Goal: Use online tool/utility: Utilize a website feature to perform a specific function

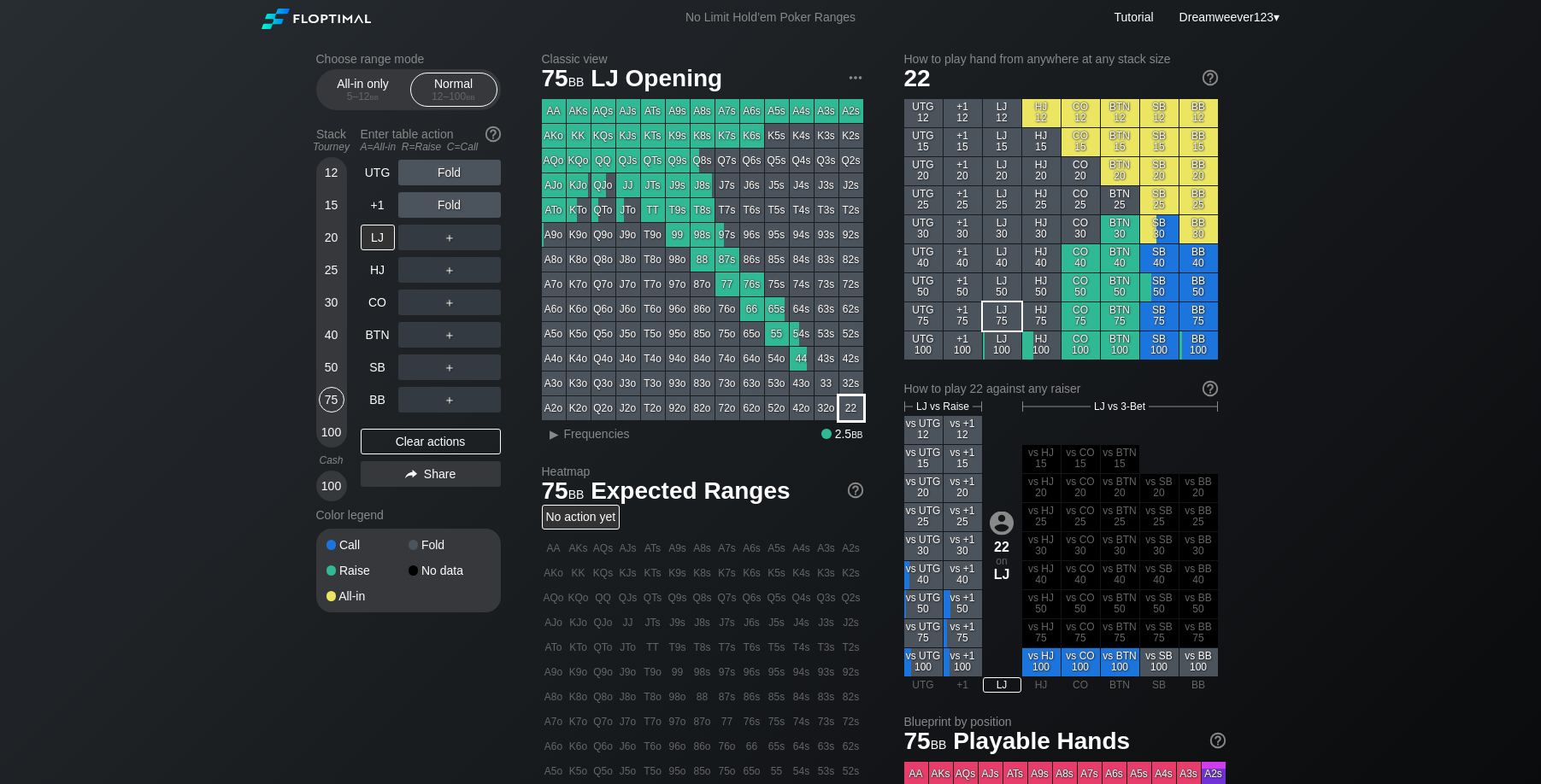
click at [853, 412] on div "22" at bounding box center [852, 408] width 24 height 24
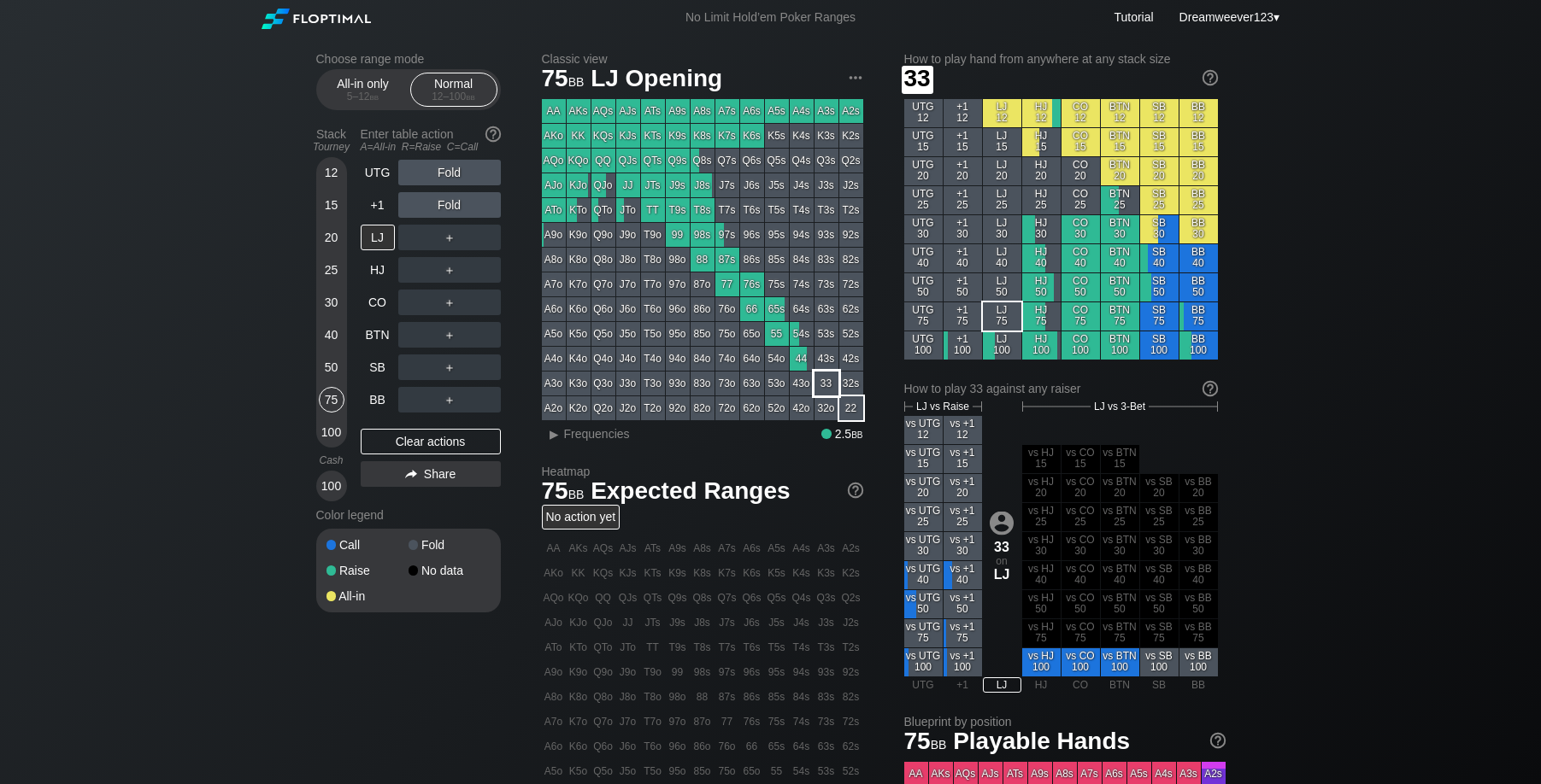
click at [824, 379] on div "33" at bounding box center [826, 384] width 24 height 24
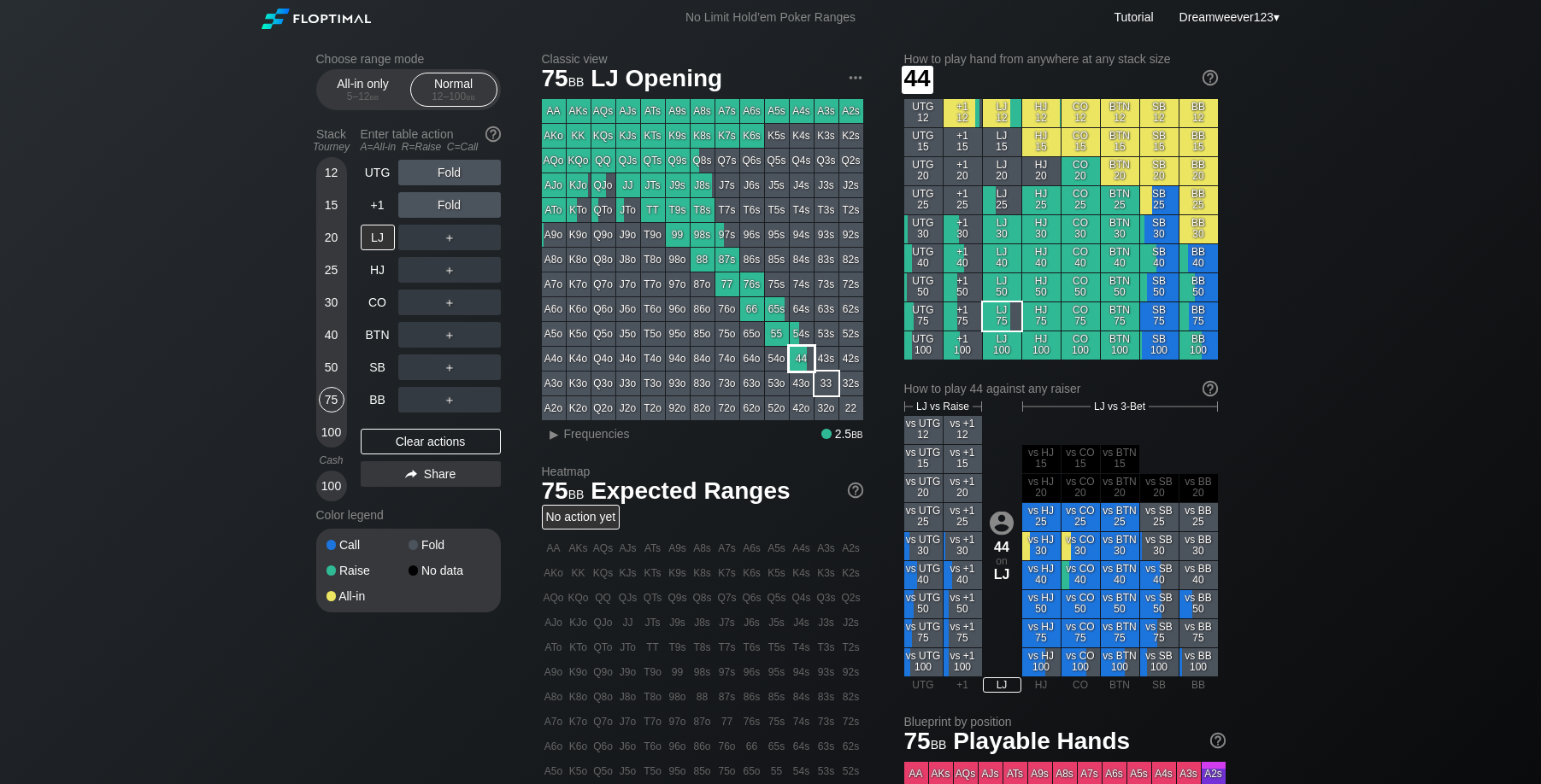
click at [801, 362] on div "44" at bounding box center [802, 359] width 24 height 24
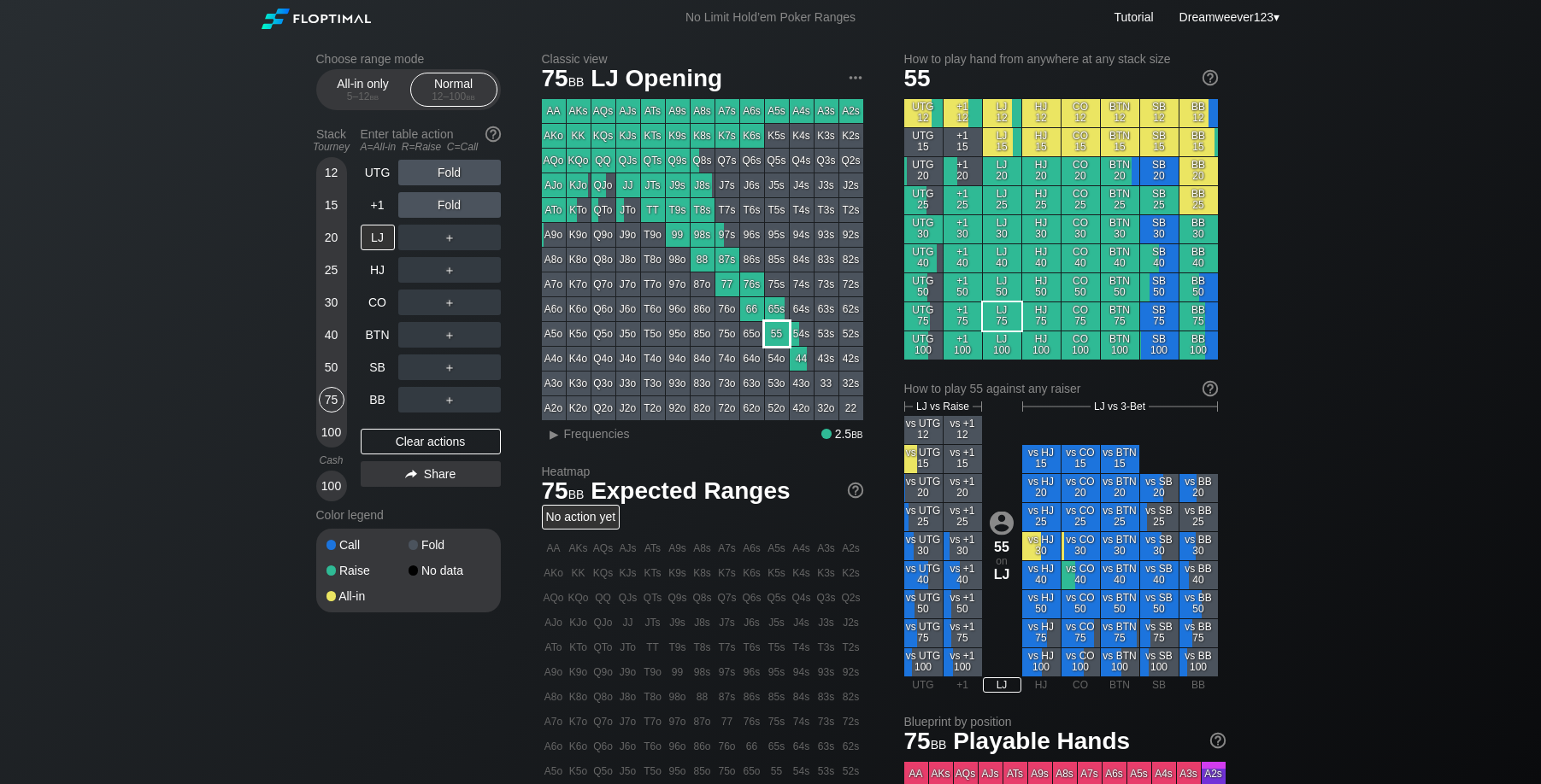
click at [778, 335] on div "55" at bounding box center [777, 334] width 24 height 24
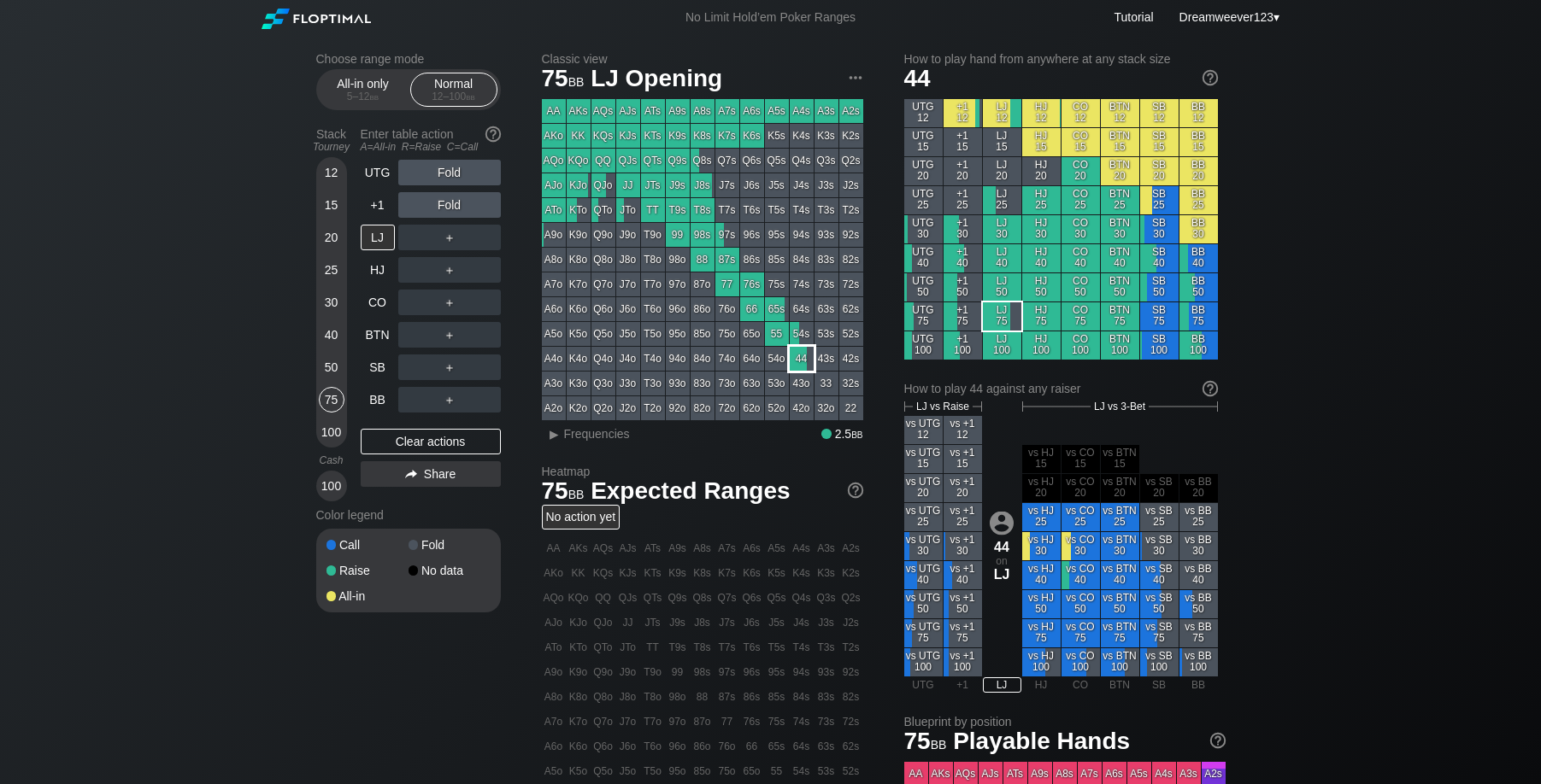
click at [800, 359] on div "44" at bounding box center [802, 359] width 24 height 24
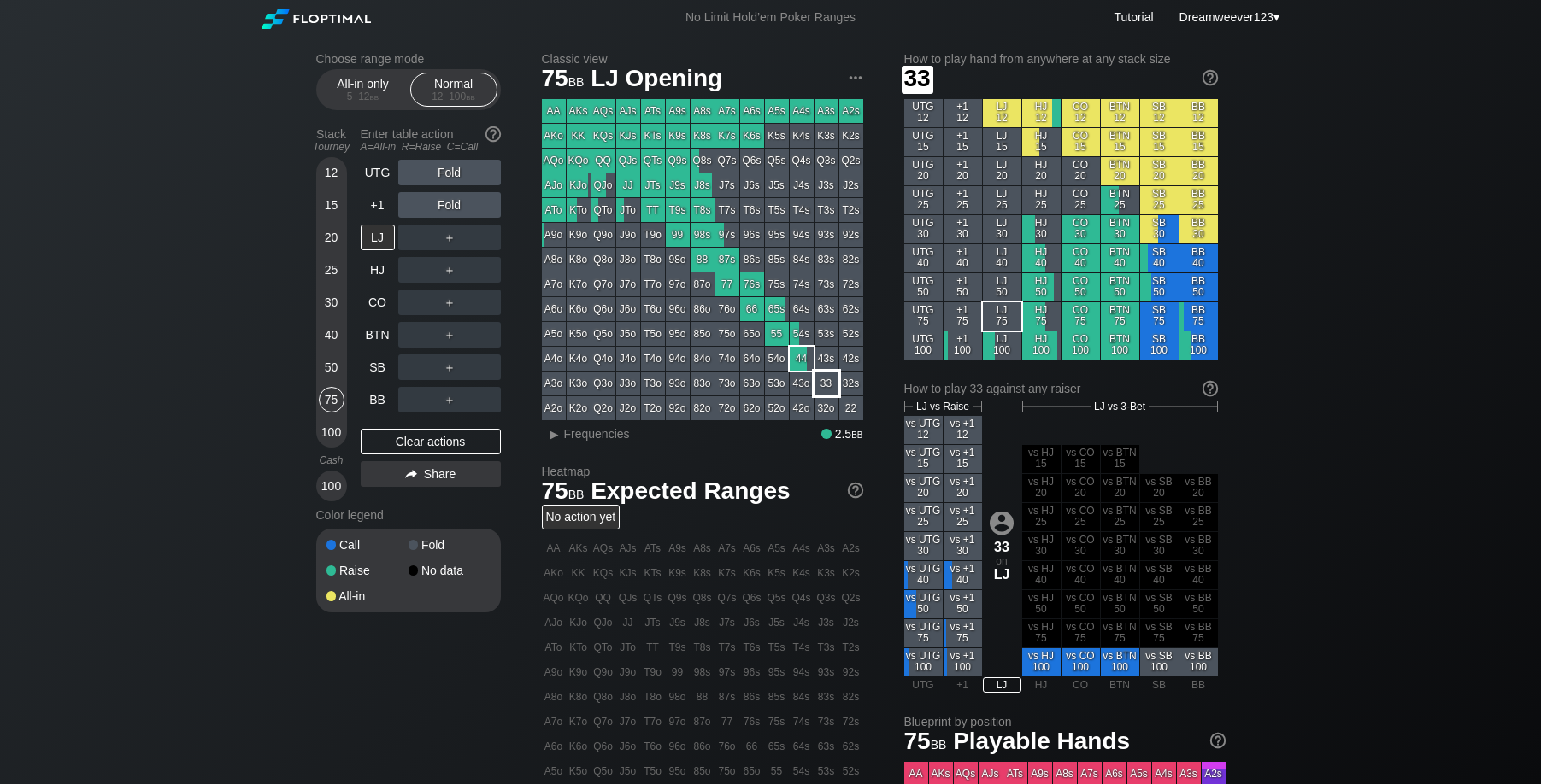
click at [818, 380] on div "33" at bounding box center [826, 384] width 24 height 24
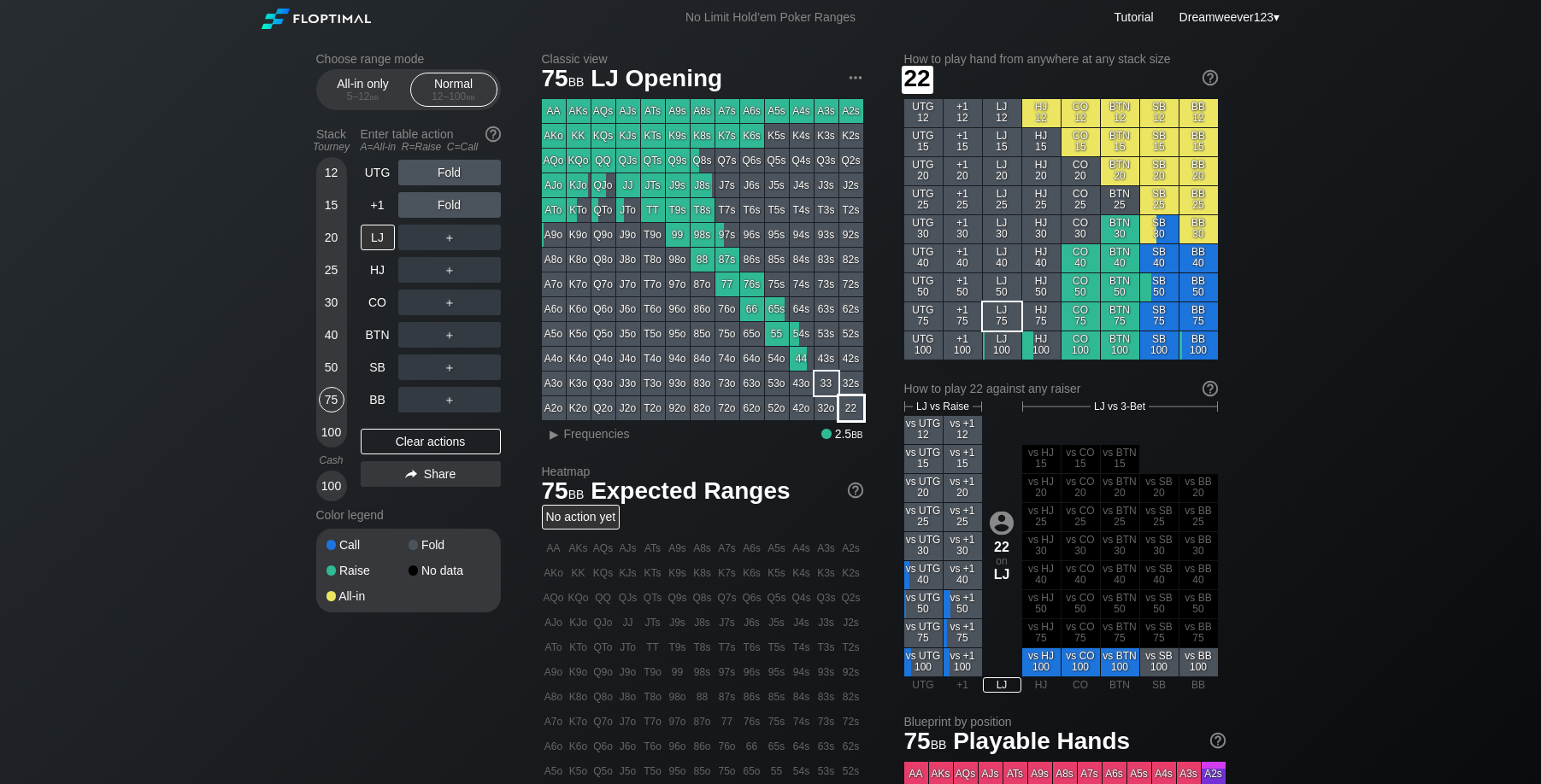
click at [846, 404] on div "22" at bounding box center [852, 408] width 24 height 24
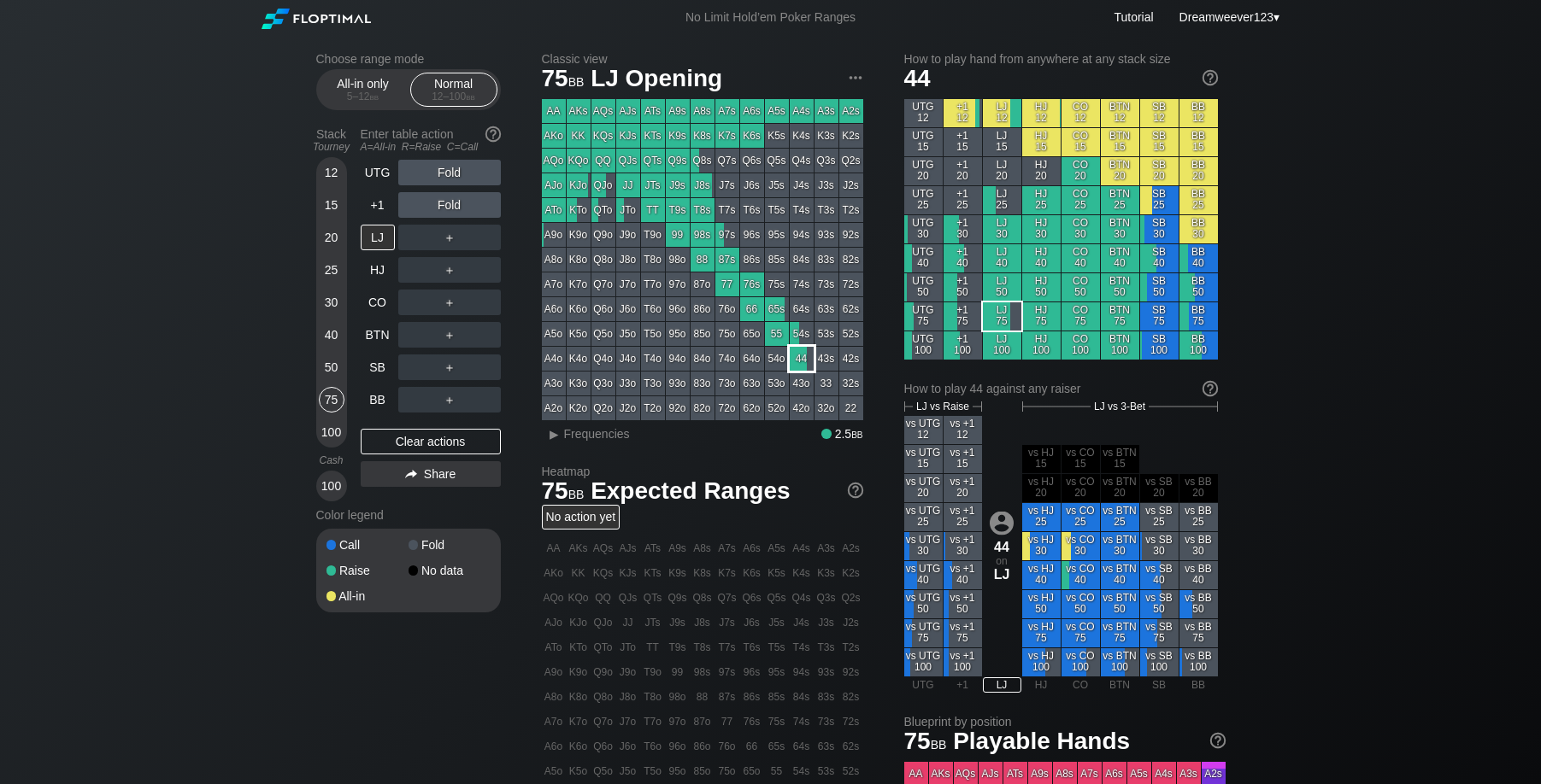
click at [805, 362] on div "44" at bounding box center [802, 359] width 24 height 24
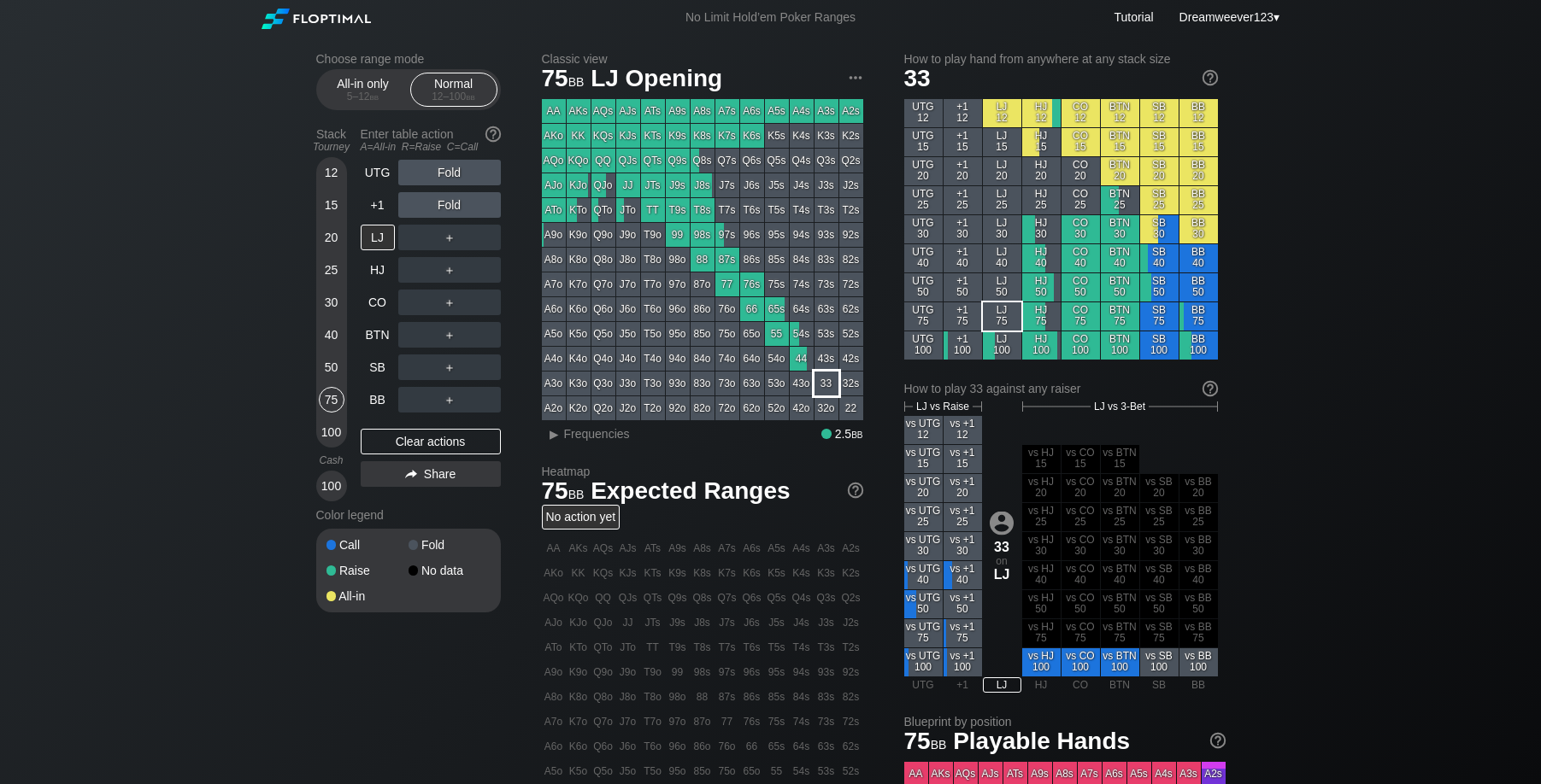
click at [822, 381] on div "33" at bounding box center [826, 384] width 24 height 24
click at [1339, 285] on div "Choose range mode All-in only 5 – 12 bb Normal 12 – 100 bb Stack Tourney Enter …" at bounding box center [770, 580] width 1541 height 1091
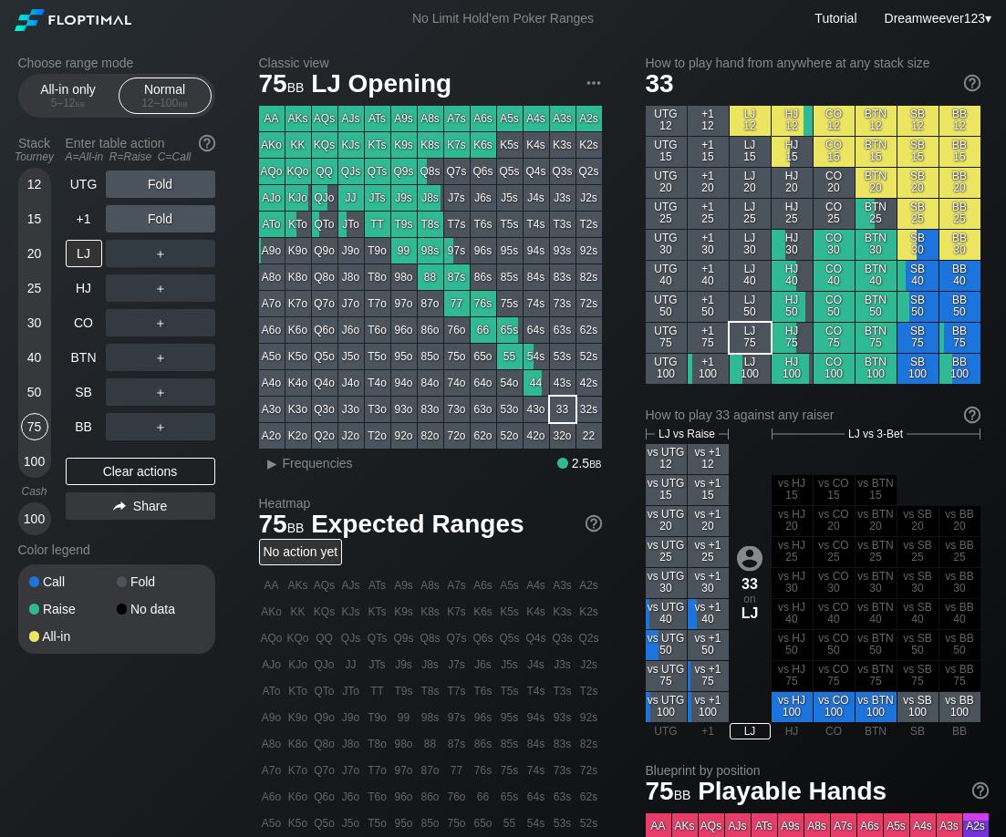
click at [511, 356] on div "55" at bounding box center [510, 357] width 26 height 26
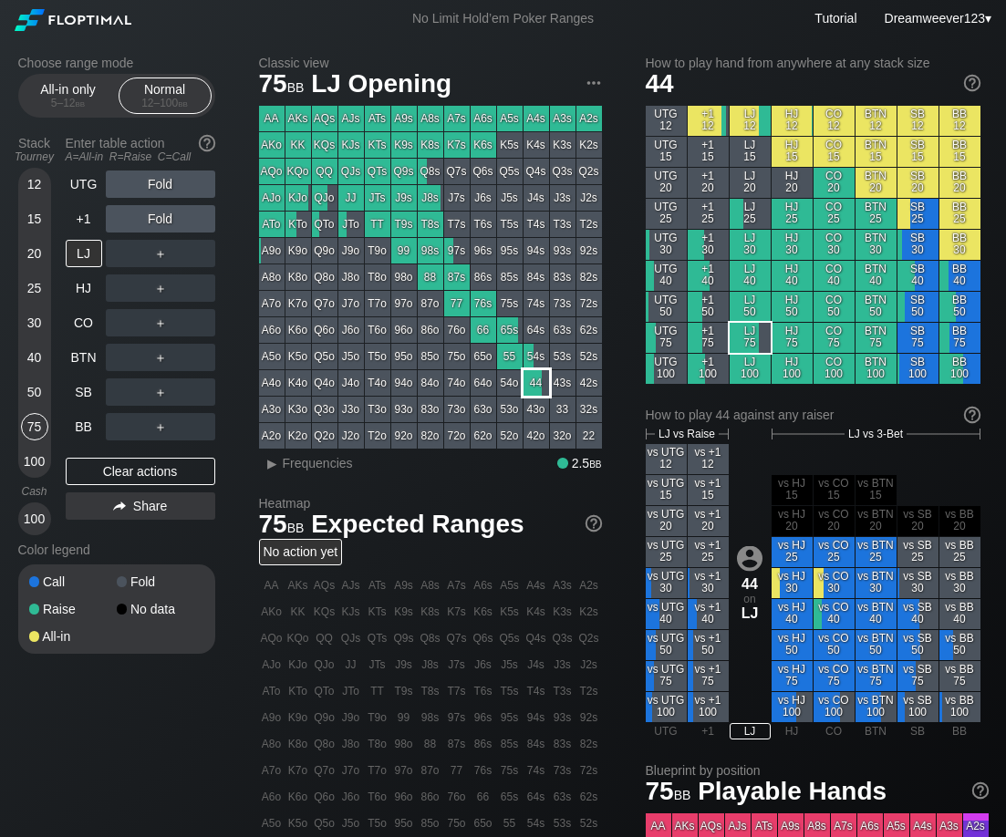
click at [542, 382] on div "44" at bounding box center [537, 383] width 26 height 26
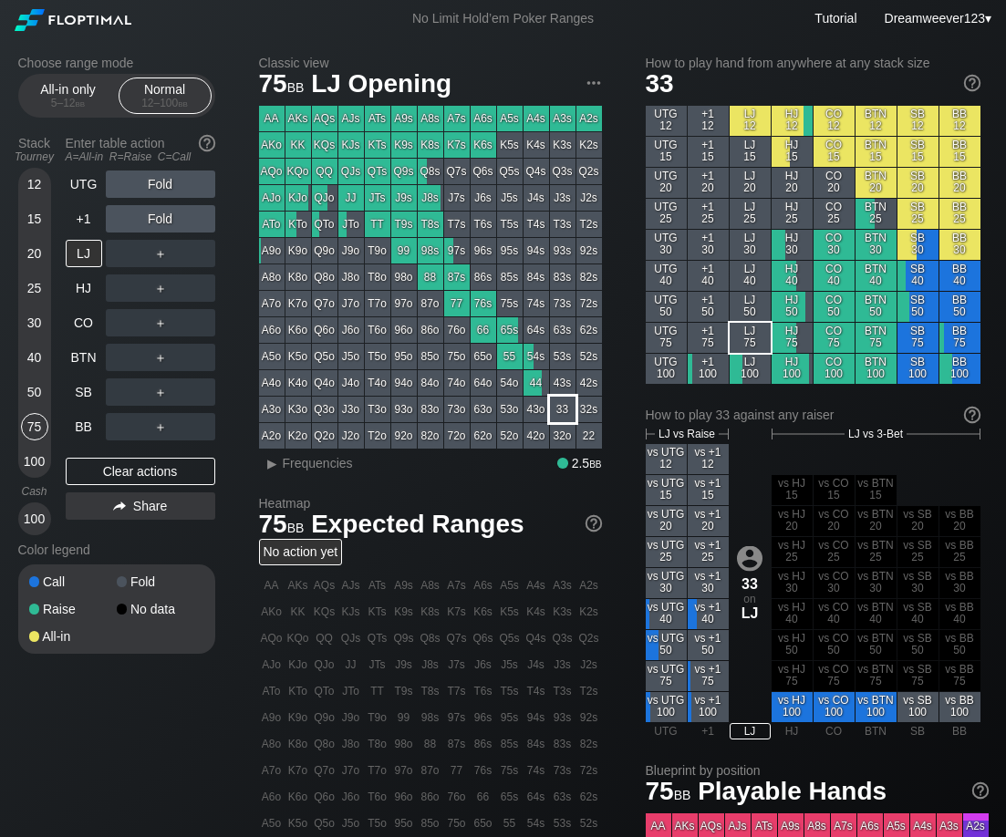
click at [566, 415] on div "33" at bounding box center [563, 410] width 26 height 26
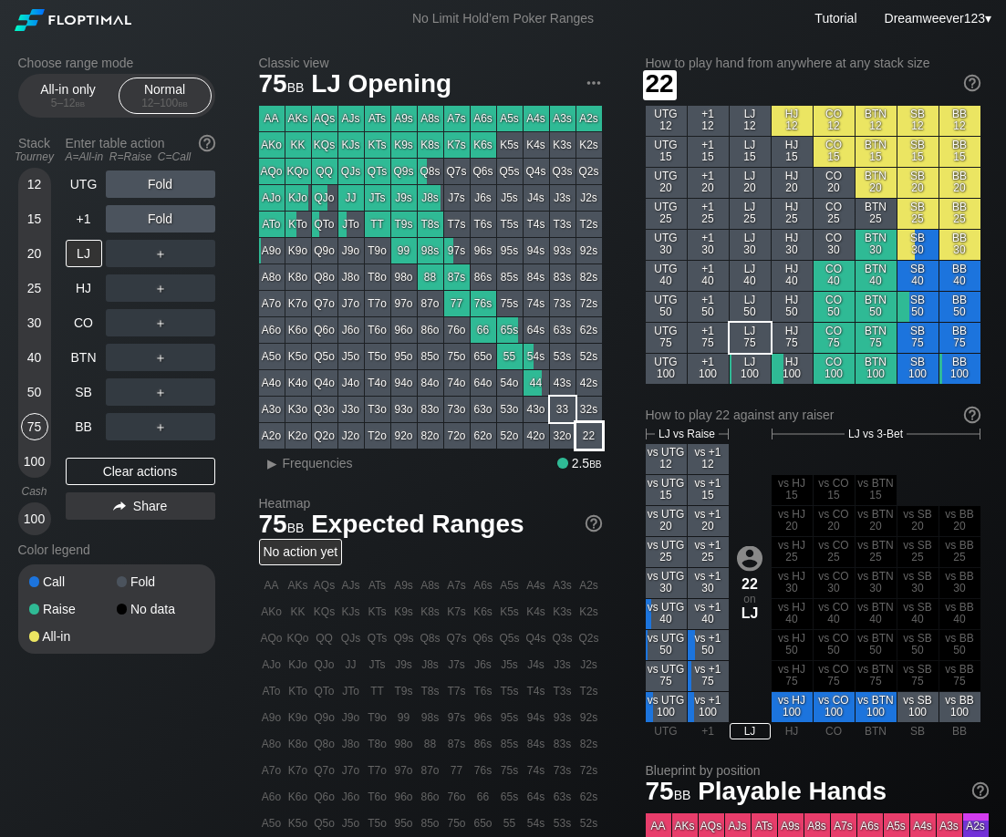
click at [589, 440] on div "22" at bounding box center [589, 436] width 26 height 26
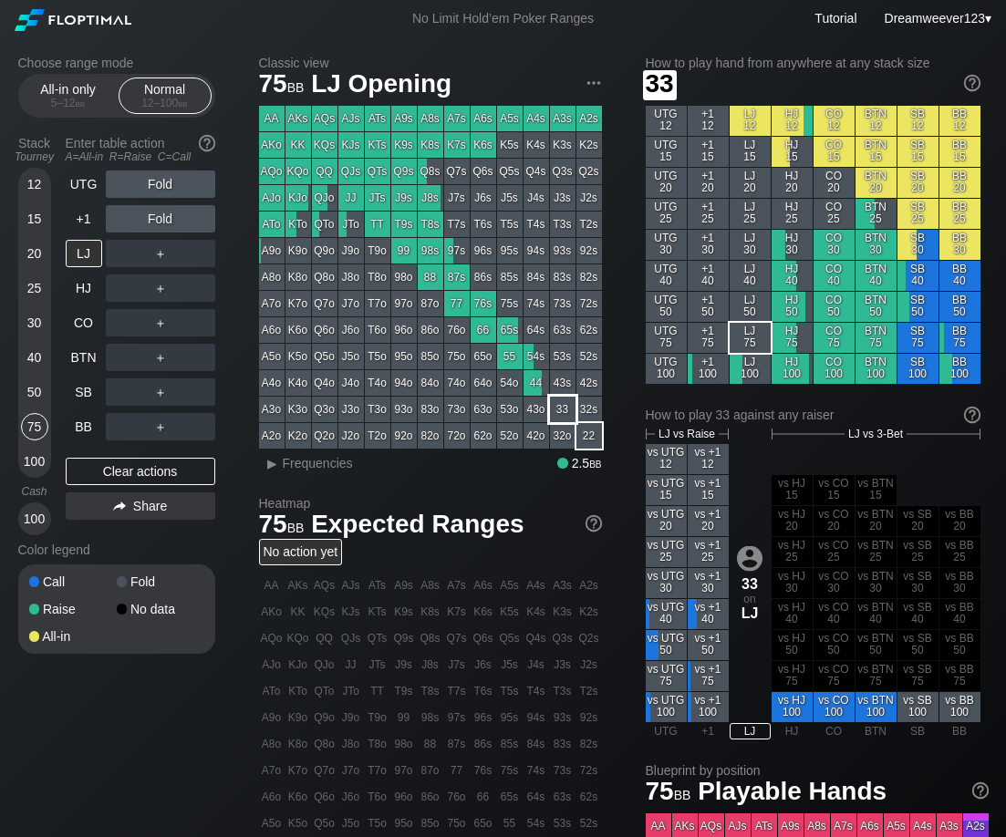
click at [566, 414] on div "33" at bounding box center [563, 410] width 26 height 26
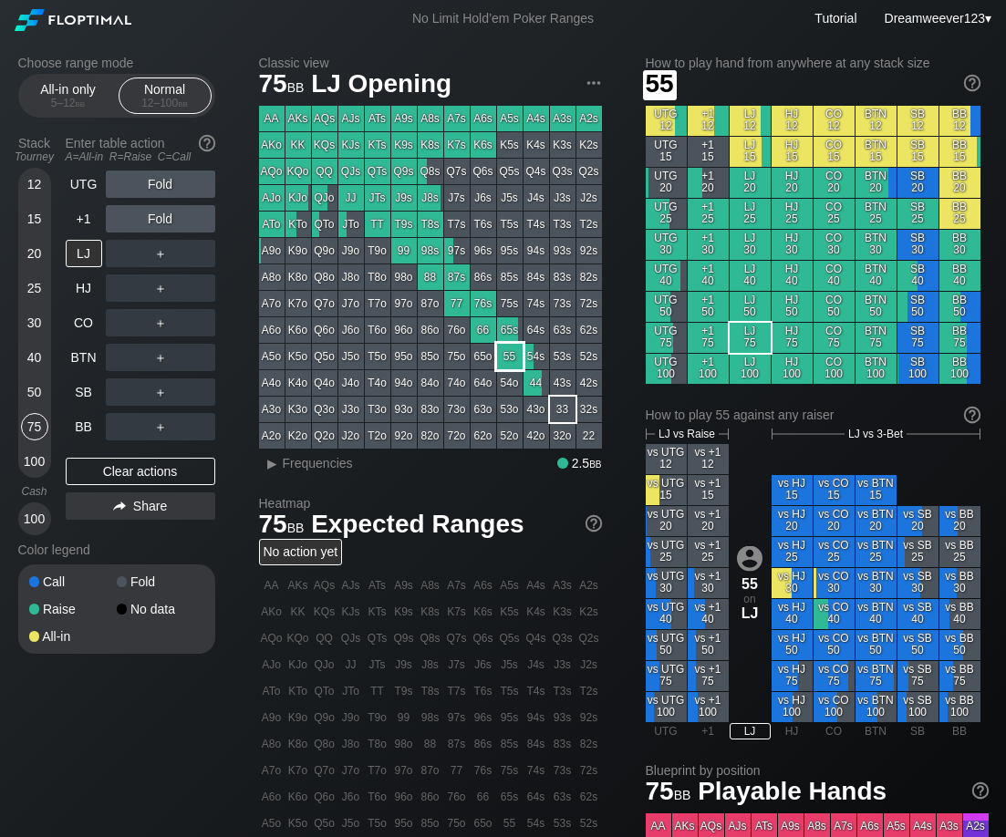
click at [511, 360] on div "55" at bounding box center [510, 357] width 26 height 26
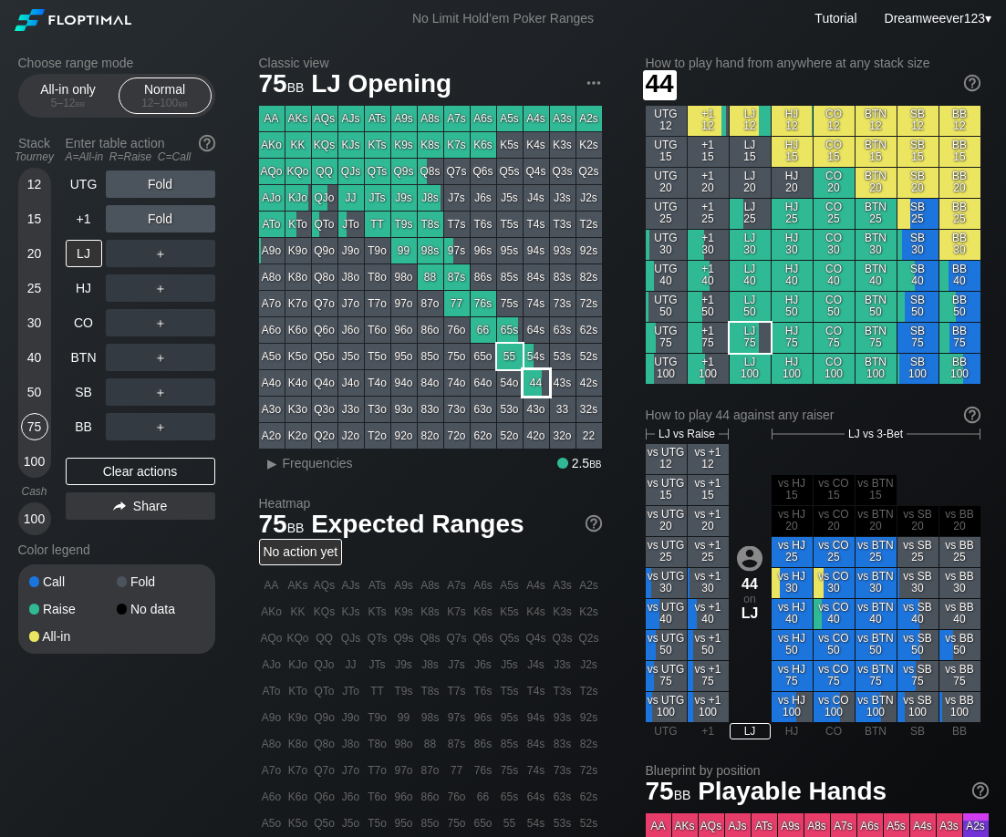
click at [537, 384] on div "44" at bounding box center [537, 383] width 26 height 26
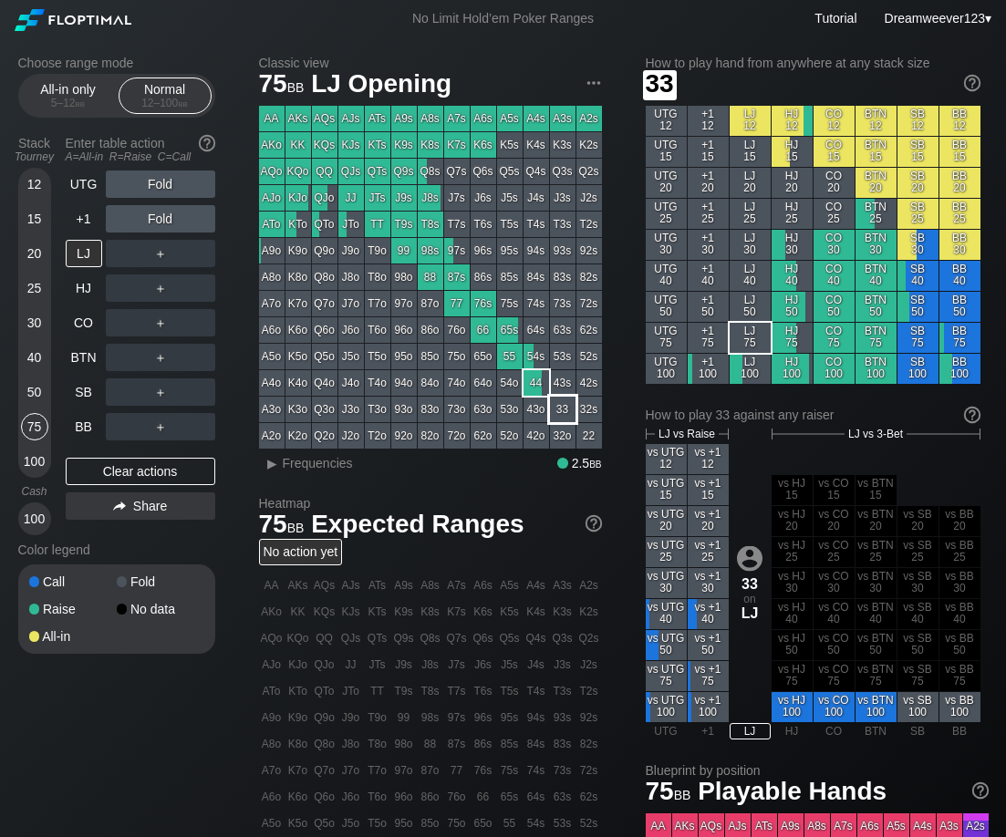
click at [568, 408] on div "33" at bounding box center [563, 410] width 26 height 26
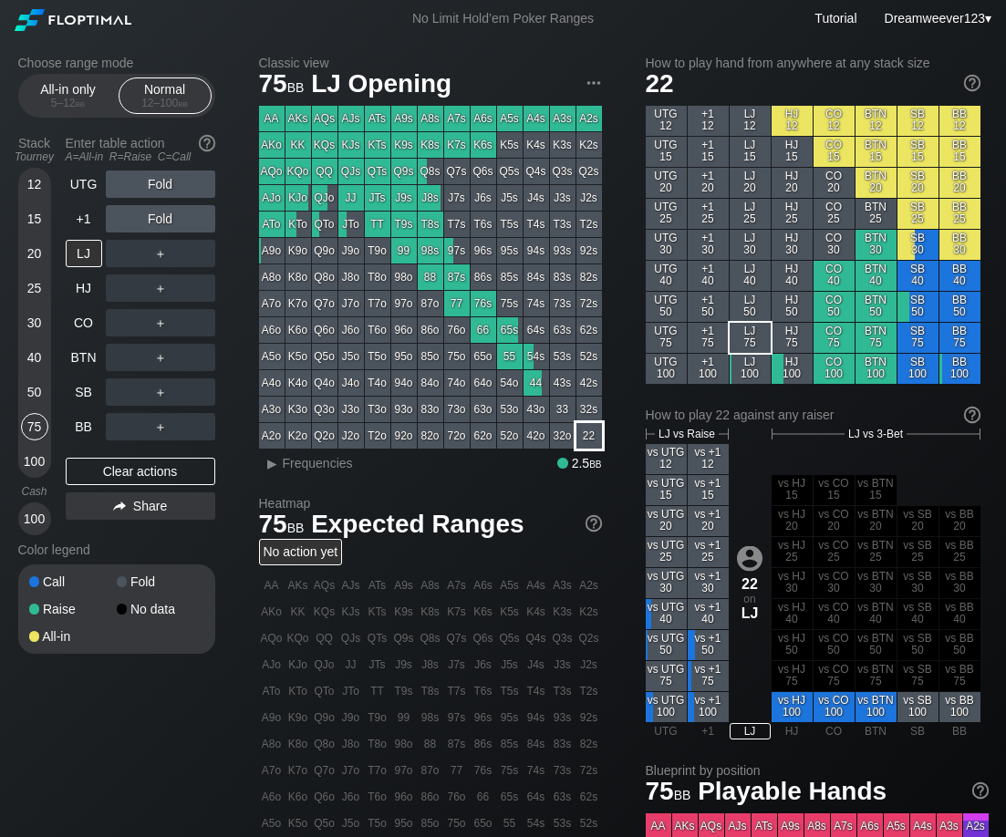
click at [589, 434] on div "22" at bounding box center [589, 436] width 26 height 26
click at [269, 118] on div "AA" at bounding box center [272, 119] width 26 height 26
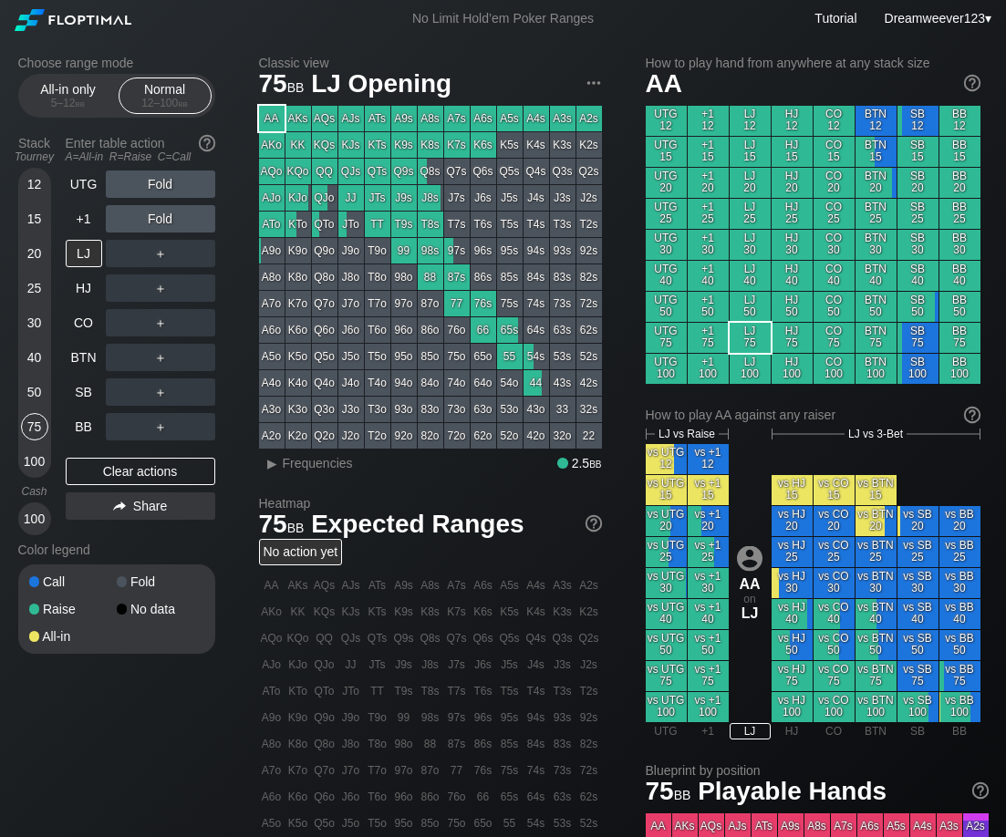
click at [294, 148] on div "KK" at bounding box center [299, 145] width 26 height 26
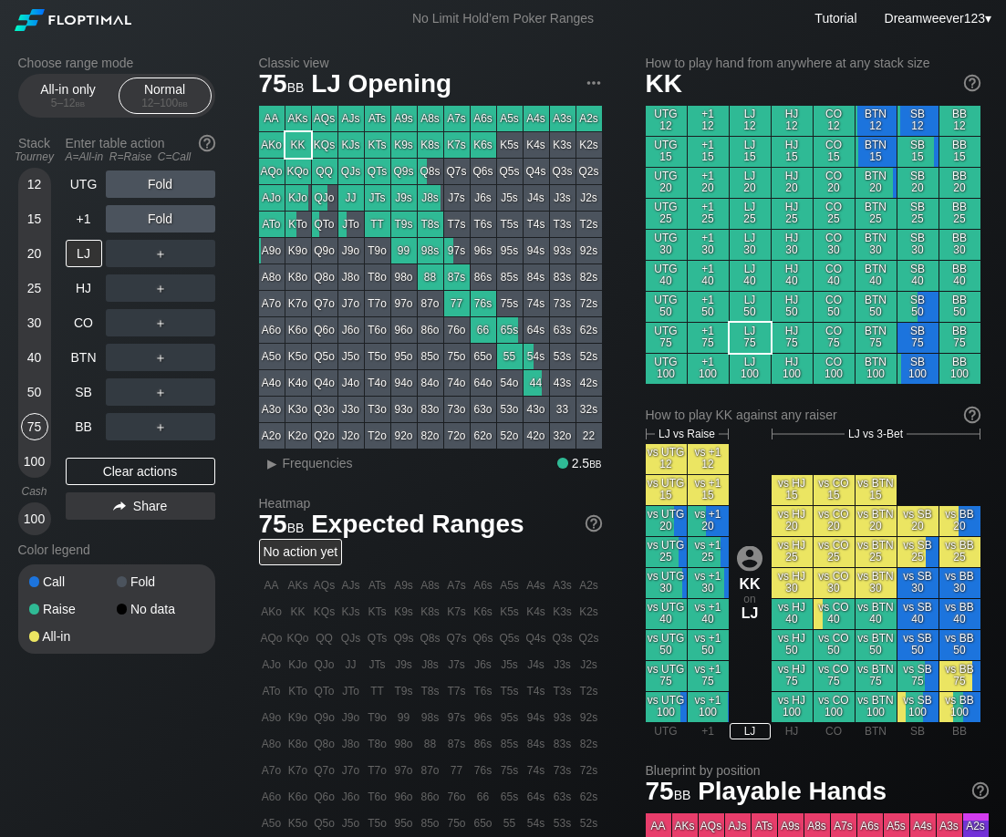
click at [326, 174] on div "QQ" at bounding box center [325, 172] width 26 height 26
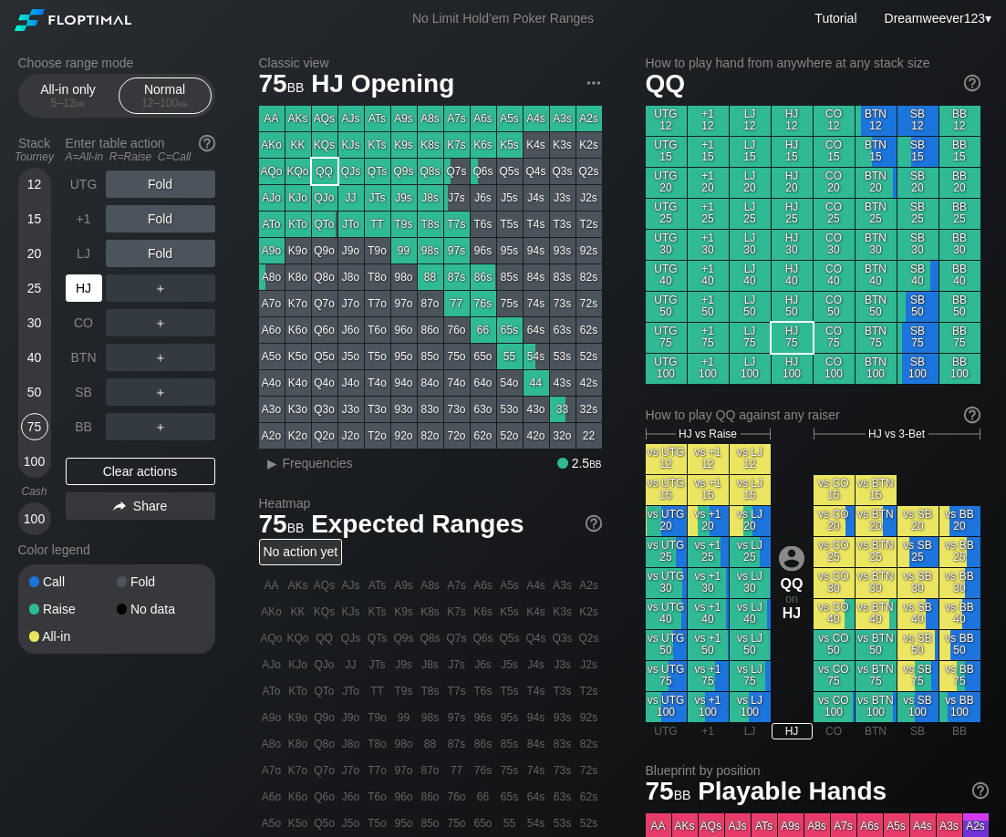
click at [86, 297] on div "HJ" at bounding box center [84, 288] width 36 height 27
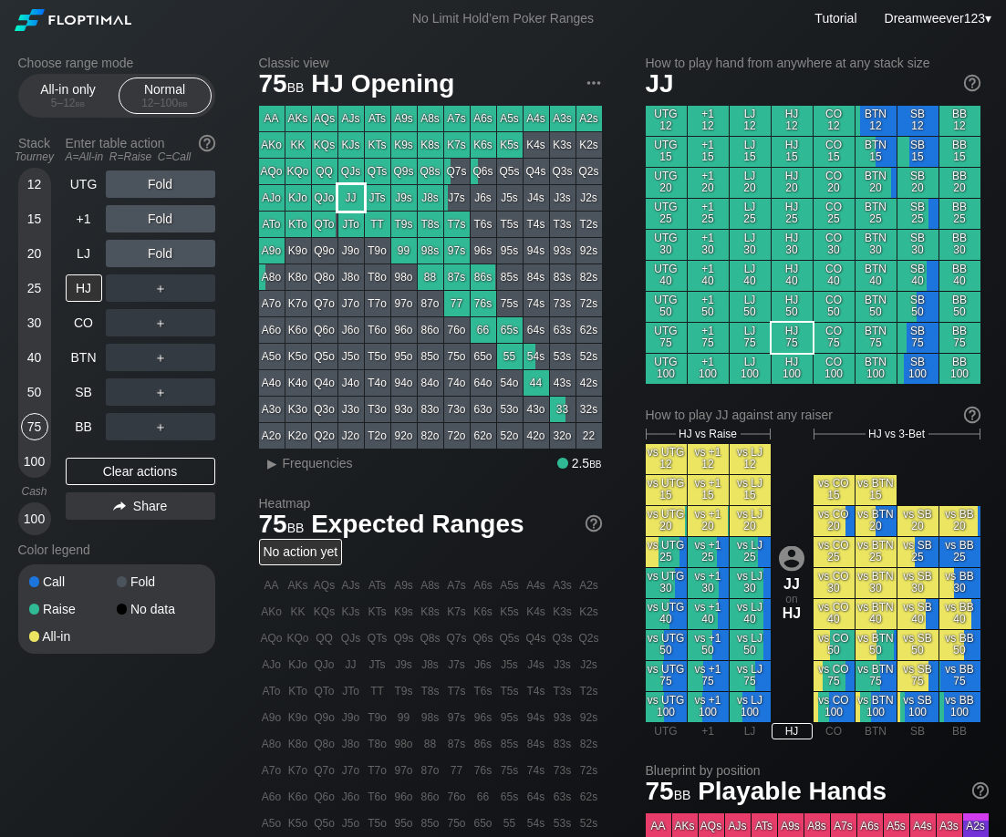
click at [347, 201] on div "JJ" at bounding box center [351, 198] width 26 height 26
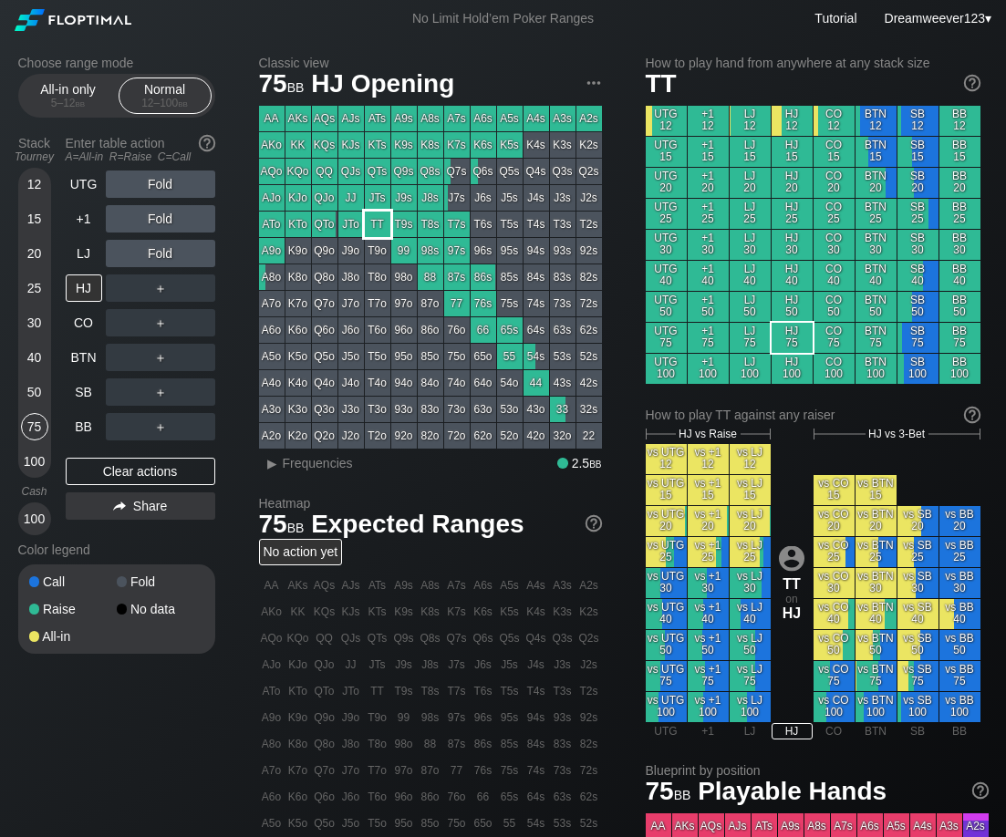
click at [373, 222] on div "TT" at bounding box center [378, 225] width 26 height 26
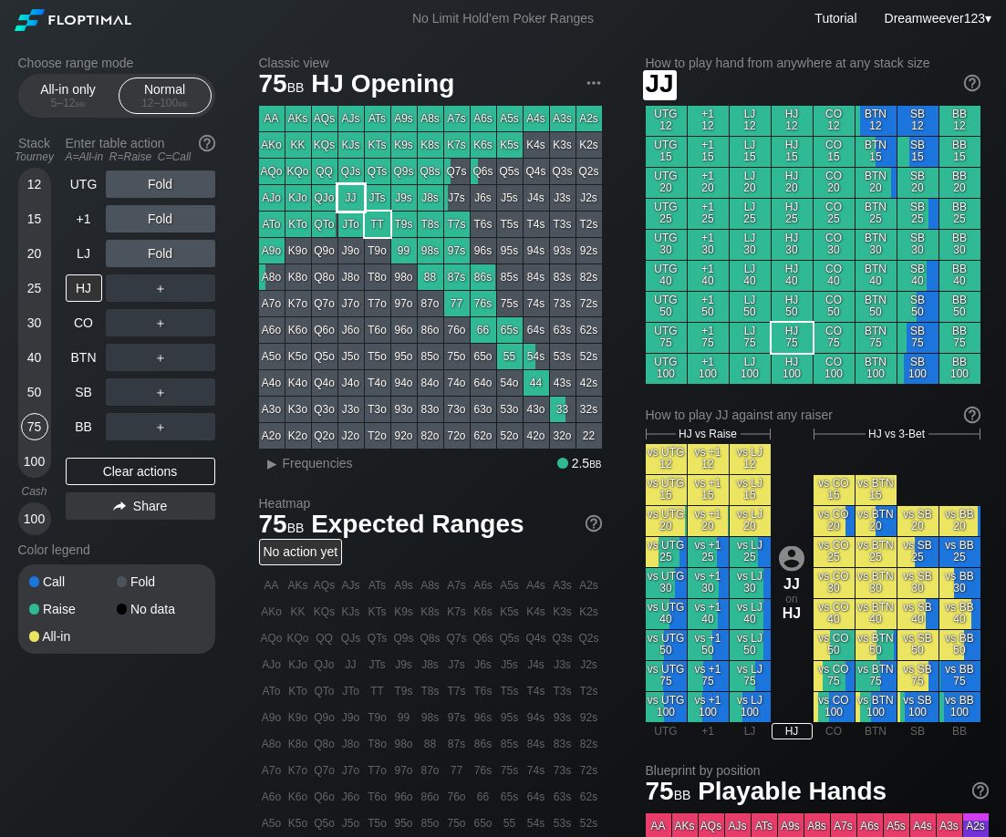
click at [350, 199] on div "JJ" at bounding box center [351, 198] width 26 height 26
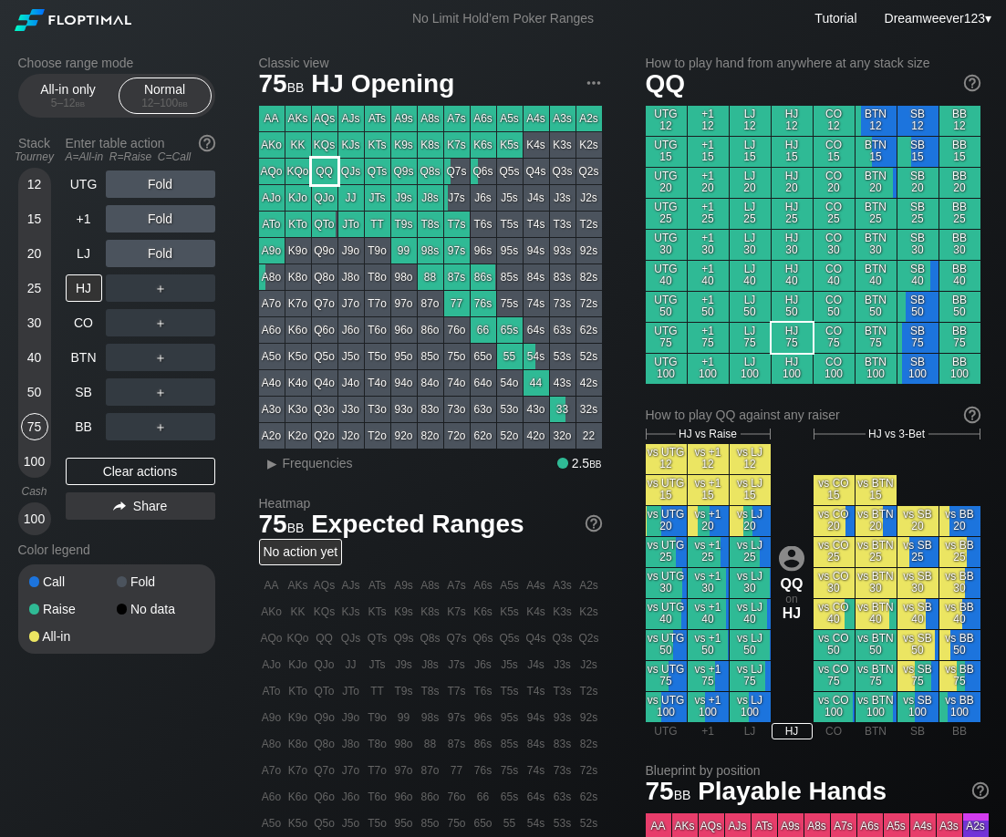
click at [321, 176] on div "QQ" at bounding box center [325, 172] width 26 height 26
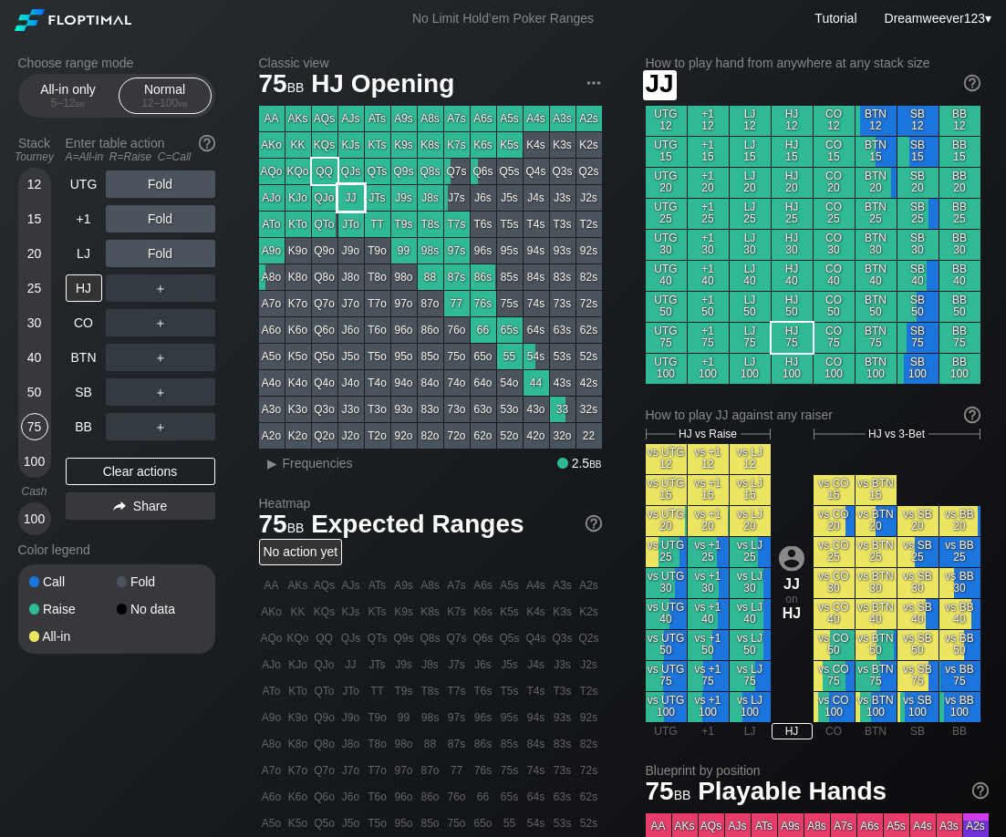
click at [345, 199] on div "JJ" at bounding box center [351, 198] width 26 height 26
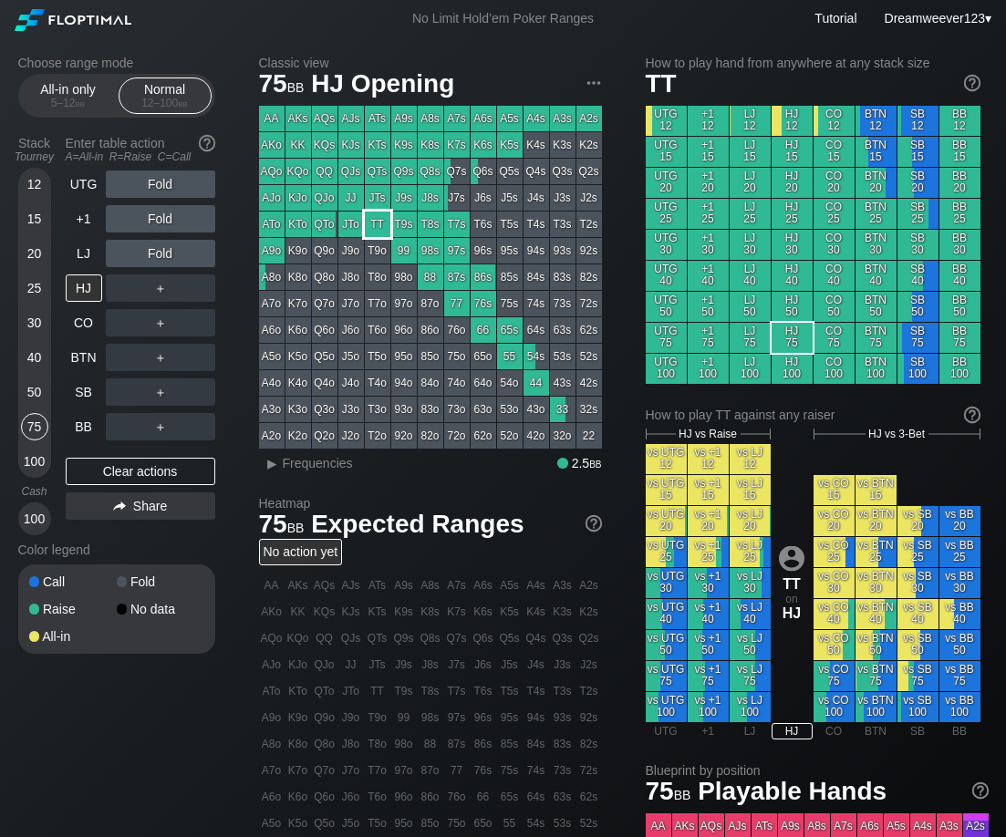
click at [378, 225] on div "TT" at bounding box center [378, 225] width 26 height 26
click at [346, 194] on div "JJ" at bounding box center [351, 198] width 26 height 26
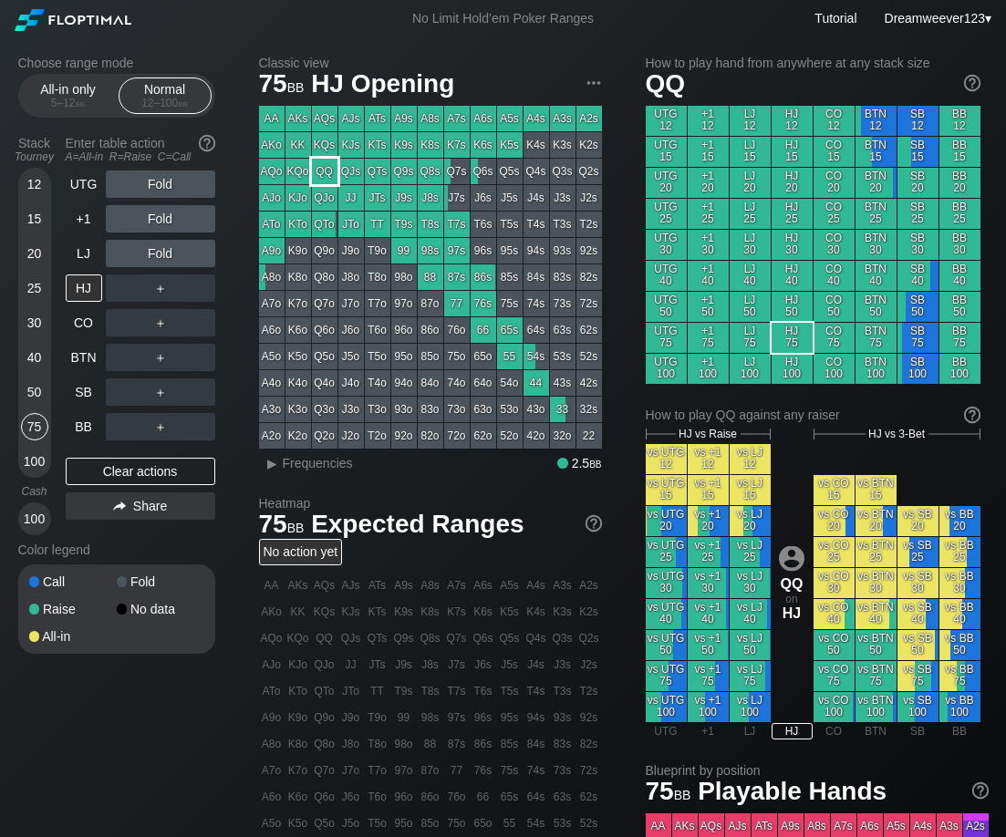
click at [326, 172] on div "QQ" at bounding box center [325, 172] width 26 height 26
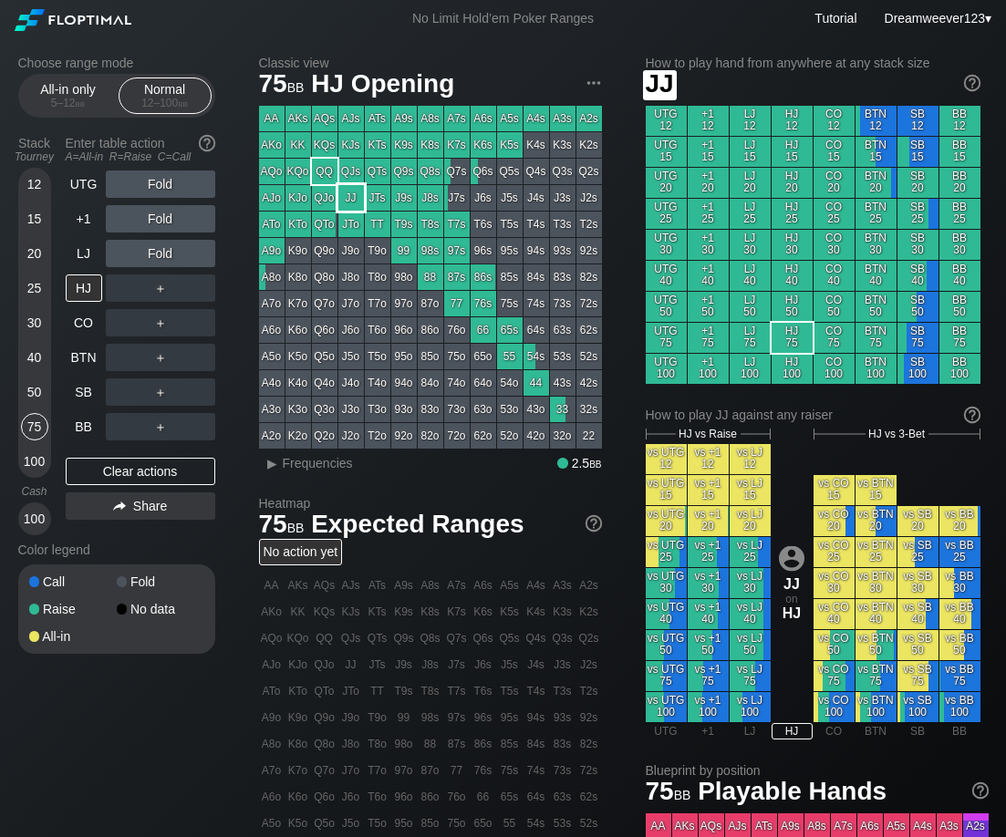
click at [350, 196] on div "JJ" at bounding box center [351, 198] width 26 height 26
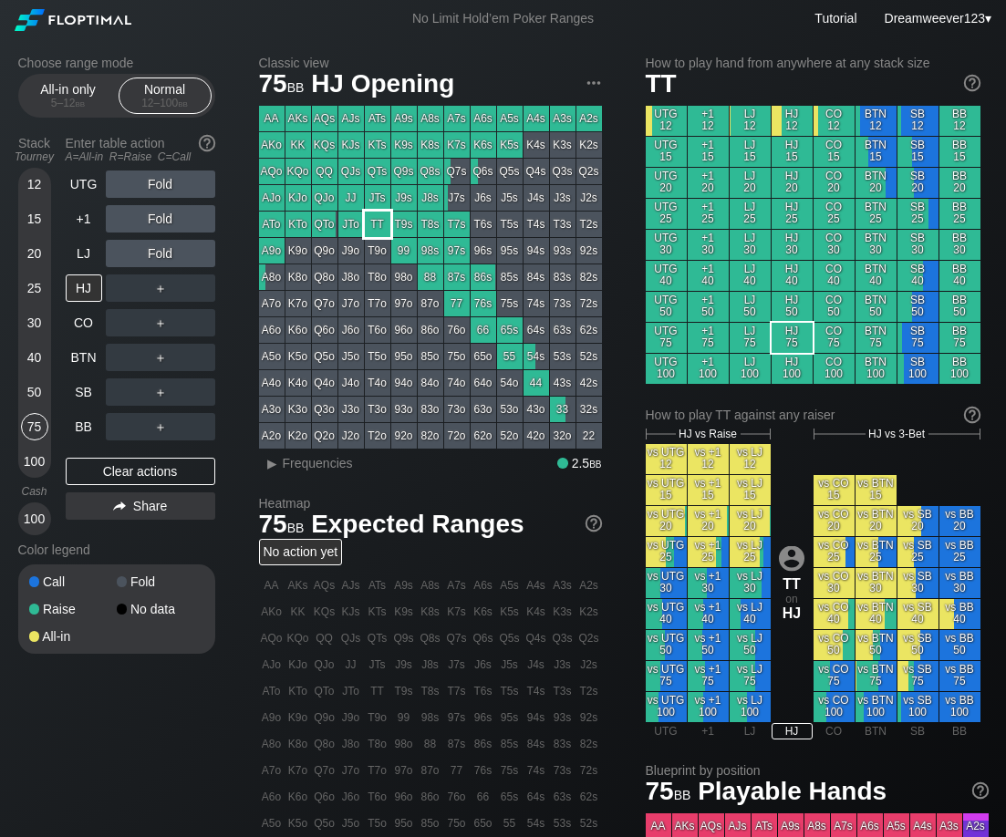
click at [381, 225] on div "TT" at bounding box center [378, 225] width 26 height 26
click at [402, 251] on div "99" at bounding box center [404, 251] width 26 height 26
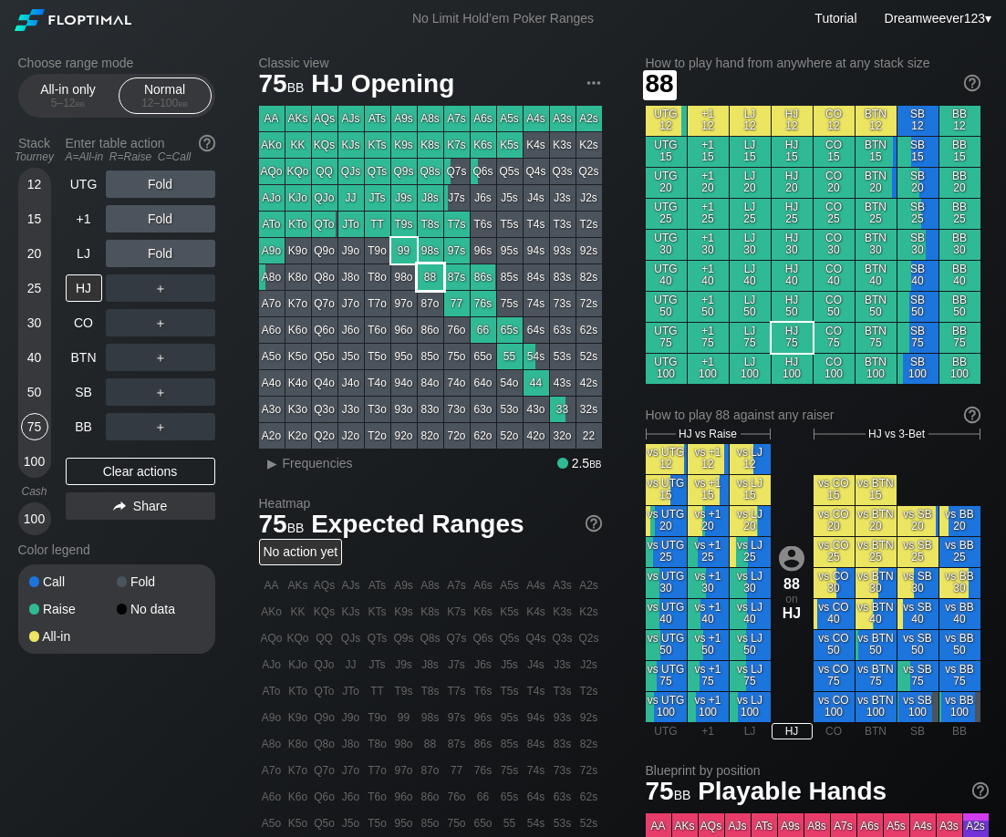
click at [438, 279] on div "88" at bounding box center [431, 278] width 26 height 26
click at [433, 278] on div "88" at bounding box center [431, 278] width 26 height 26
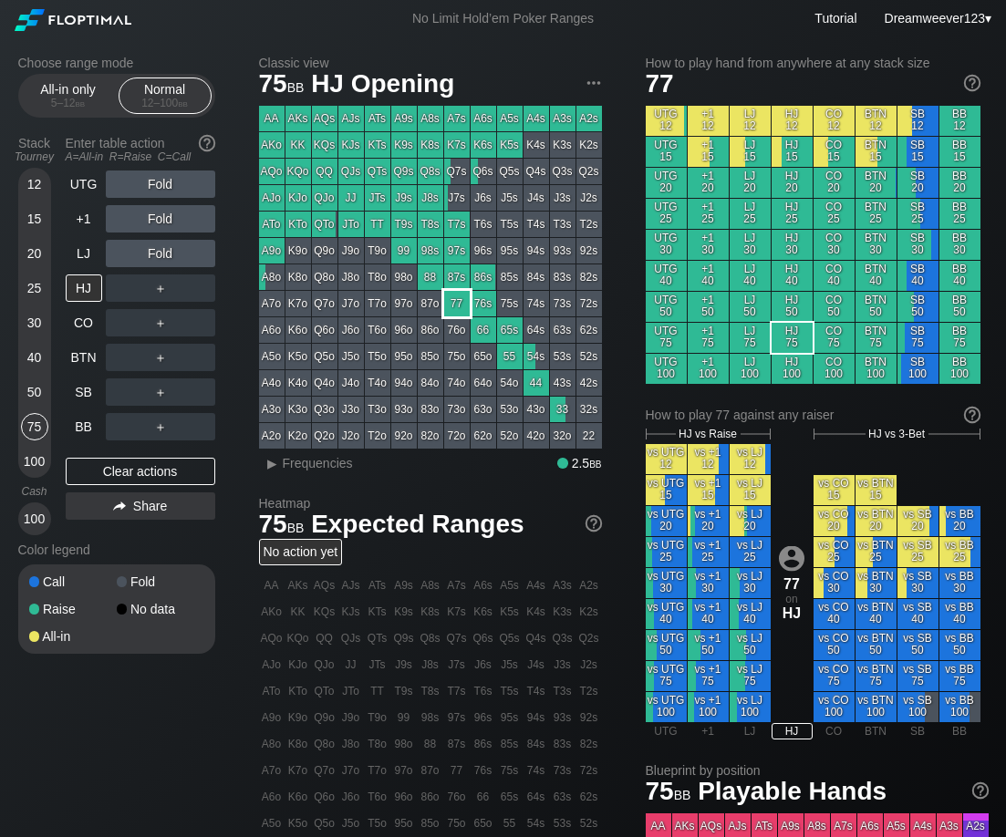
click at [460, 306] on div "77" at bounding box center [457, 304] width 26 height 26
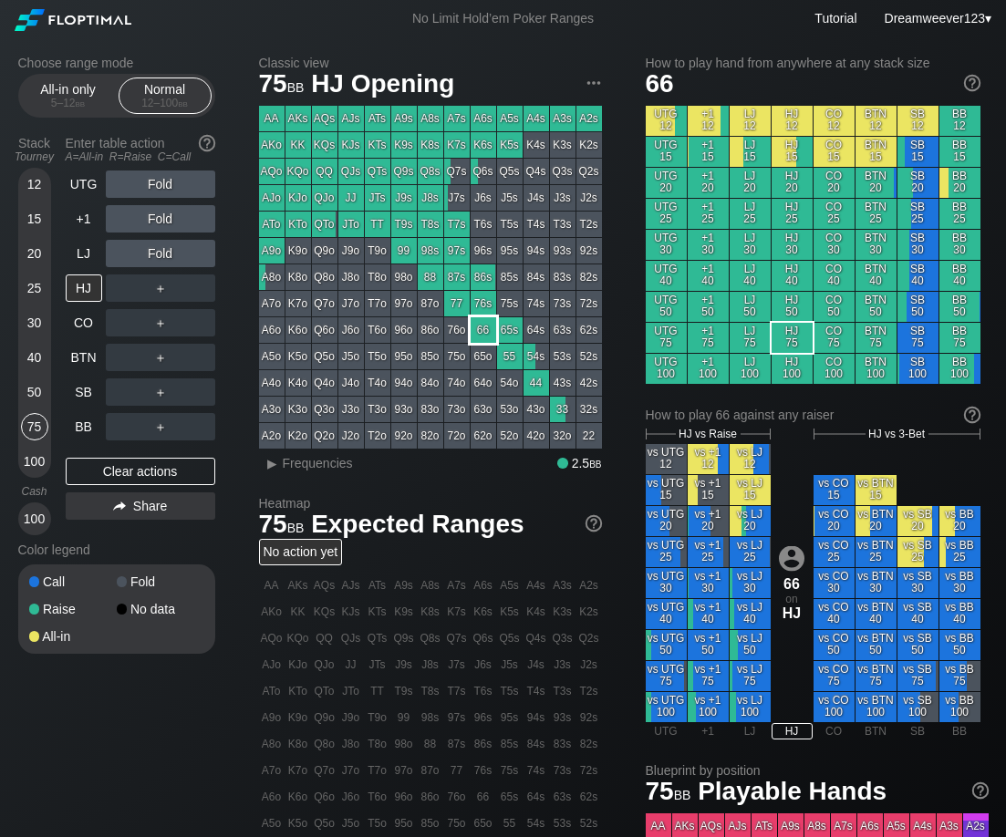
click at [486, 331] on div "66" at bounding box center [484, 330] width 26 height 26
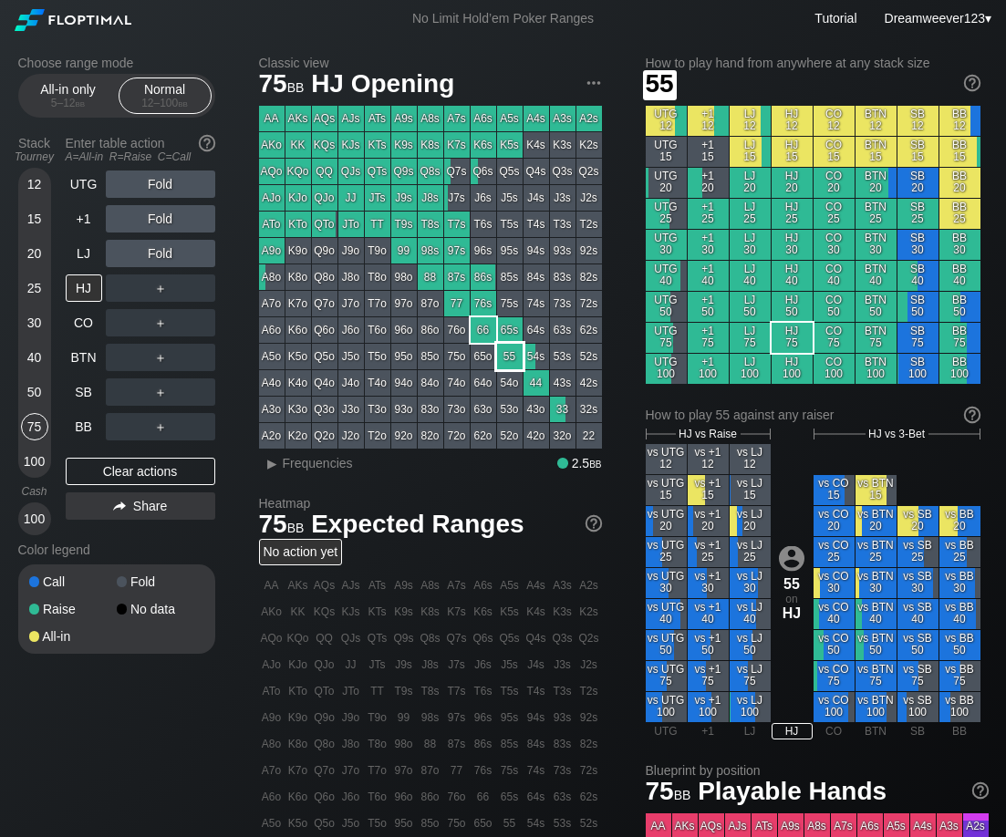
click at [511, 358] on div "55" at bounding box center [510, 357] width 26 height 26
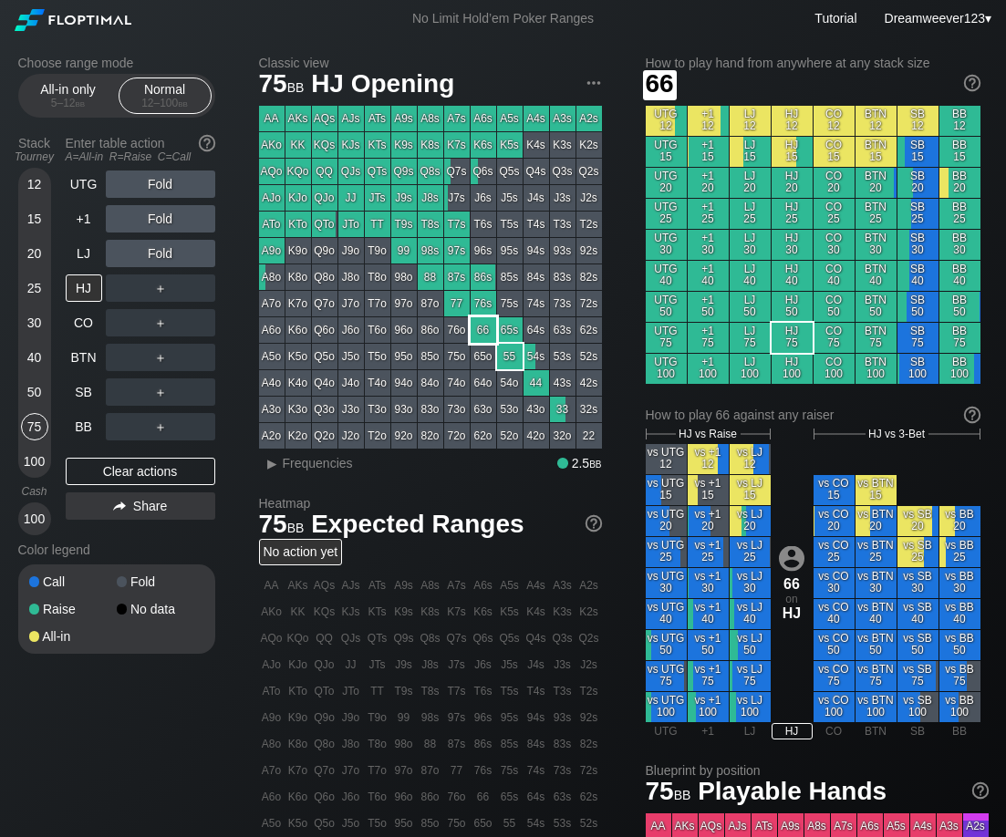
click at [493, 342] on div "66" at bounding box center [484, 330] width 26 height 26
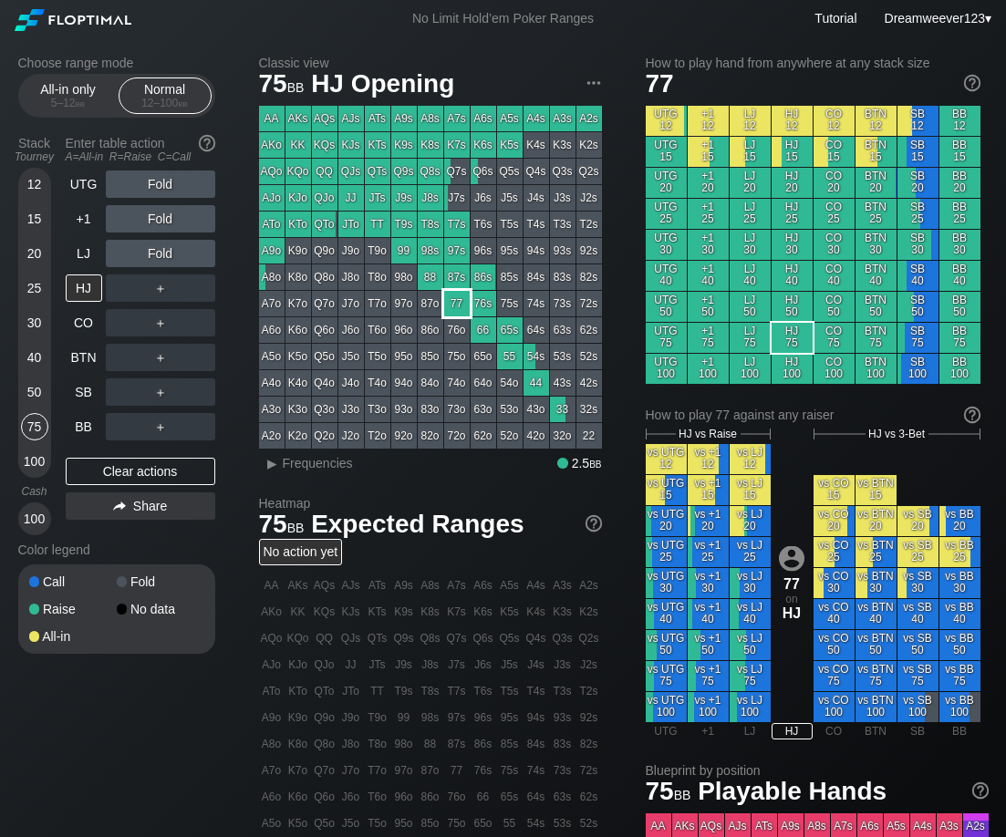
click at [462, 307] on div "77" at bounding box center [457, 304] width 26 height 26
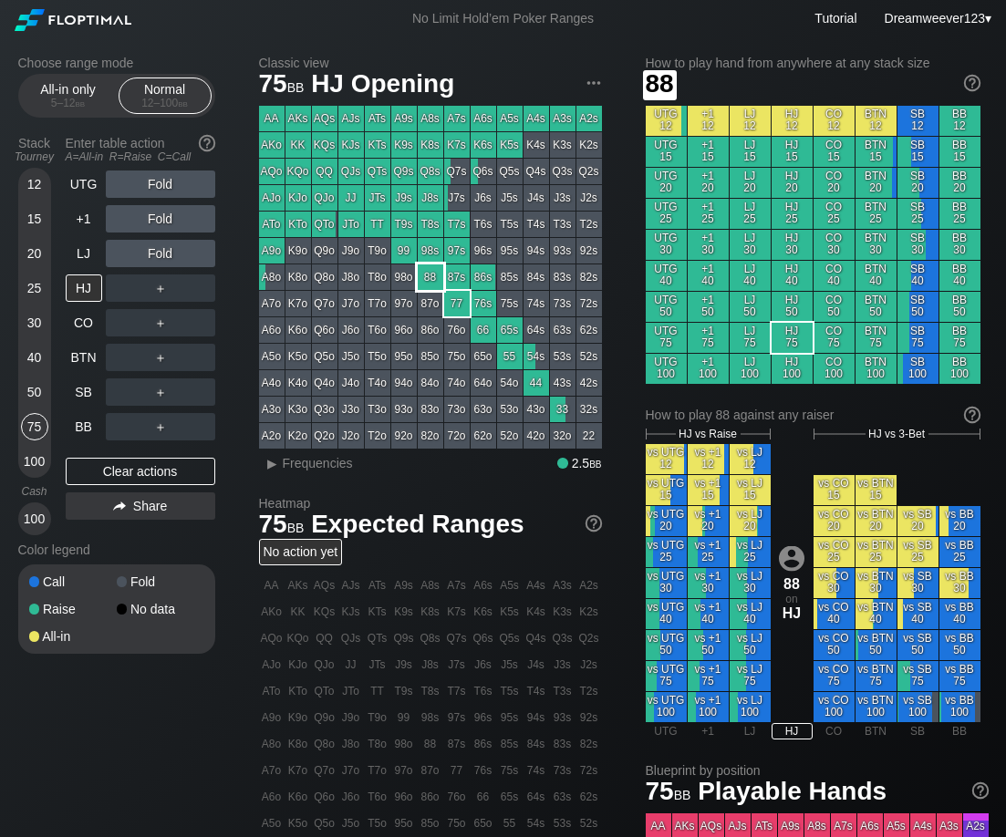
click at [428, 278] on div "88" at bounding box center [431, 278] width 26 height 26
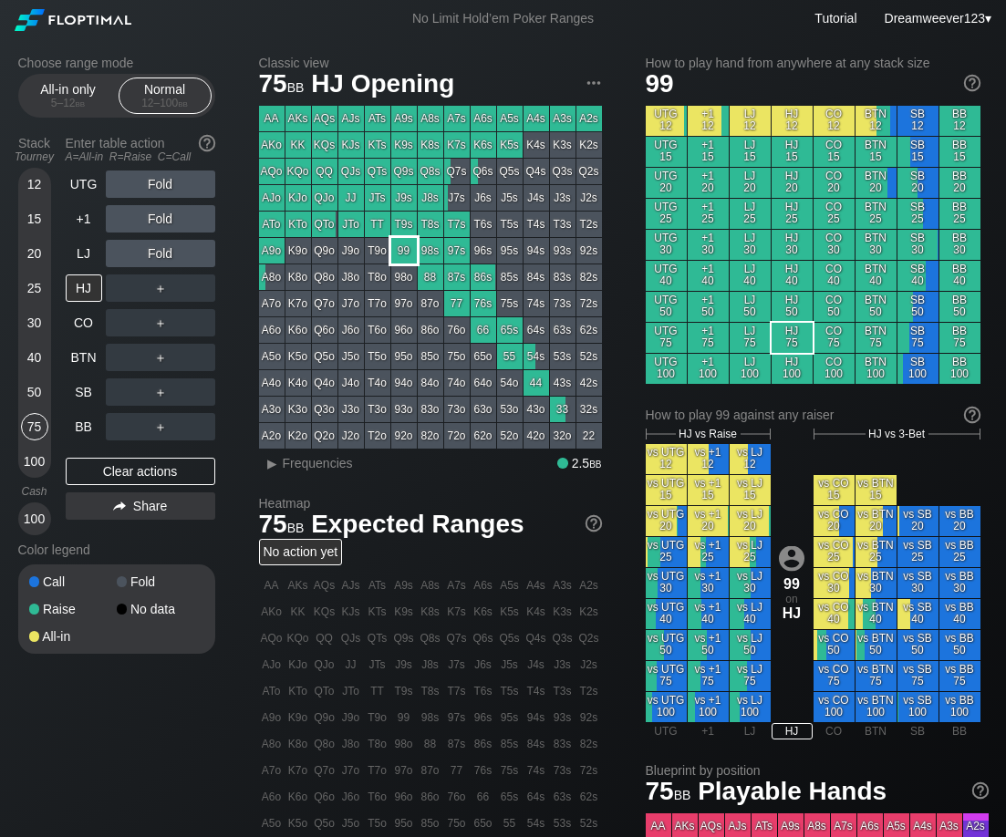
click at [406, 252] on div "99" at bounding box center [404, 251] width 26 height 26
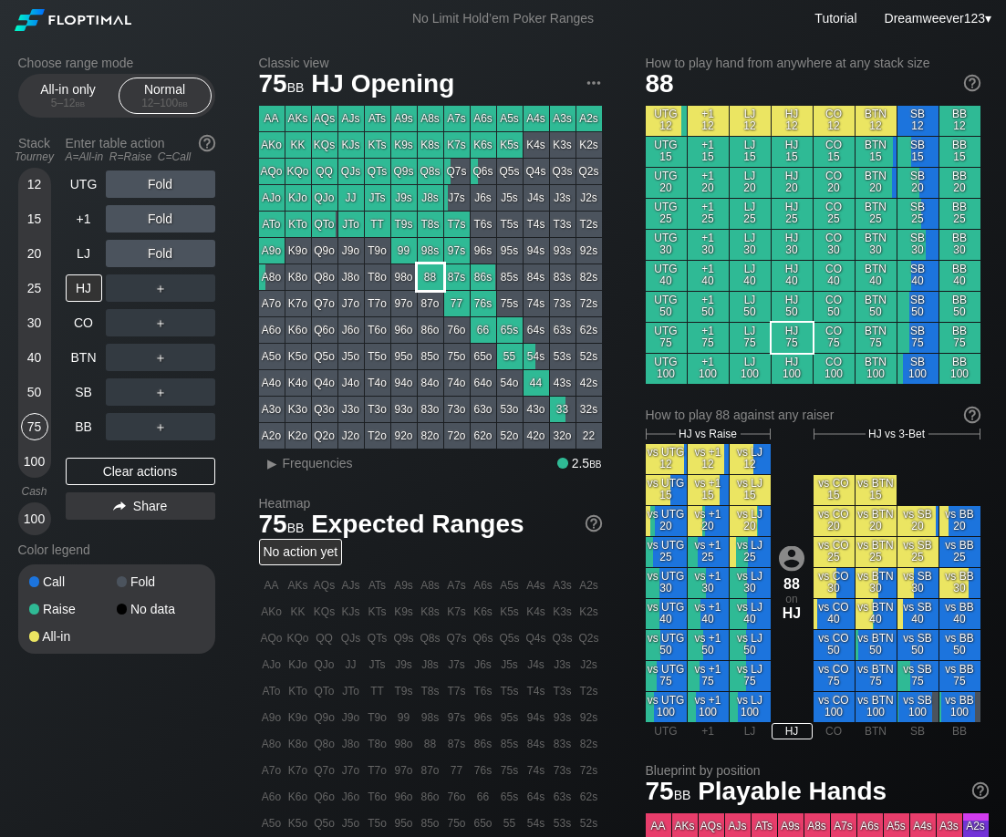
click at [434, 275] on div "88" at bounding box center [431, 278] width 26 height 26
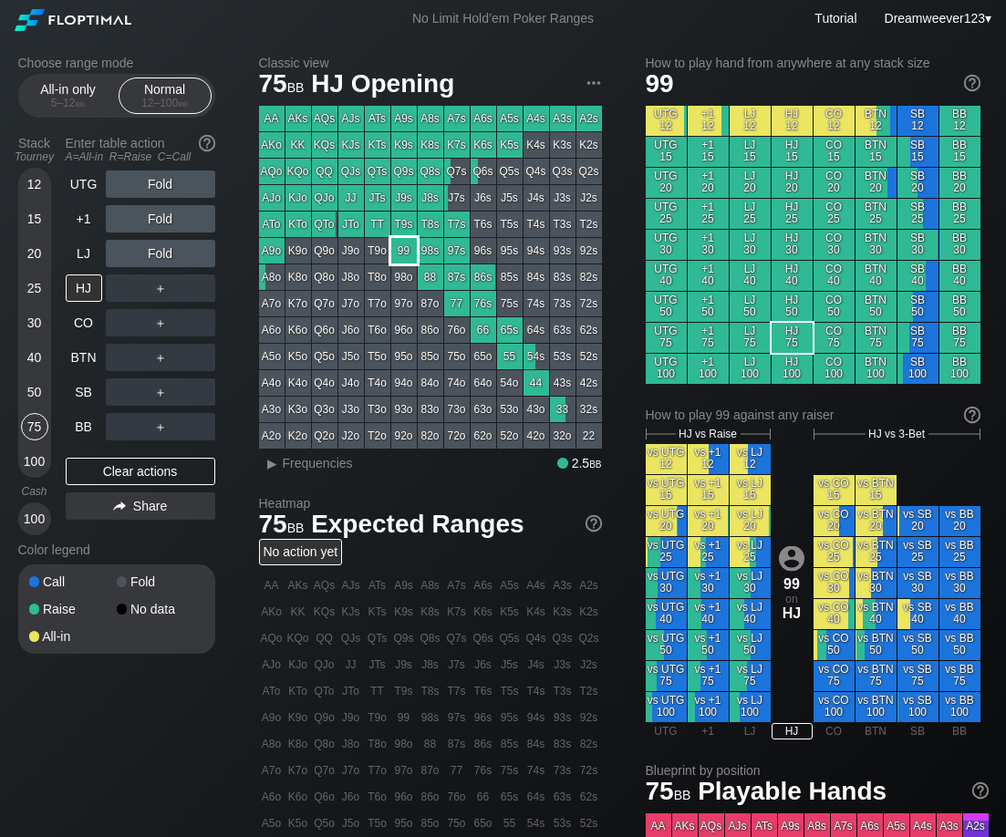
click at [404, 251] on div "99" at bounding box center [404, 251] width 26 height 26
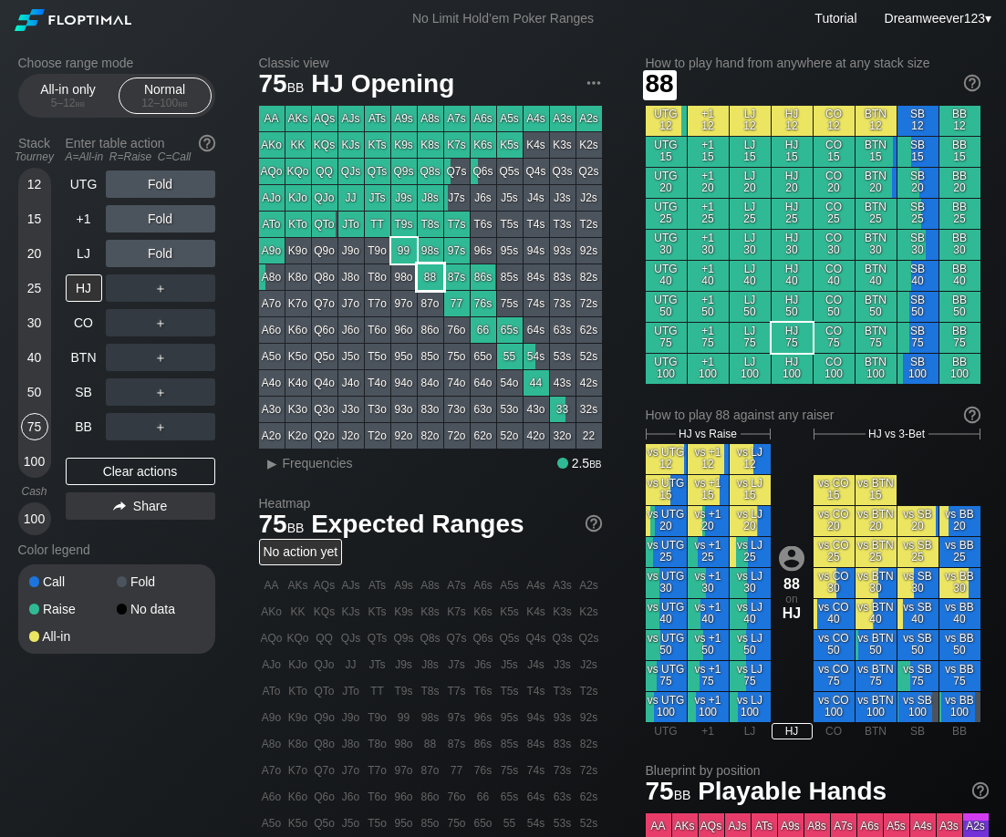
click at [428, 276] on div "88" at bounding box center [431, 278] width 26 height 26
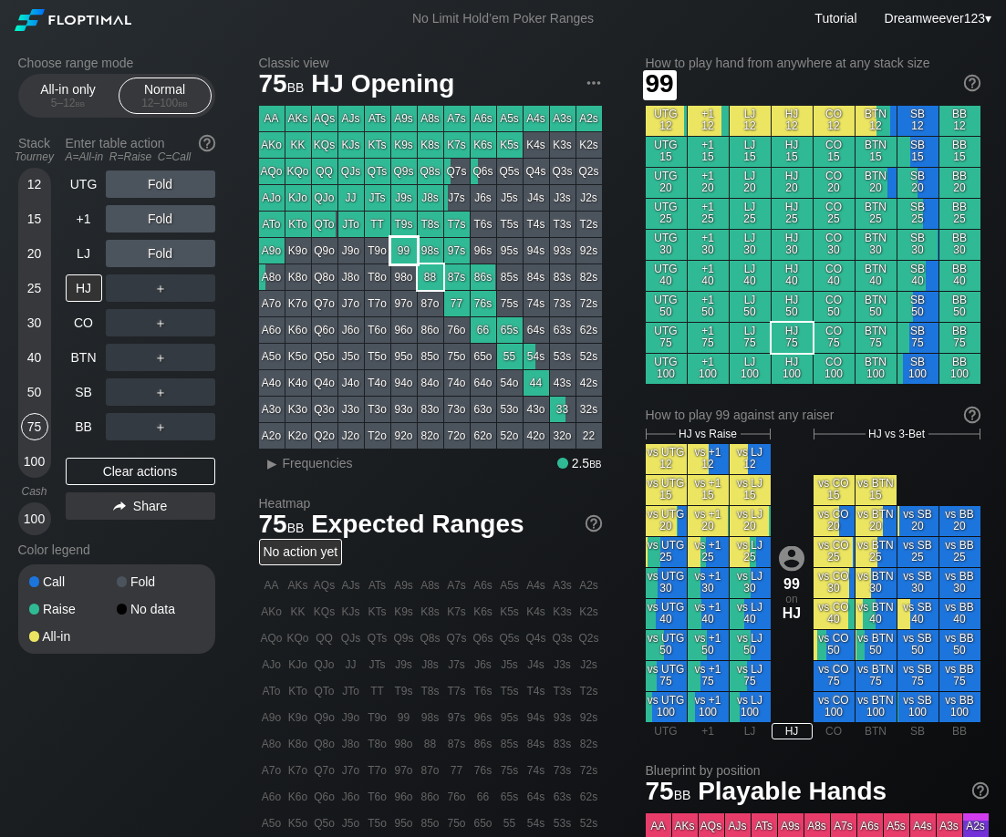
click at [400, 252] on div "99" at bounding box center [404, 251] width 26 height 26
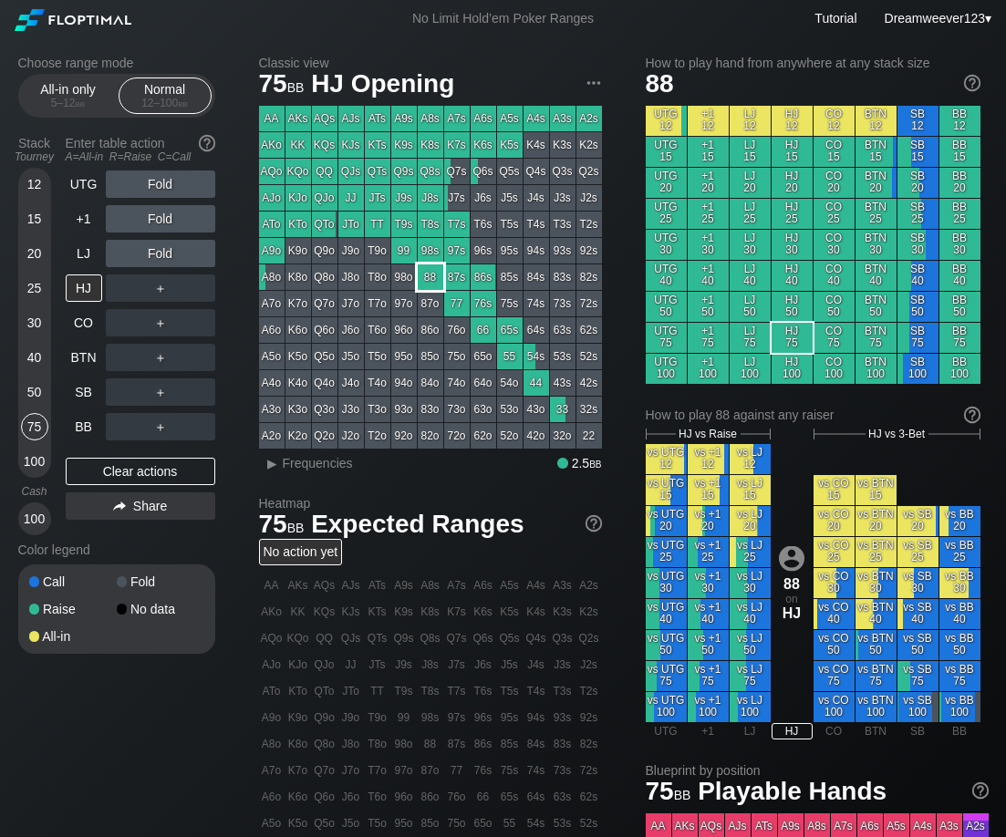
click at [436, 272] on div "88" at bounding box center [431, 278] width 26 height 26
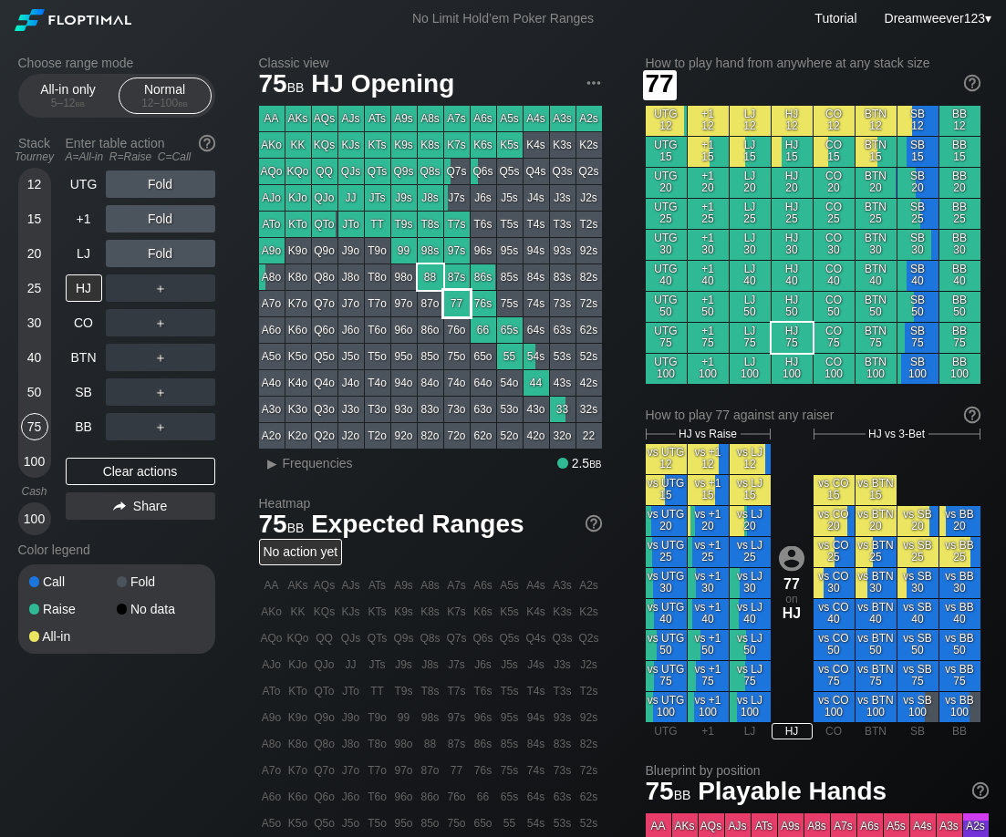
click at [462, 300] on div "77" at bounding box center [457, 304] width 26 height 26
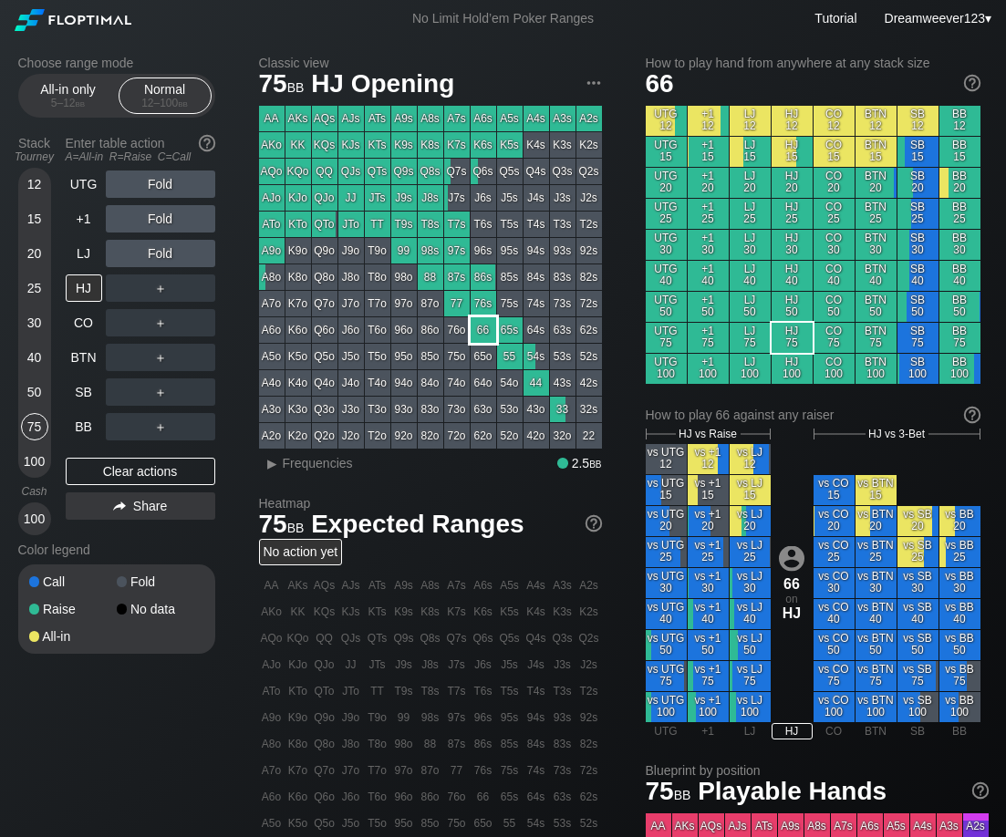
click at [479, 333] on div "66" at bounding box center [484, 330] width 26 height 26
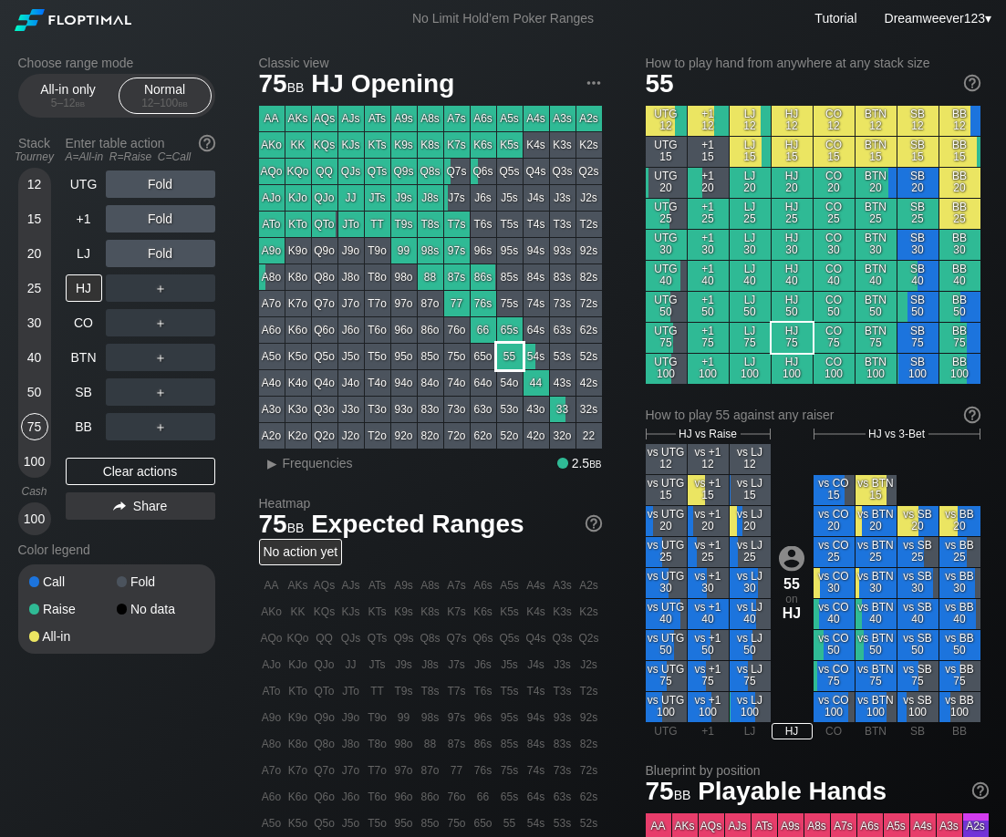
click at [505, 357] on div "55" at bounding box center [510, 357] width 26 height 26
click at [268, 147] on div "AKo" at bounding box center [272, 145] width 26 height 26
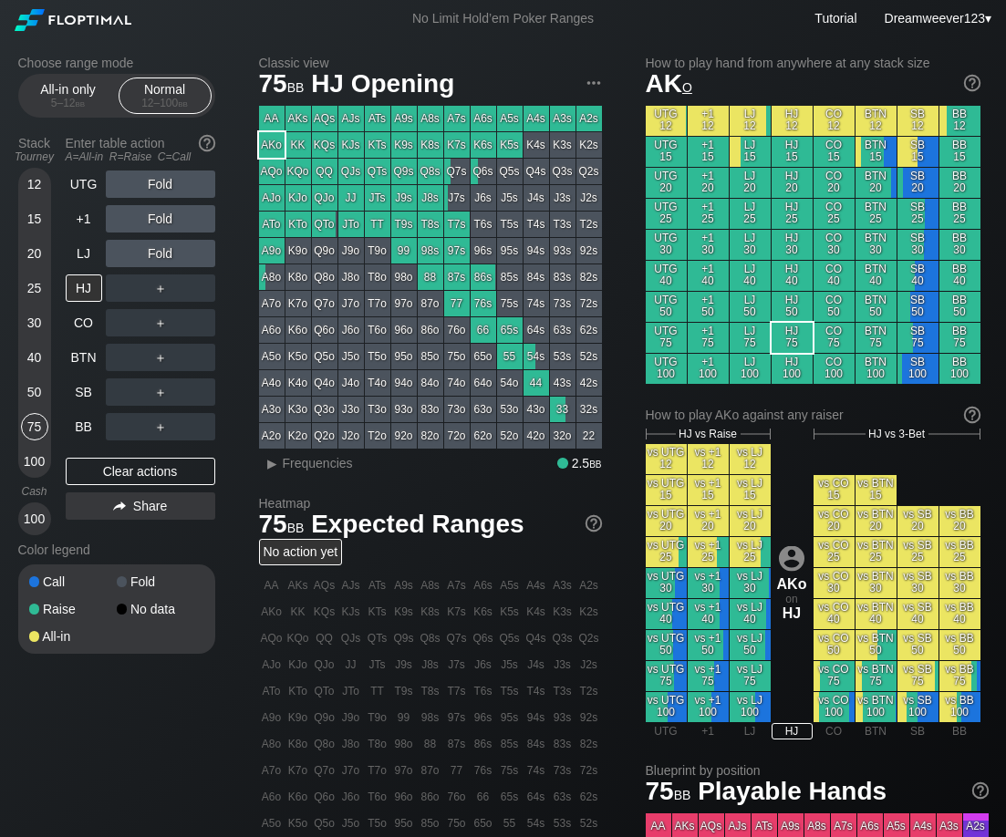
click at [266, 173] on div "AQo" at bounding box center [272, 172] width 26 height 26
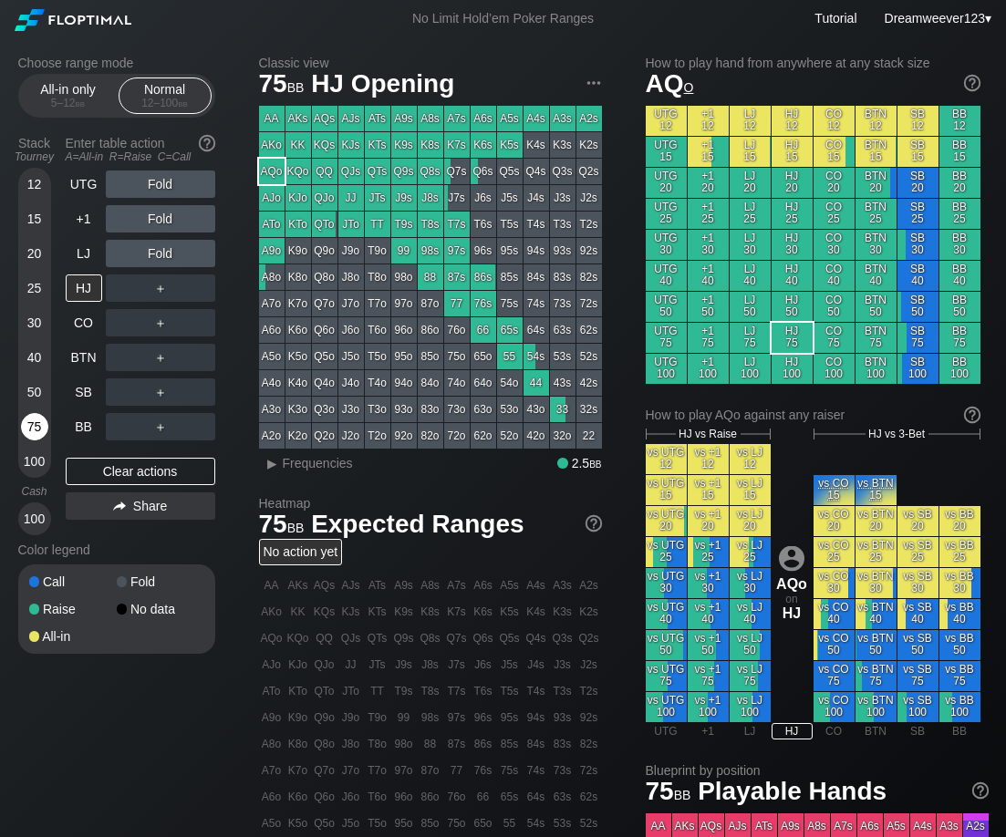
click at [33, 434] on div "75" at bounding box center [34, 426] width 27 height 27
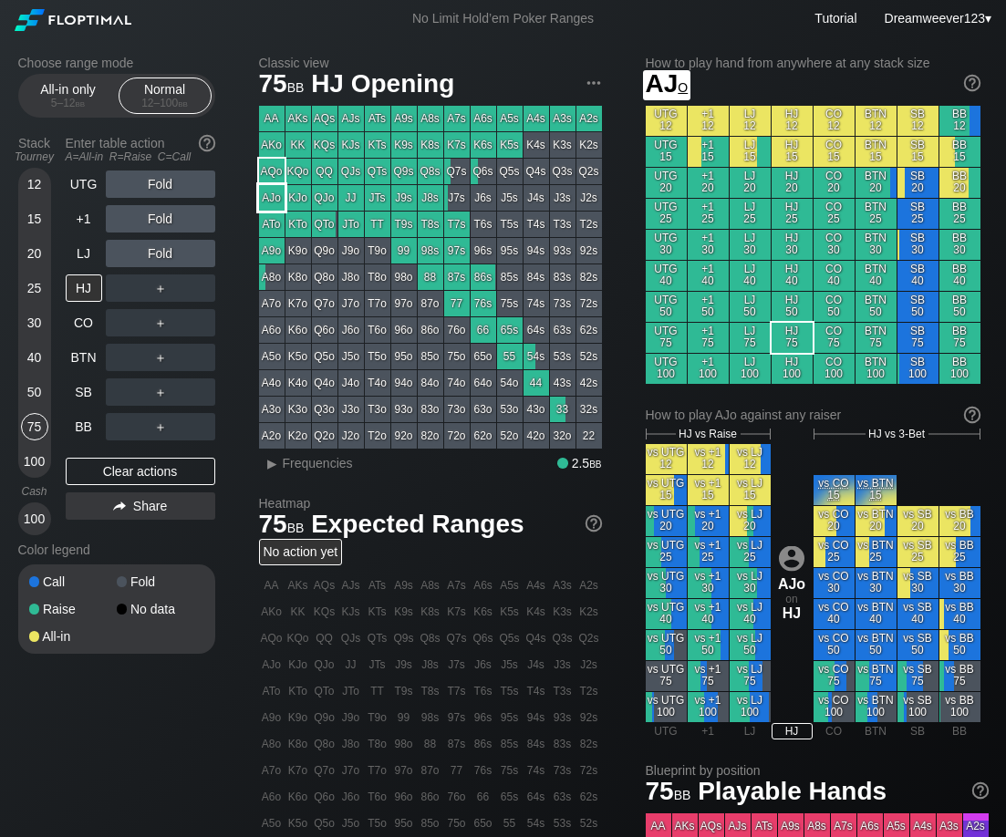
click at [268, 197] on div "AJo" at bounding box center [272, 198] width 26 height 26
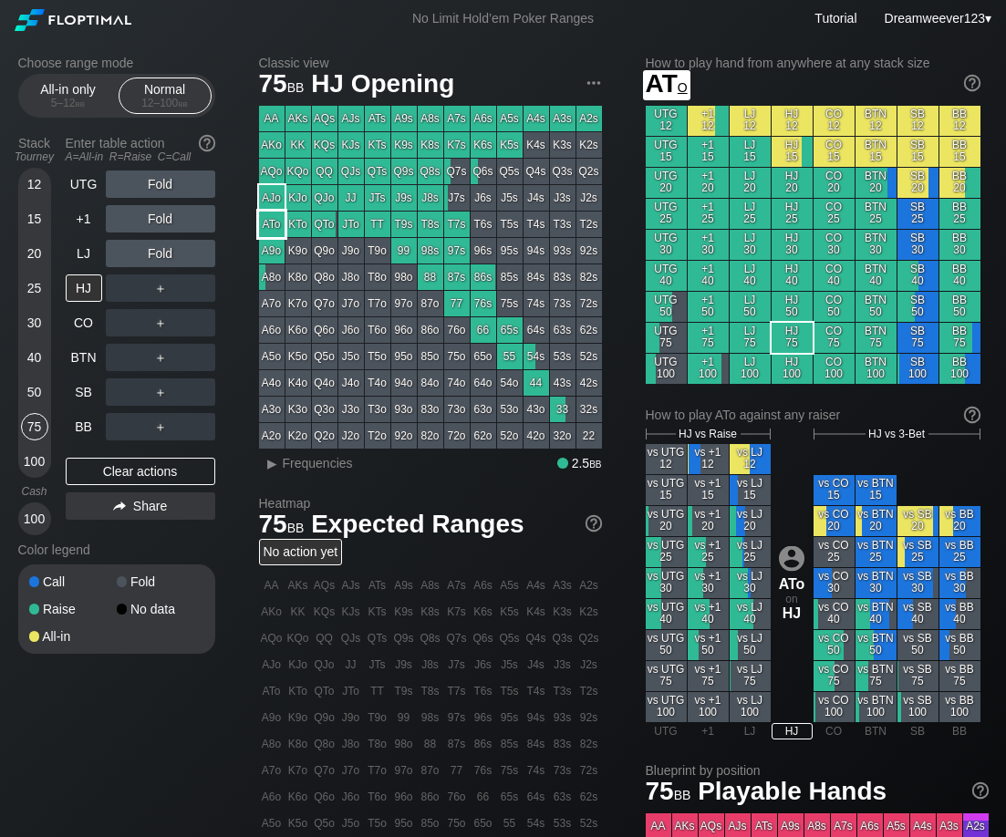
click at [270, 229] on div "ATo" at bounding box center [272, 225] width 26 height 26
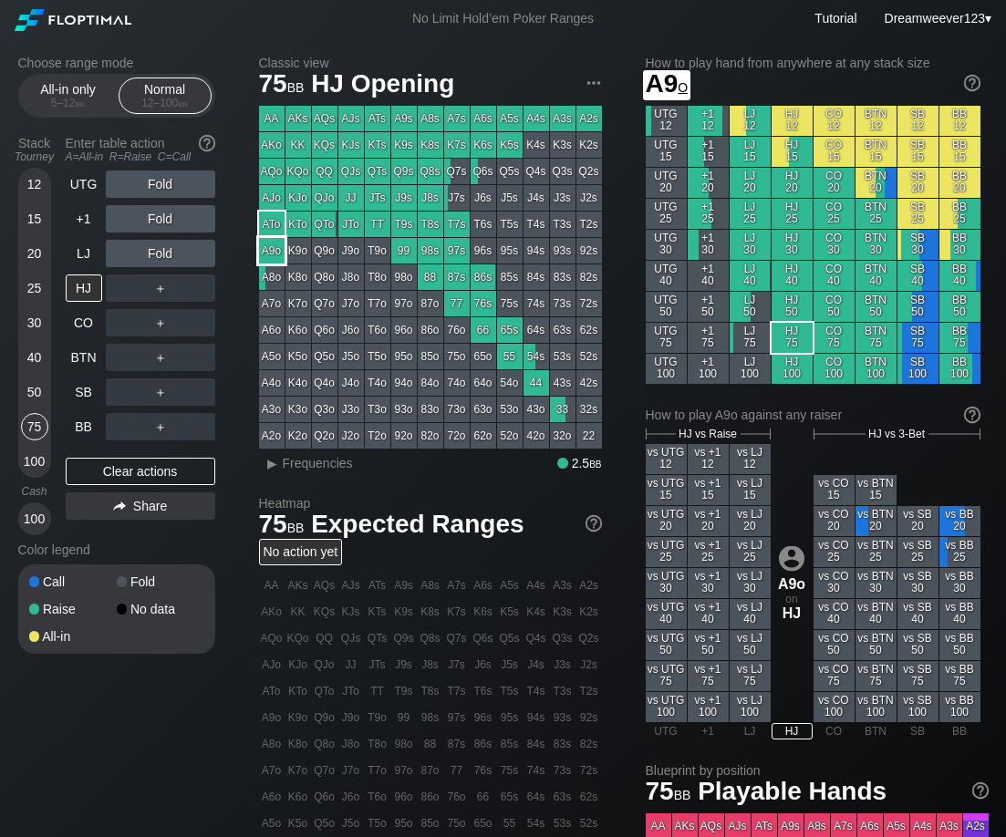
click at [272, 245] on div "A9o" at bounding box center [272, 251] width 26 height 26
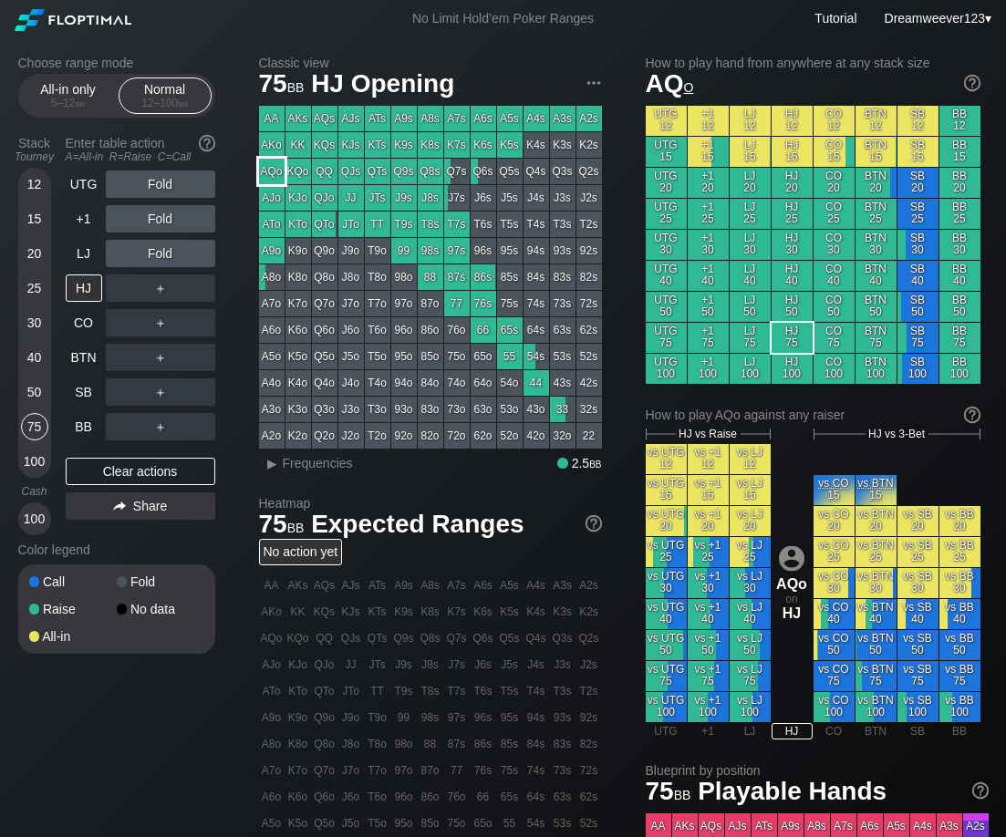
click at [274, 170] on div "AQo" at bounding box center [272, 172] width 26 height 26
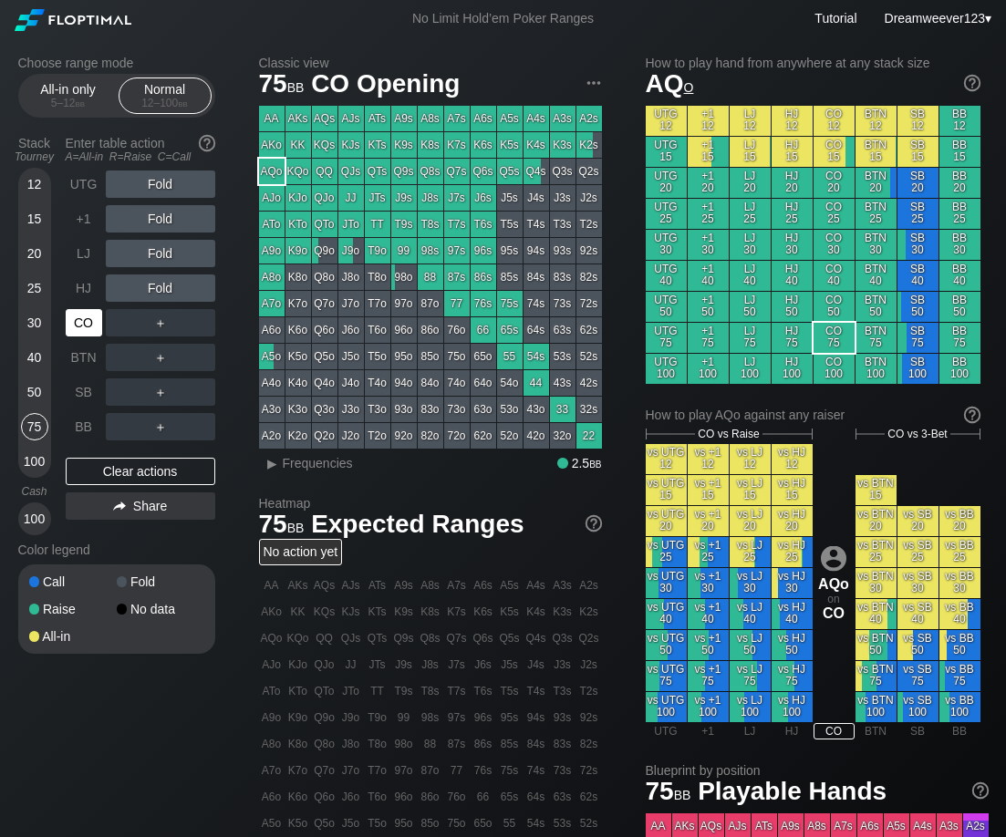
click at [86, 328] on div "CO" at bounding box center [84, 322] width 36 height 27
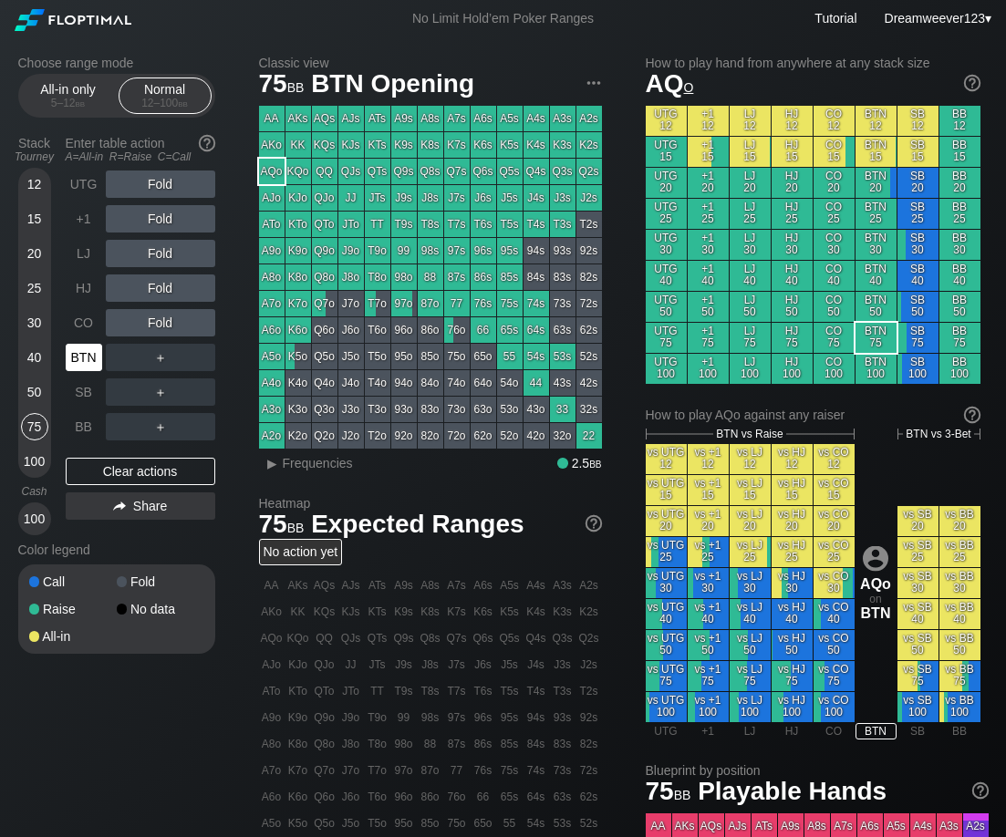
click at [84, 371] on div "BTN" at bounding box center [84, 357] width 36 height 27
click at [85, 324] on div "CO" at bounding box center [84, 322] width 36 height 27
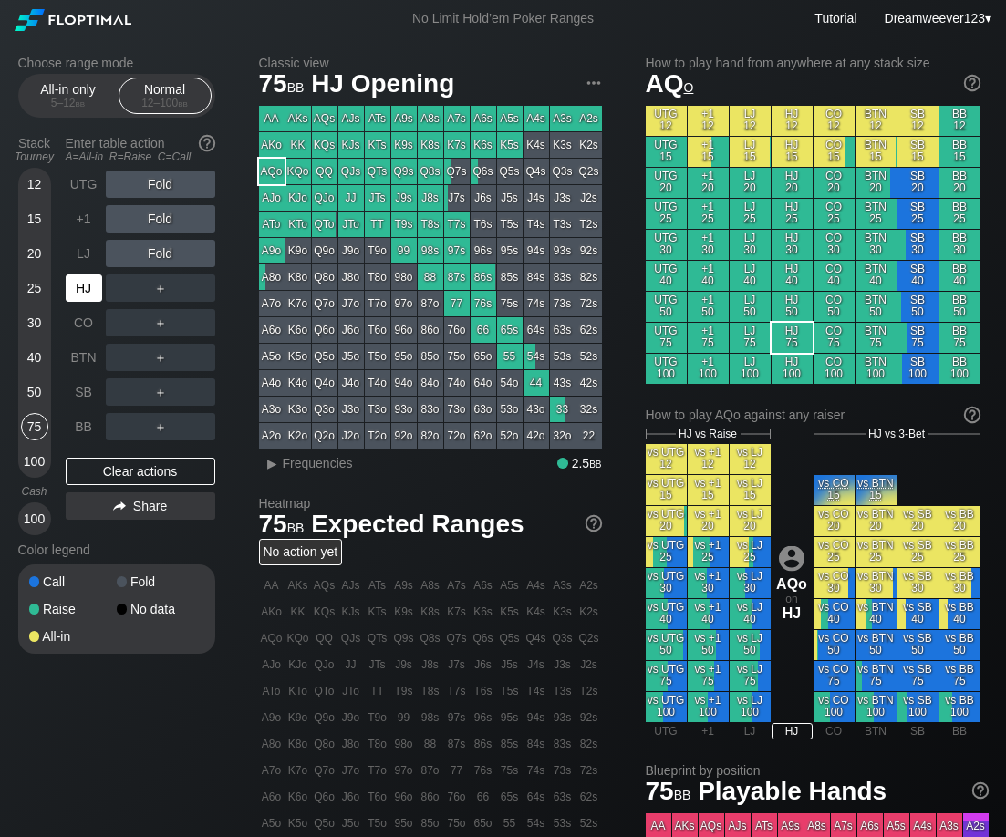
click at [81, 297] on div "HJ" at bounding box center [84, 288] width 36 height 27
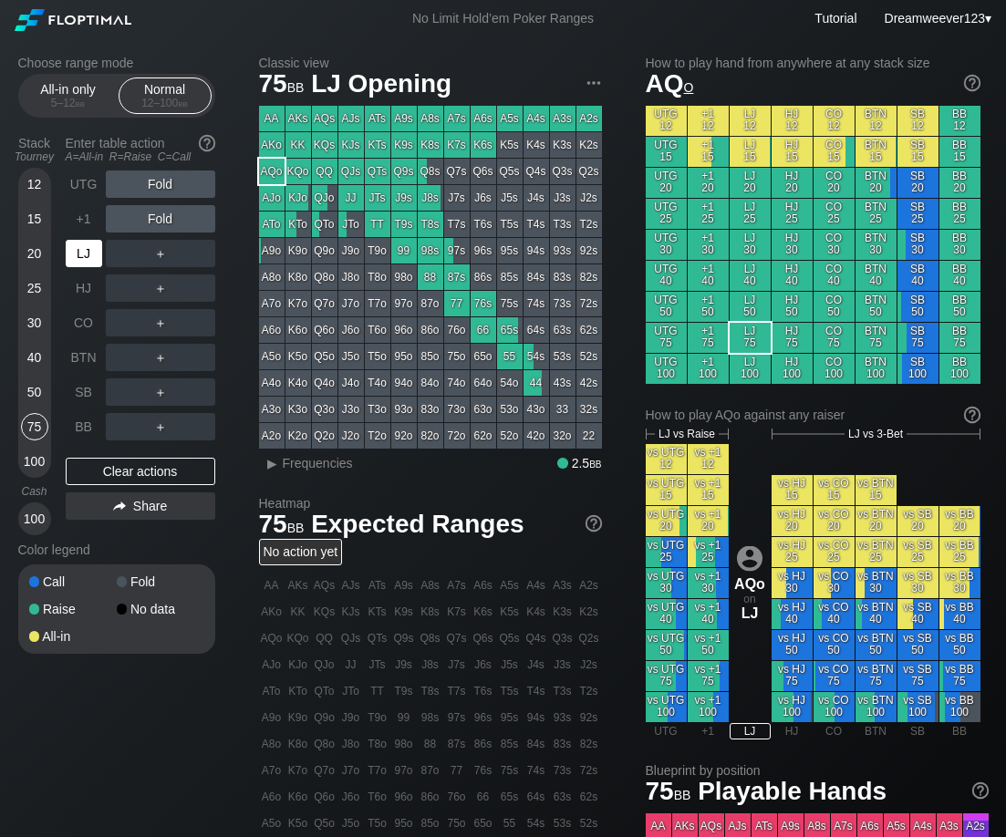
click at [79, 266] on div "LJ" at bounding box center [84, 253] width 36 height 27
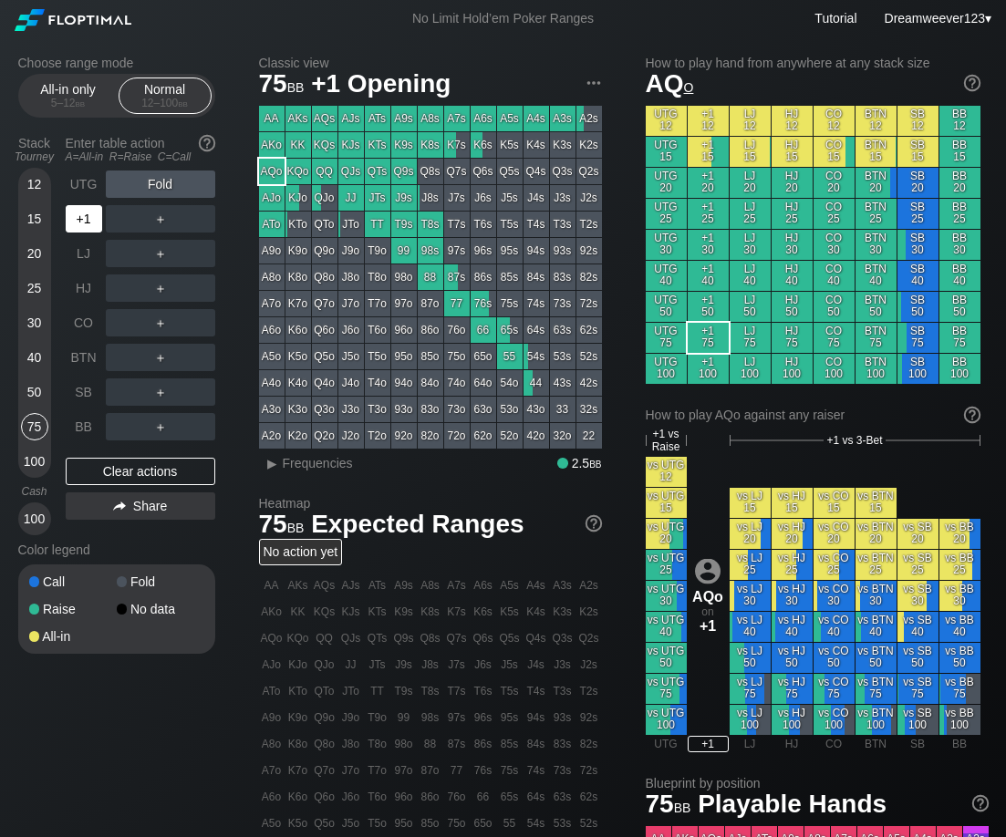
click at [88, 220] on div "+1" at bounding box center [84, 218] width 36 height 27
click at [268, 170] on div "AQo" at bounding box center [272, 172] width 26 height 26
click at [269, 200] on div "AJo" at bounding box center [272, 198] width 26 height 26
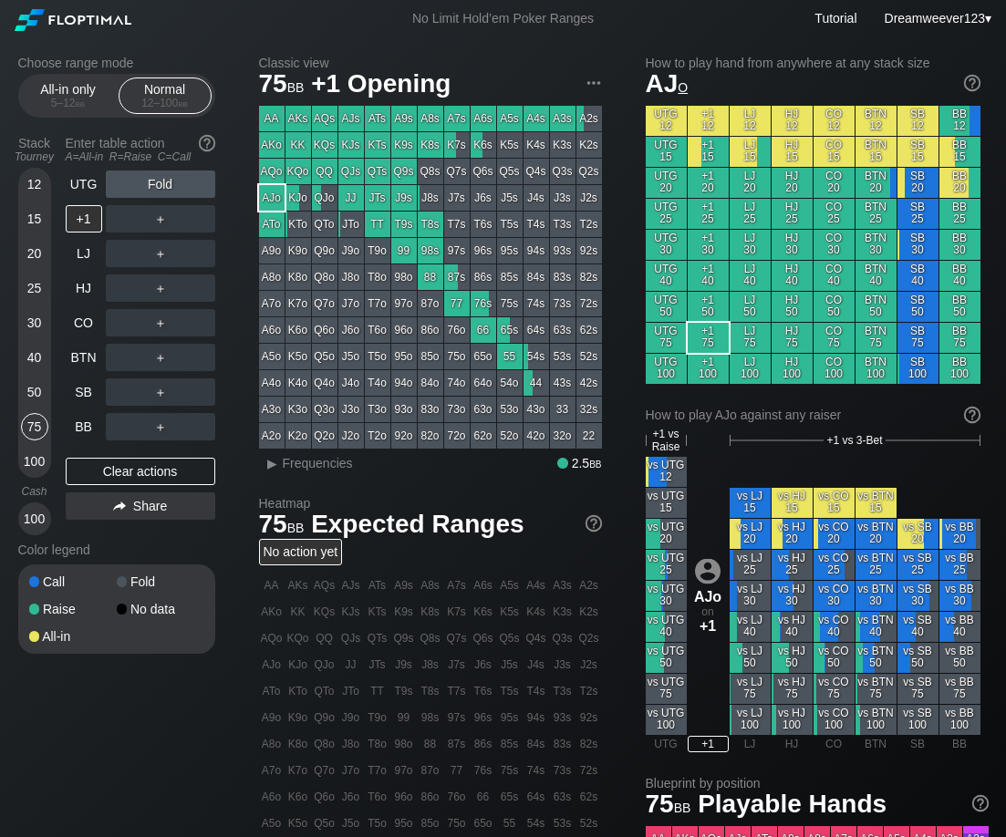
click at [277, 227] on div "ATo" at bounding box center [272, 225] width 26 height 26
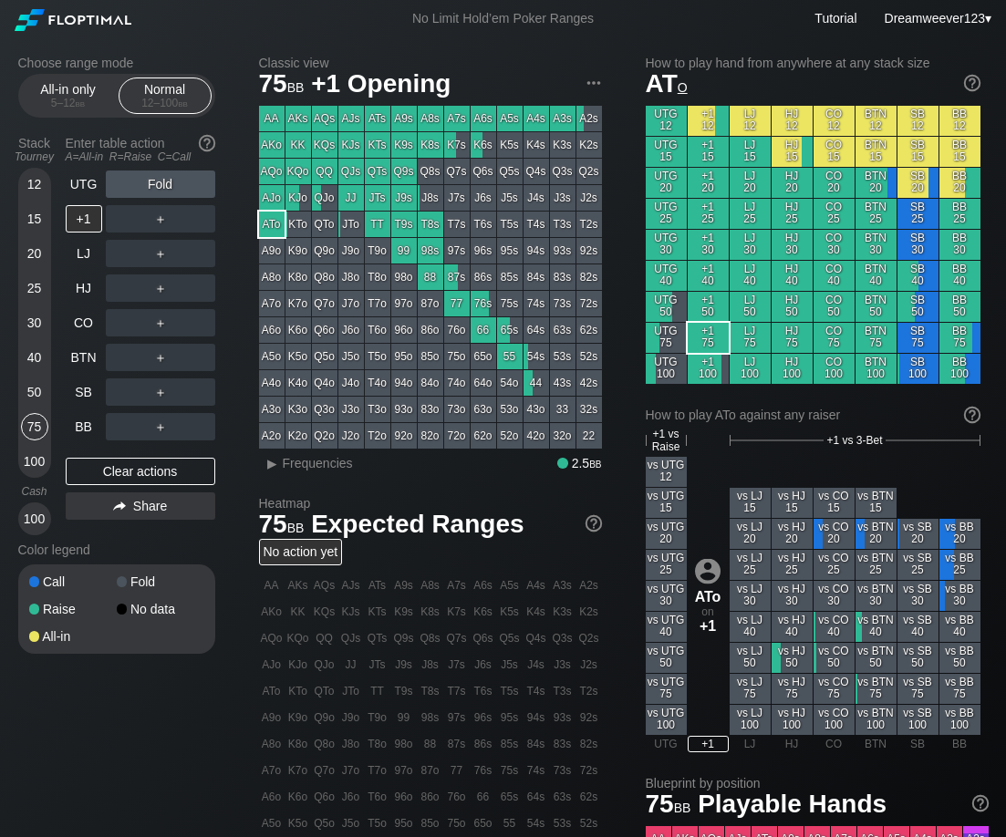
click at [275, 256] on div "A9o" at bounding box center [272, 251] width 26 height 26
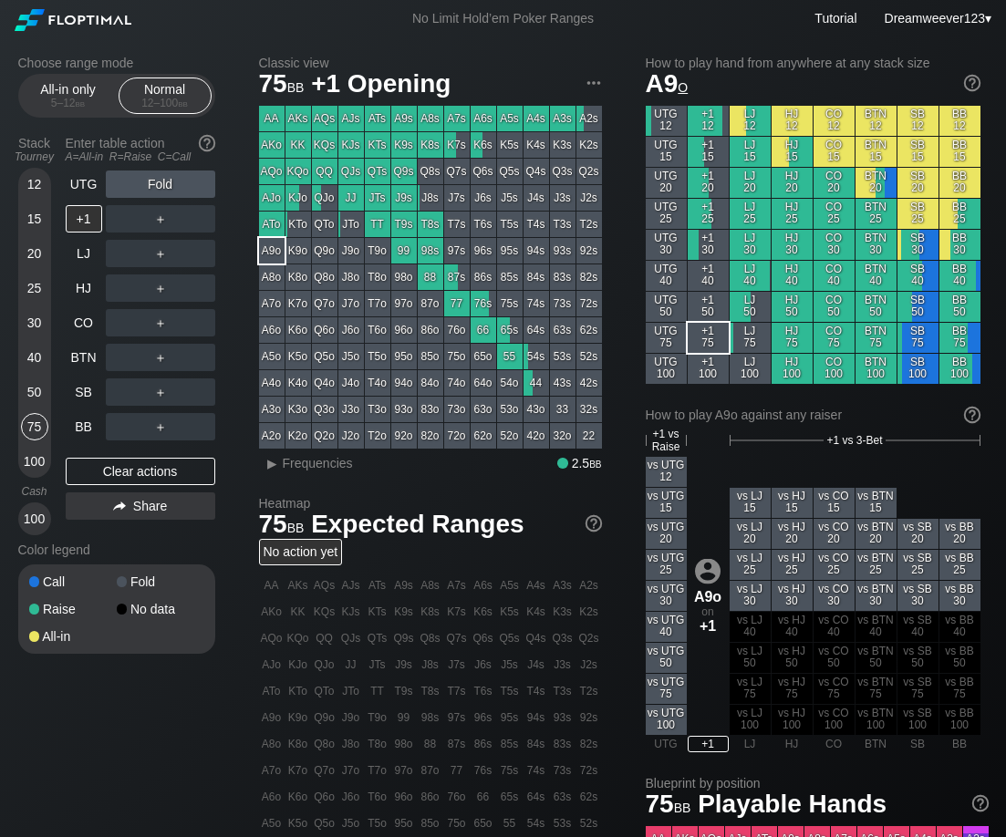
click at [275, 273] on div "A8o" at bounding box center [272, 278] width 26 height 26
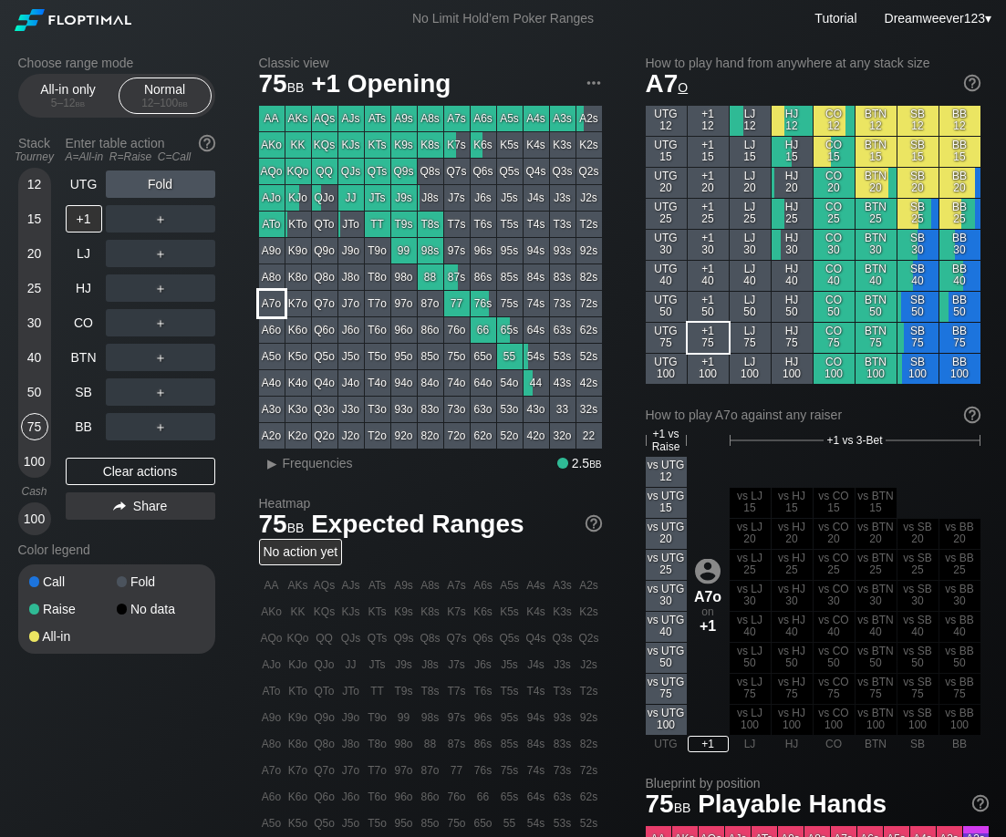
click at [270, 303] on div "A7o" at bounding box center [272, 304] width 26 height 26
click at [280, 193] on div "AJo" at bounding box center [272, 198] width 26 height 26
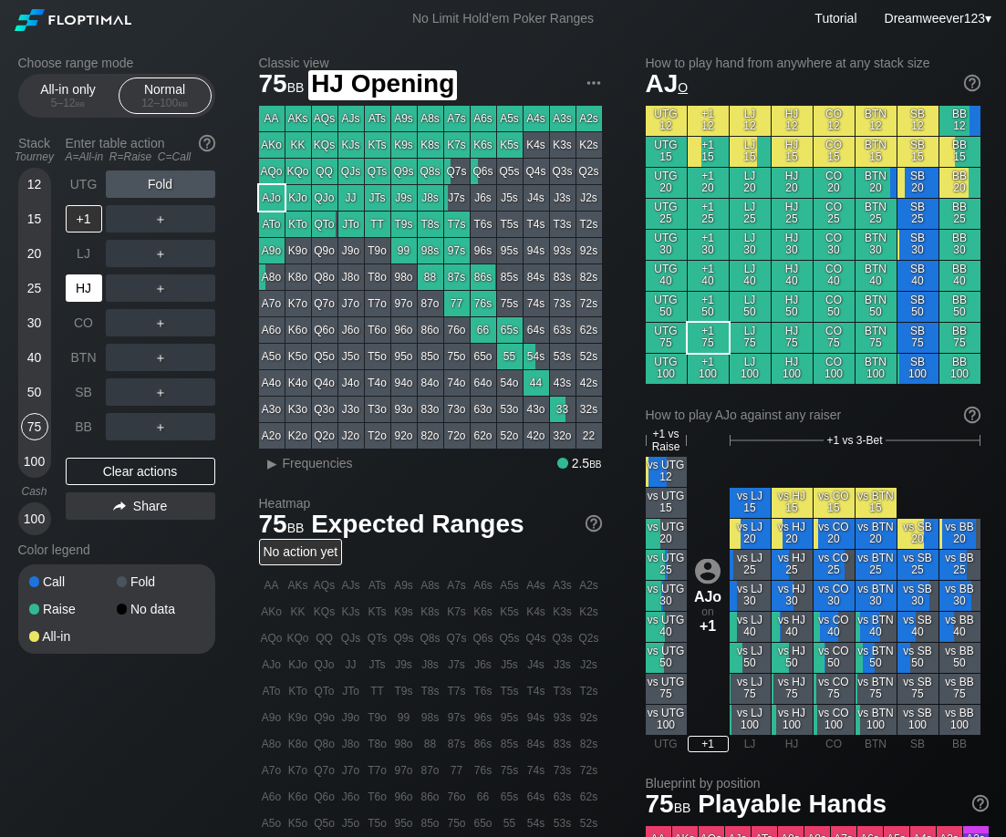
click at [93, 302] on div "HJ" at bounding box center [84, 288] width 36 height 27
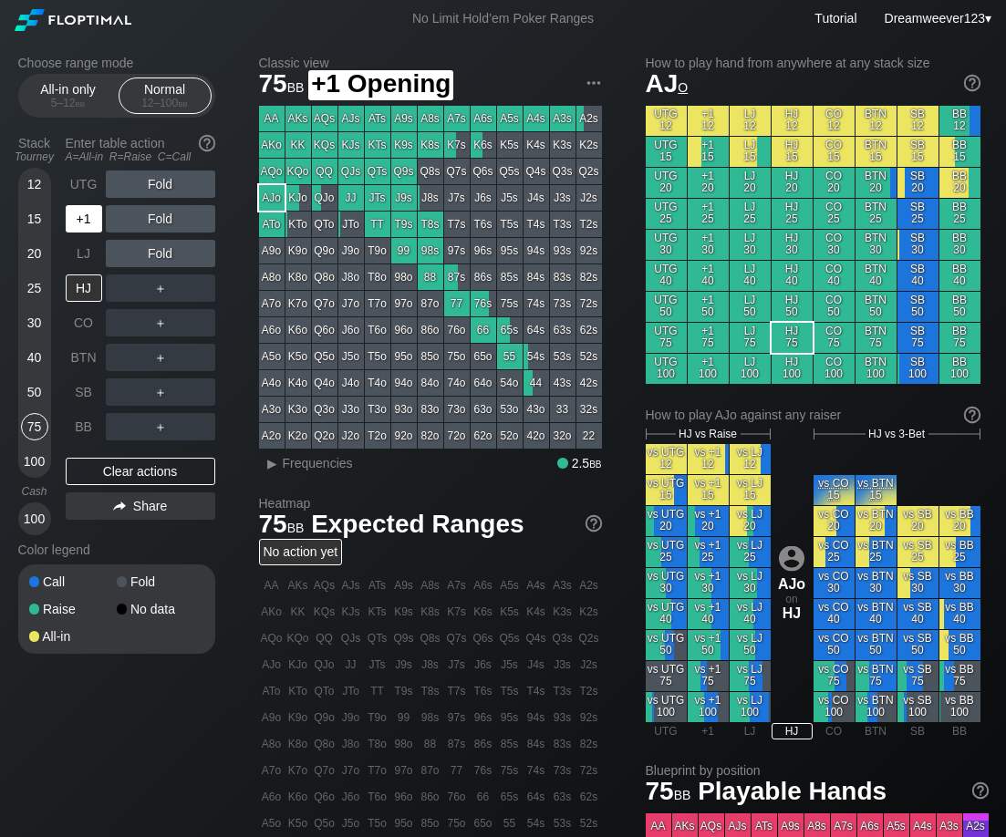
click at [89, 233] on div "+1" at bounding box center [84, 218] width 36 height 27
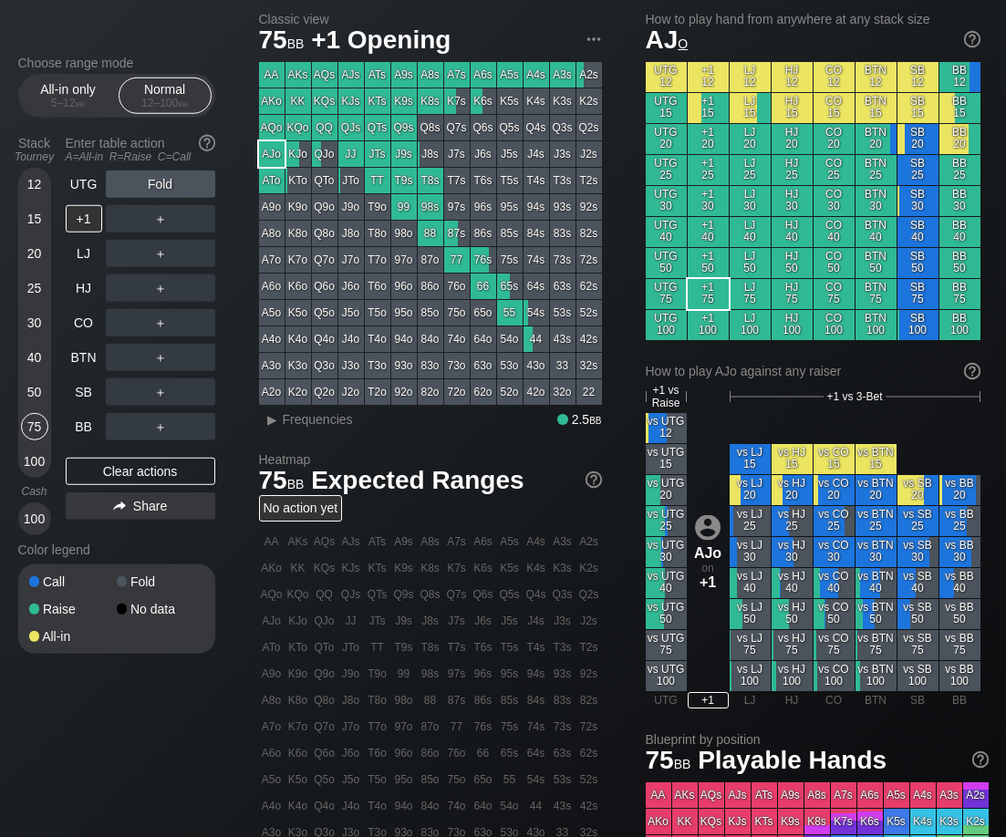
scroll to position [36, 0]
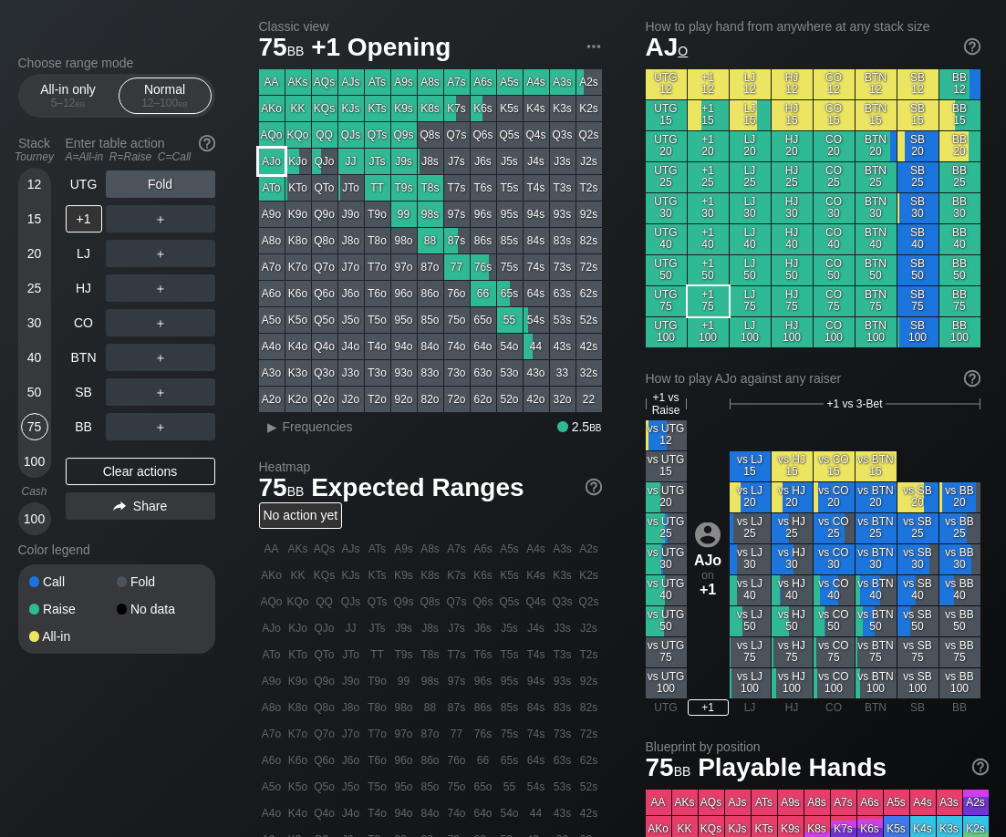
click at [270, 166] on div "AJo" at bounding box center [272, 162] width 26 height 26
click at [91, 230] on div "+1" at bounding box center [84, 218] width 36 height 27
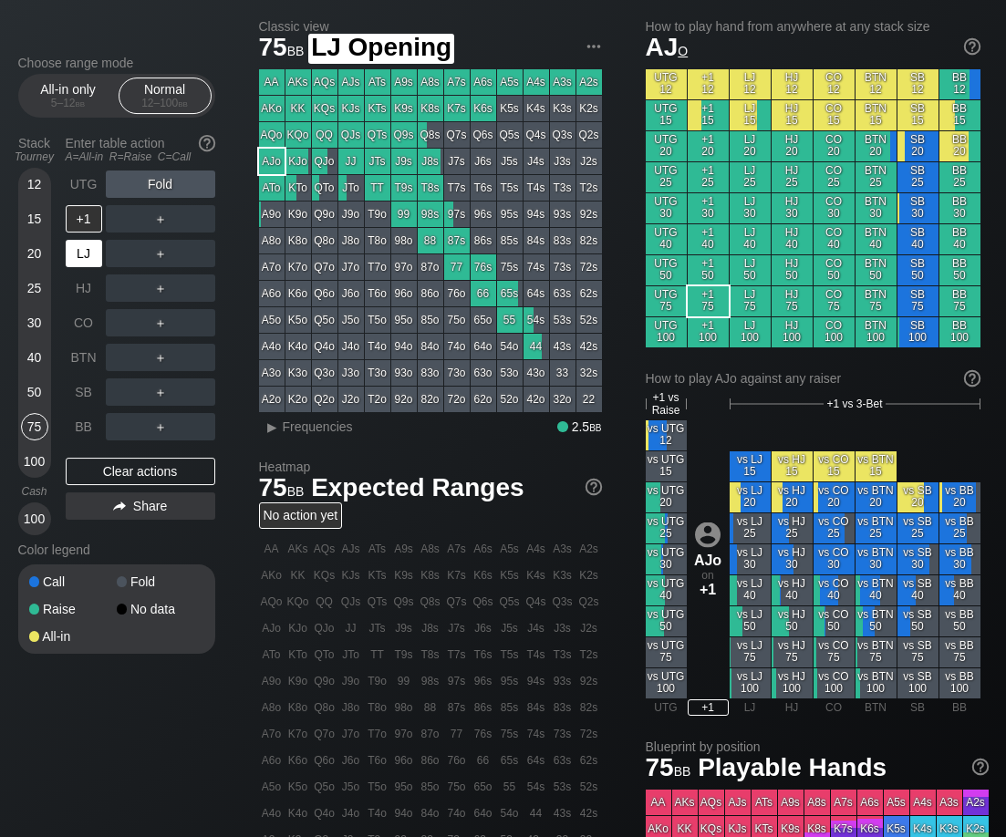
click at [88, 267] on div "LJ" at bounding box center [84, 253] width 36 height 27
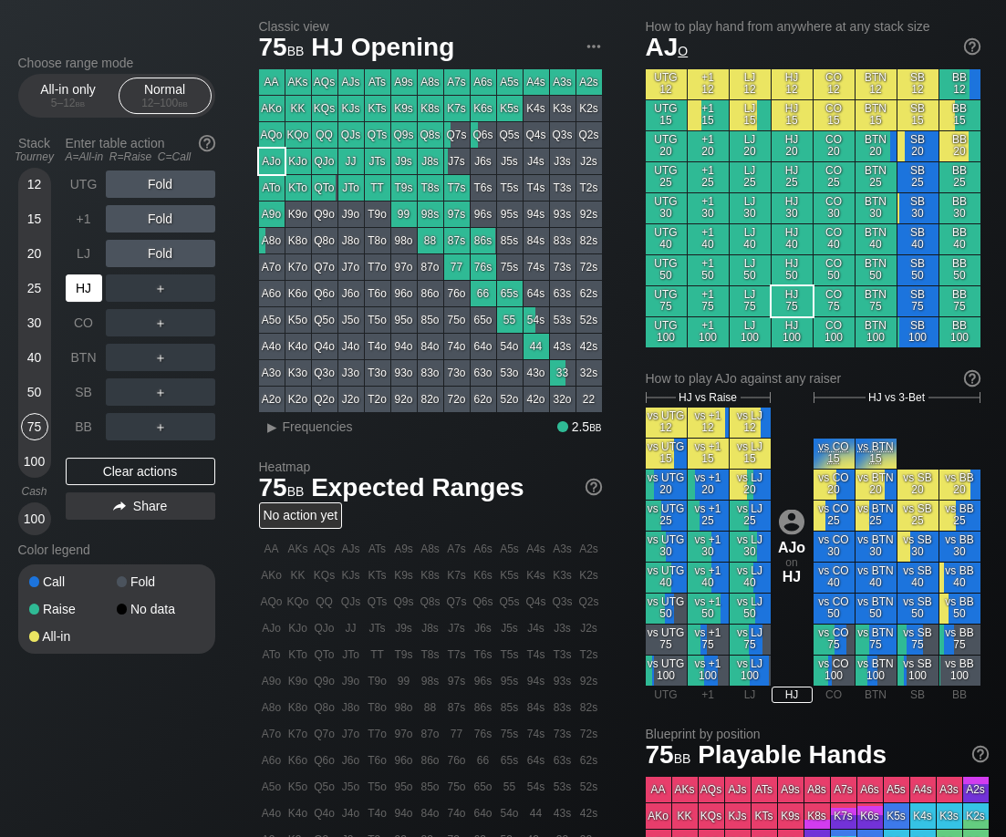
click at [87, 290] on div "HJ" at bounding box center [84, 288] width 36 height 27
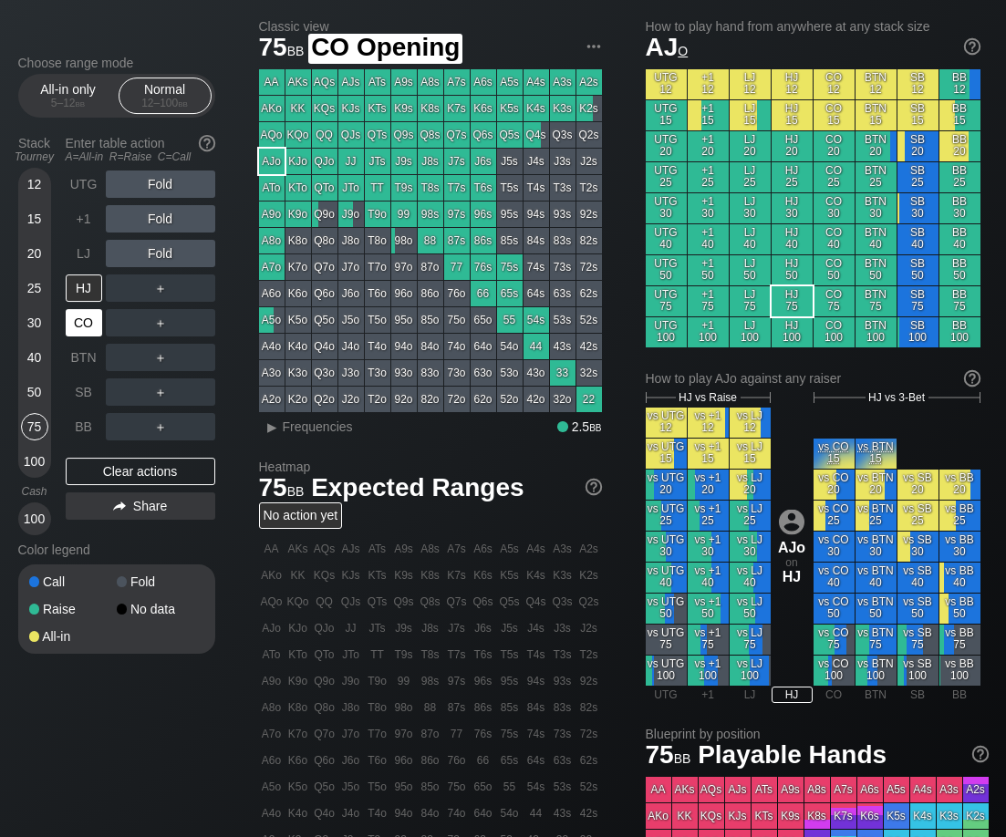
click at [87, 322] on div "CO" at bounding box center [84, 322] width 36 height 27
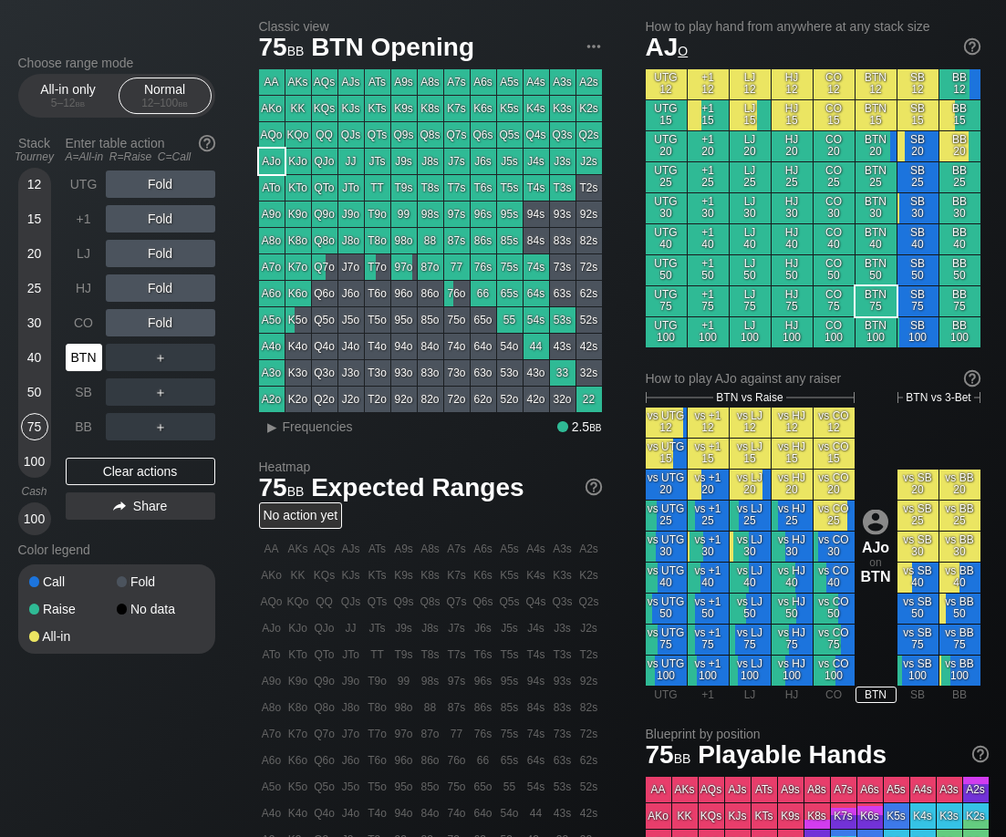
click at [87, 365] on div "BTN" at bounding box center [84, 357] width 36 height 27
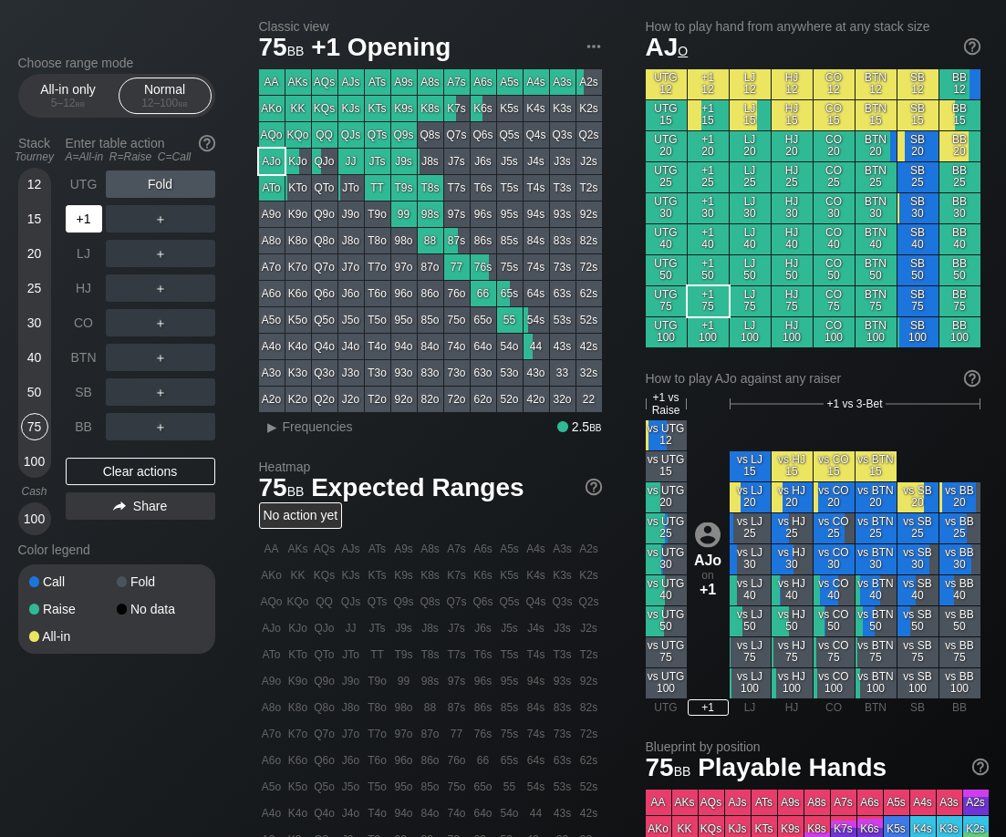
click at [89, 224] on div "+1" at bounding box center [84, 218] width 36 height 27
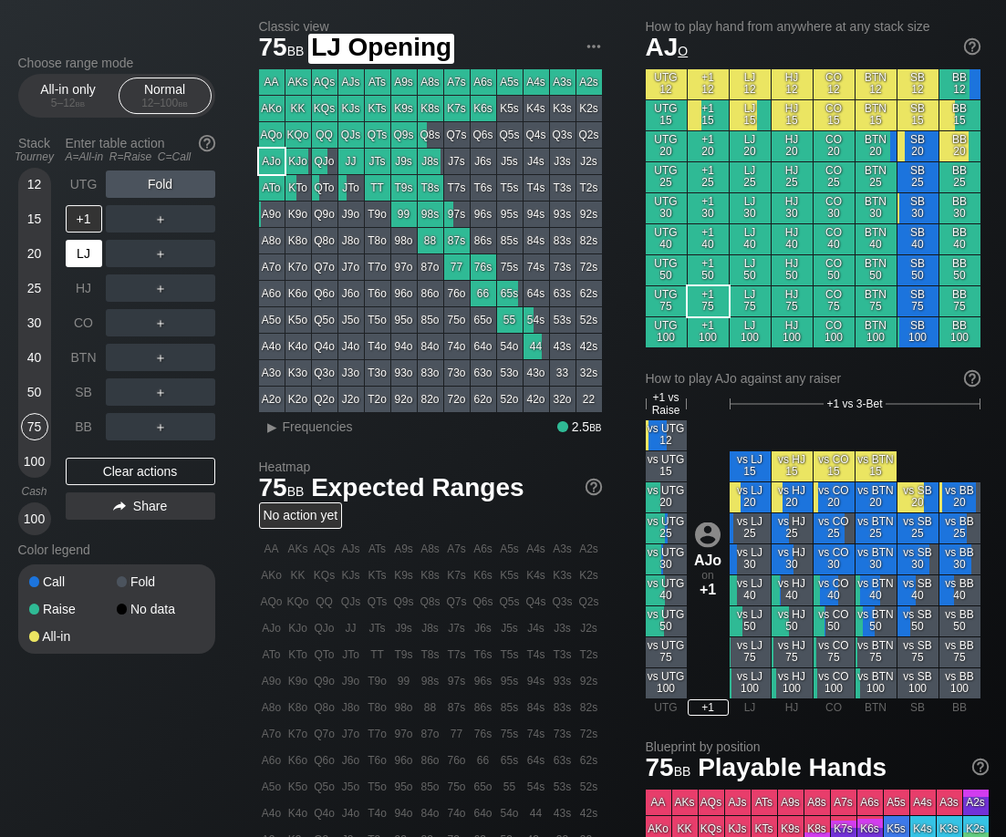
click at [86, 266] on div "LJ" at bounding box center [84, 253] width 36 height 27
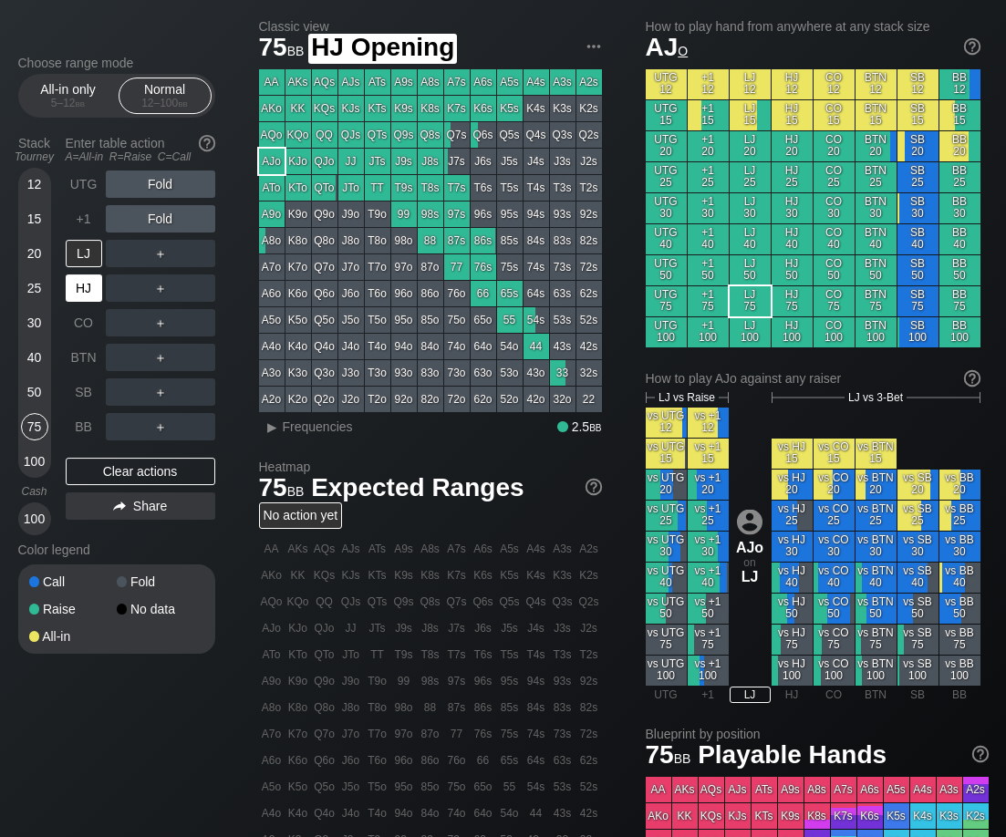
click at [79, 298] on div "HJ" at bounding box center [84, 288] width 36 height 27
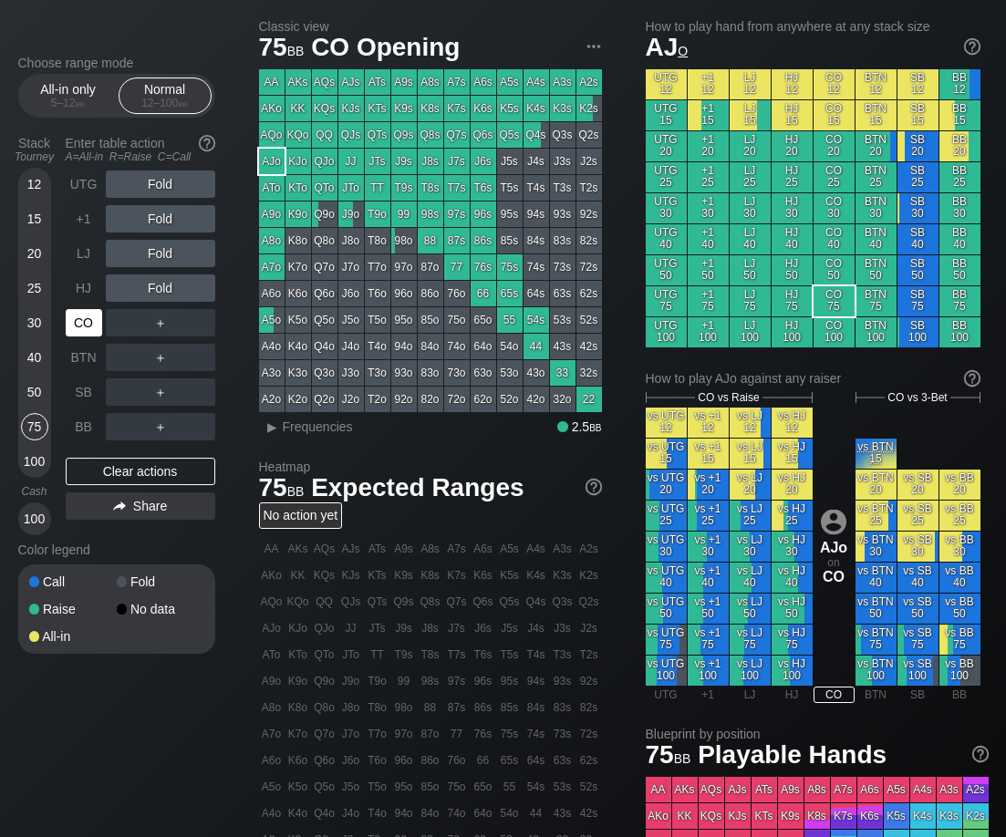
click at [78, 329] on div "CO" at bounding box center [84, 322] width 36 height 27
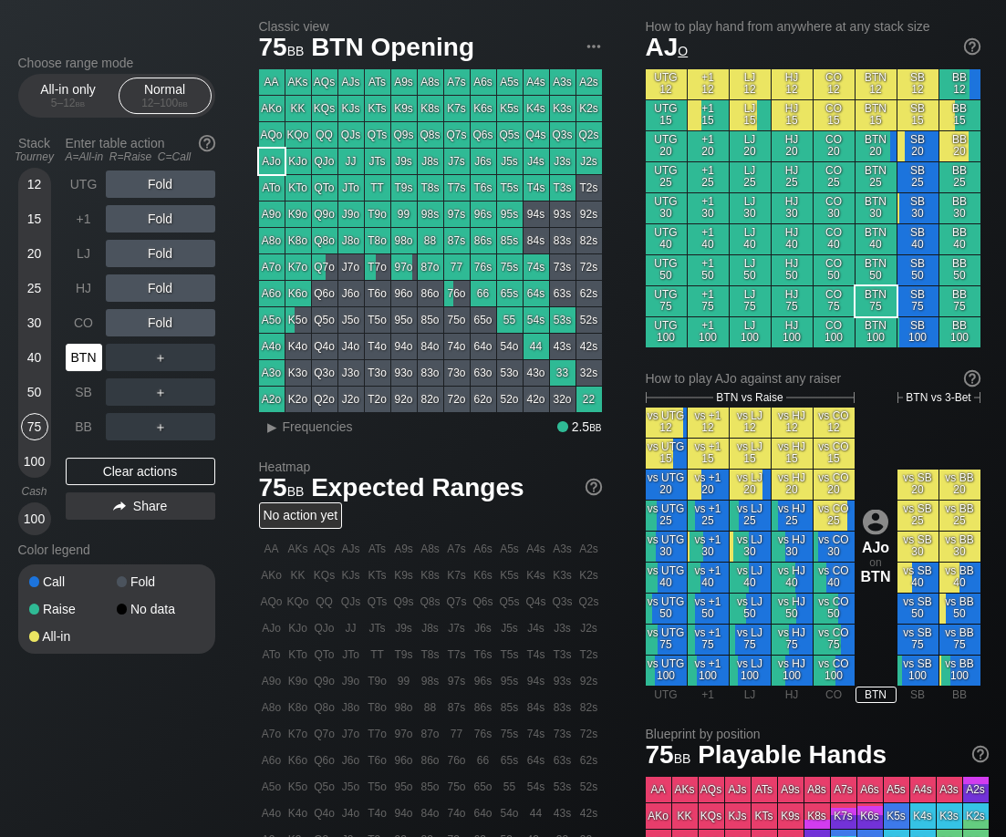
click at [78, 361] on div "BTN" at bounding box center [84, 357] width 36 height 27
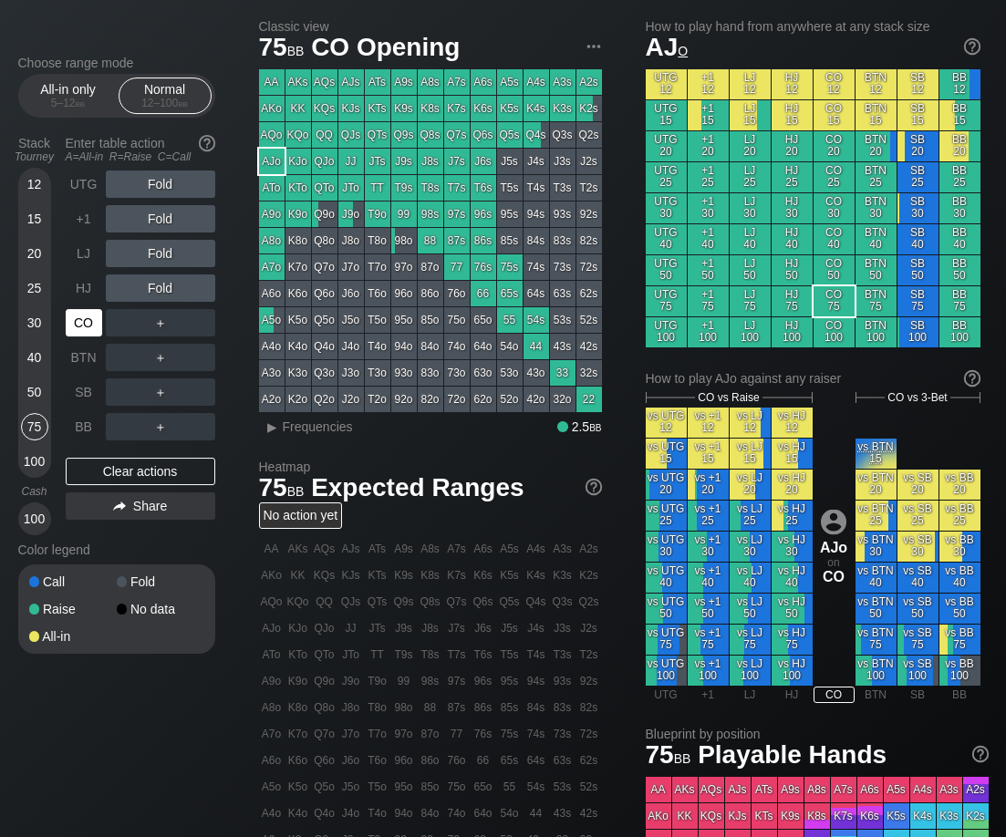
click at [87, 327] on div "CO" at bounding box center [84, 322] width 36 height 27
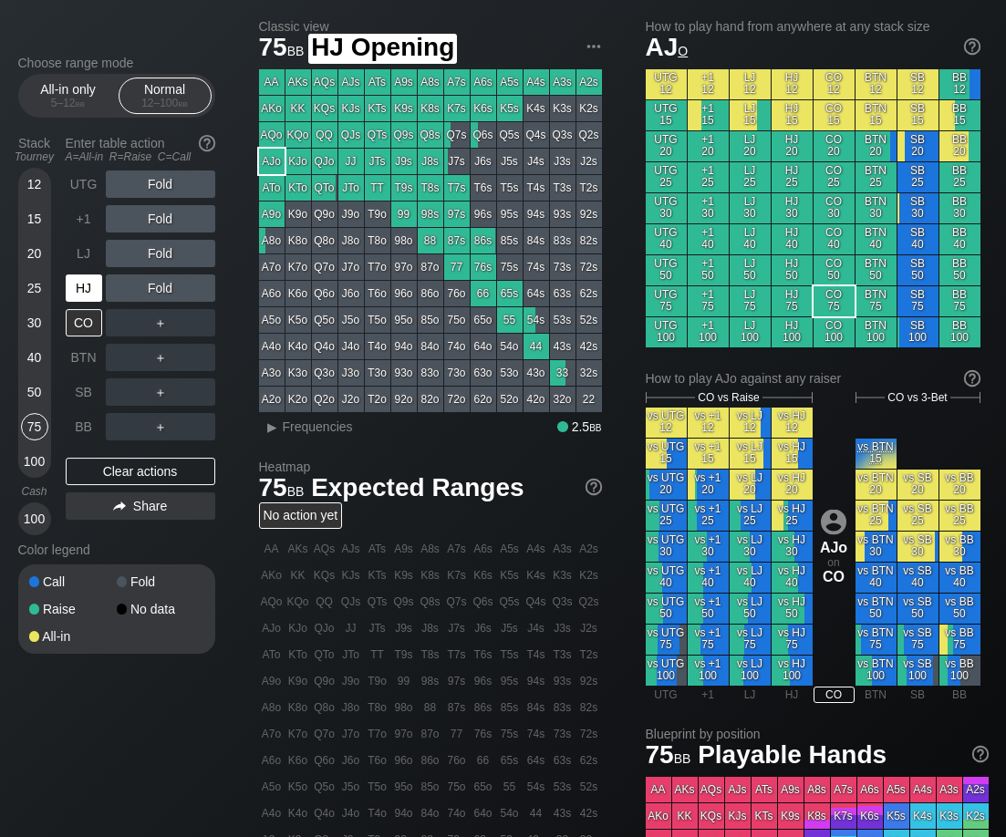
click at [88, 289] on div "HJ" at bounding box center [84, 288] width 36 height 27
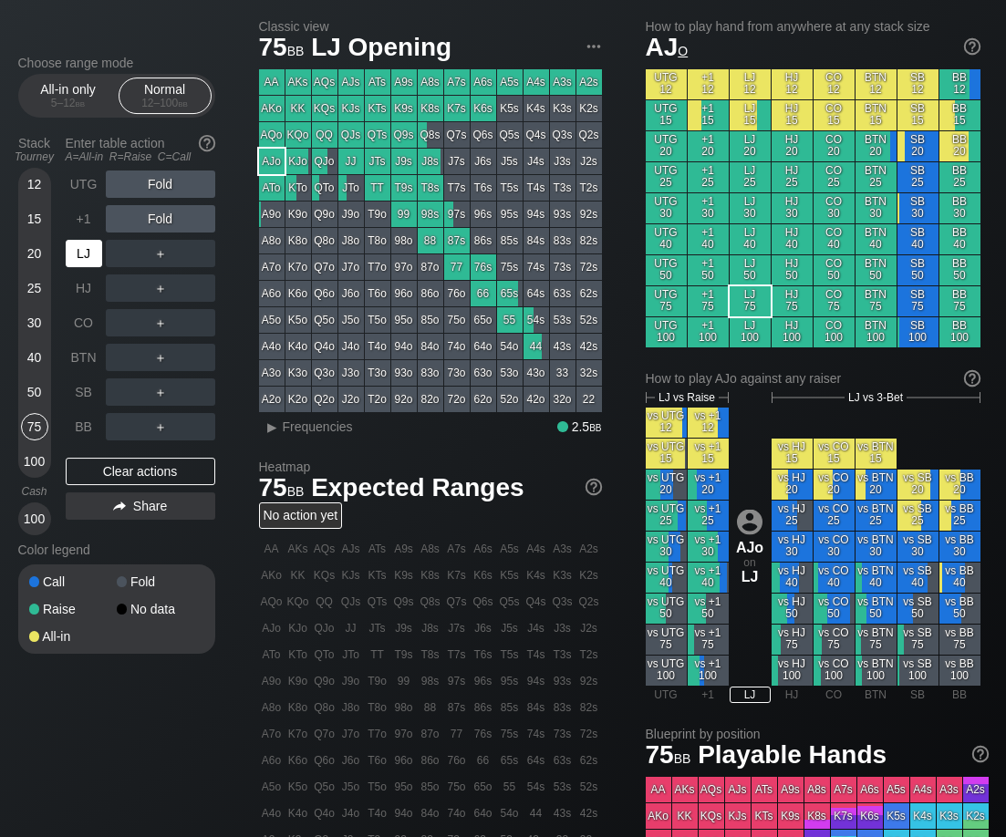
click at [88, 256] on div "LJ" at bounding box center [84, 253] width 36 height 27
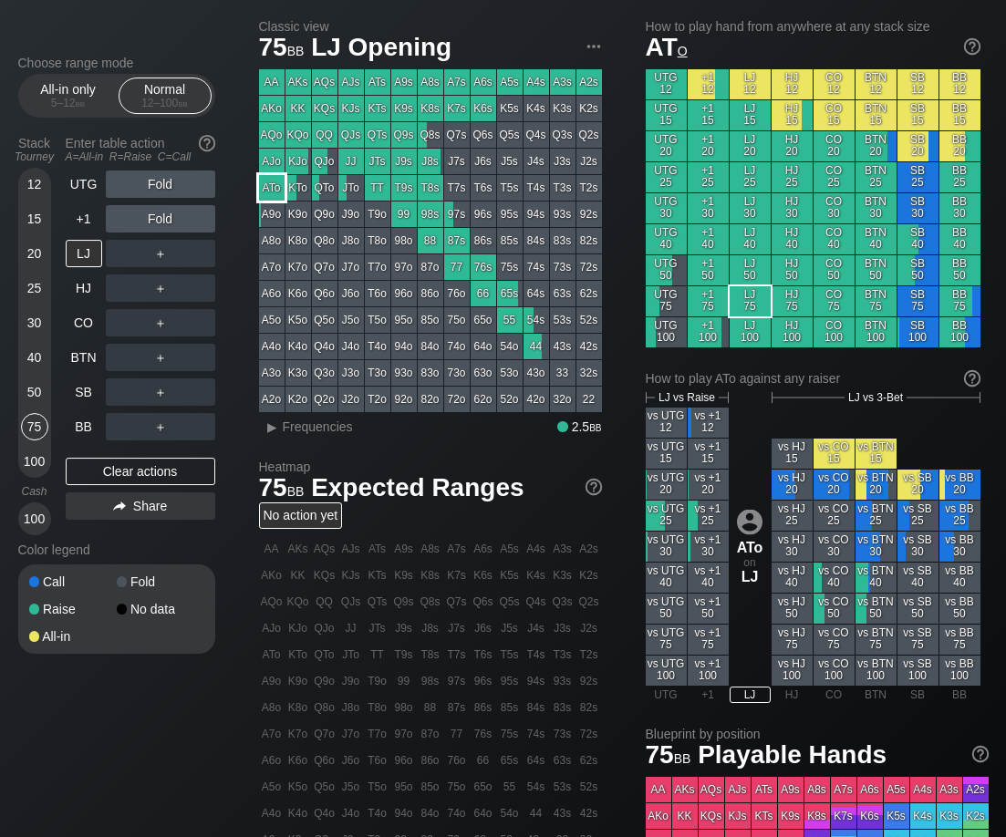
click at [275, 187] on div "ATo" at bounding box center [272, 188] width 26 height 26
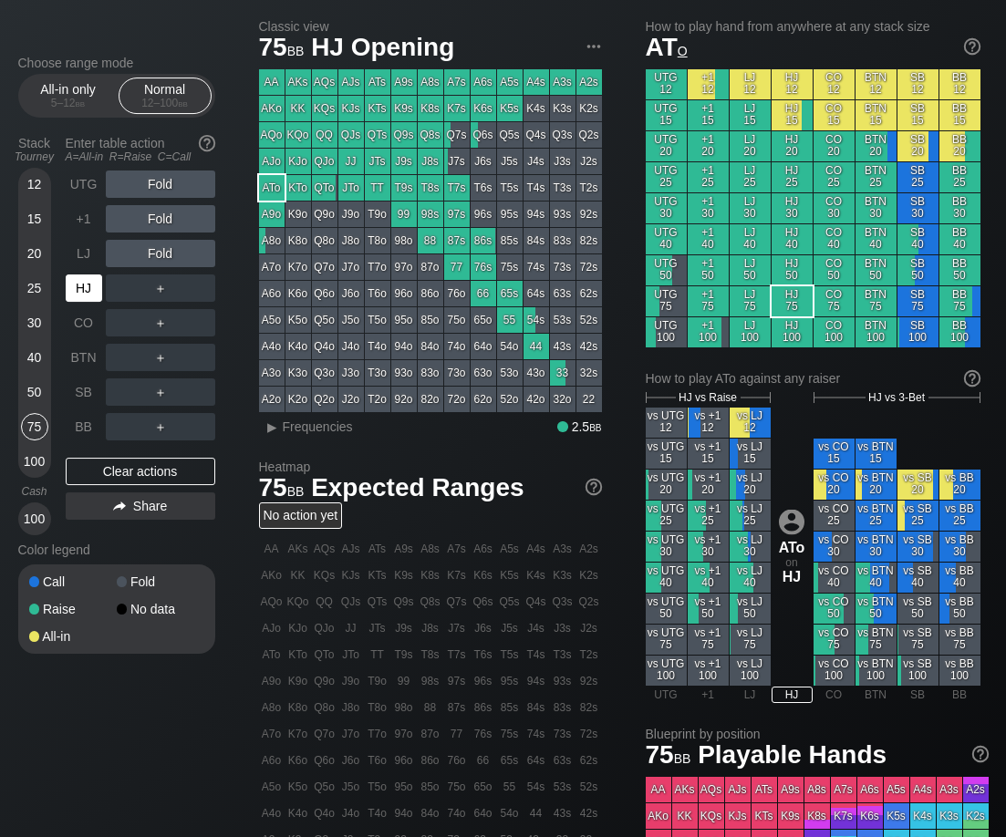
click at [79, 301] on div "HJ" at bounding box center [84, 288] width 36 height 27
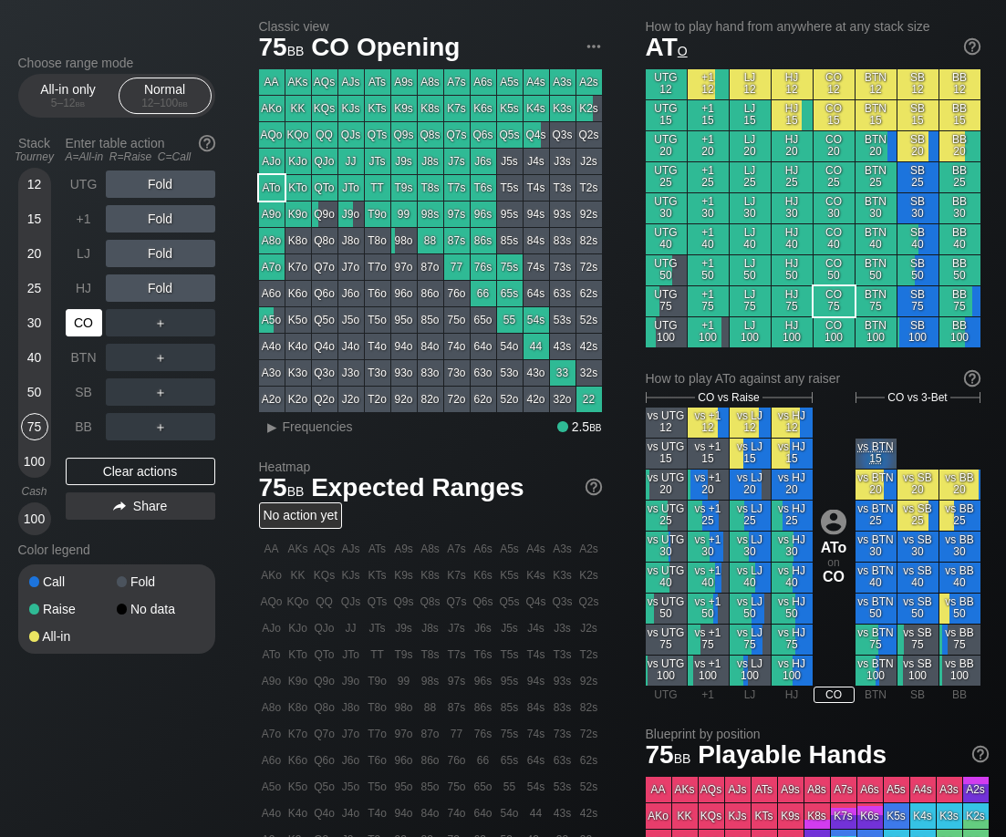
click at [85, 331] on div "CO" at bounding box center [84, 322] width 36 height 27
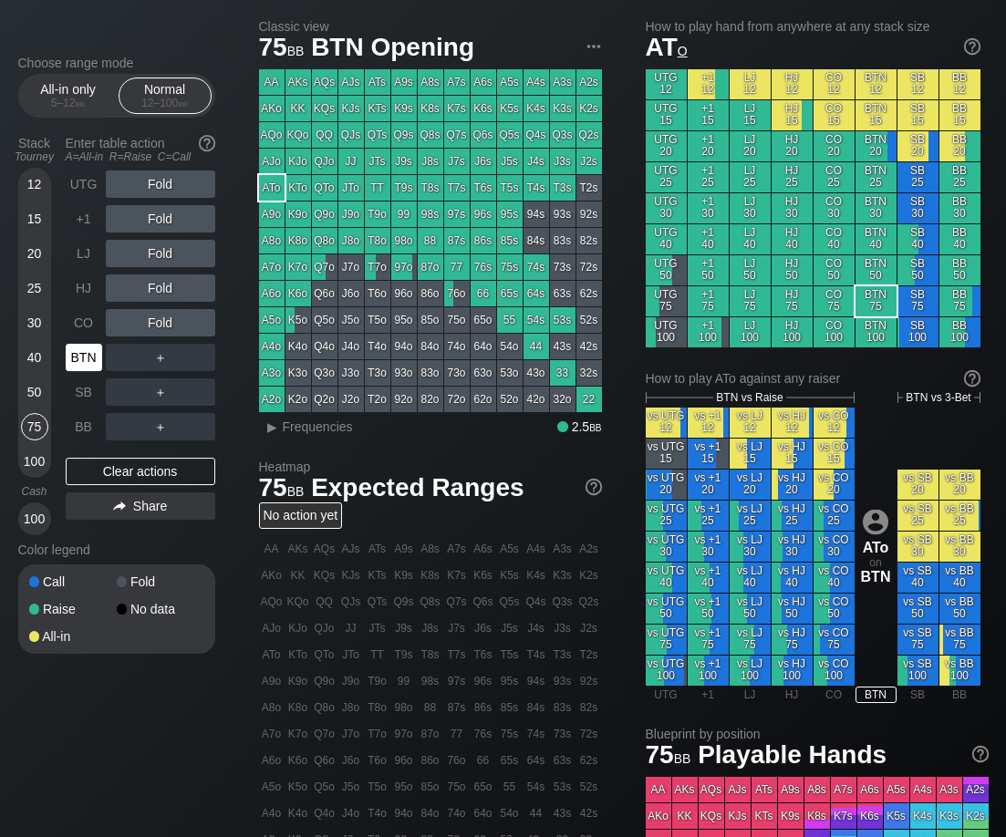
click at [82, 358] on div "BTN" at bounding box center [84, 357] width 36 height 27
click at [270, 161] on div "AJo" at bounding box center [272, 162] width 26 height 26
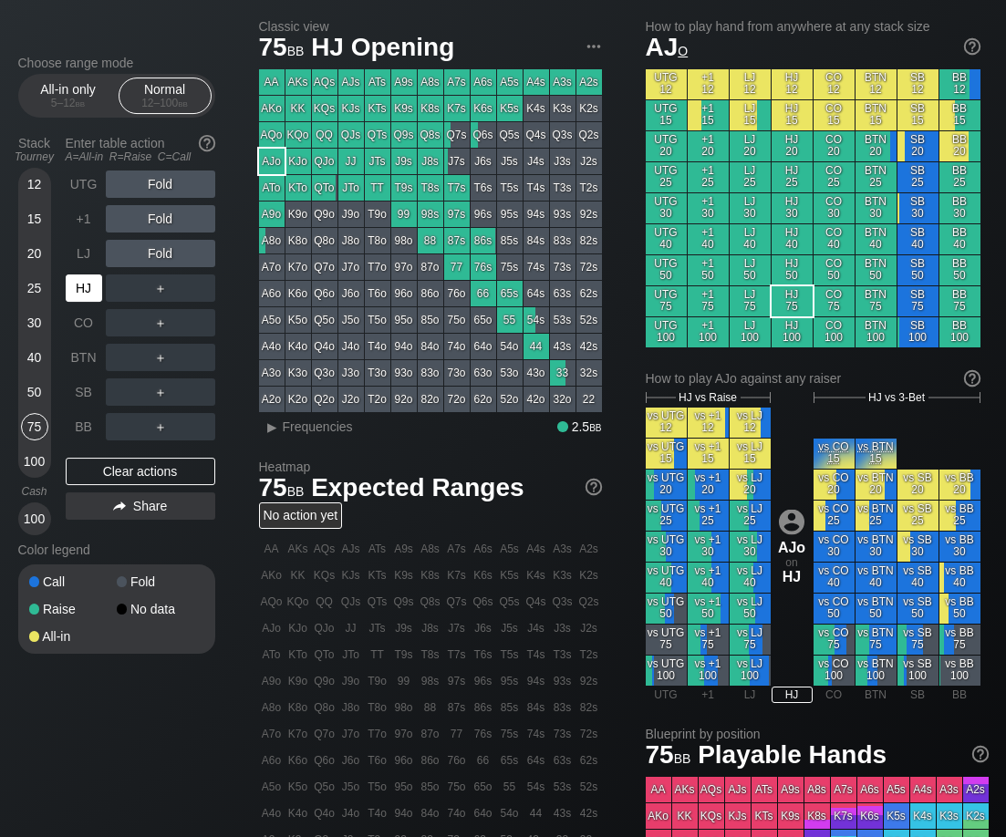
click at [89, 294] on div "HJ" at bounding box center [84, 288] width 36 height 27
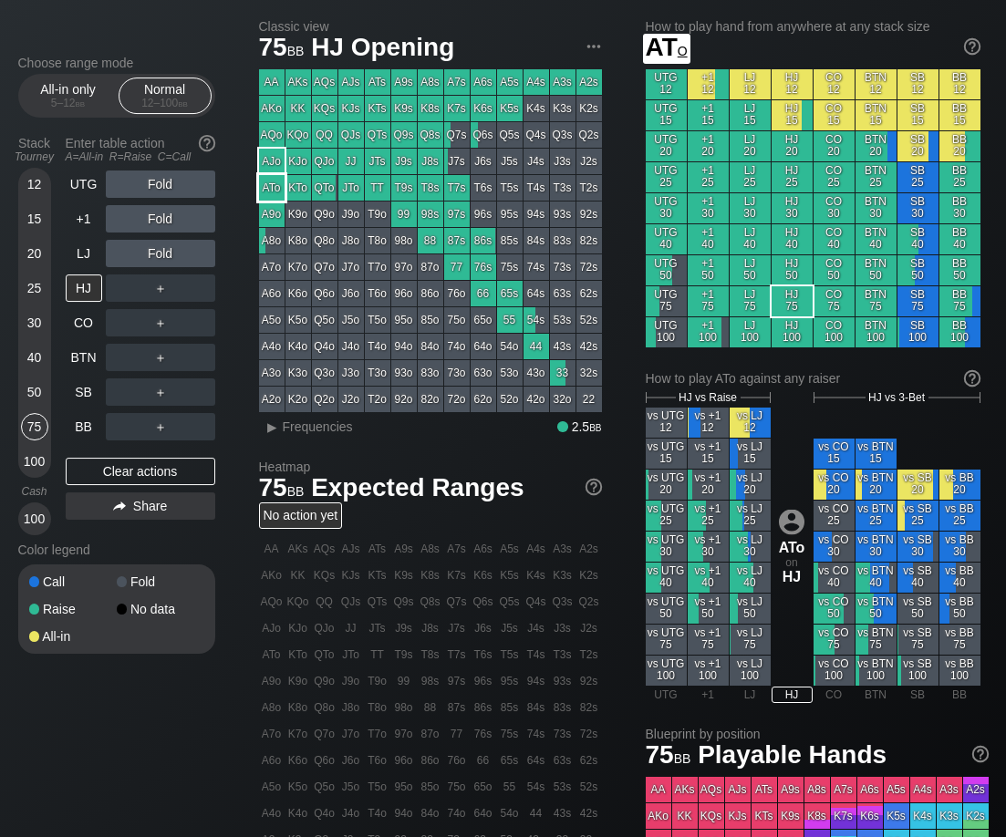
click at [274, 181] on div "ATo" at bounding box center [272, 188] width 26 height 26
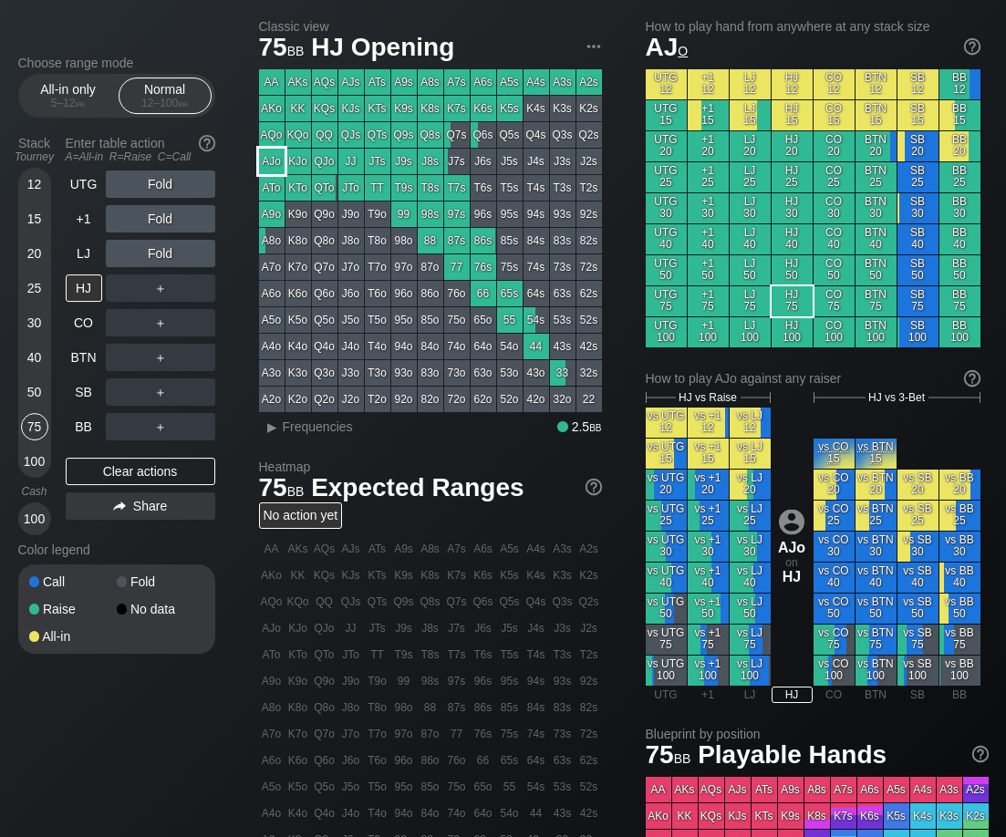
click at [275, 157] on div "AJo" at bounding box center [272, 162] width 26 height 26
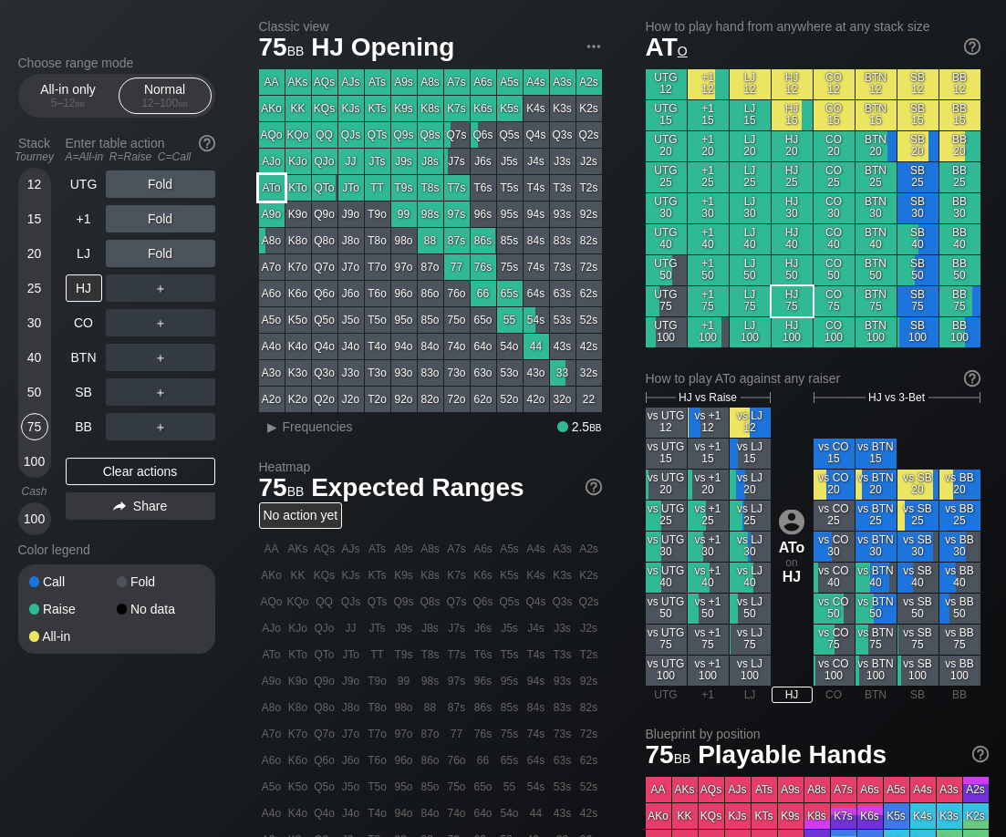
click at [273, 192] on div "ATo" at bounding box center [272, 188] width 26 height 26
click at [275, 157] on div "AJo" at bounding box center [272, 162] width 26 height 26
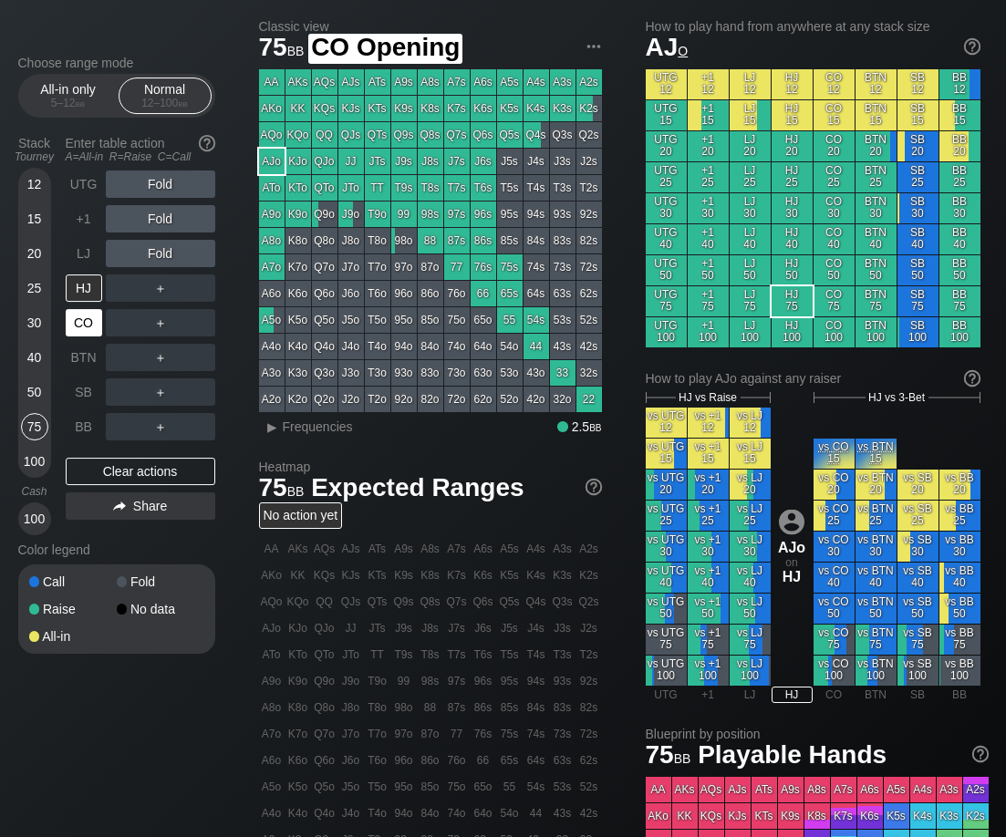
click at [93, 333] on div "CO" at bounding box center [84, 322] width 36 height 27
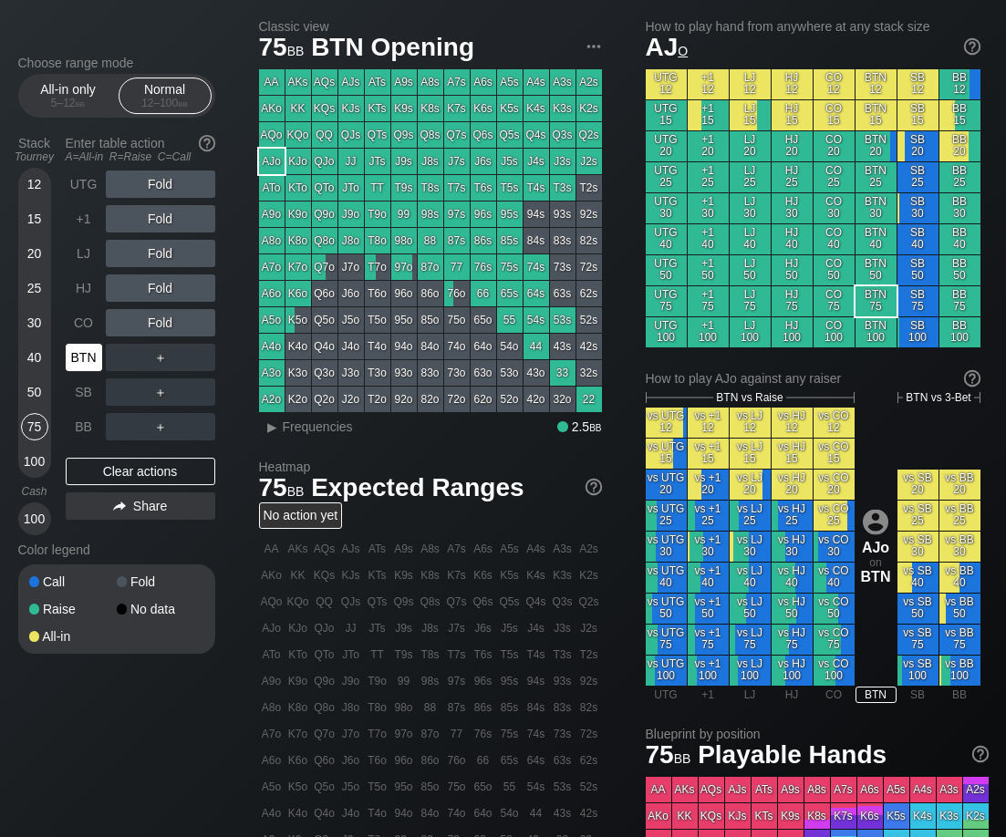
click at [79, 357] on div "BTN" at bounding box center [84, 357] width 36 height 27
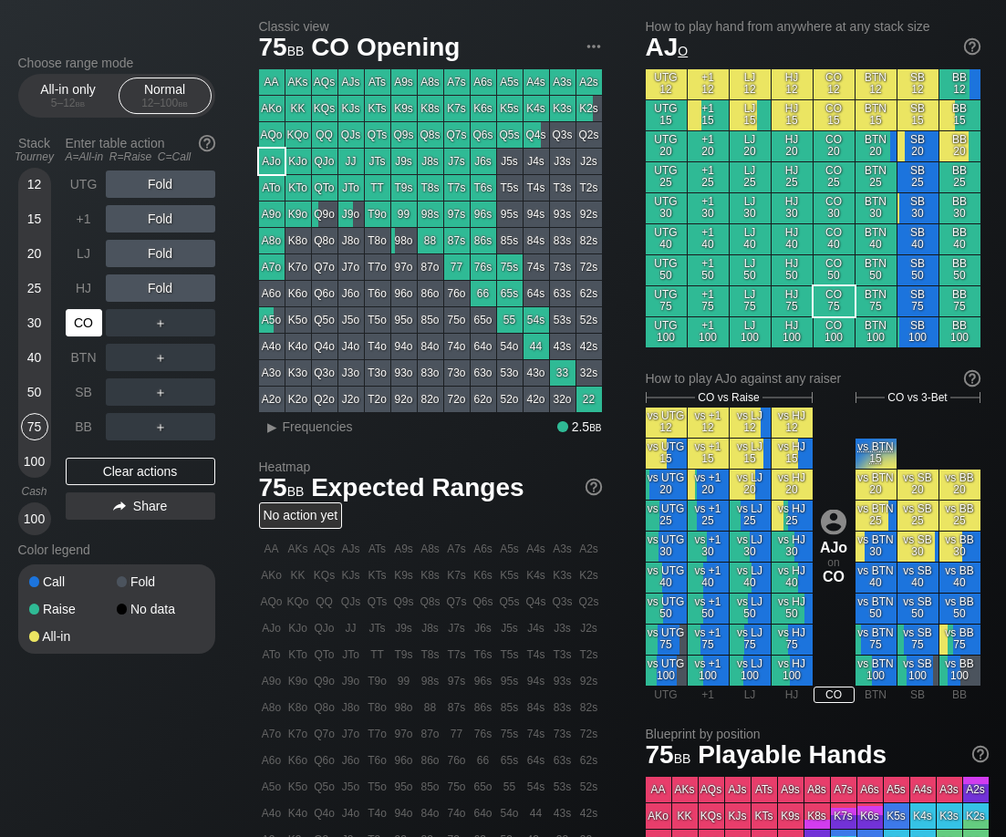
click at [81, 333] on div "CO" at bounding box center [84, 322] width 36 height 27
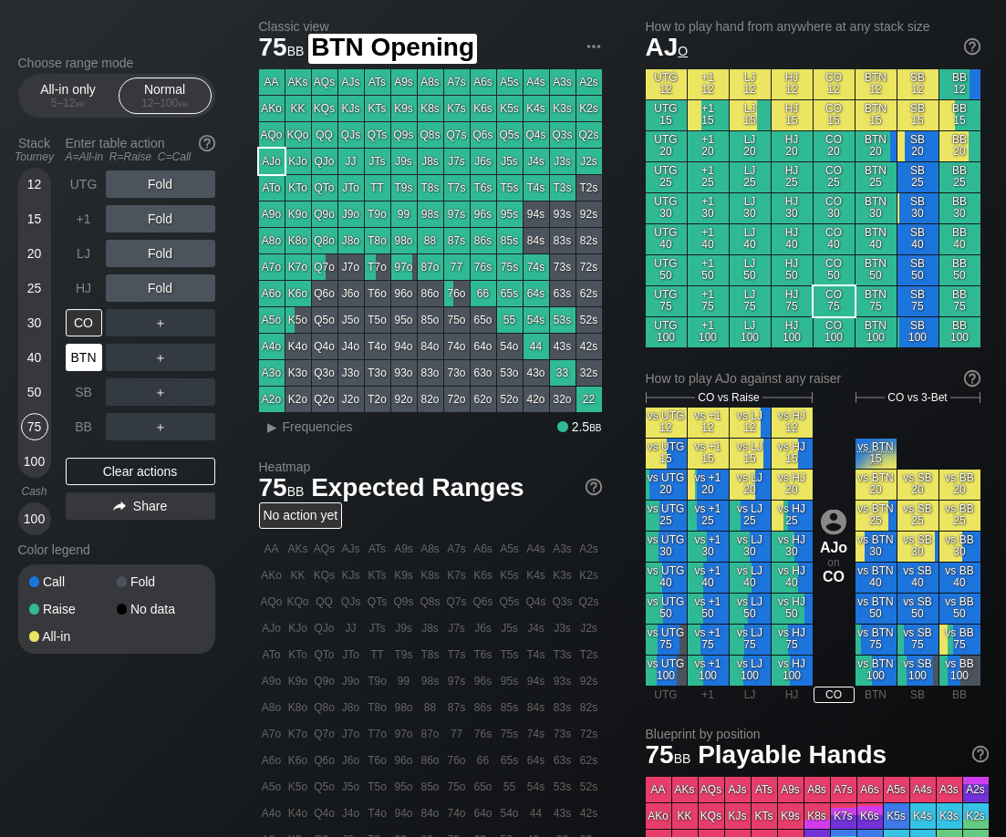
click at [85, 361] on div "BTN" at bounding box center [84, 357] width 36 height 27
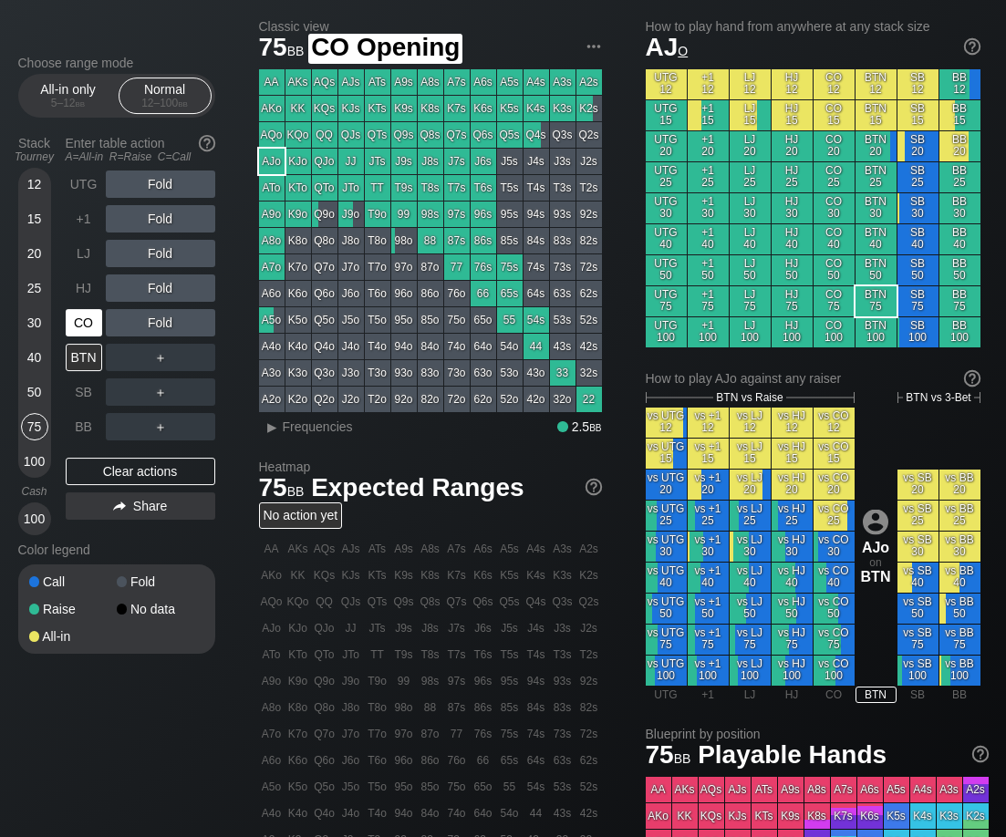
click at [88, 337] on div "CO" at bounding box center [84, 322] width 36 height 27
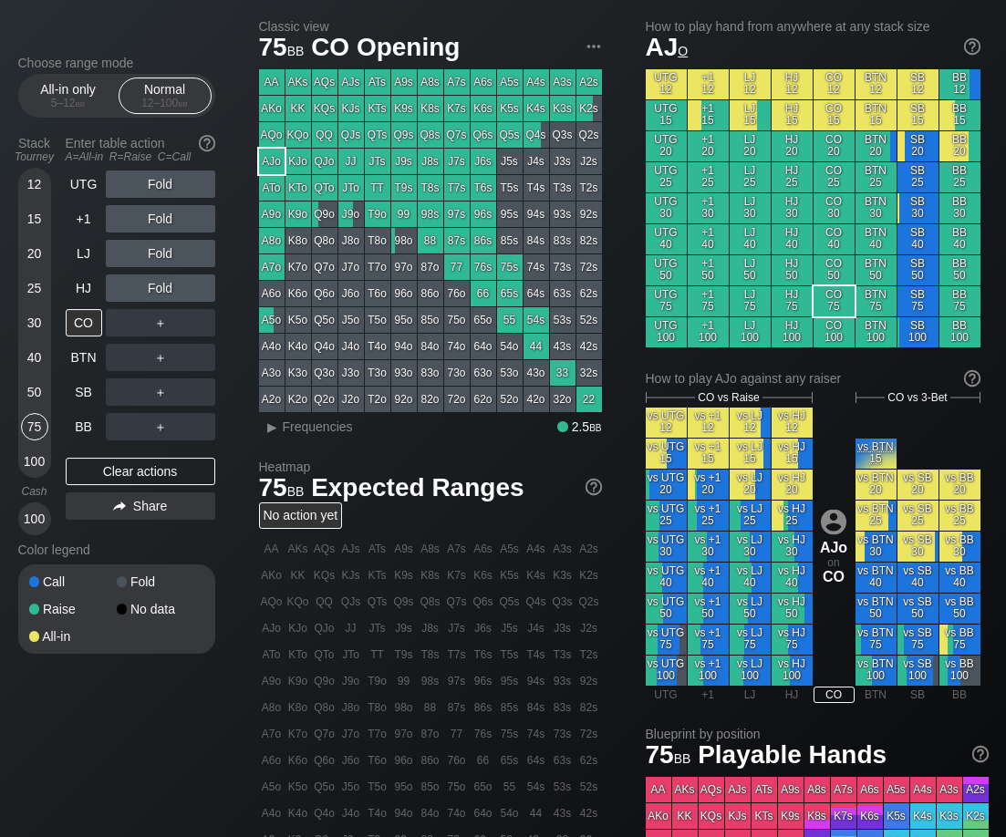
click at [270, 187] on div "ATo" at bounding box center [272, 188] width 26 height 26
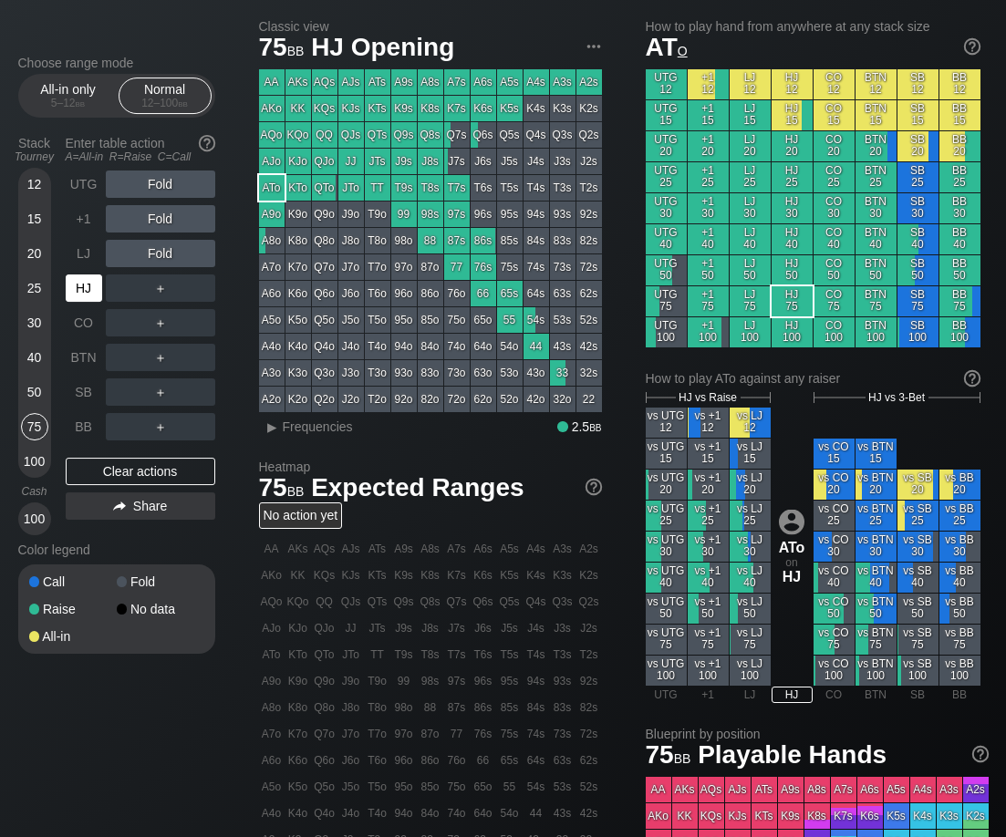
click at [84, 293] on div "HJ" at bounding box center [84, 288] width 36 height 27
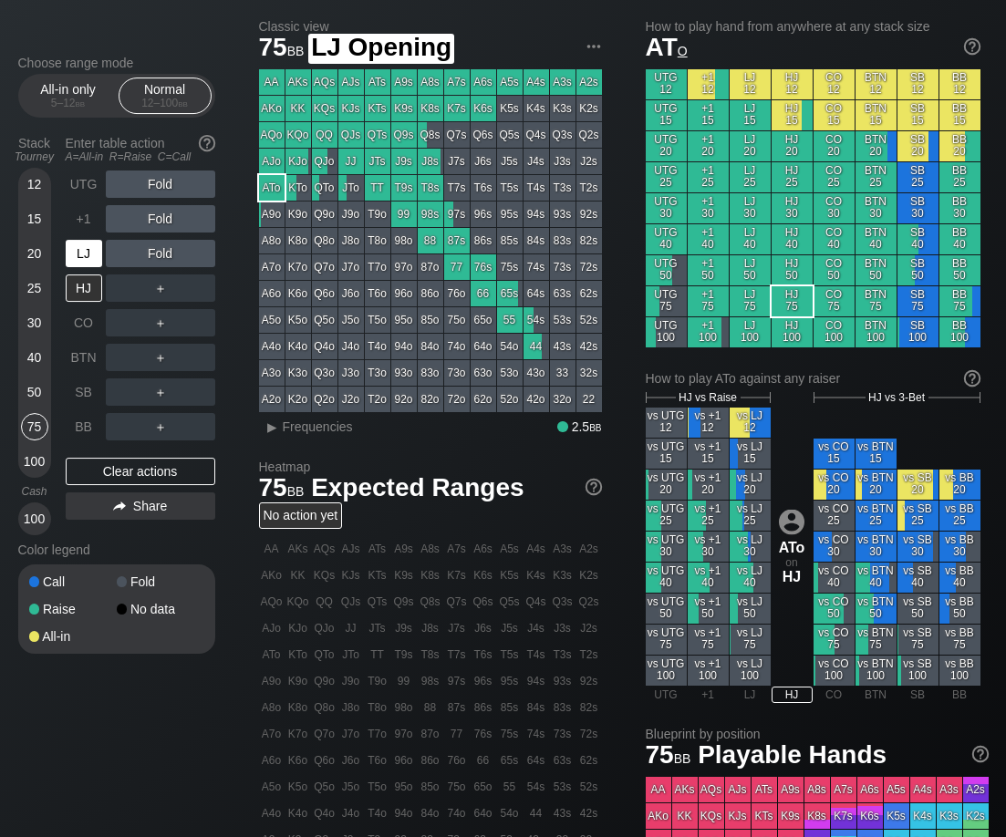
click at [89, 265] on div "LJ" at bounding box center [84, 253] width 36 height 27
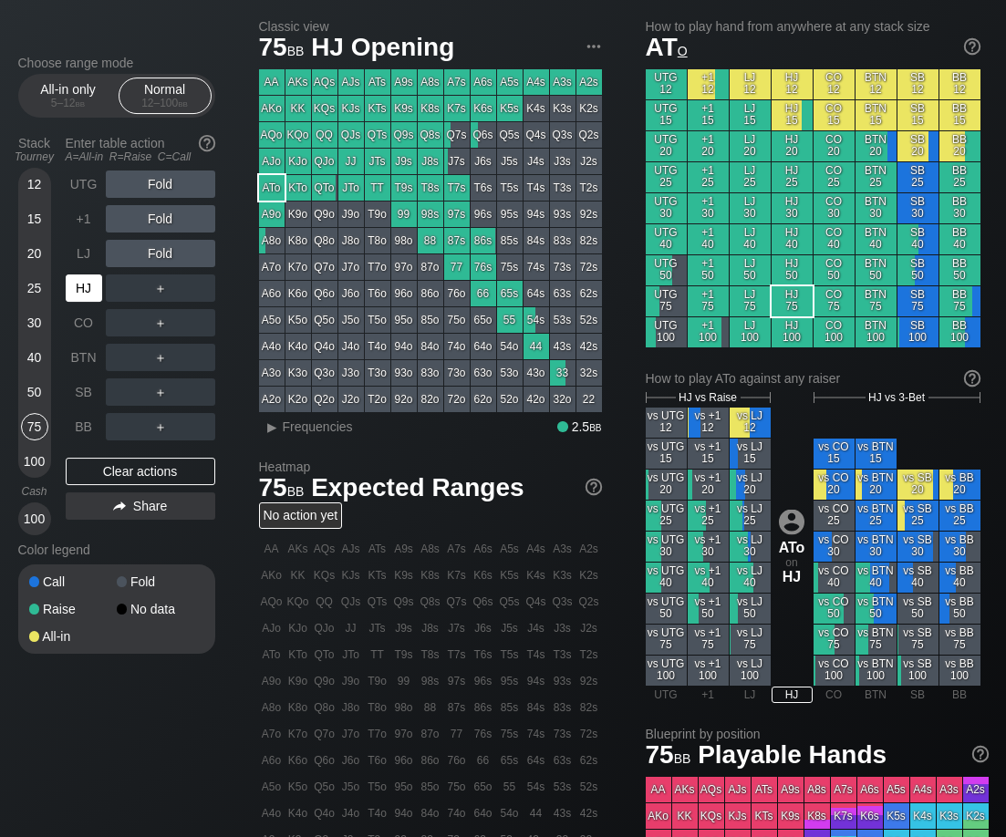
click at [87, 291] on div "HJ" at bounding box center [84, 288] width 36 height 27
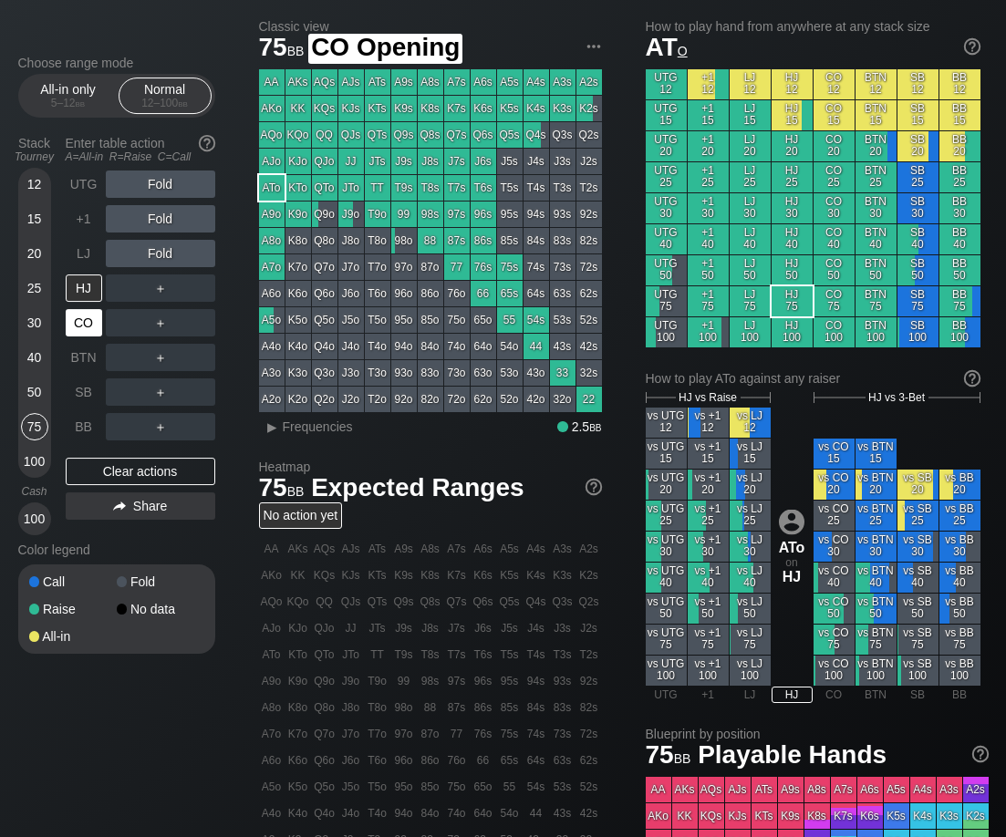
click at [89, 325] on div "CO" at bounding box center [84, 322] width 36 height 27
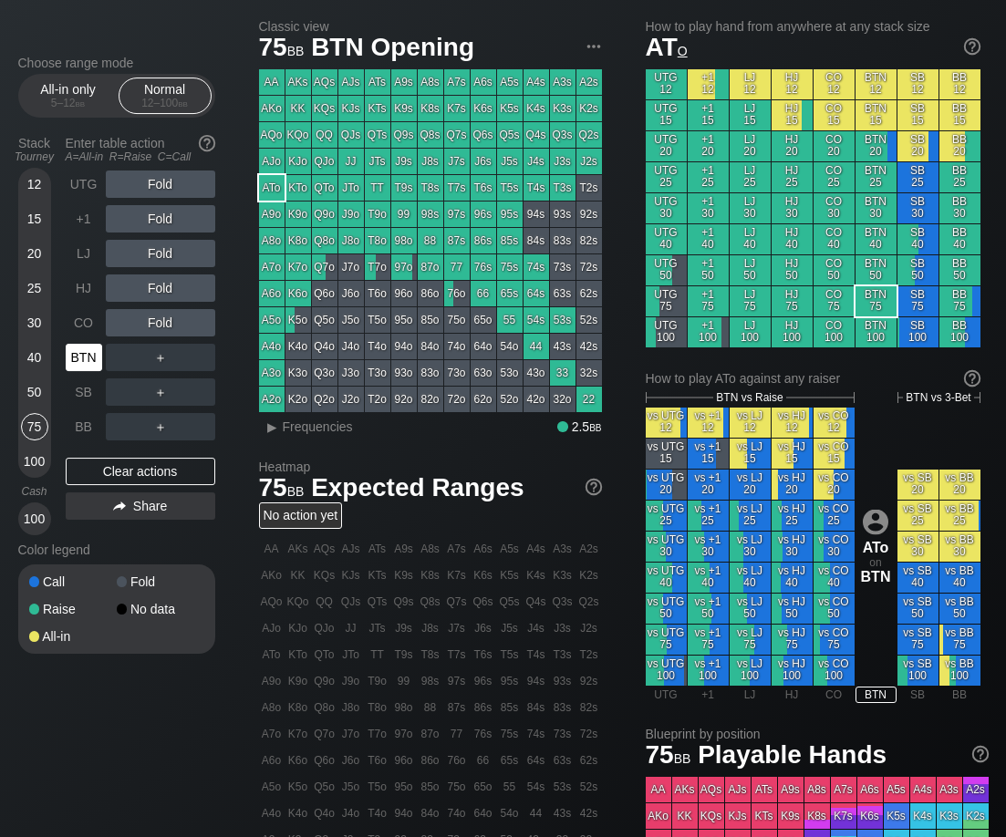
click at [90, 359] on div "BTN" at bounding box center [84, 357] width 36 height 27
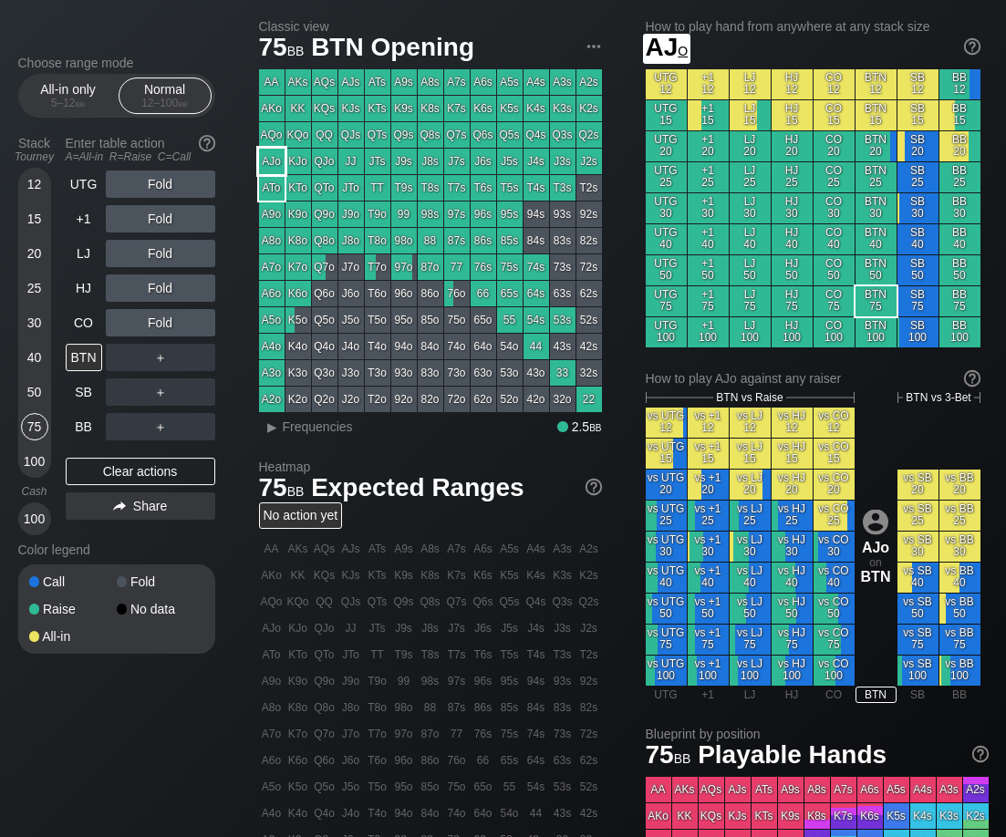
click at [271, 162] on div "AJo" at bounding box center [272, 162] width 26 height 26
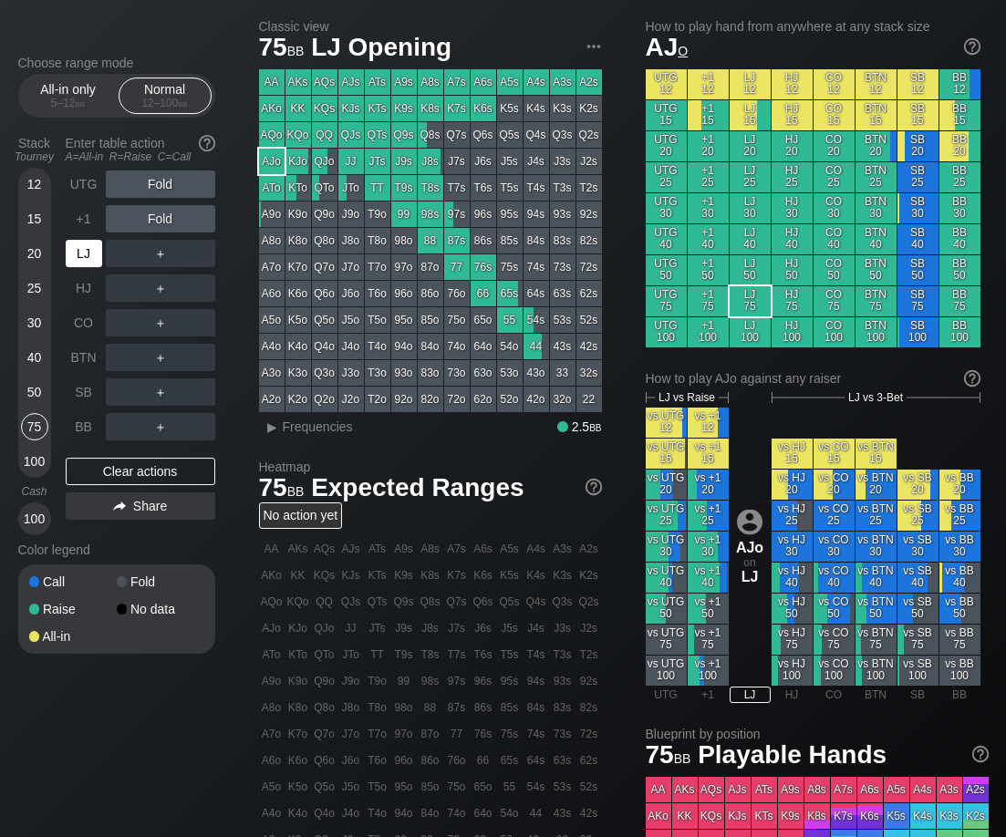
click at [86, 265] on div "LJ" at bounding box center [84, 253] width 36 height 27
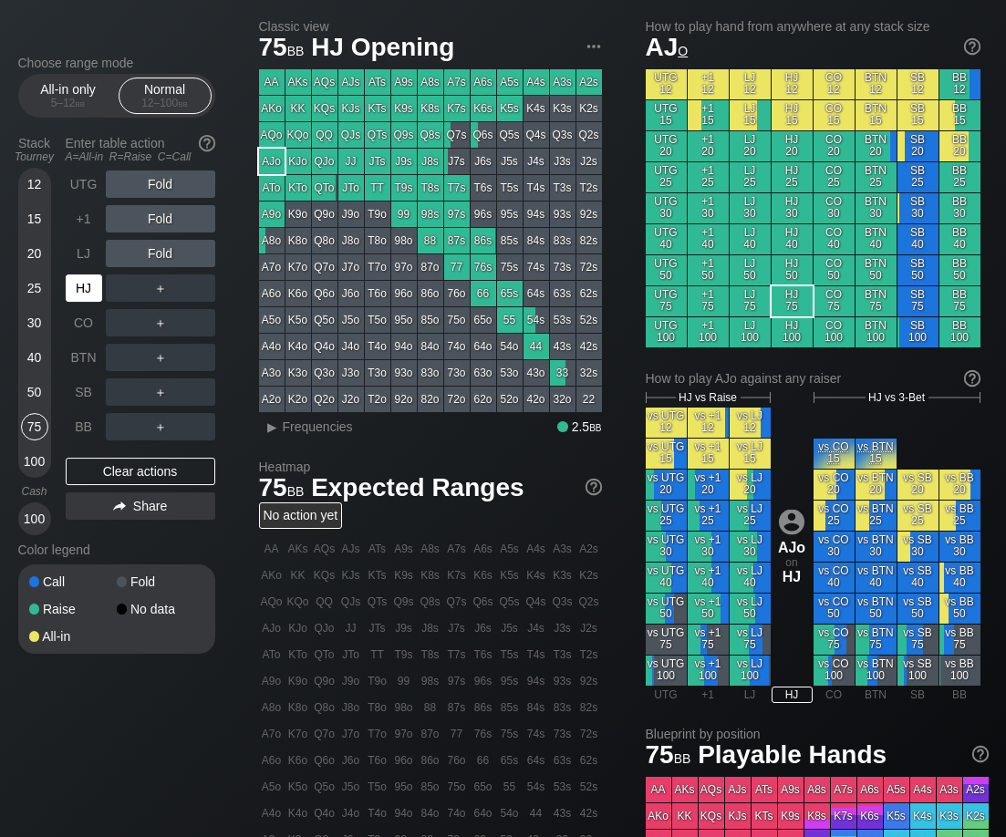
click at [83, 291] on div "HJ" at bounding box center [84, 288] width 36 height 27
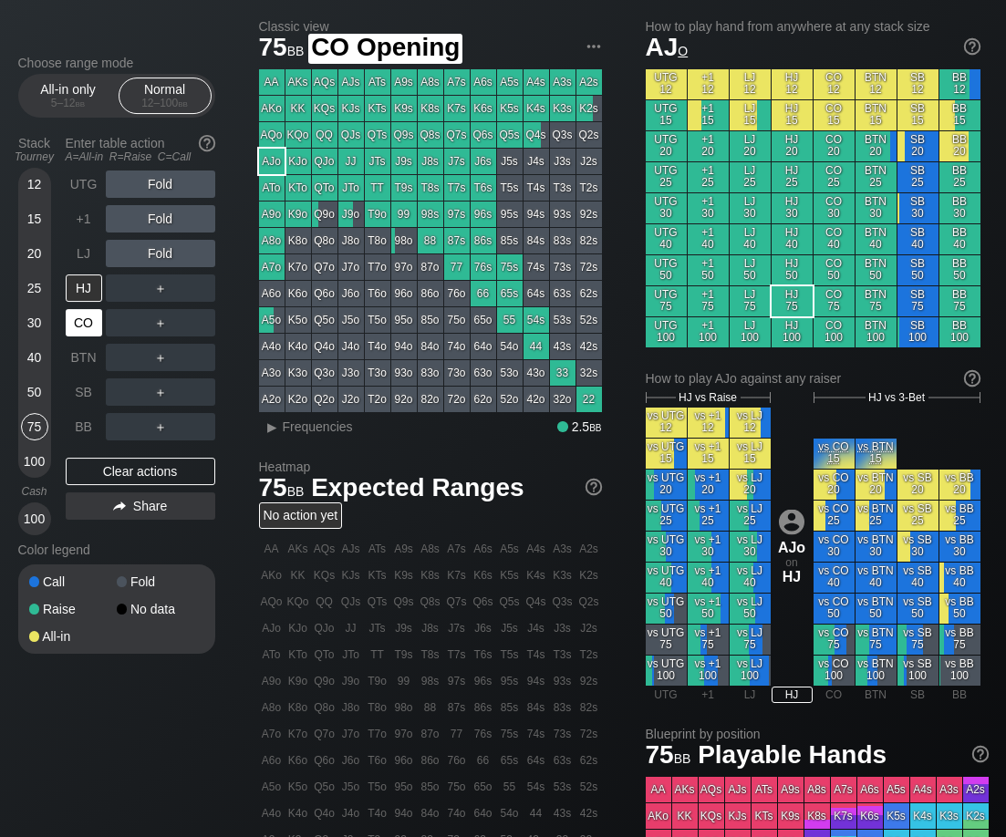
click at [85, 328] on div "CO" at bounding box center [84, 322] width 36 height 27
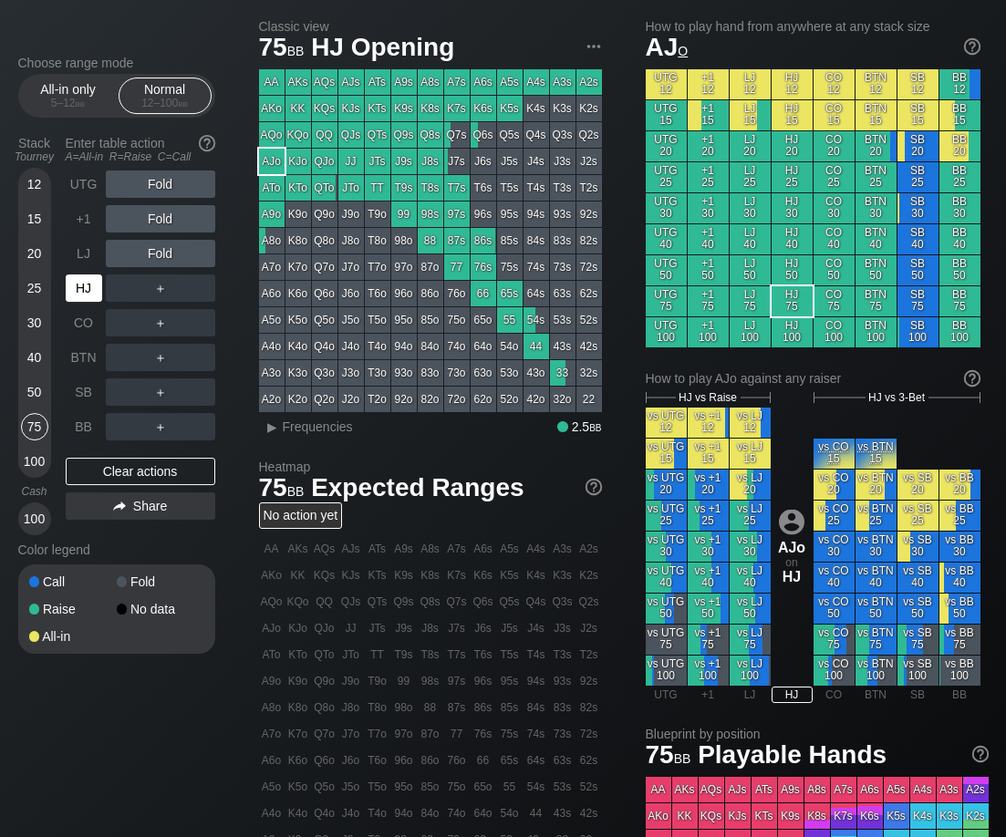
click at [72, 294] on div "HJ" at bounding box center [84, 288] width 36 height 27
click at [270, 159] on div "AJo" at bounding box center [272, 162] width 26 height 26
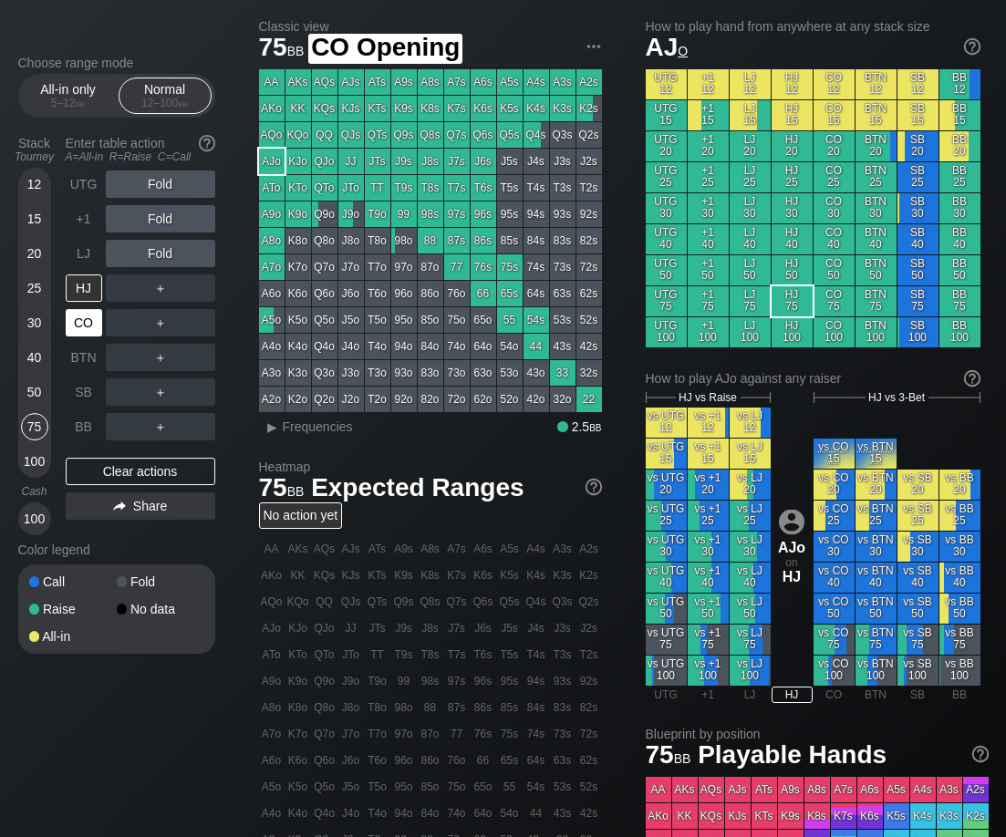
click at [86, 332] on div "CO" at bounding box center [84, 322] width 36 height 27
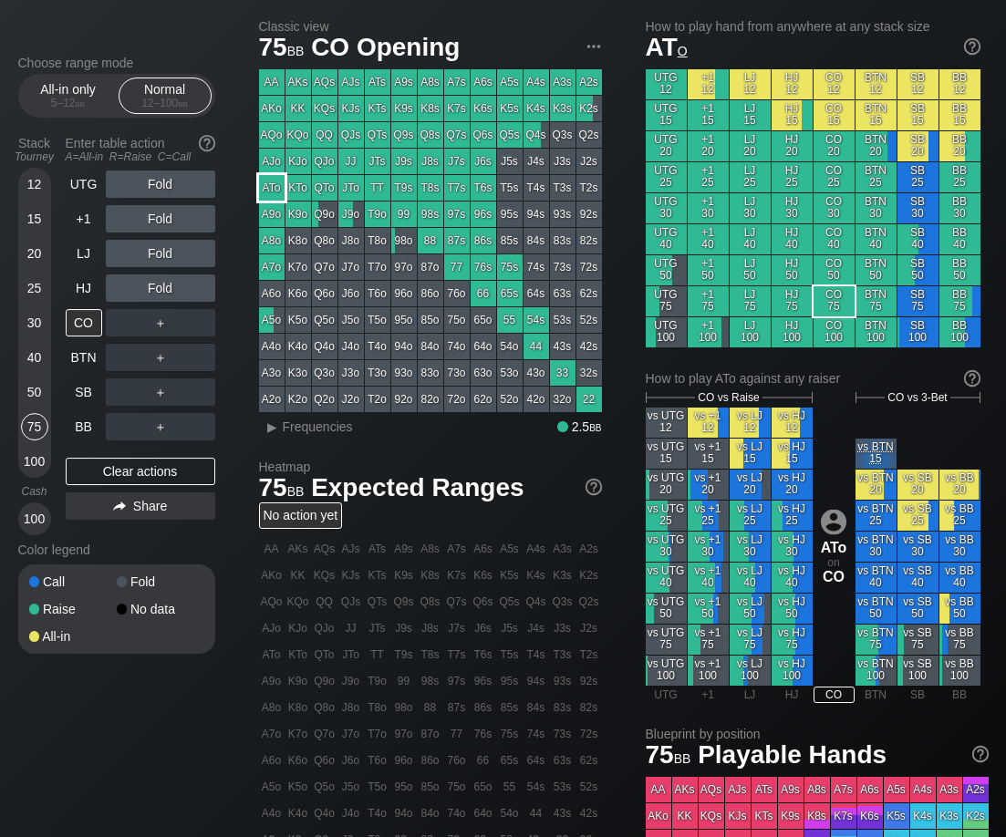
click at [271, 184] on div "ATo" at bounding box center [272, 188] width 26 height 26
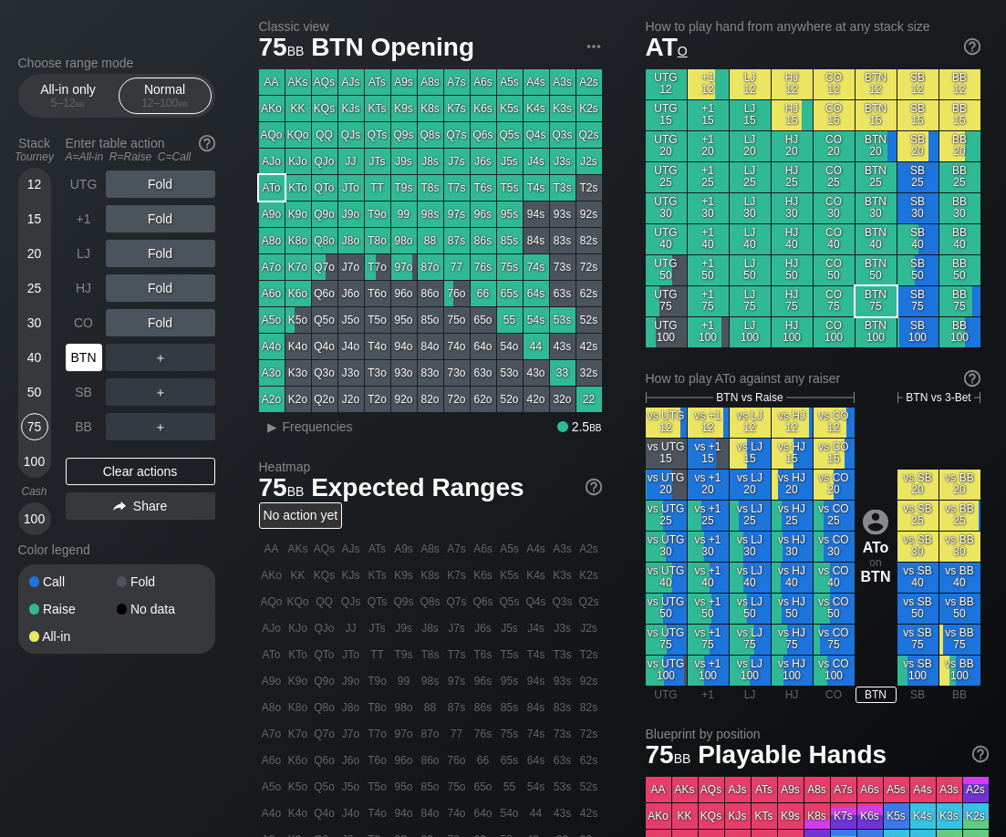
click at [94, 366] on div "BTN" at bounding box center [84, 357] width 36 height 27
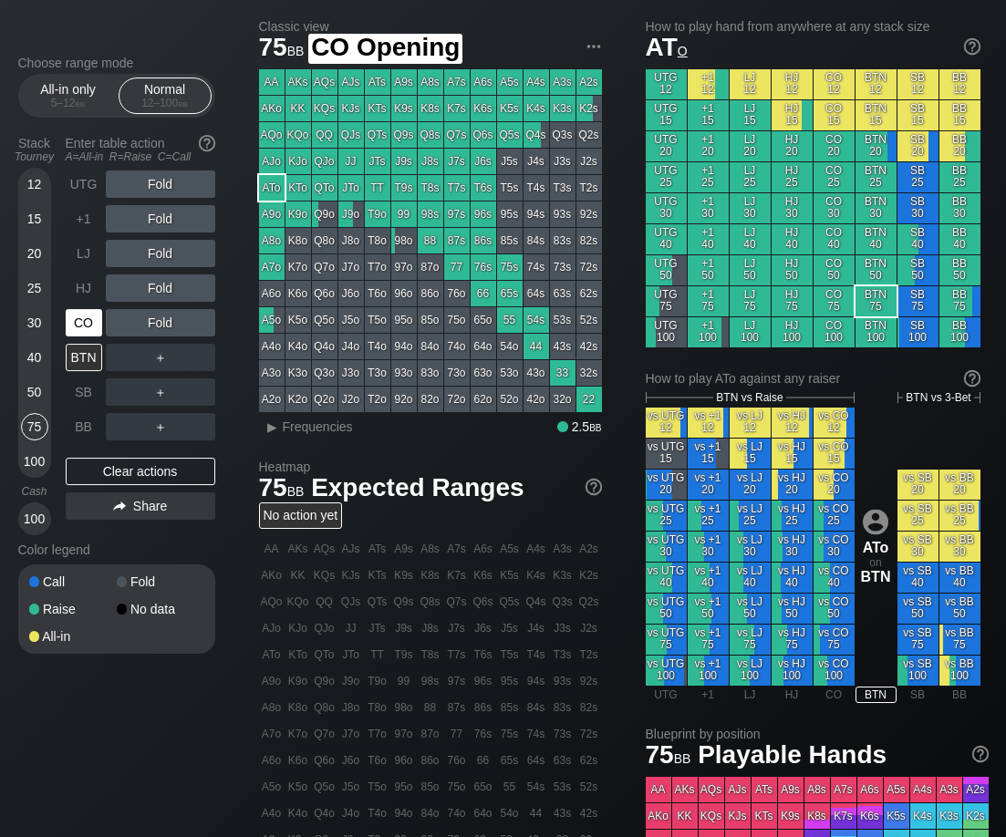
click at [87, 331] on div "CO" at bounding box center [84, 322] width 36 height 27
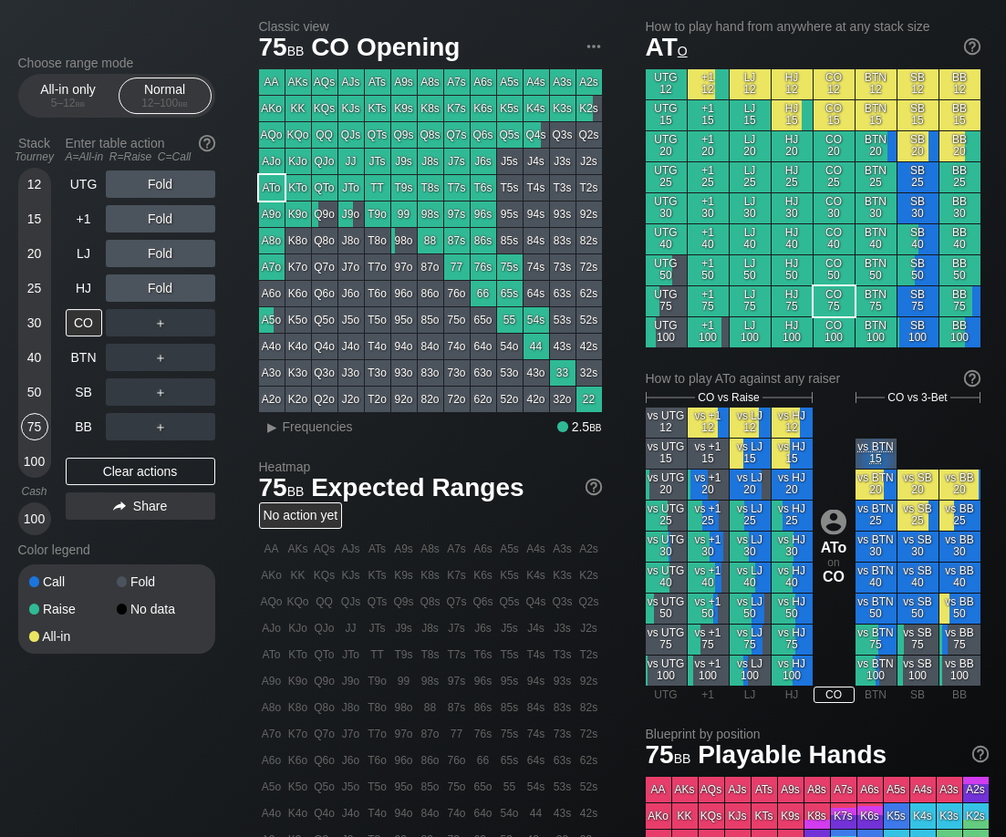
click at [264, 185] on div "ATo" at bounding box center [272, 188] width 26 height 26
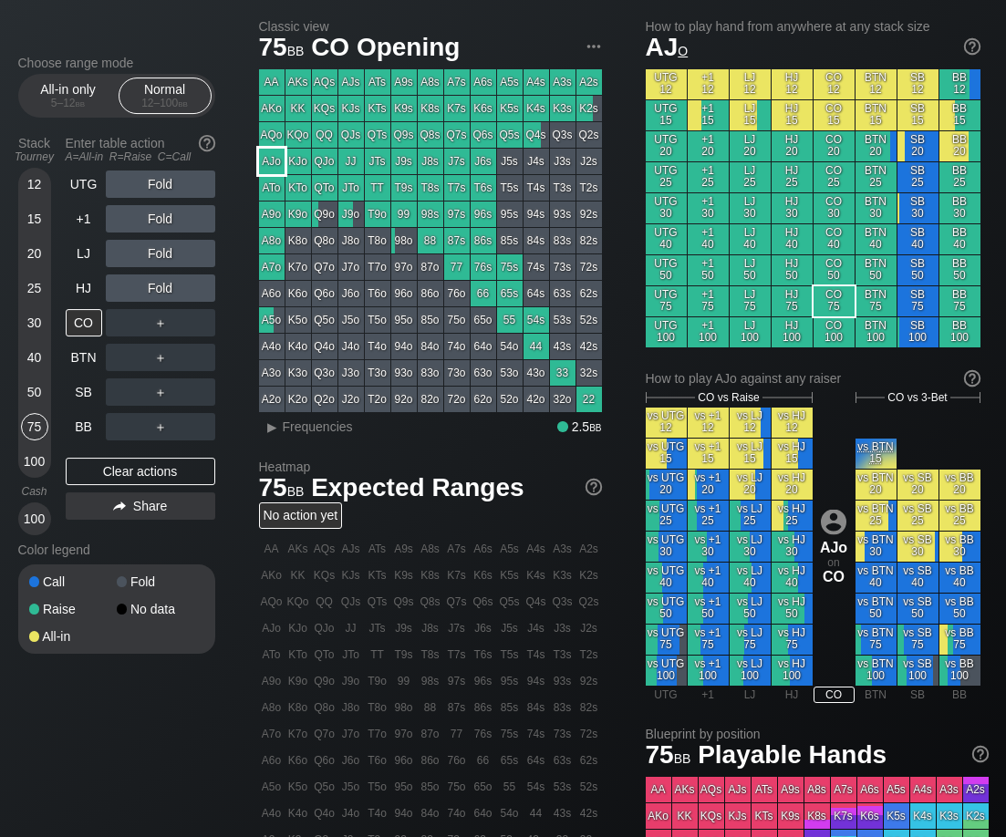
click at [273, 164] on div "AJo" at bounding box center [272, 162] width 26 height 26
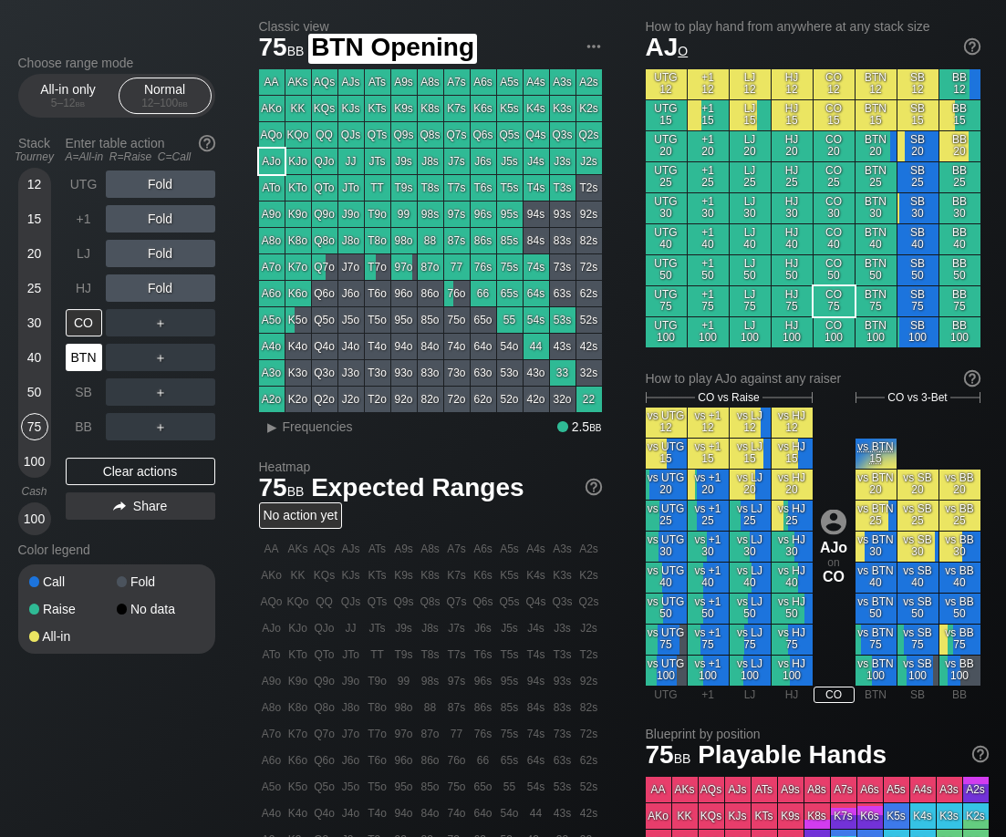
click at [91, 363] on div "BTN" at bounding box center [84, 357] width 36 height 27
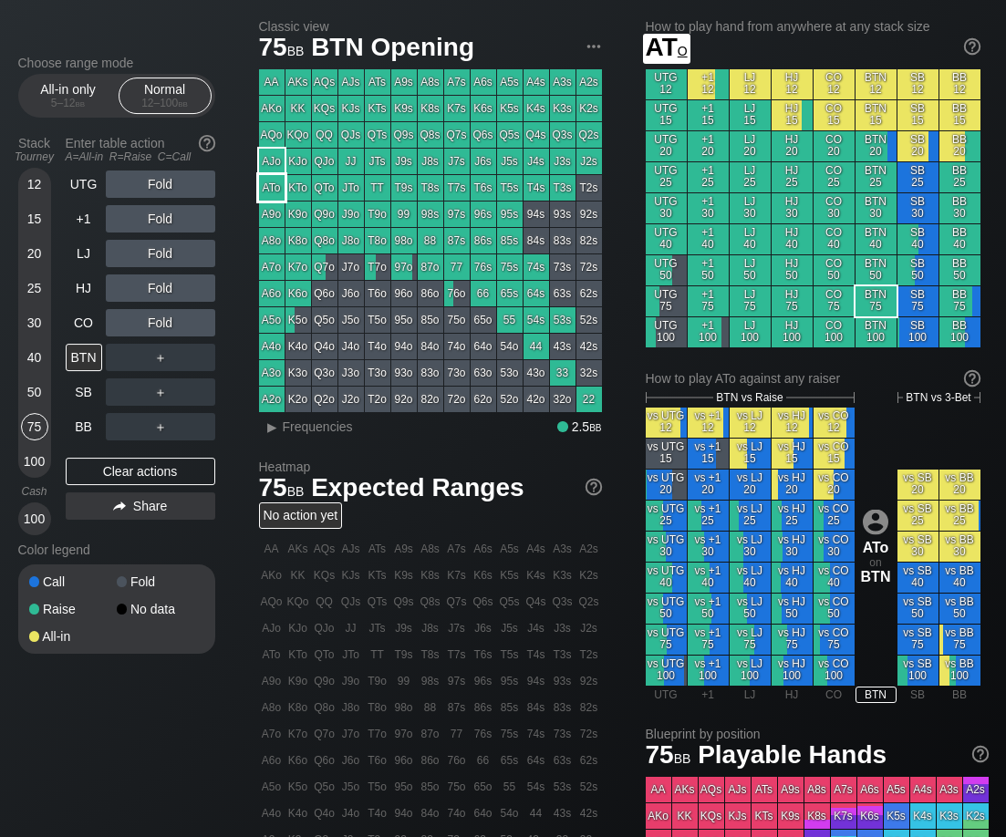
click at [272, 185] on div "ATo" at bounding box center [272, 188] width 26 height 26
click at [75, 294] on div "HJ" at bounding box center [84, 288] width 36 height 27
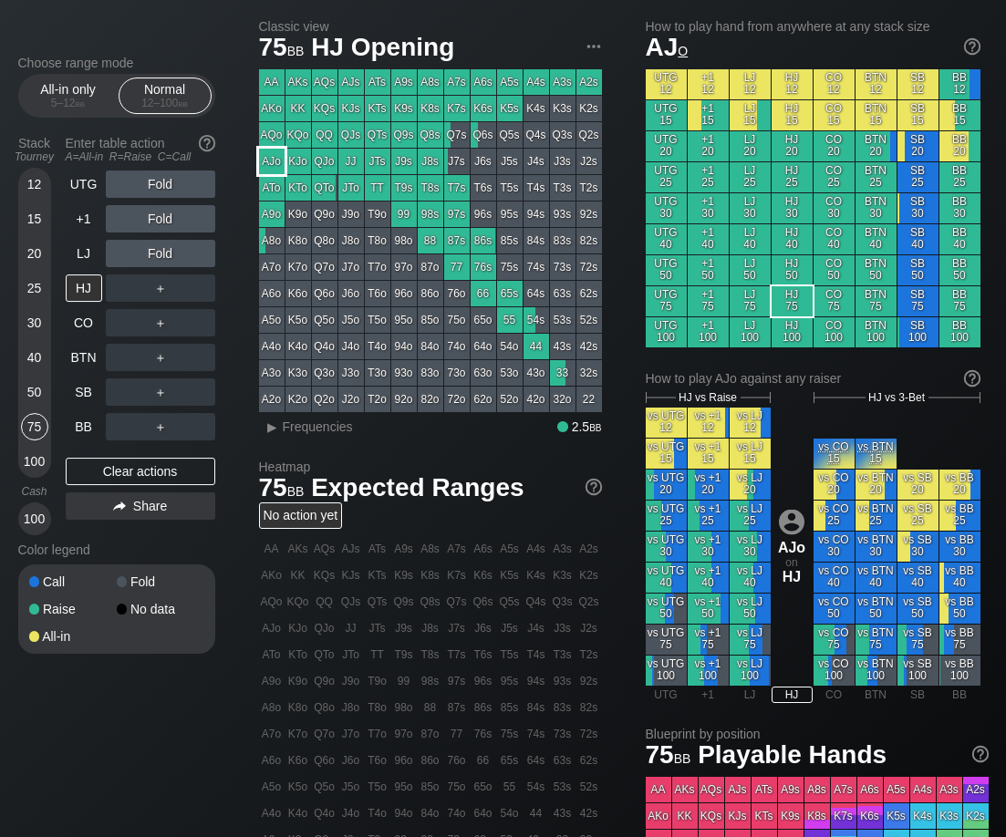
click at [269, 164] on div "AJo" at bounding box center [272, 162] width 26 height 26
click at [300, 131] on div "KQo" at bounding box center [299, 135] width 26 height 26
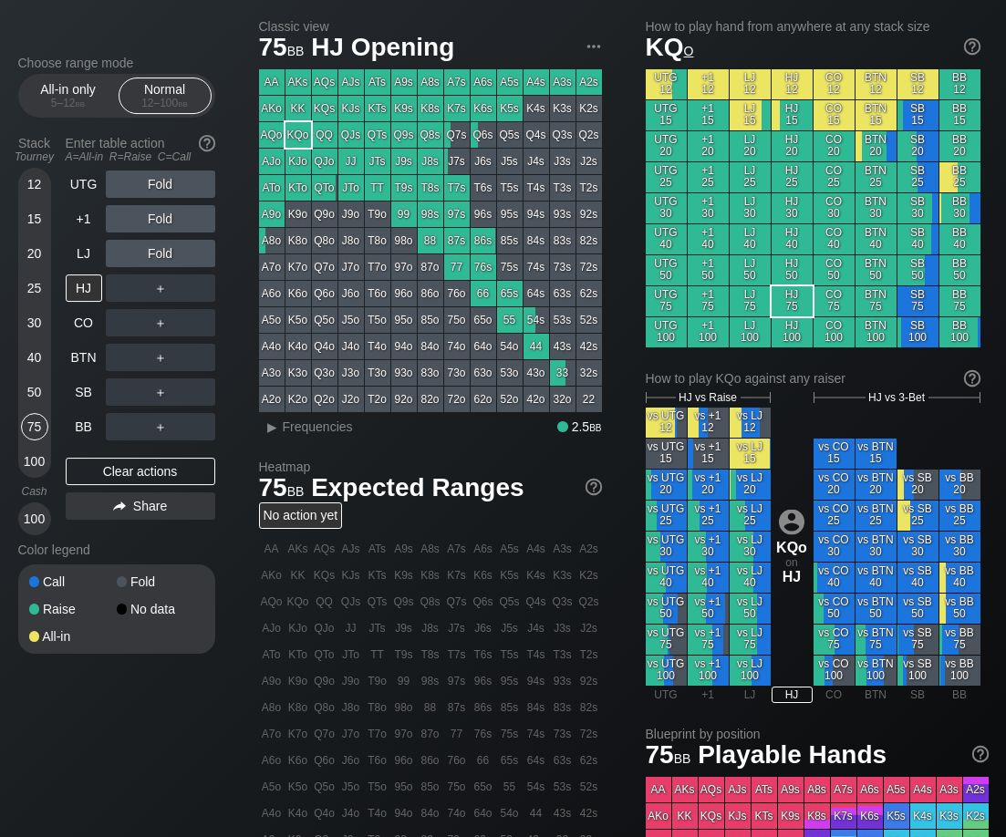
click at [296, 161] on div "KJo" at bounding box center [299, 162] width 26 height 26
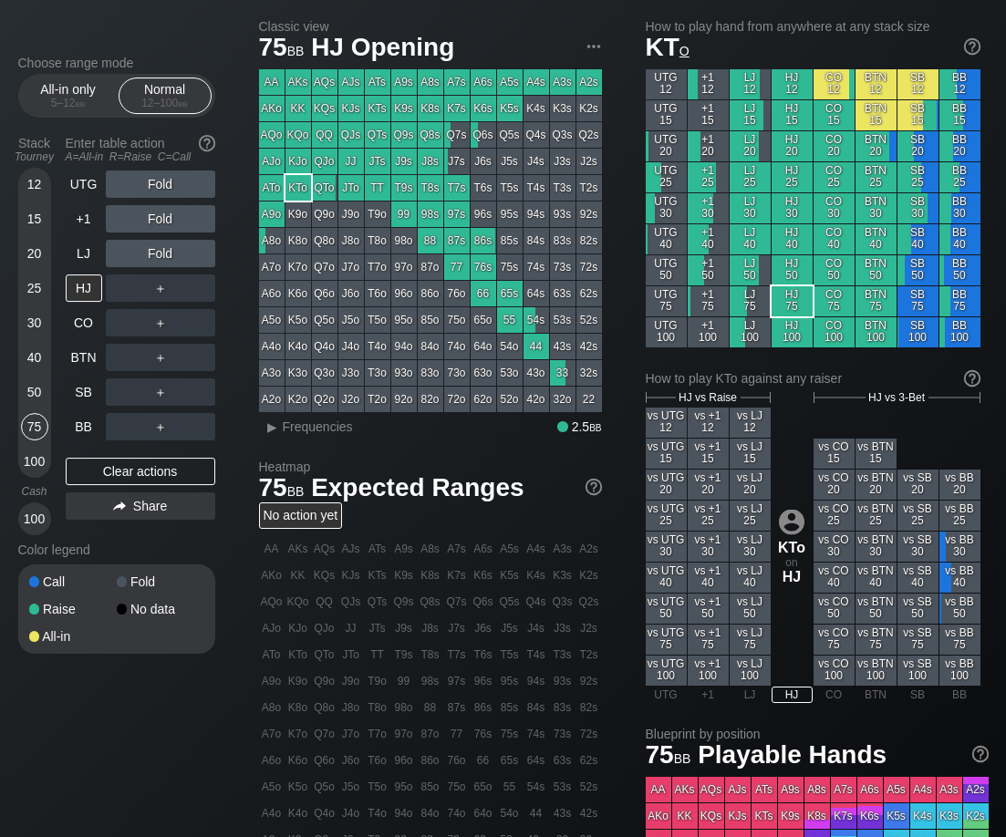
click at [296, 185] on div "KTo" at bounding box center [299, 188] width 26 height 26
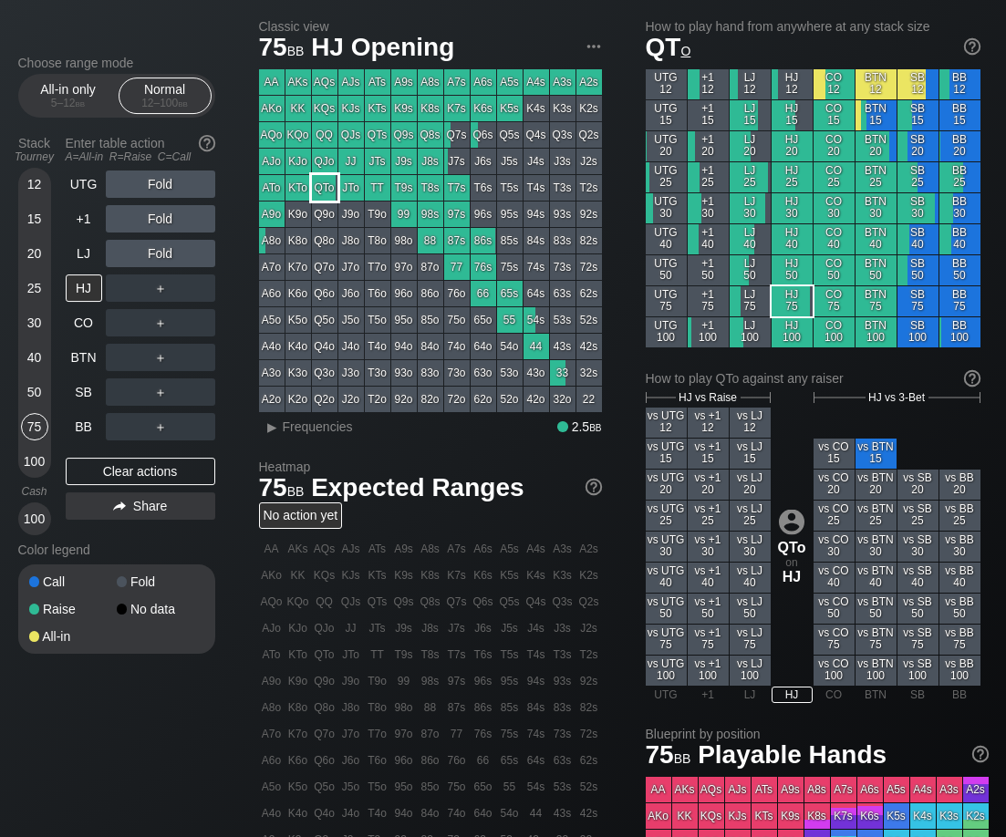
click at [328, 192] on div "QTo" at bounding box center [325, 188] width 26 height 26
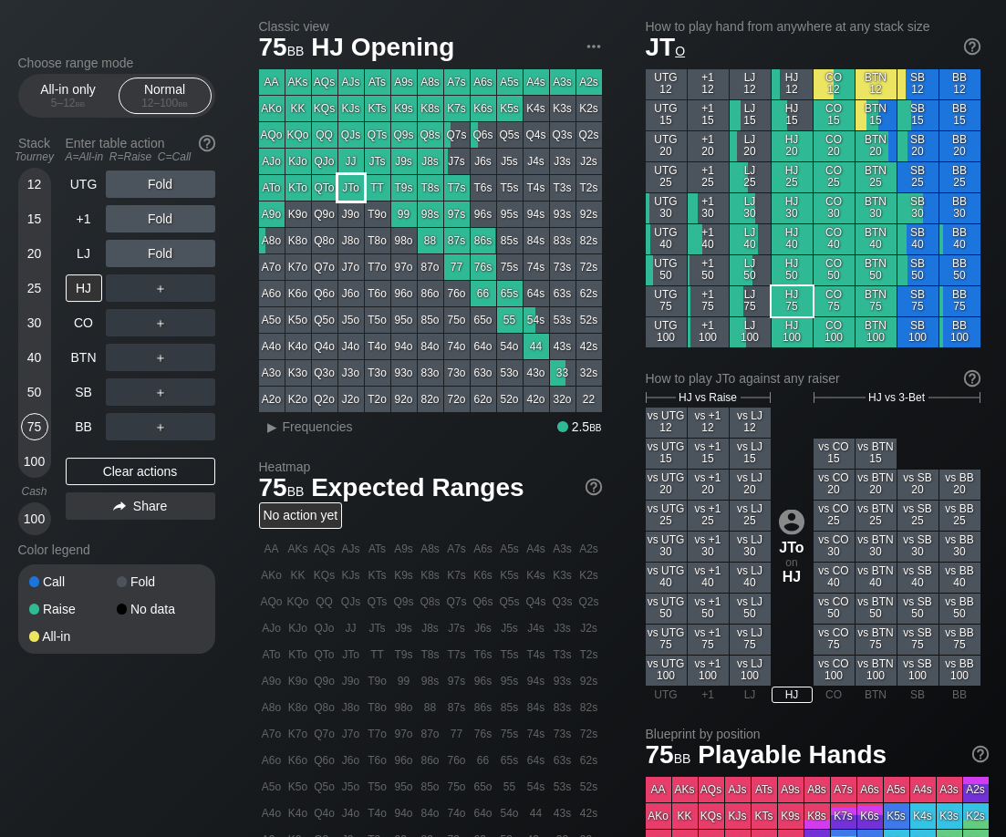
click at [351, 192] on div "JTo" at bounding box center [351, 188] width 26 height 26
click at [296, 133] on div "KQo" at bounding box center [299, 135] width 26 height 26
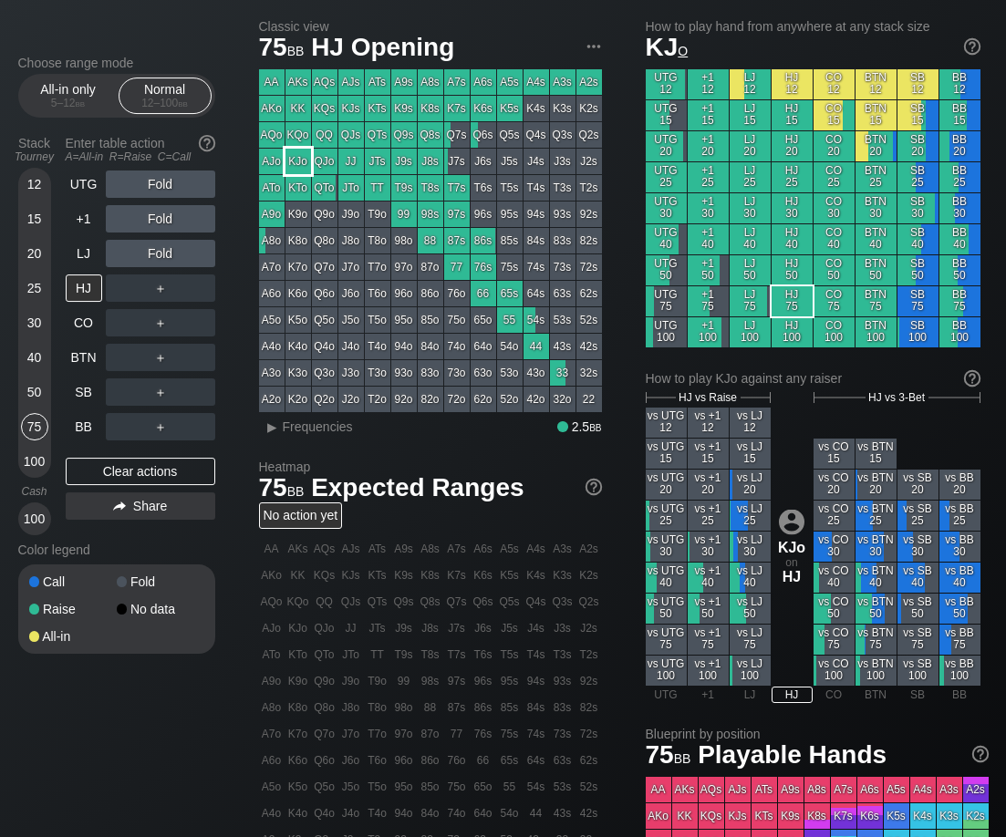
click at [296, 161] on div "KJo" at bounding box center [299, 162] width 26 height 26
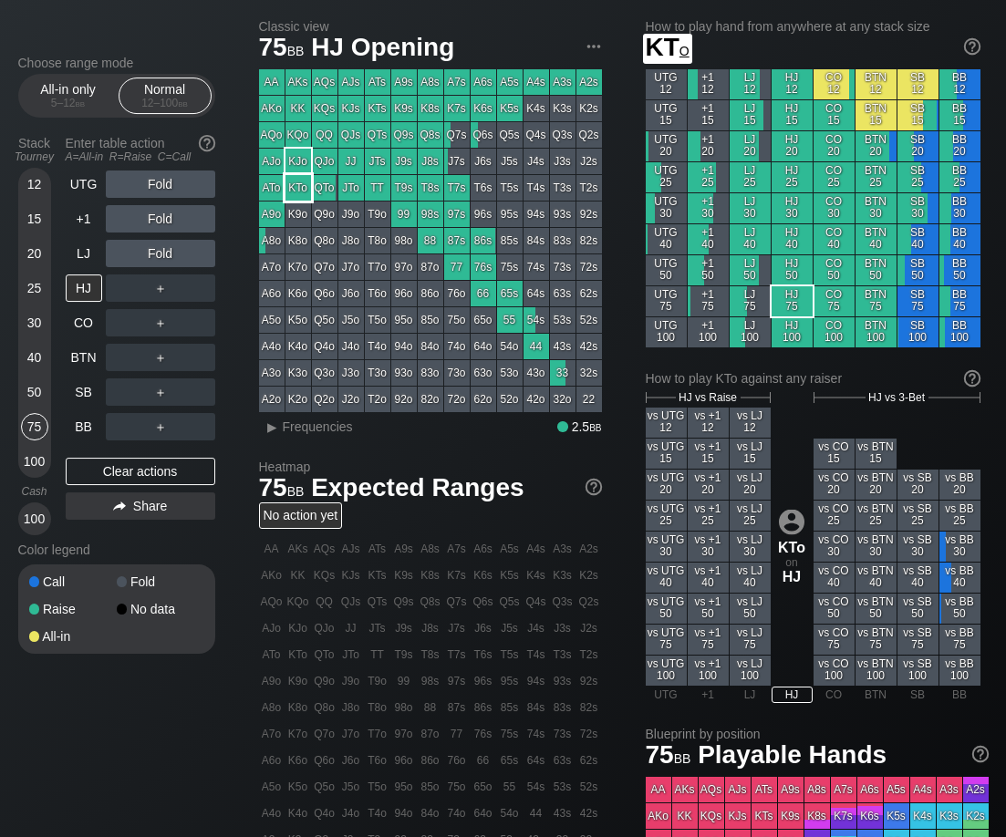
click at [304, 192] on div "KTo" at bounding box center [299, 188] width 26 height 26
click at [306, 192] on div "KTo" at bounding box center [299, 188] width 26 height 26
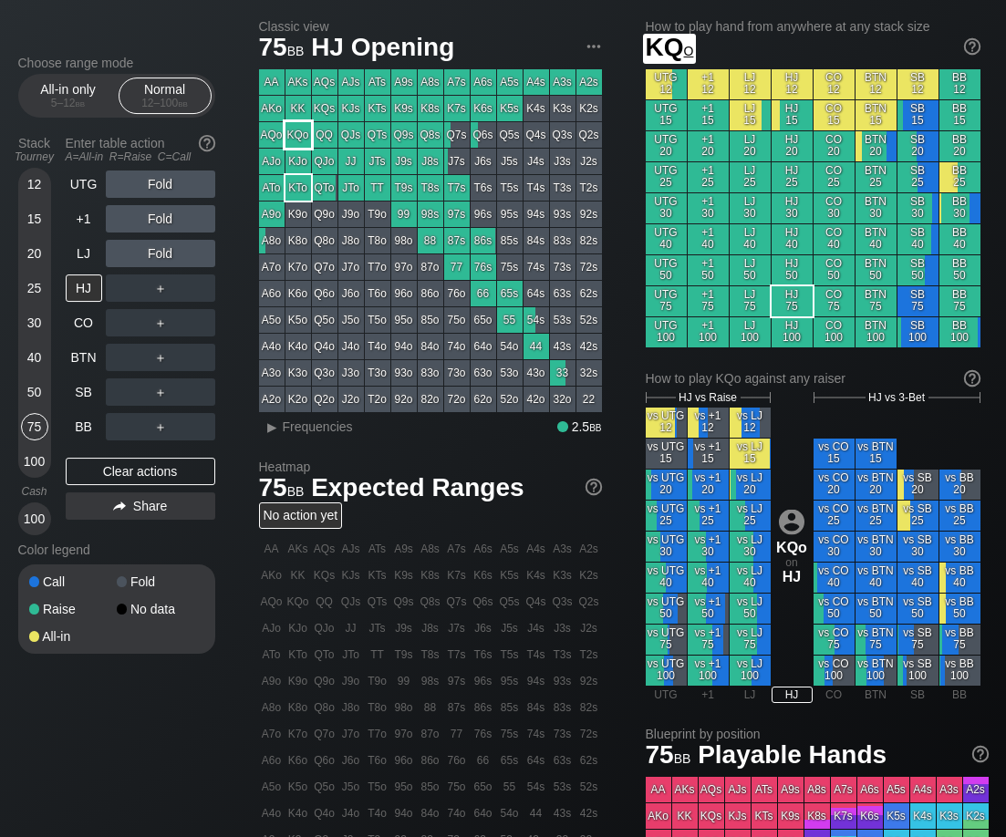
click at [306, 130] on div "KQo" at bounding box center [299, 135] width 26 height 26
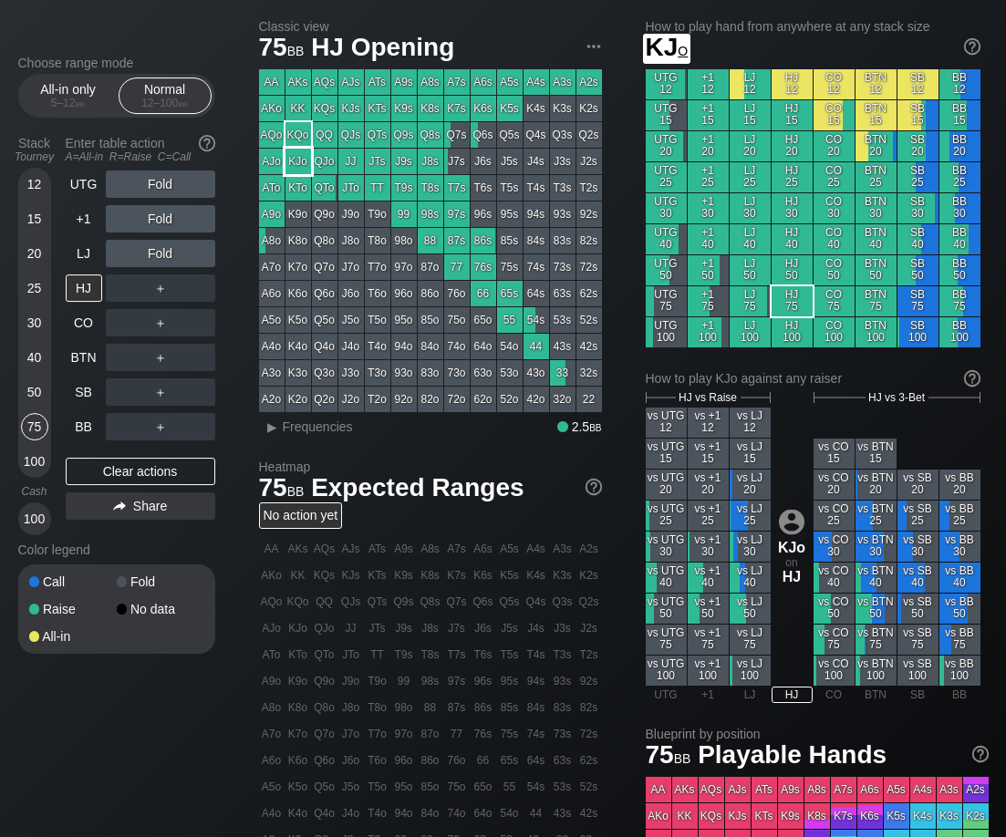
click at [303, 157] on div "KJo" at bounding box center [299, 162] width 26 height 26
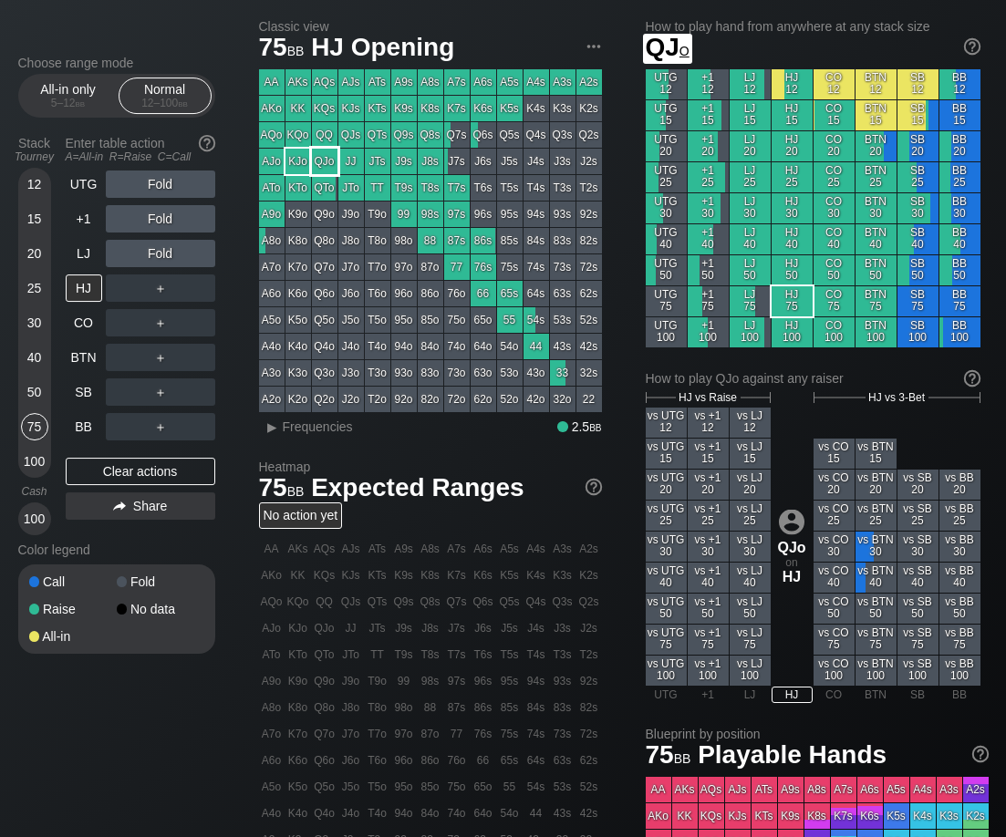
click at [323, 161] on div "QJo" at bounding box center [325, 162] width 26 height 26
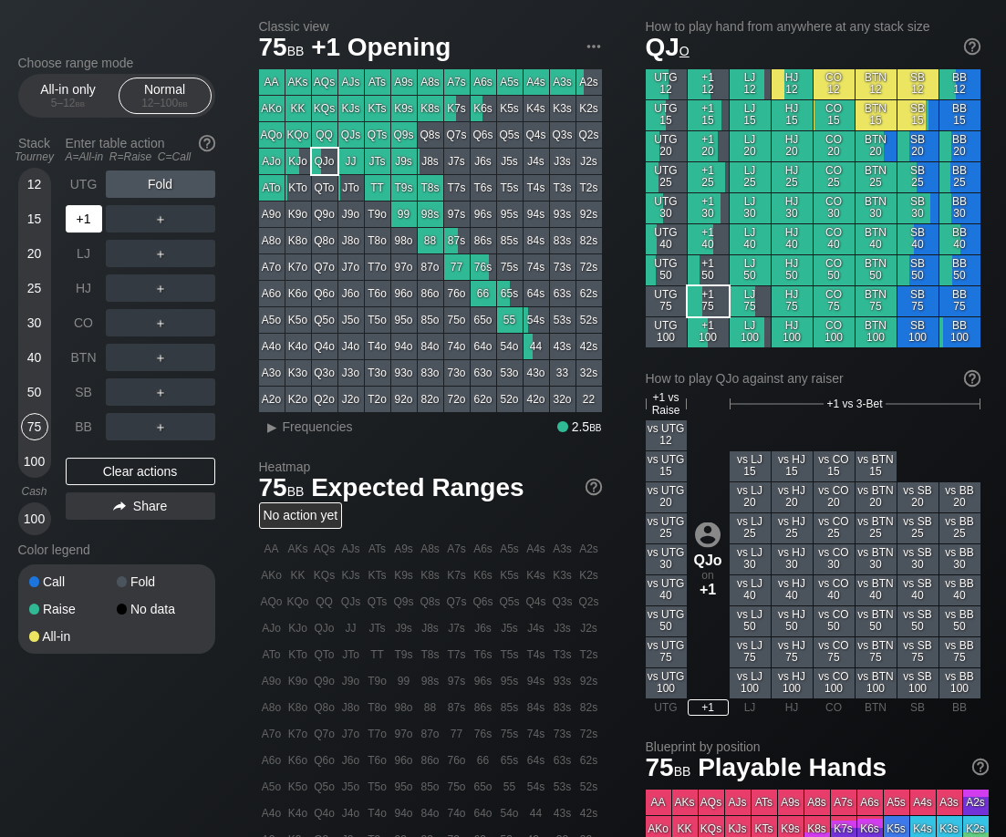
click at [96, 228] on div "+1" at bounding box center [84, 218] width 36 height 27
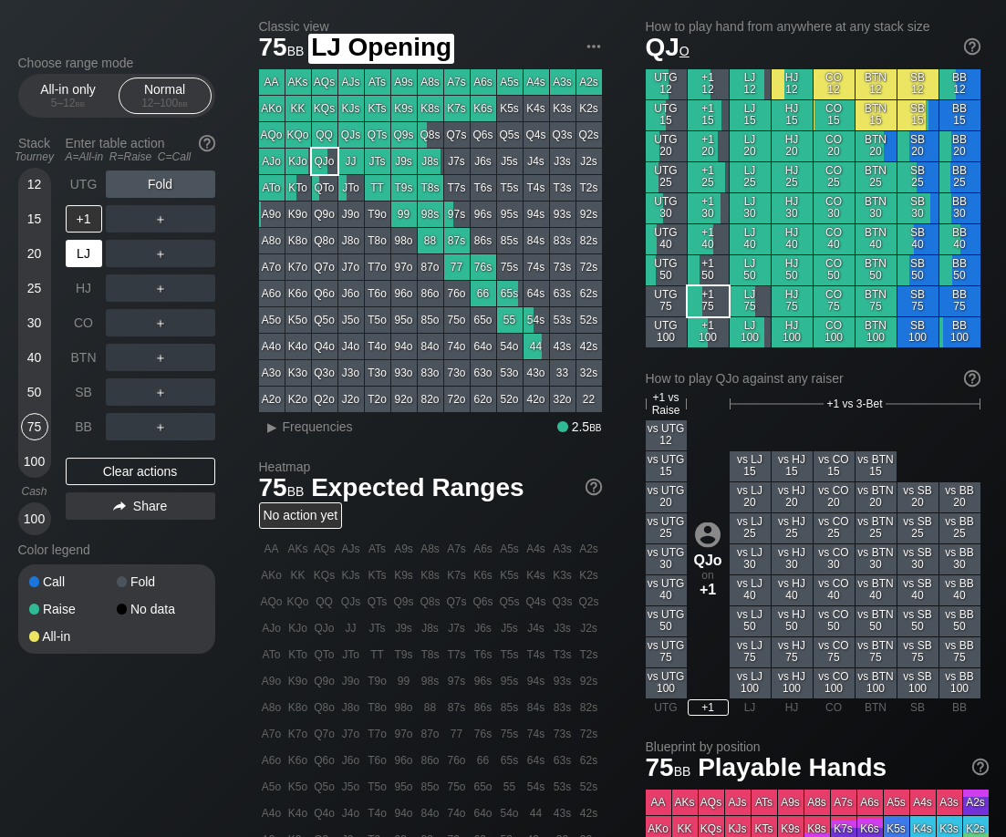
click at [93, 263] on div "LJ" at bounding box center [84, 253] width 36 height 27
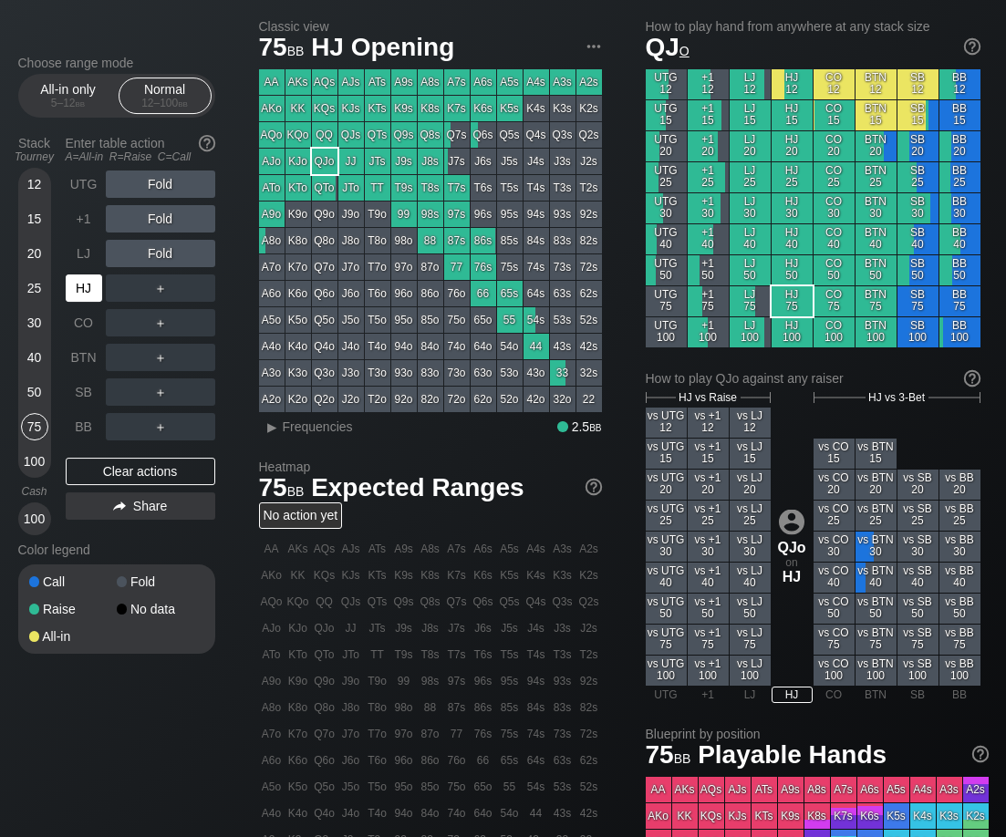
click at [90, 301] on div "HJ" at bounding box center [84, 288] width 36 height 27
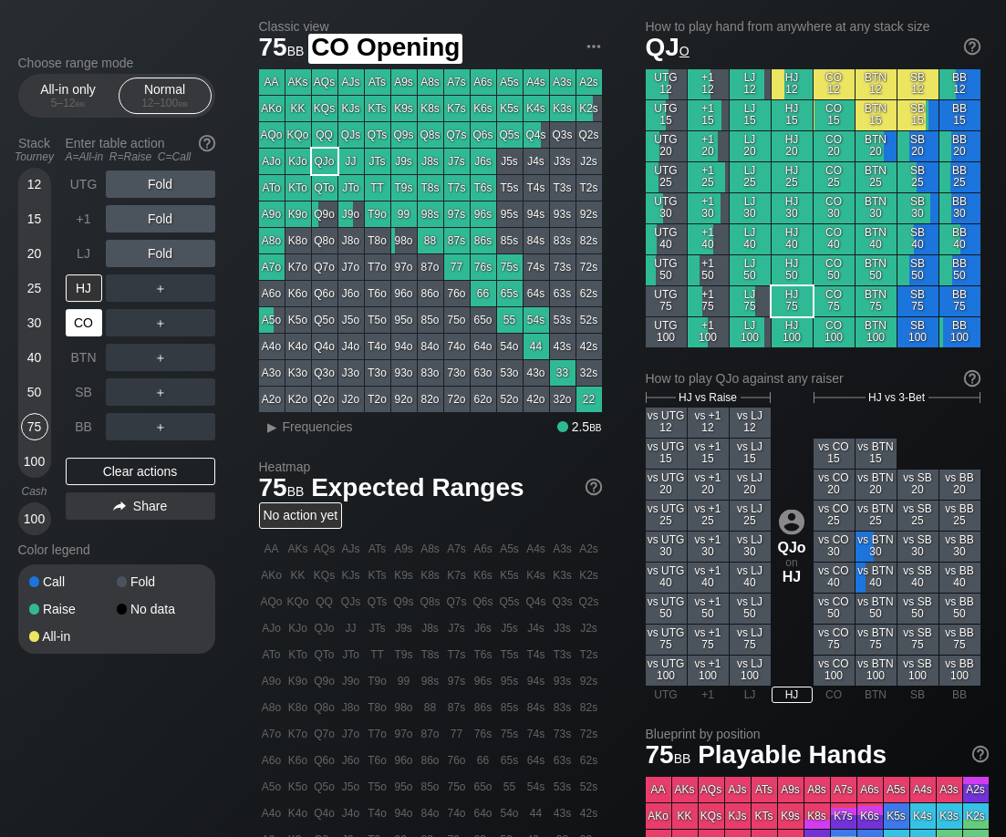
click at [86, 334] on div "CO" at bounding box center [84, 322] width 36 height 27
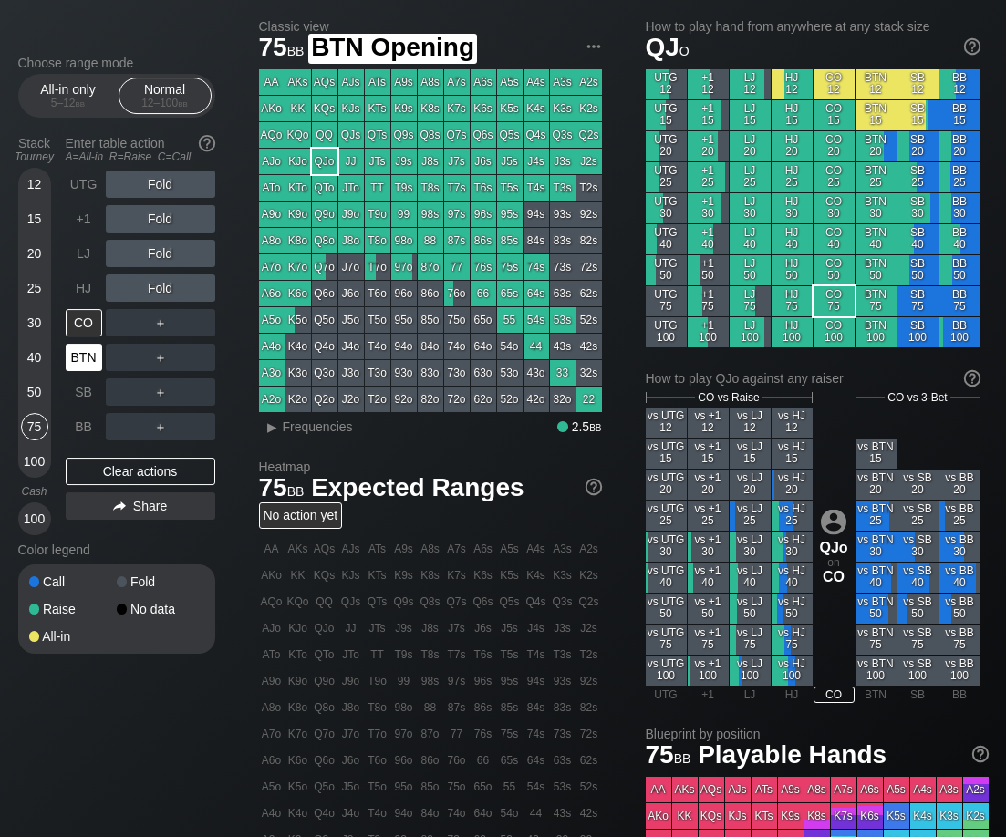
click at [86, 369] on div "BTN" at bounding box center [84, 357] width 36 height 27
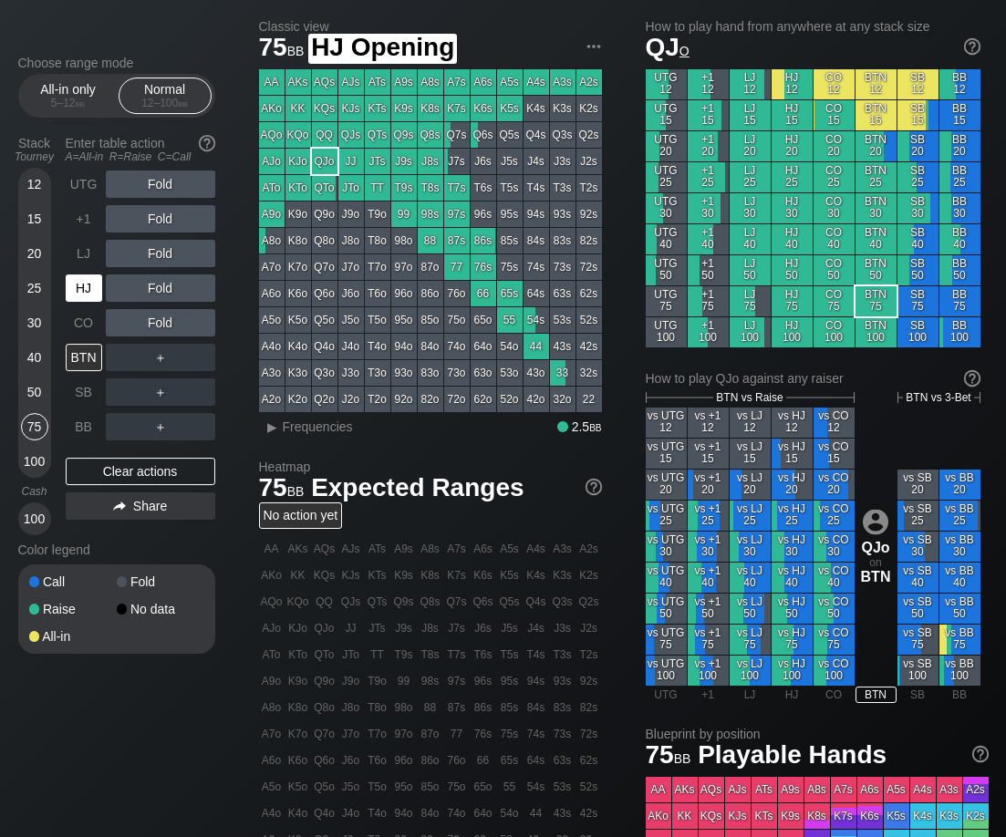
click at [83, 301] on div "HJ" at bounding box center [84, 288] width 36 height 27
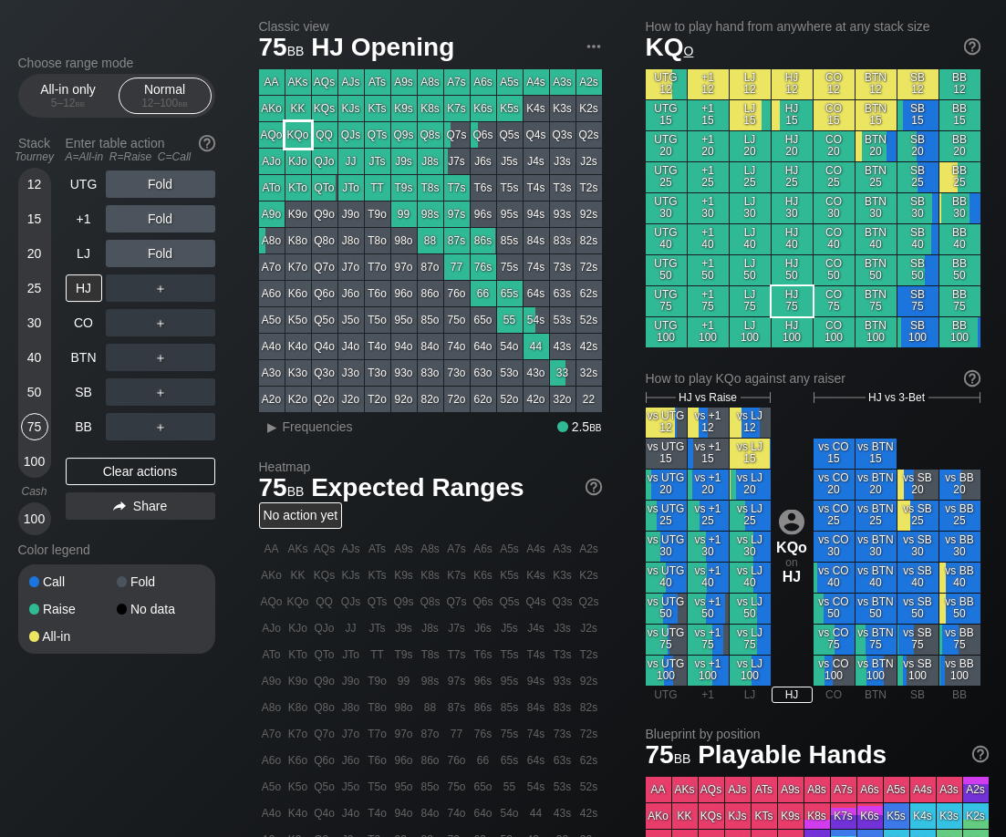
click at [293, 132] on div "KQo" at bounding box center [299, 135] width 26 height 26
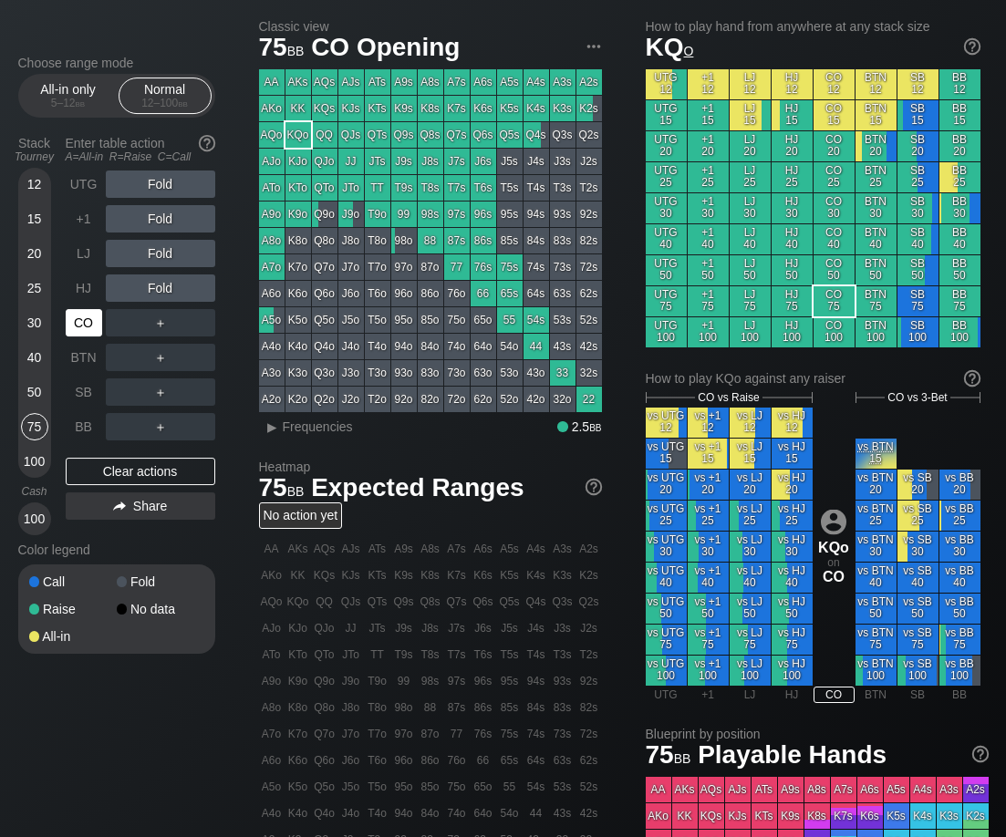
click at [90, 322] on div "CO" at bounding box center [84, 322] width 36 height 27
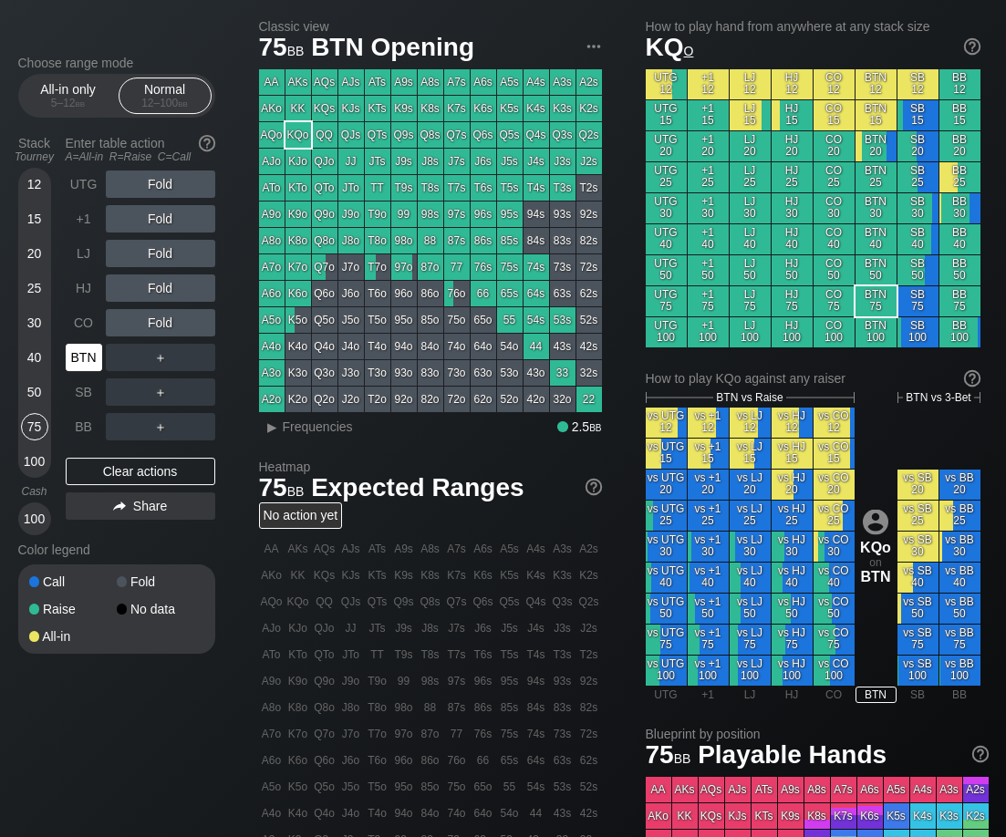
click at [82, 362] on div "BTN" at bounding box center [84, 357] width 36 height 27
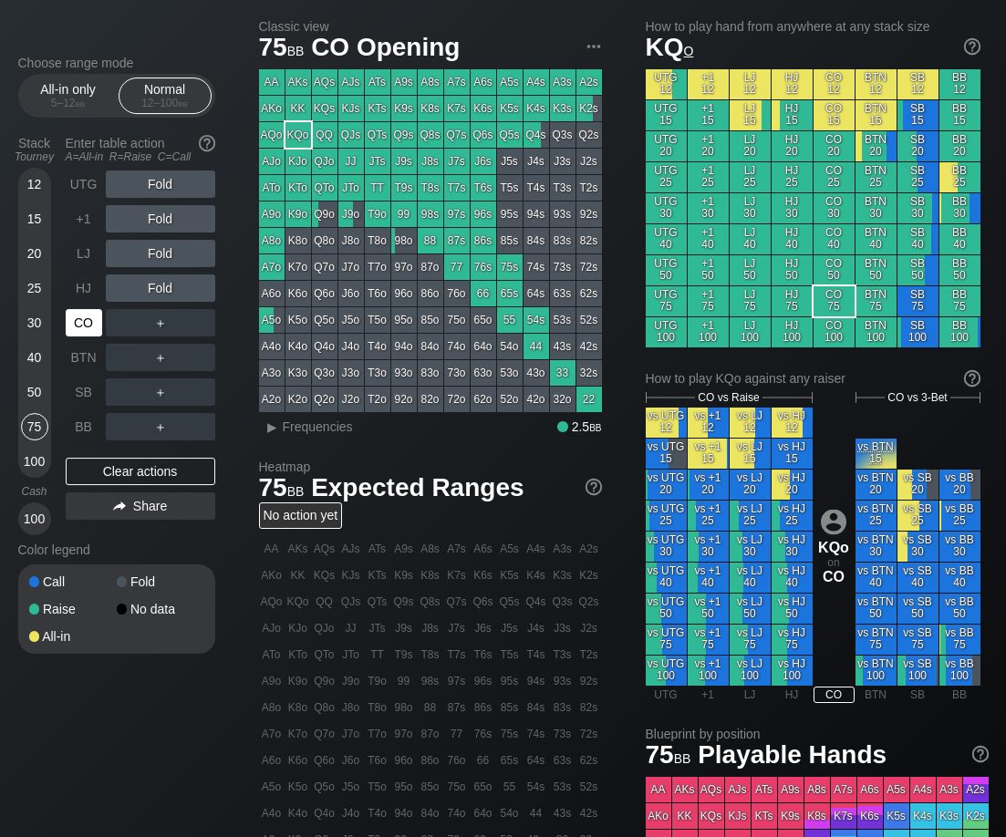
click at [82, 325] on div "CO" at bounding box center [84, 322] width 36 height 27
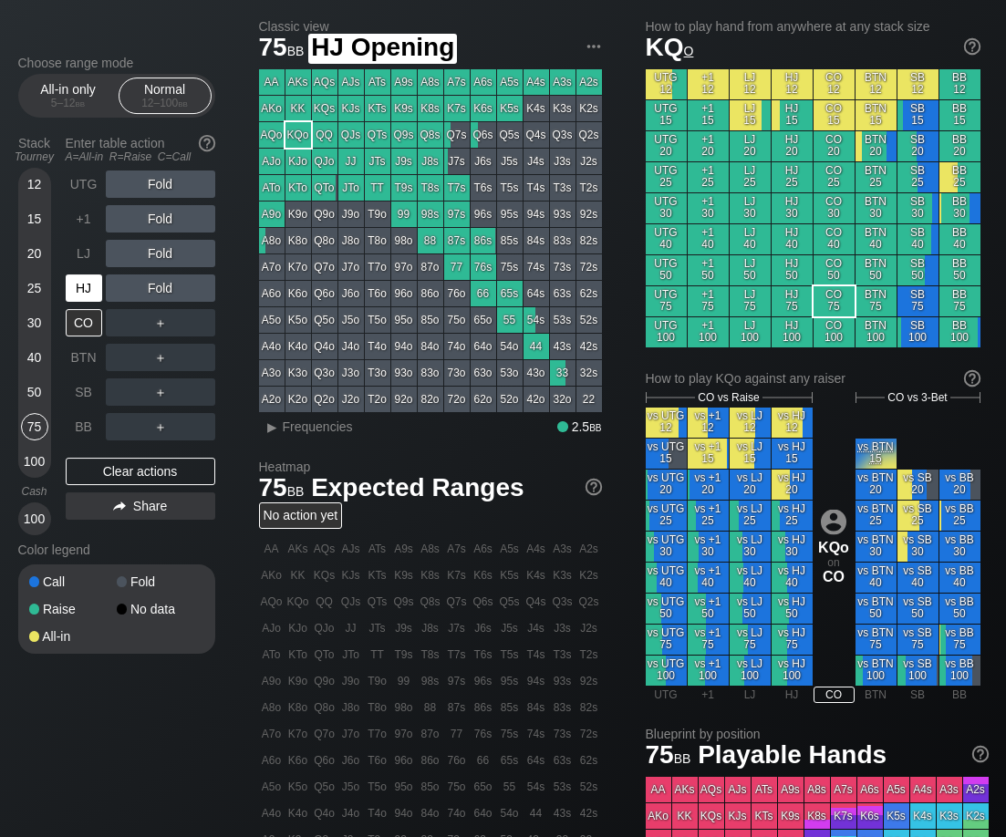
click at [79, 297] on div "HJ" at bounding box center [84, 288] width 36 height 27
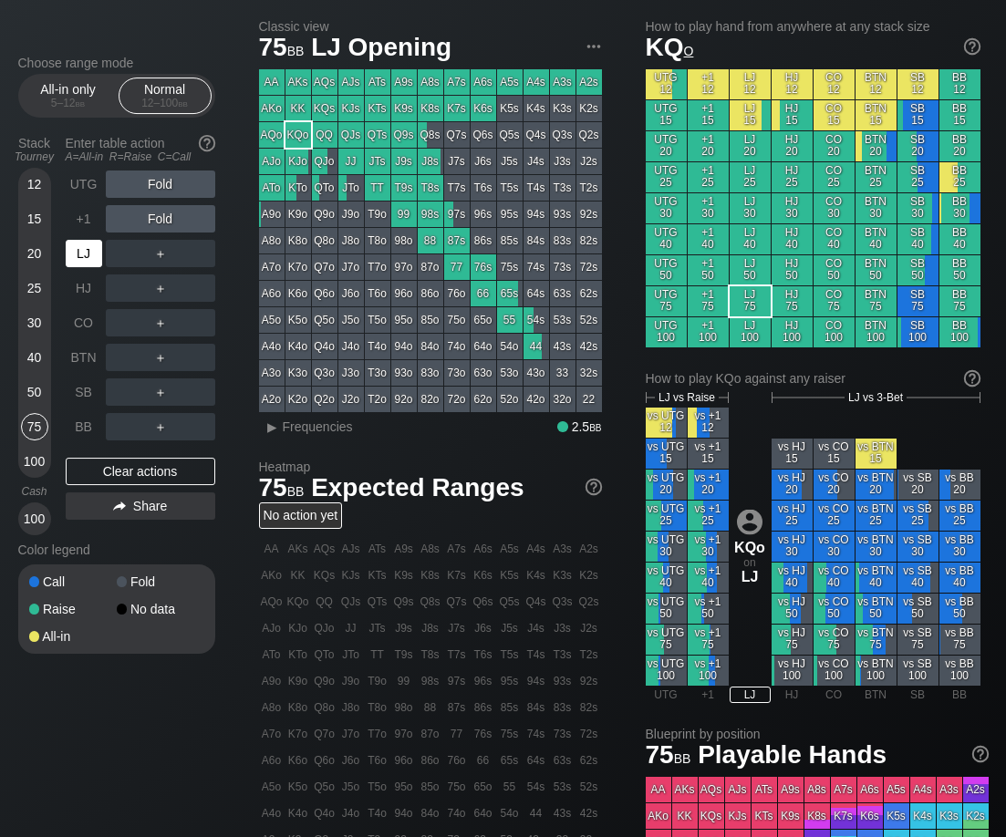
click at [83, 262] on div "LJ" at bounding box center [84, 253] width 36 height 27
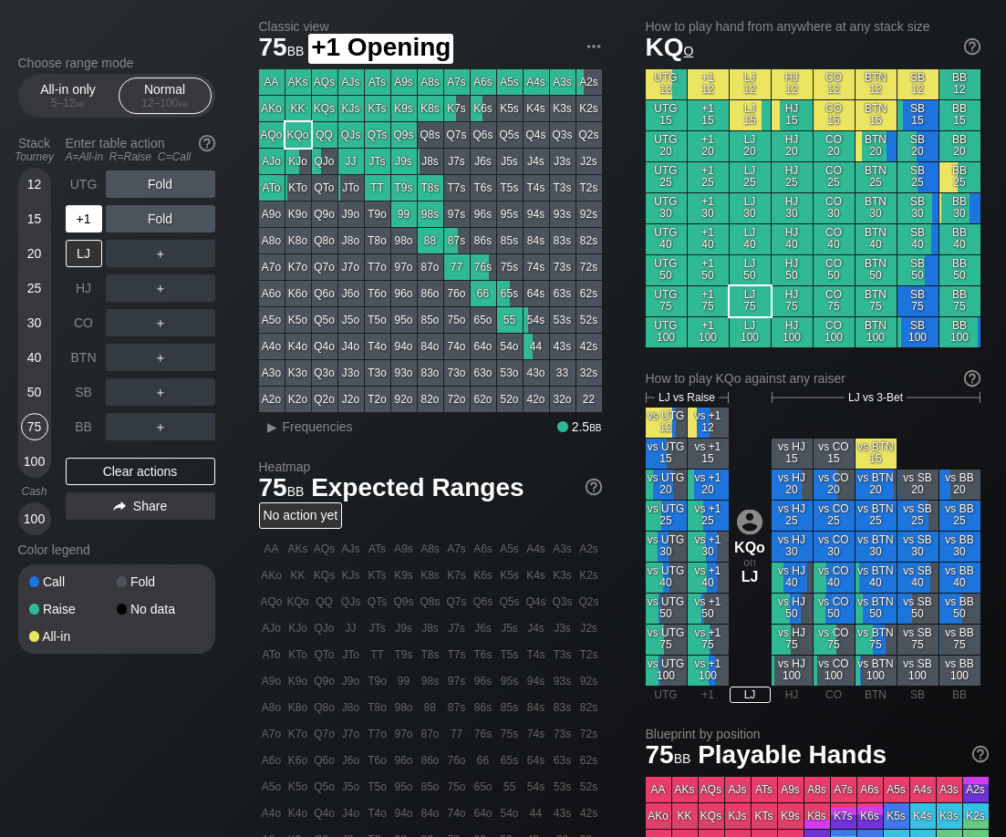
click at [84, 230] on div "+1" at bounding box center [84, 218] width 36 height 27
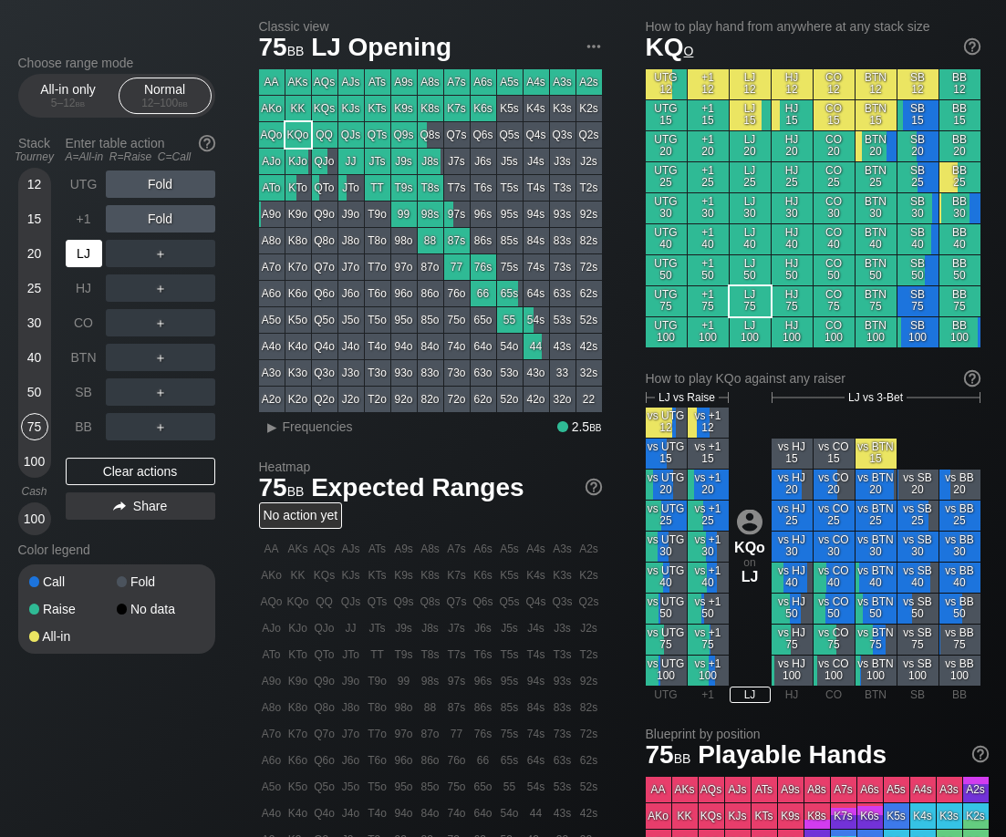
click at [86, 257] on div "LJ" at bounding box center [84, 253] width 36 height 27
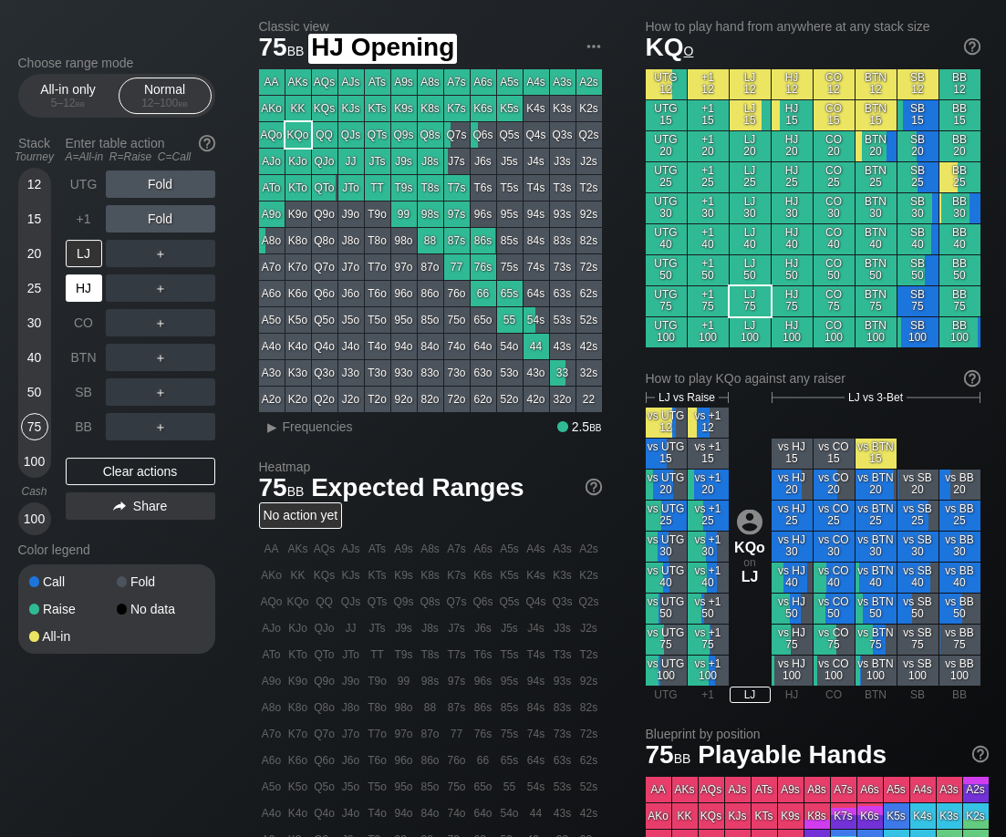
click at [85, 286] on div "HJ" at bounding box center [84, 288] width 36 height 27
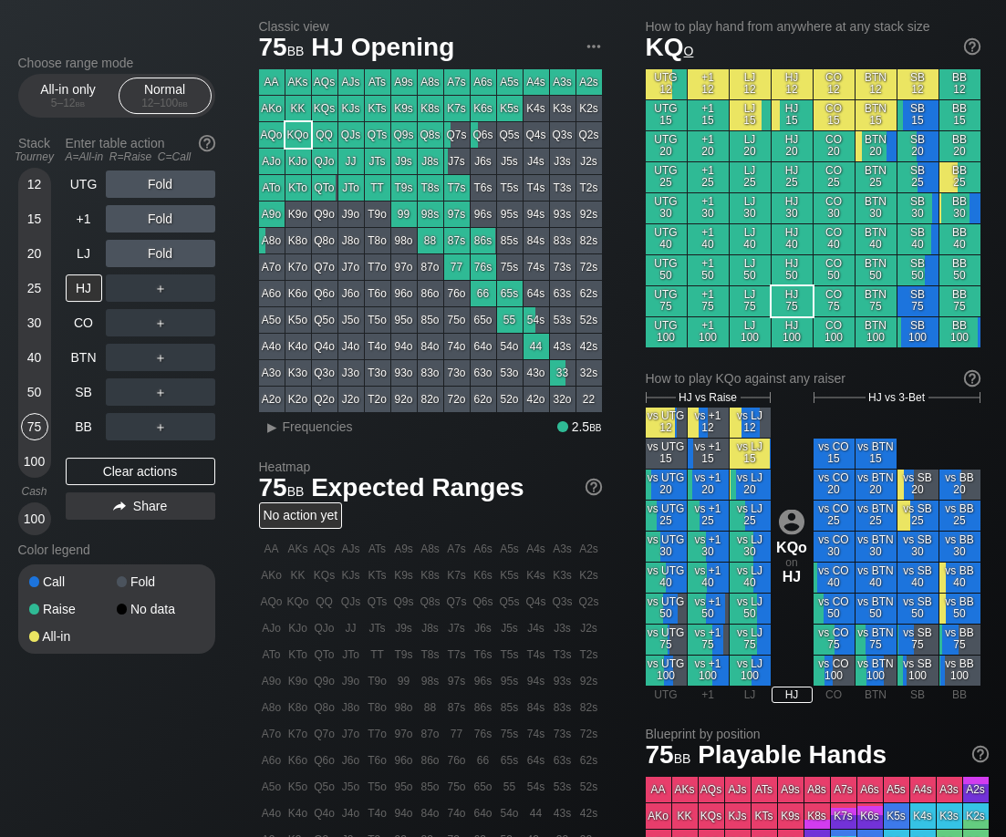
click at [299, 162] on div "KJo" at bounding box center [299, 162] width 26 height 26
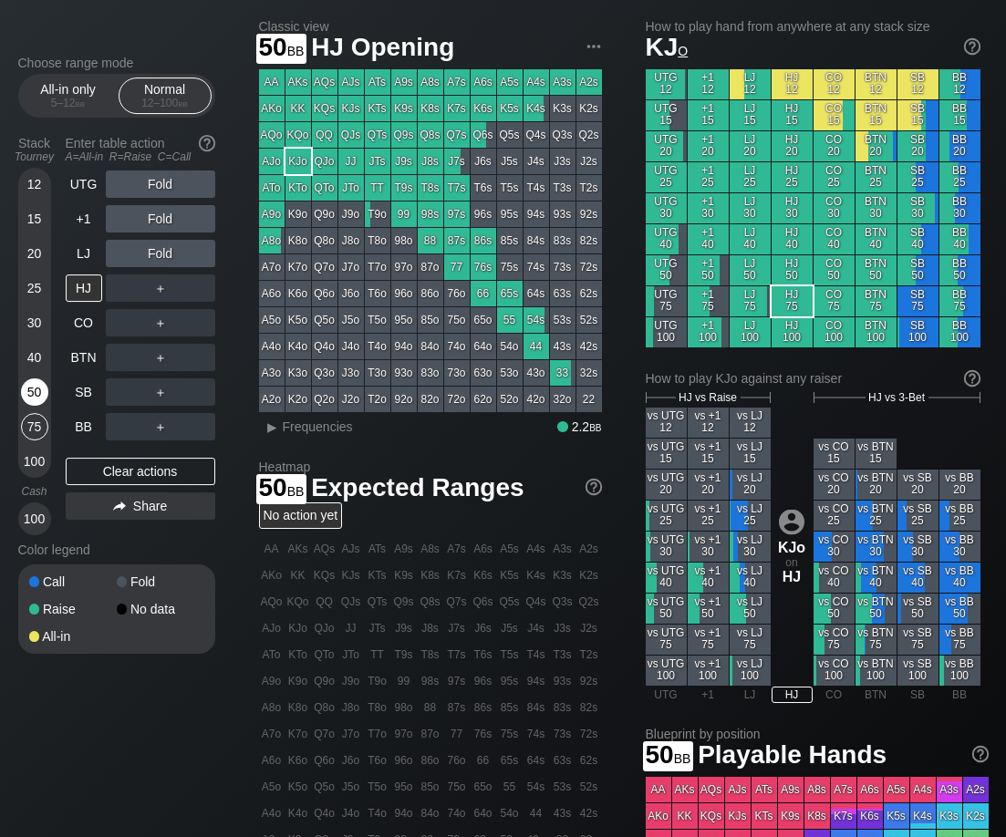
click at [34, 397] on div "50" at bounding box center [34, 392] width 27 height 27
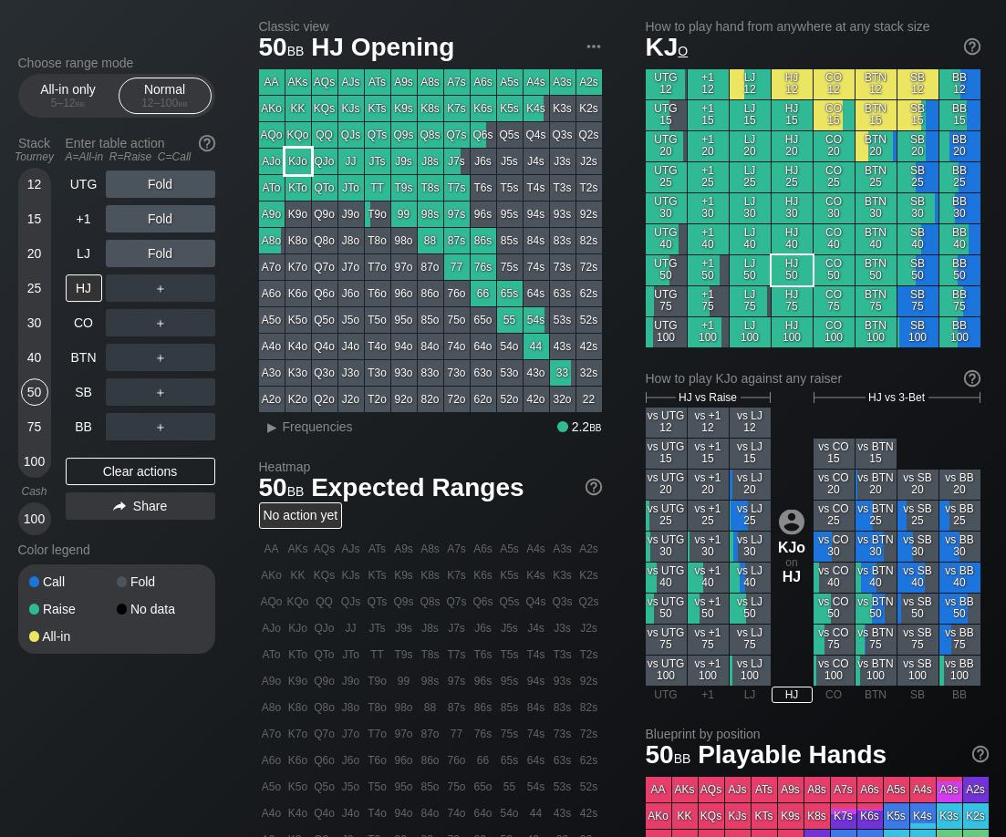
click at [298, 161] on div "KJo" at bounding box center [299, 162] width 26 height 26
click at [301, 132] on div "KQo" at bounding box center [299, 135] width 26 height 26
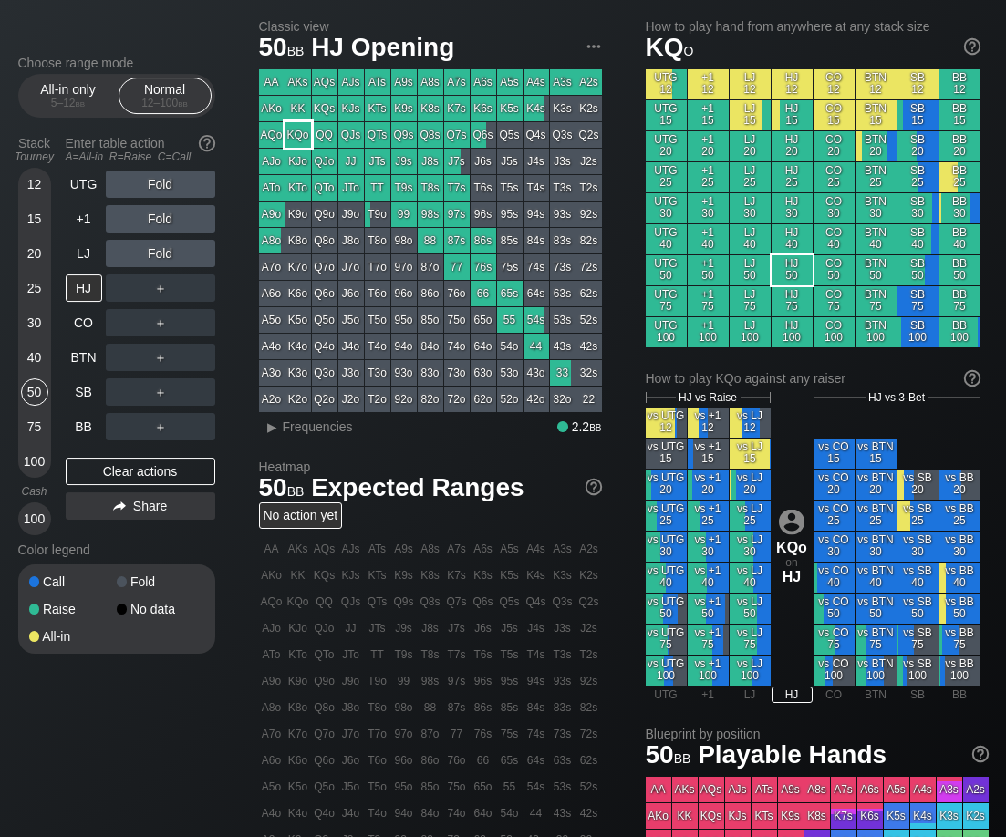
click at [297, 133] on div "KQo" at bounding box center [299, 135] width 26 height 26
click at [36, 431] on div "75" at bounding box center [34, 426] width 27 height 27
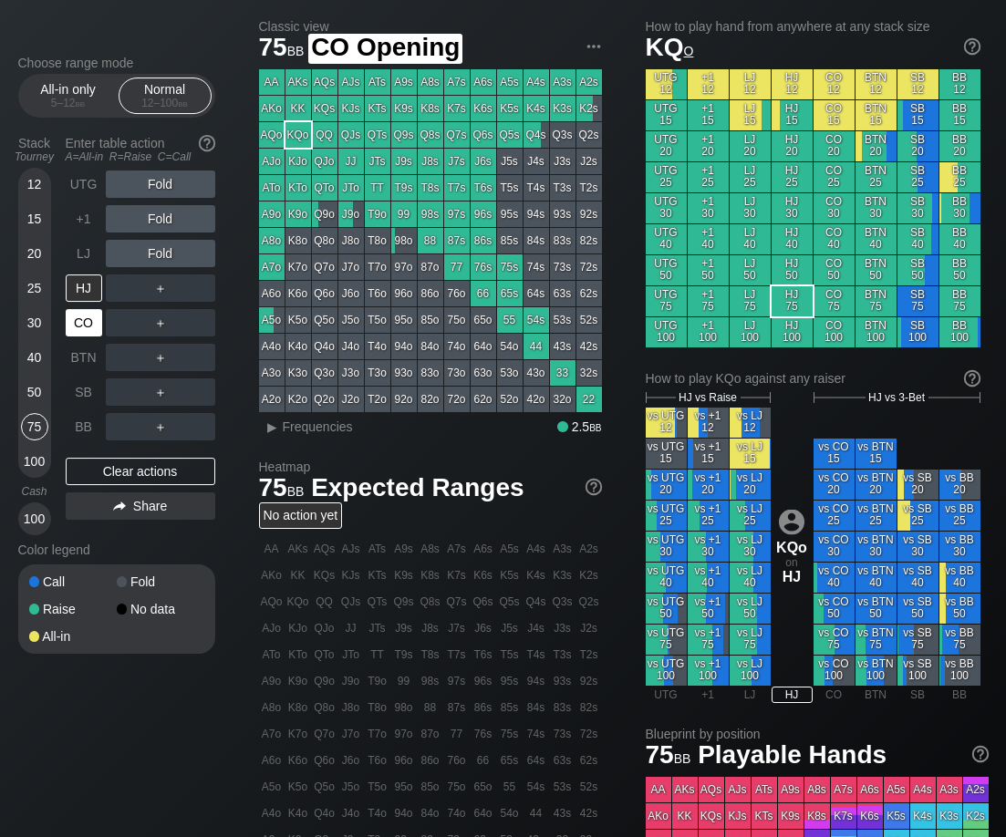
click at [87, 337] on div "CO" at bounding box center [84, 322] width 36 height 27
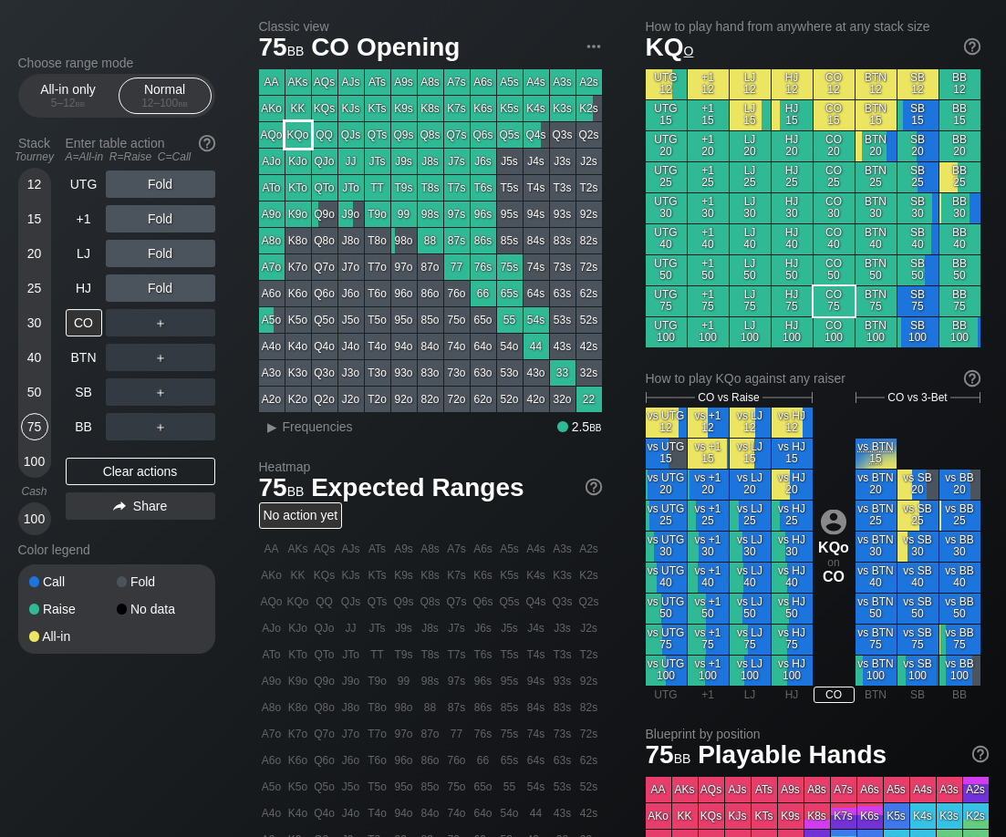
click at [299, 132] on div "KQo" at bounding box center [299, 135] width 26 height 26
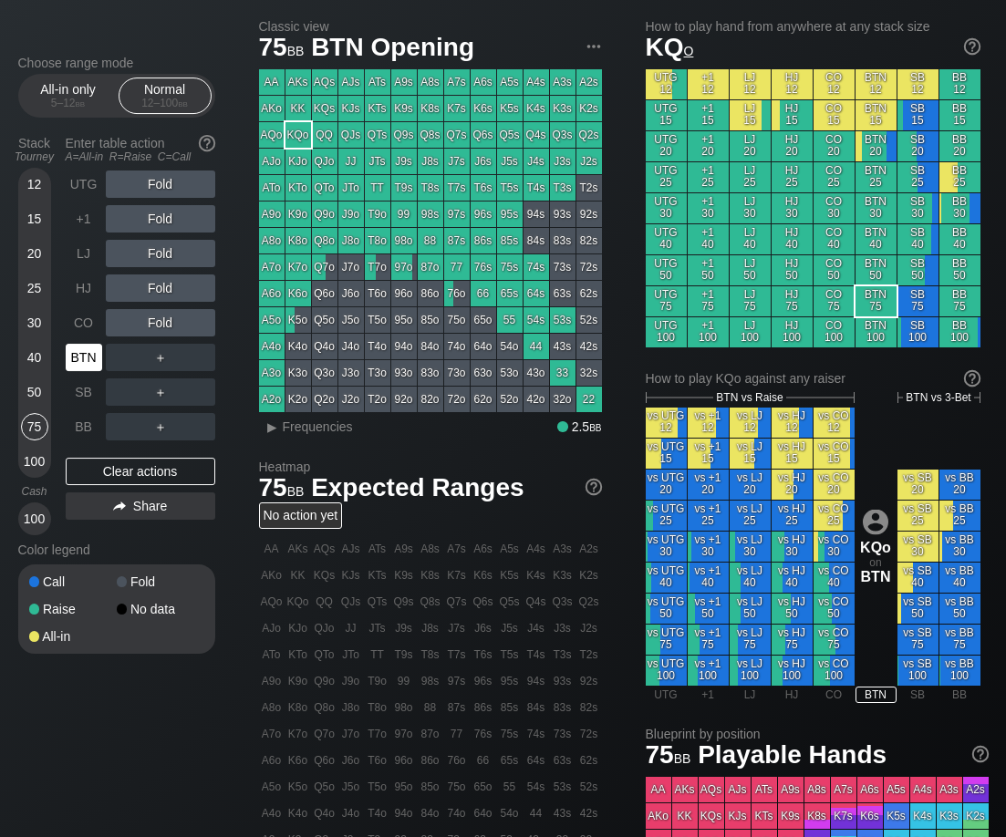
click at [86, 363] on div "BTN" at bounding box center [84, 357] width 36 height 27
click at [83, 294] on div "HJ" at bounding box center [84, 288] width 36 height 27
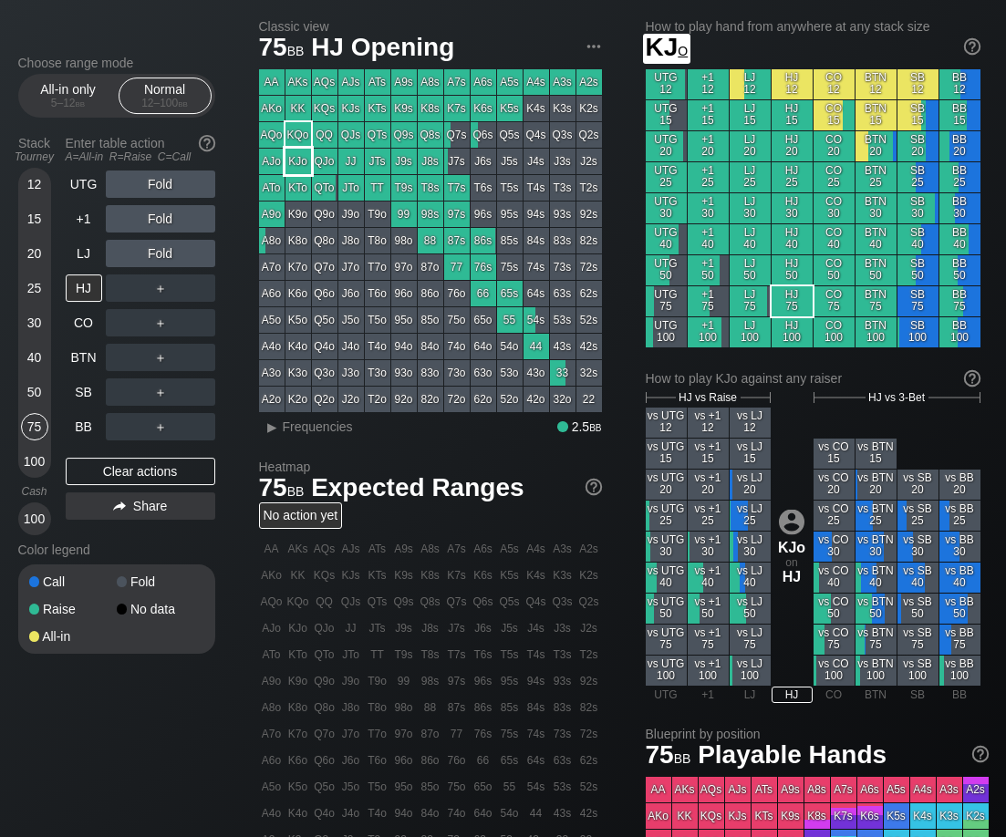
click at [293, 164] on div "KJo" at bounding box center [299, 162] width 26 height 26
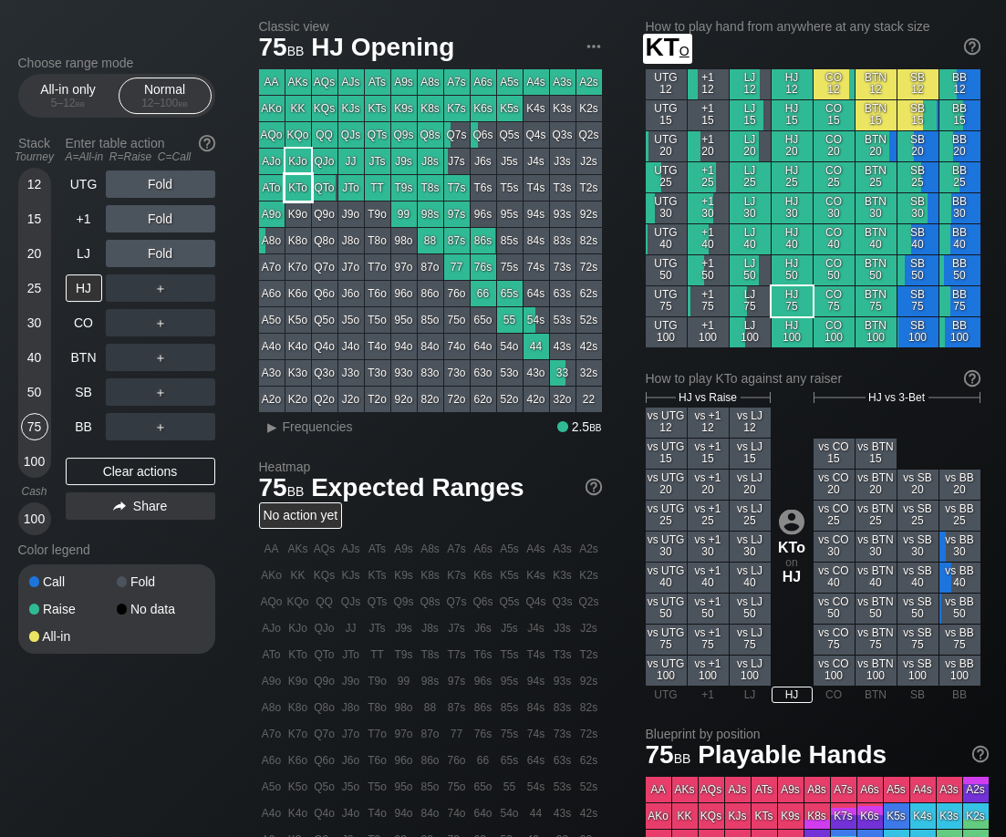
click at [303, 189] on div "KTo" at bounding box center [299, 188] width 26 height 26
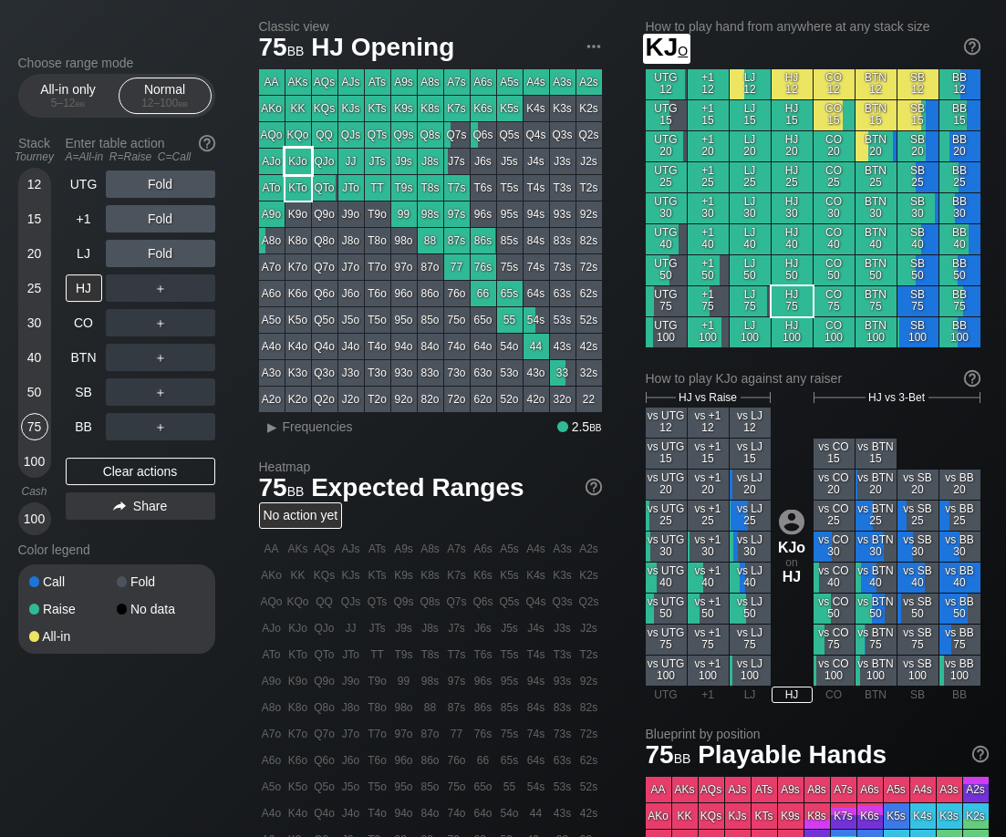
click at [306, 158] on div "KJo" at bounding box center [299, 162] width 26 height 26
click at [76, 331] on div "CO" at bounding box center [84, 322] width 36 height 27
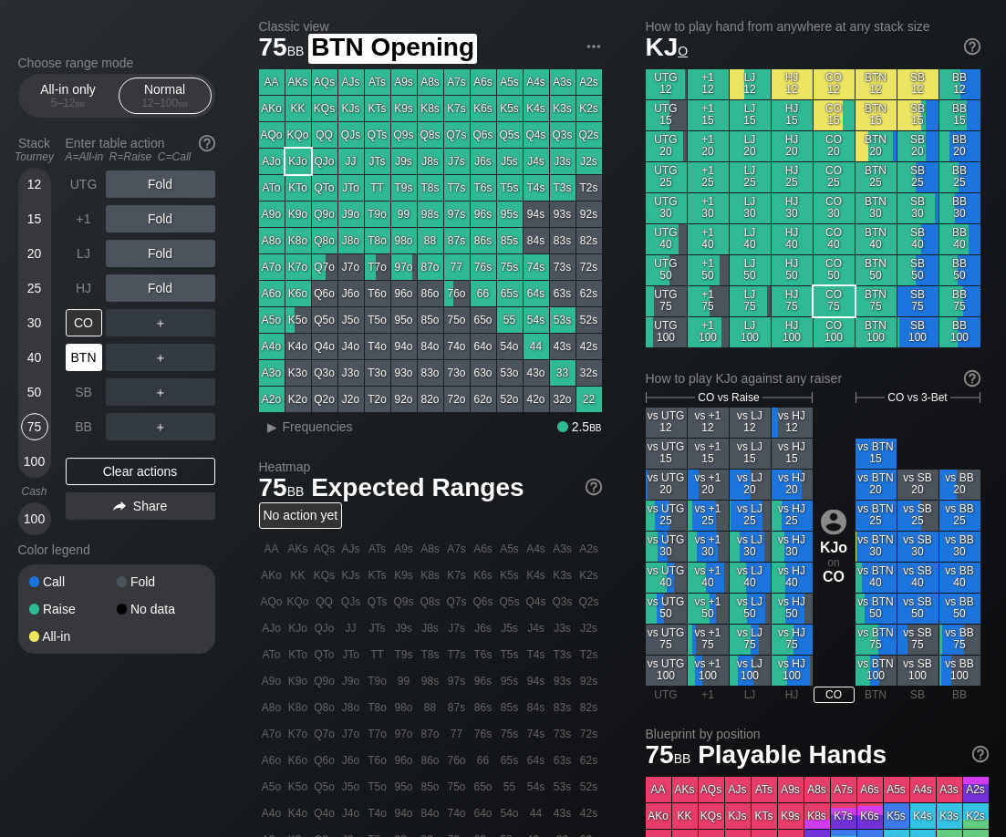
click at [78, 358] on div "BTN" at bounding box center [84, 357] width 36 height 27
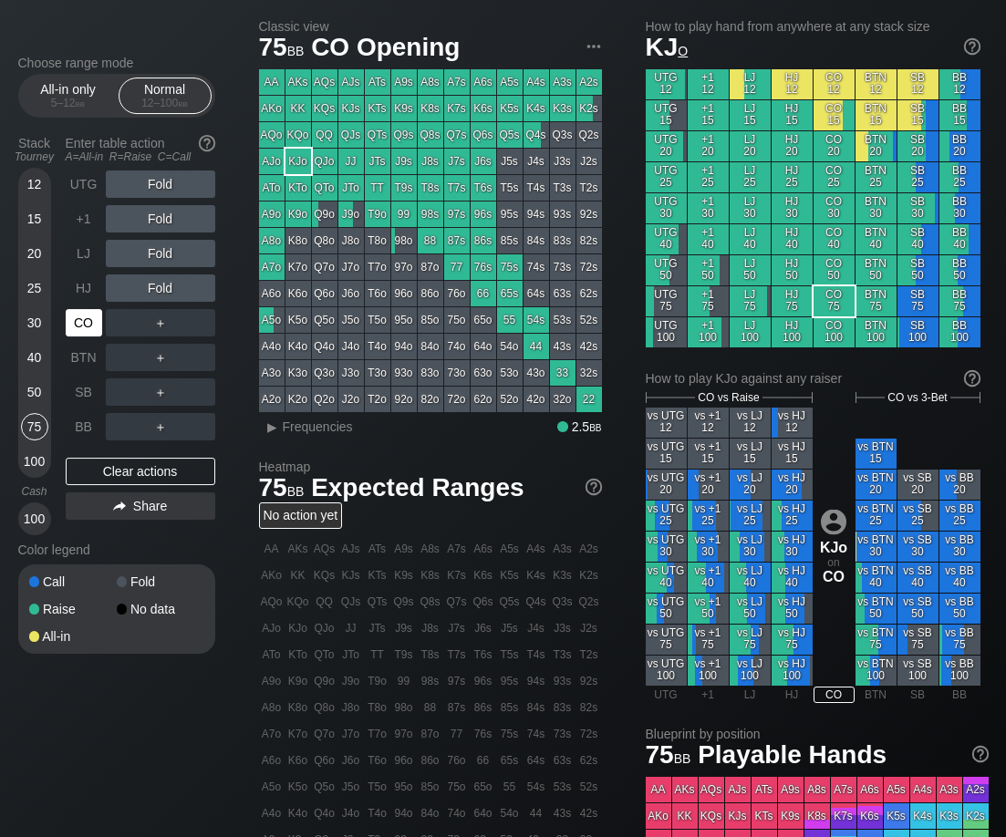
click at [78, 337] on div "CO" at bounding box center [84, 322] width 36 height 27
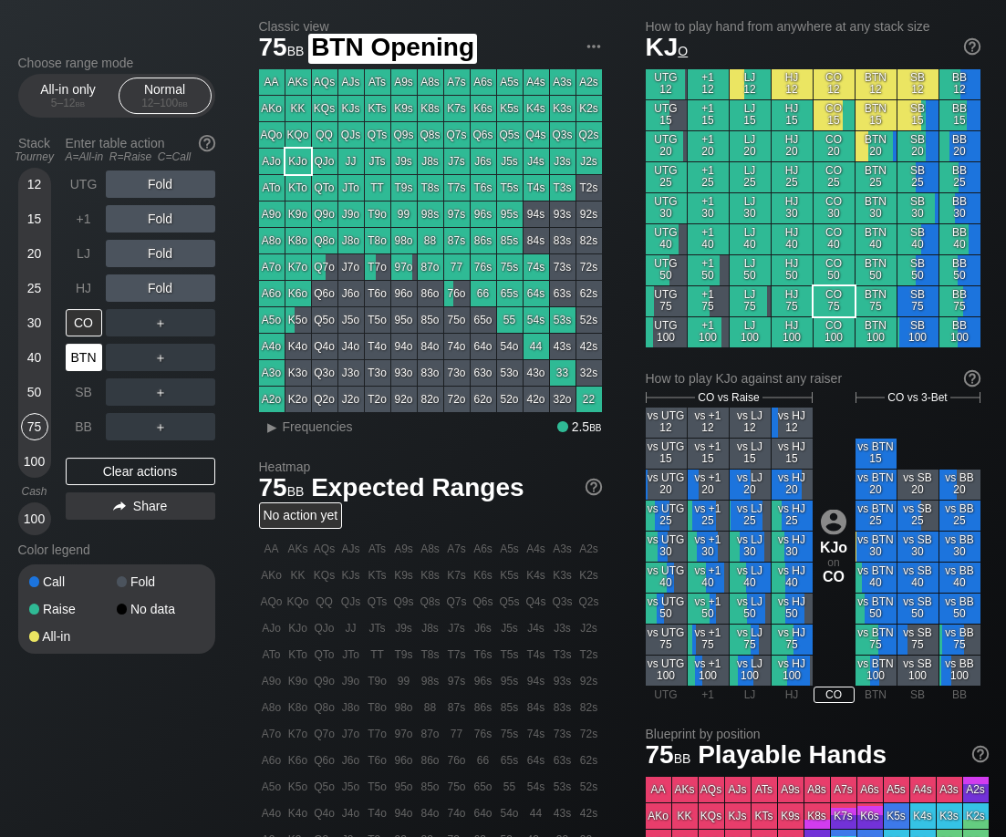
click at [80, 361] on div "BTN" at bounding box center [84, 357] width 36 height 27
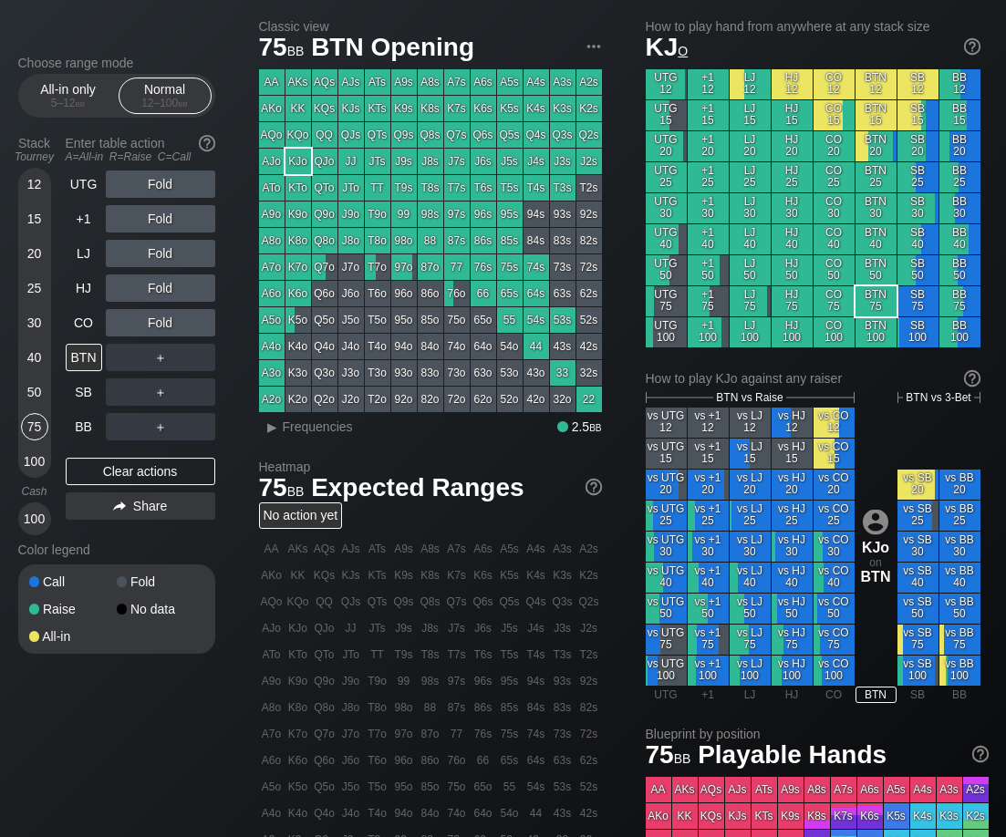
click at [298, 132] on div "KQo" at bounding box center [299, 135] width 26 height 26
click at [295, 158] on div "KJo" at bounding box center [299, 162] width 26 height 26
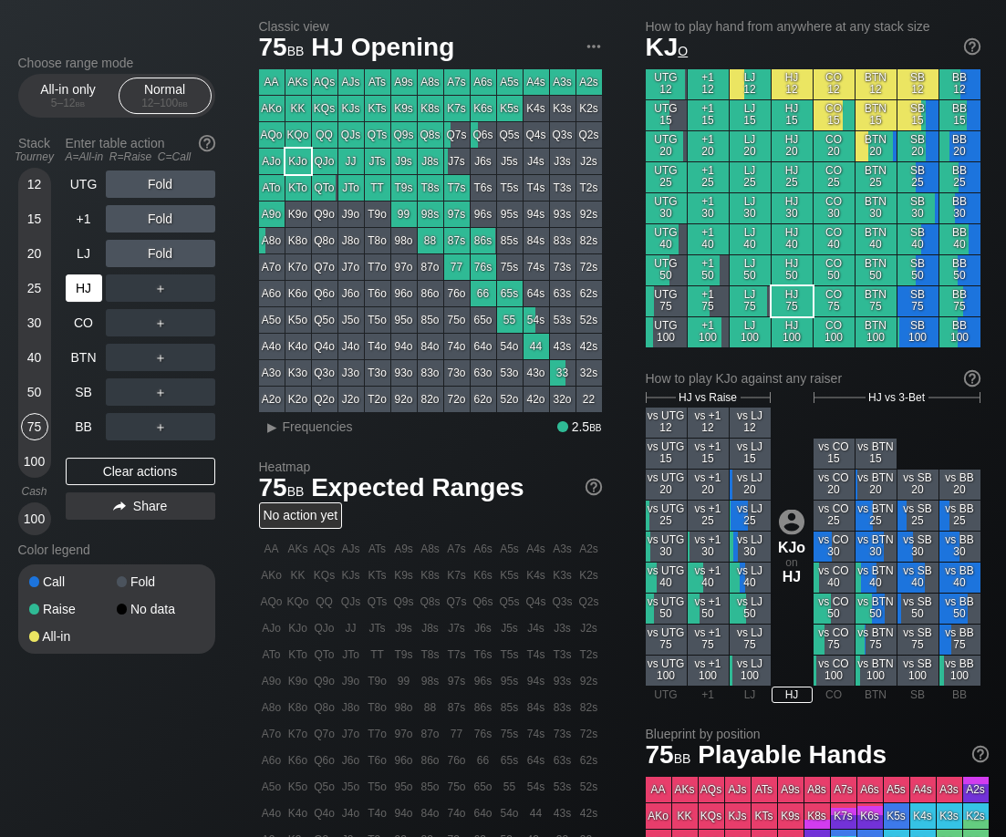
click at [77, 288] on div "HJ" at bounding box center [84, 288] width 36 height 27
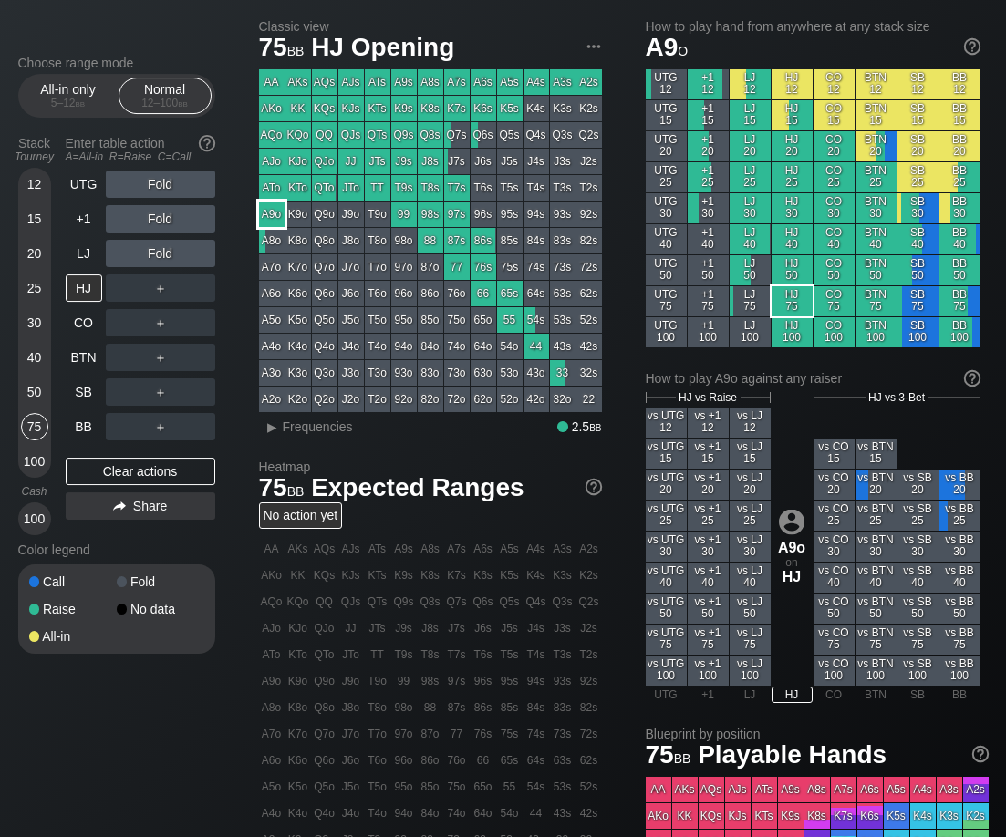
click at [265, 216] on div "A9o" at bounding box center [272, 215] width 26 height 26
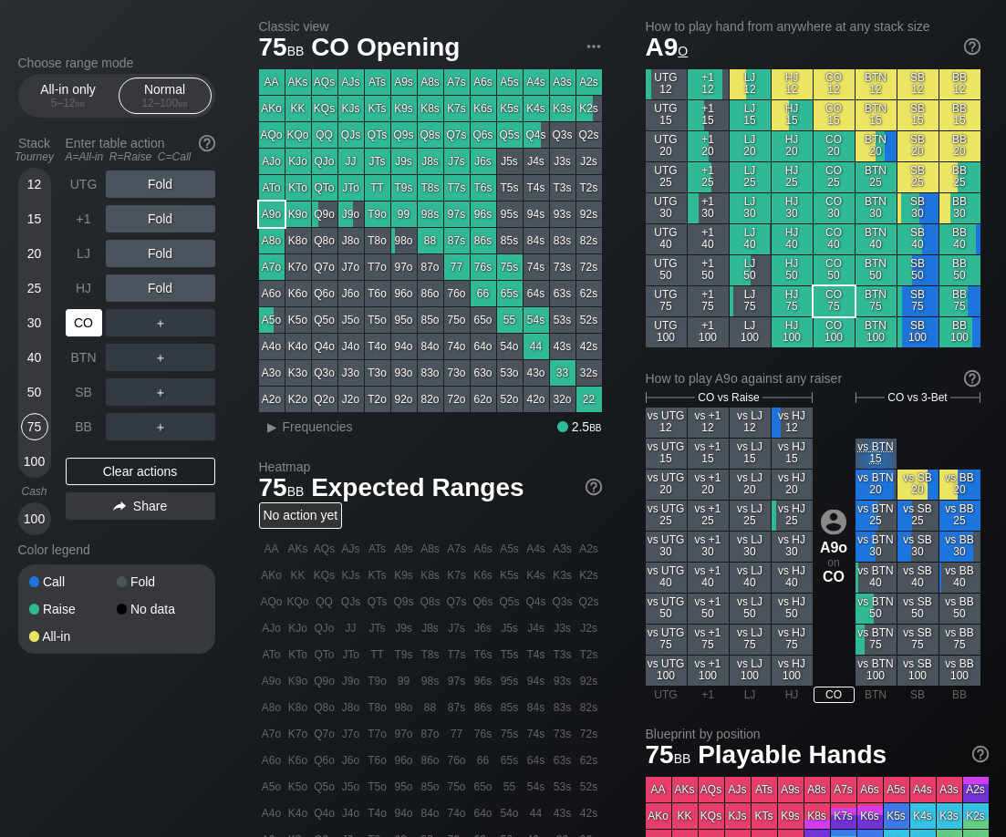
click at [83, 328] on div "CO" at bounding box center [84, 322] width 36 height 27
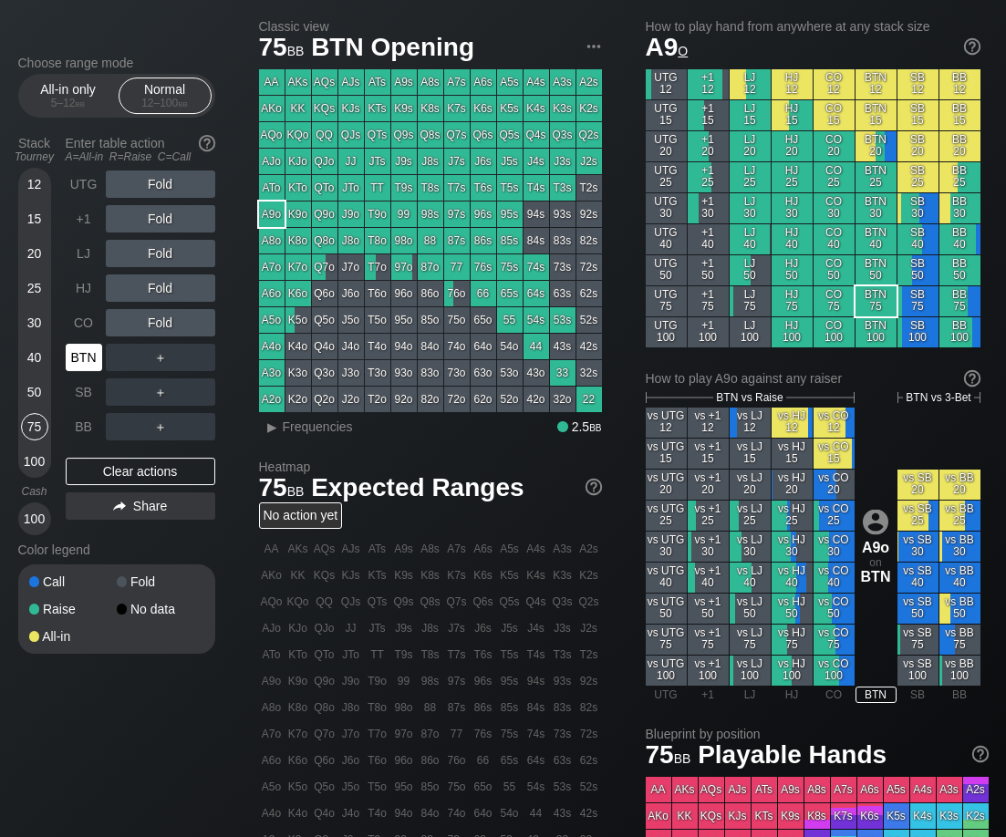
click at [82, 363] on div "BTN" at bounding box center [84, 357] width 36 height 27
click at [269, 184] on div "ATo" at bounding box center [272, 188] width 26 height 26
click at [271, 213] on div "A9o" at bounding box center [272, 215] width 26 height 26
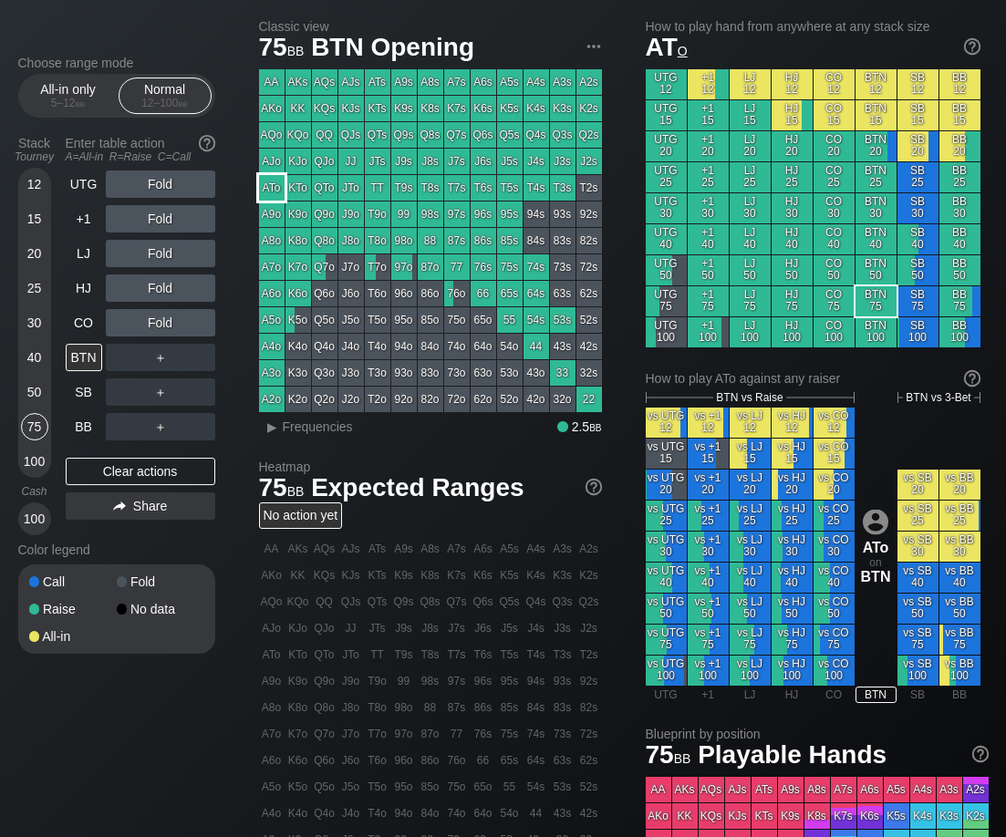
click at [271, 192] on div "ATo" at bounding box center [272, 188] width 26 height 26
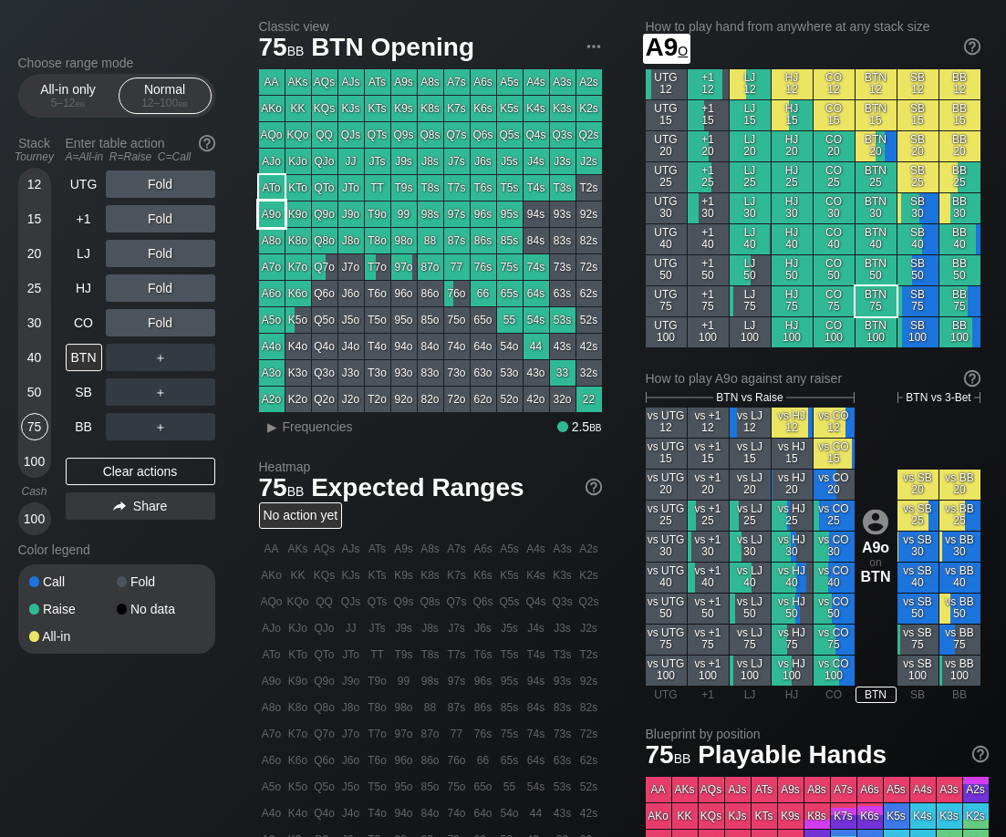
click at [272, 217] on div "A9o" at bounding box center [272, 215] width 26 height 26
click at [273, 237] on div "A8o" at bounding box center [272, 241] width 26 height 26
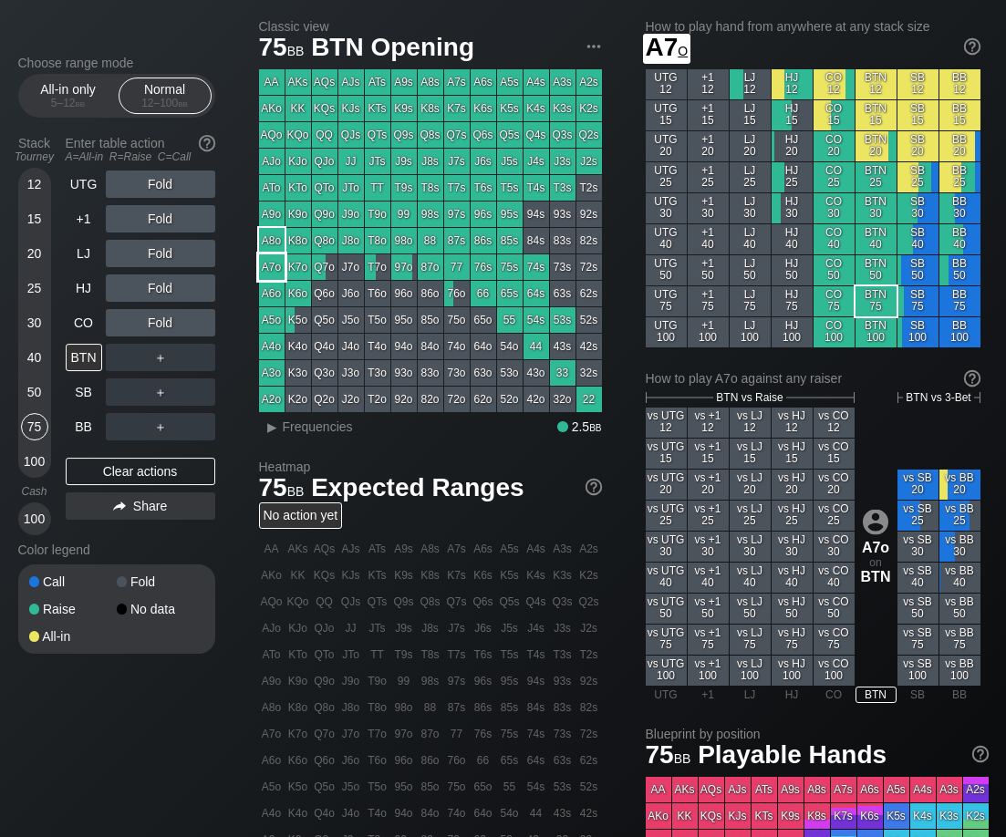
click at [275, 266] on div "A7o" at bounding box center [272, 267] width 26 height 26
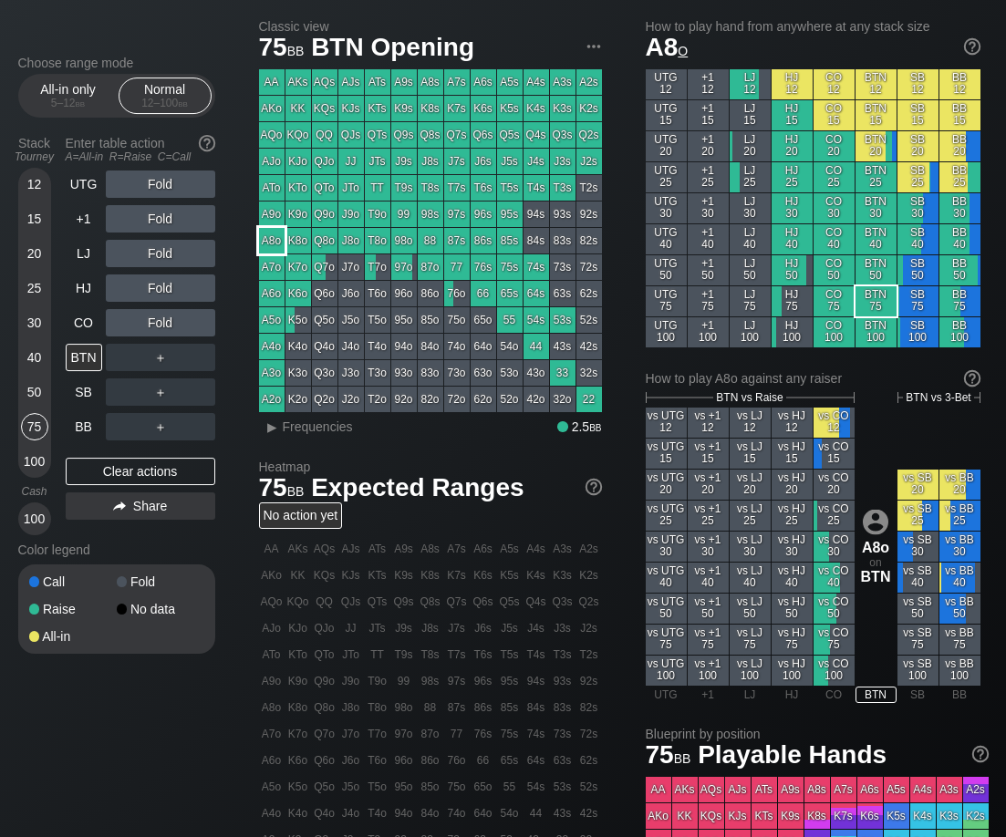
click at [275, 239] on div "A8o" at bounding box center [272, 241] width 26 height 26
click at [275, 238] on div "A8o" at bounding box center [272, 241] width 26 height 26
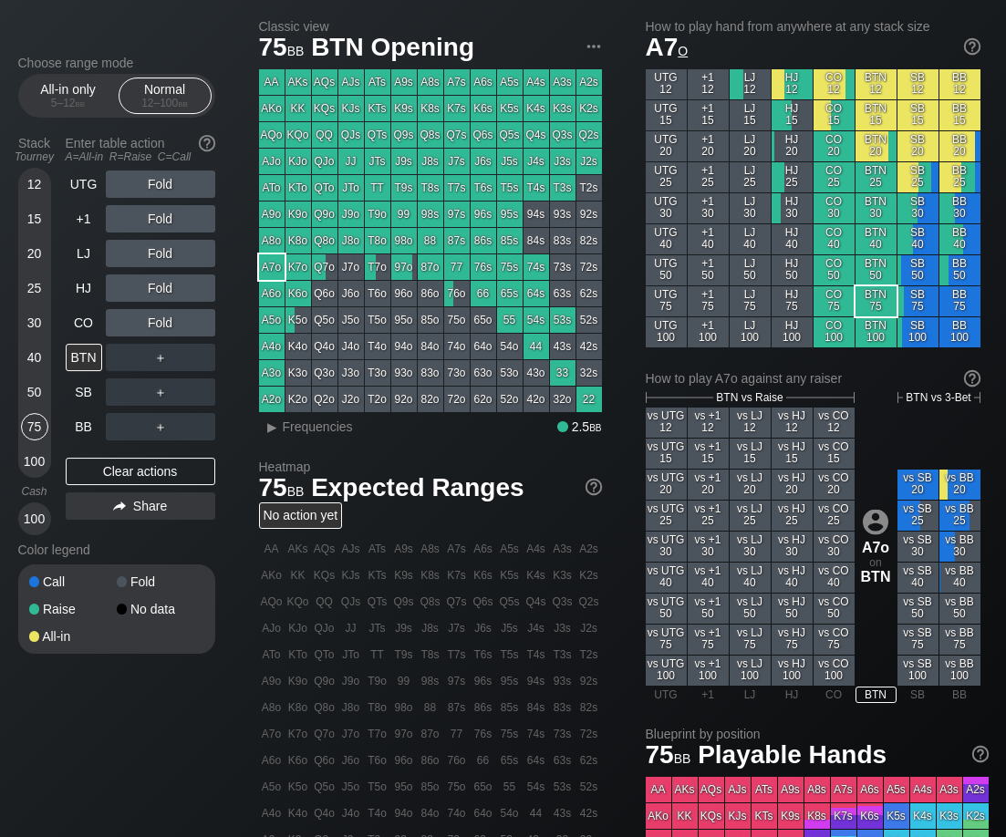
click at [266, 263] on div "A7o" at bounding box center [272, 267] width 26 height 26
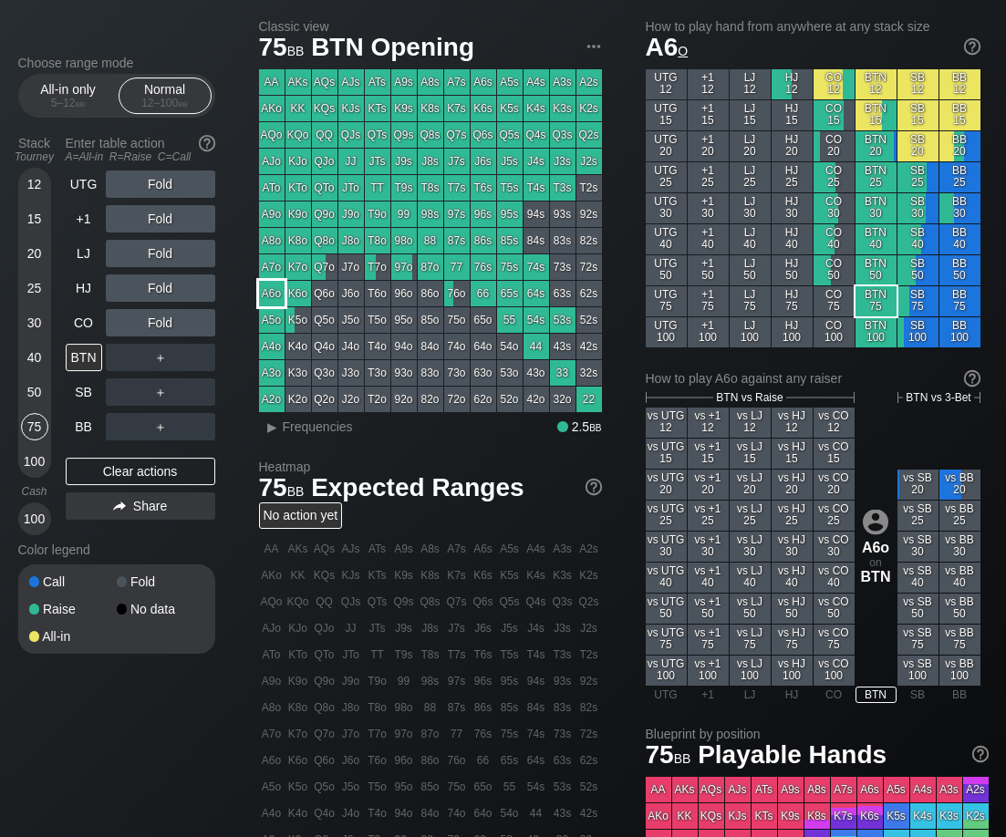
click at [275, 295] on div "A6o" at bounding box center [272, 294] width 26 height 26
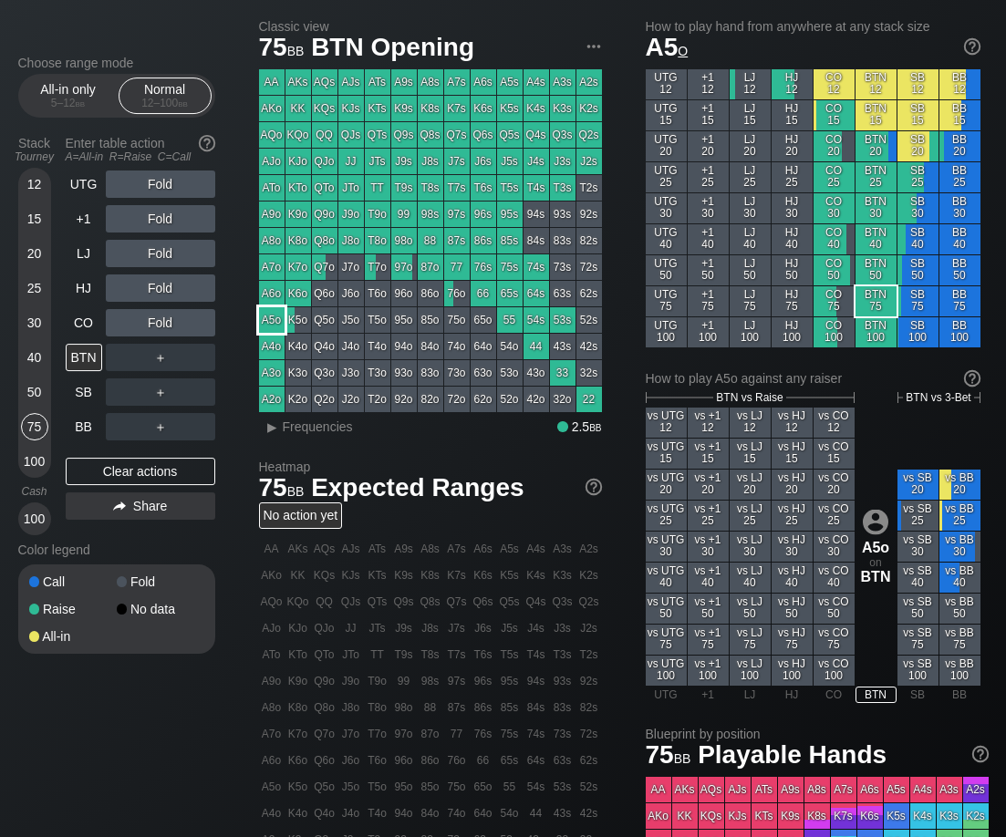
click at [275, 318] on div "A5o" at bounding box center [272, 320] width 26 height 26
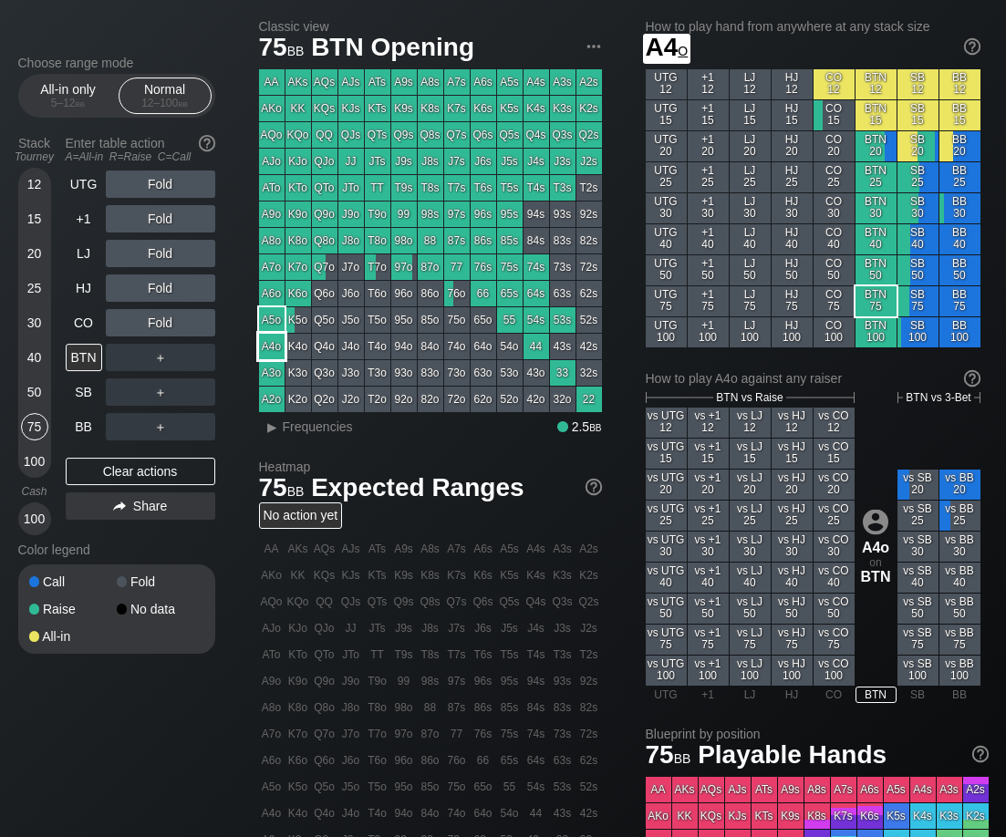
click at [270, 344] on div "A4o" at bounding box center [272, 347] width 26 height 26
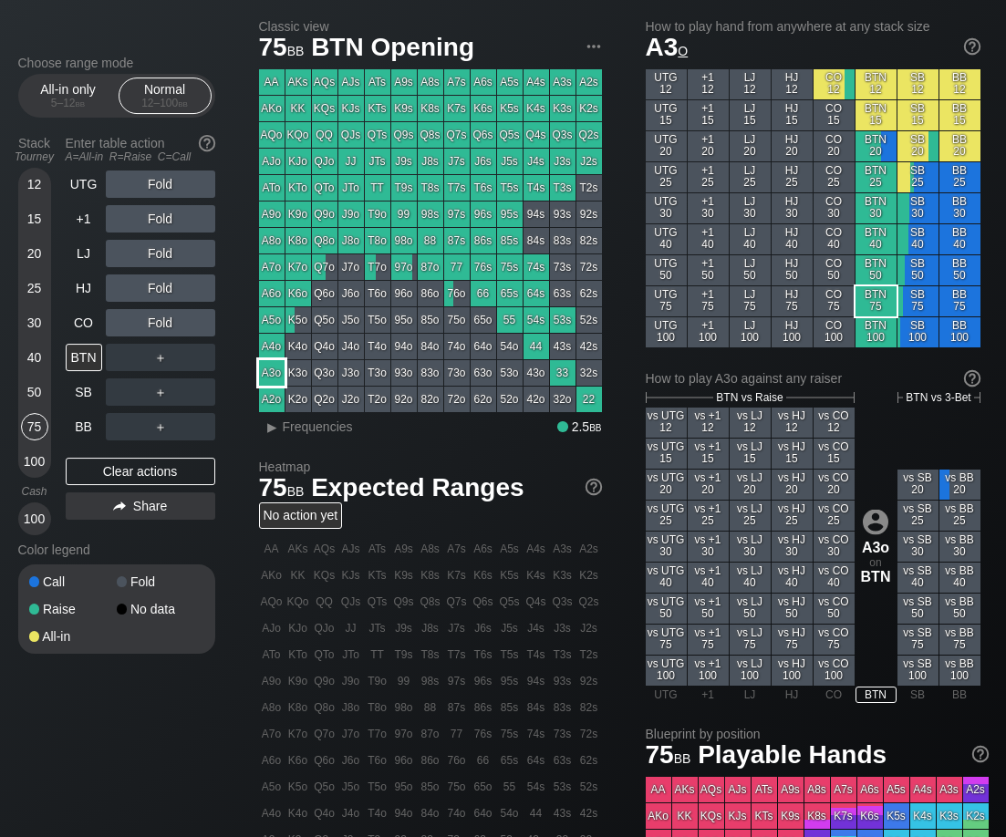
click at [275, 371] on div "A3o" at bounding box center [272, 373] width 26 height 26
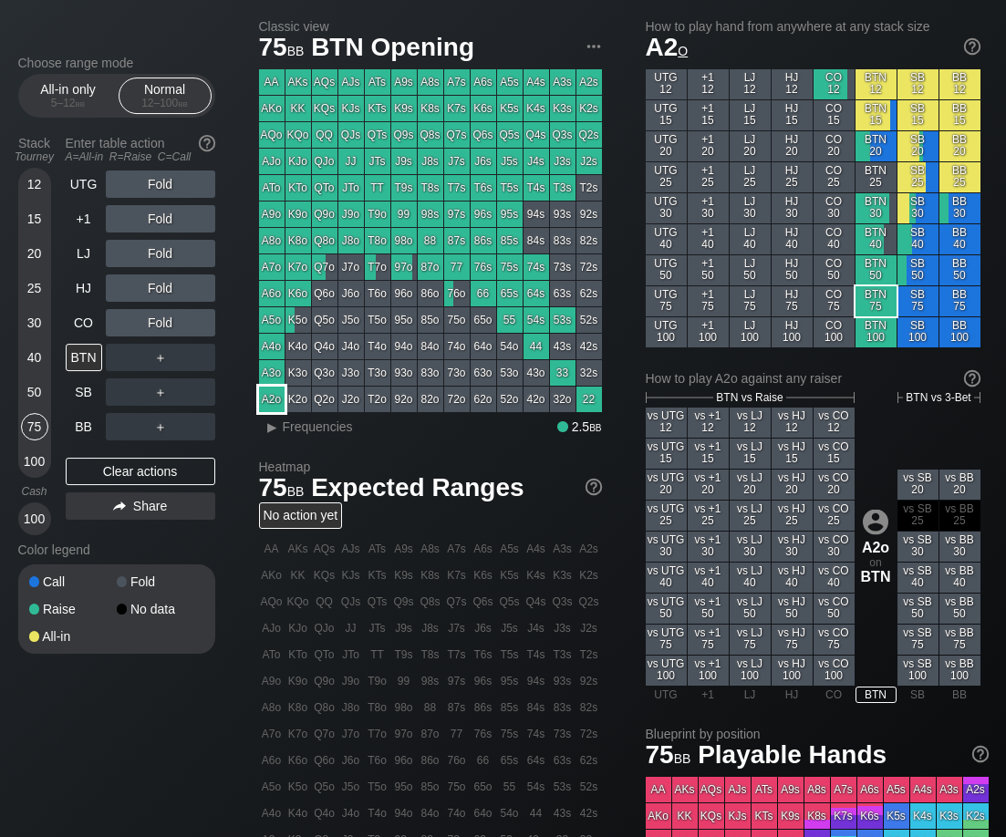
click at [280, 398] on div "A2o" at bounding box center [272, 400] width 26 height 26
click at [272, 369] on div "A3o" at bounding box center [272, 373] width 26 height 26
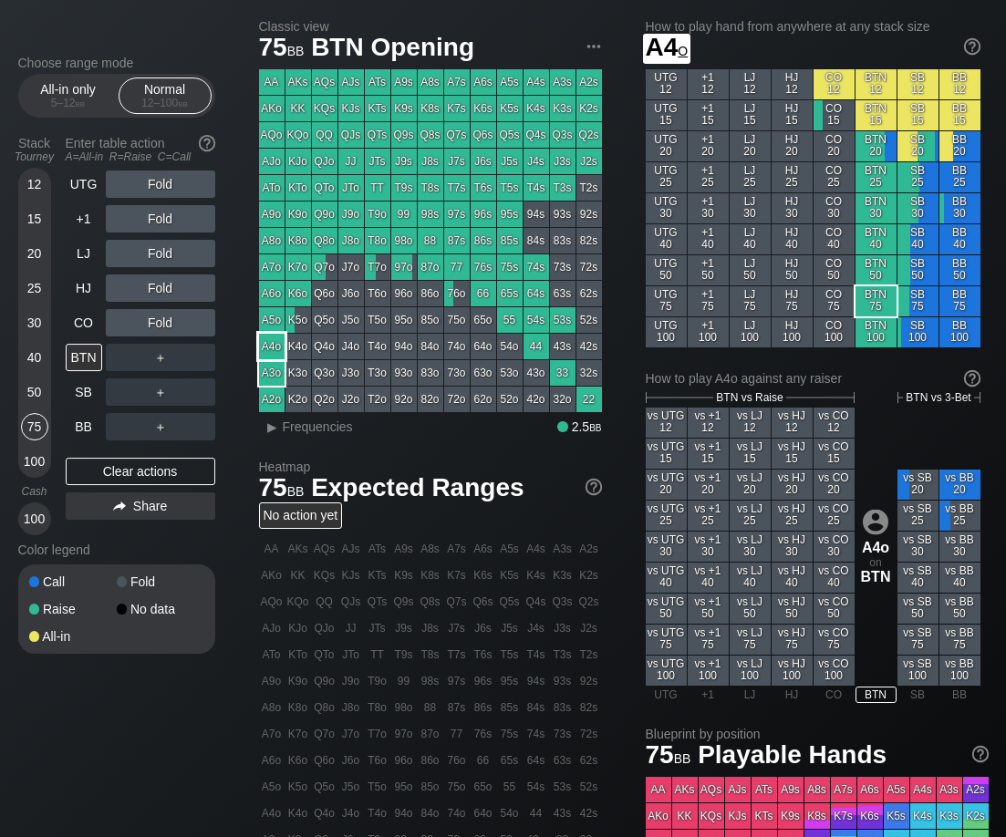
click at [272, 348] on div "A4o" at bounding box center [272, 347] width 26 height 26
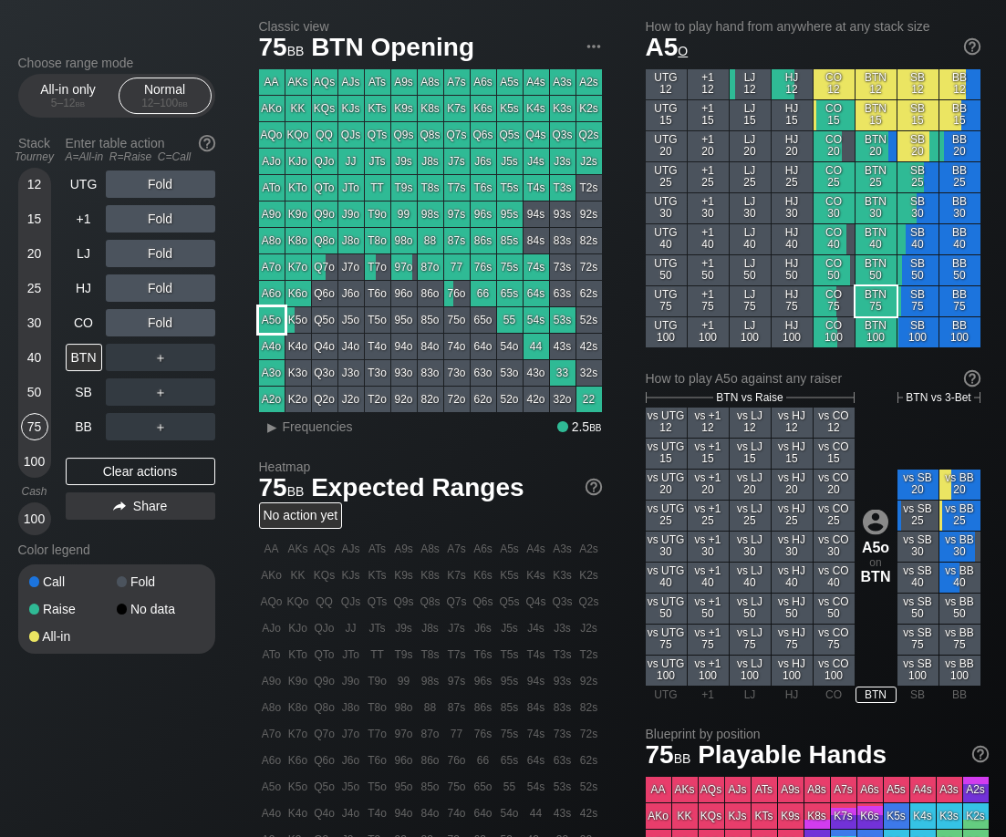
click at [270, 324] on div "A5o" at bounding box center [272, 320] width 26 height 26
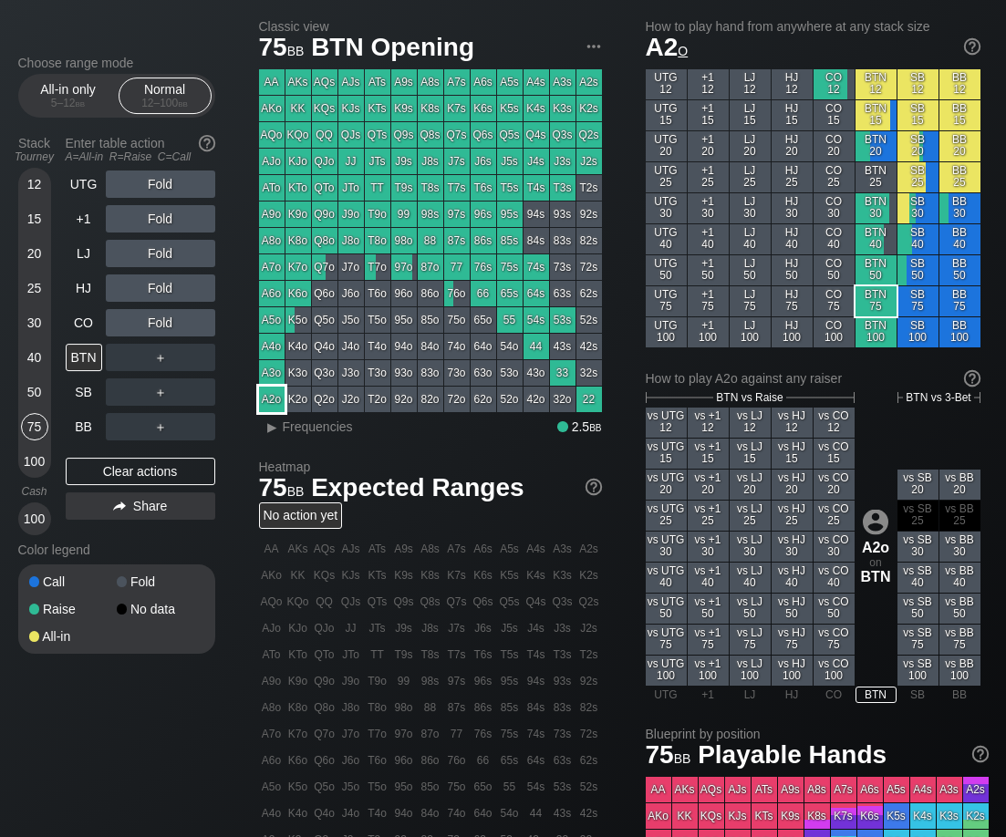
click at [275, 405] on div "A2o" at bounding box center [272, 400] width 26 height 26
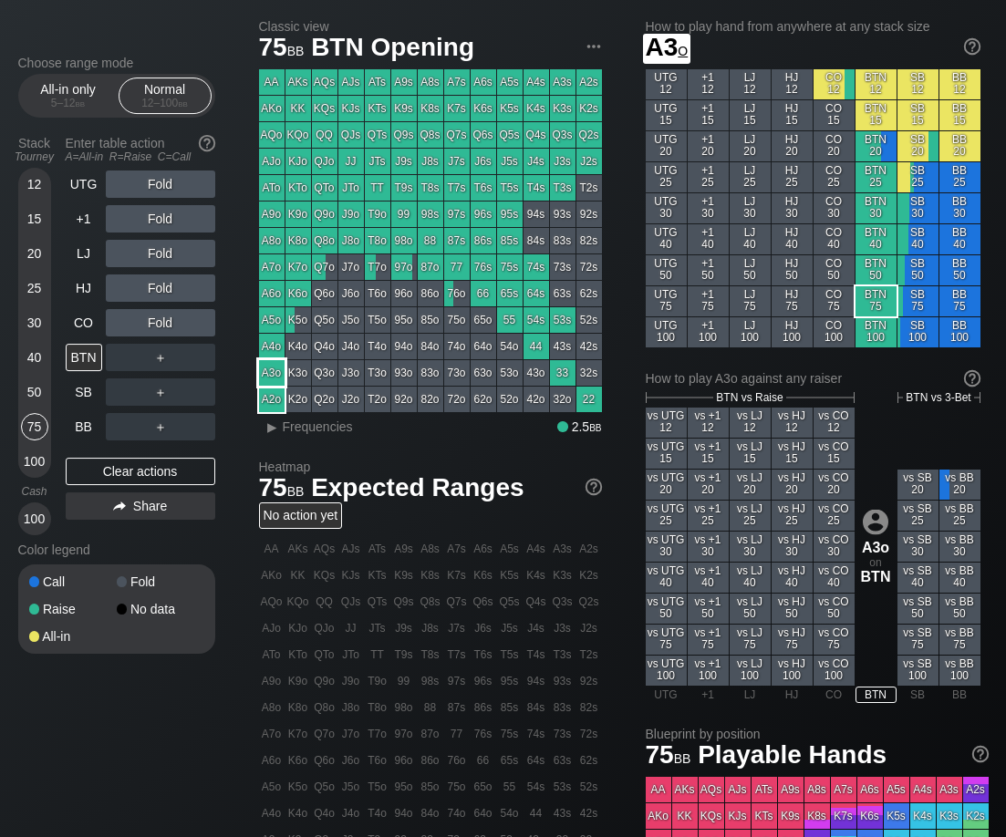
click at [273, 372] on div "A3o" at bounding box center [272, 373] width 26 height 26
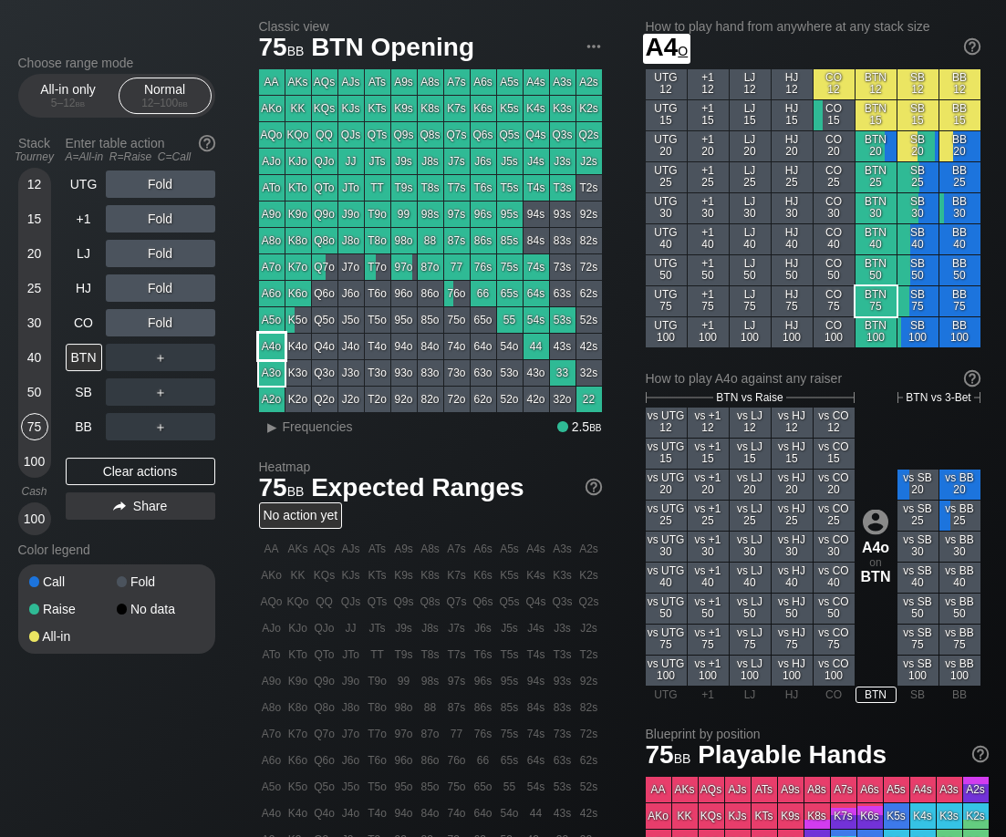
click at [272, 345] on div "A4o" at bounding box center [272, 347] width 26 height 26
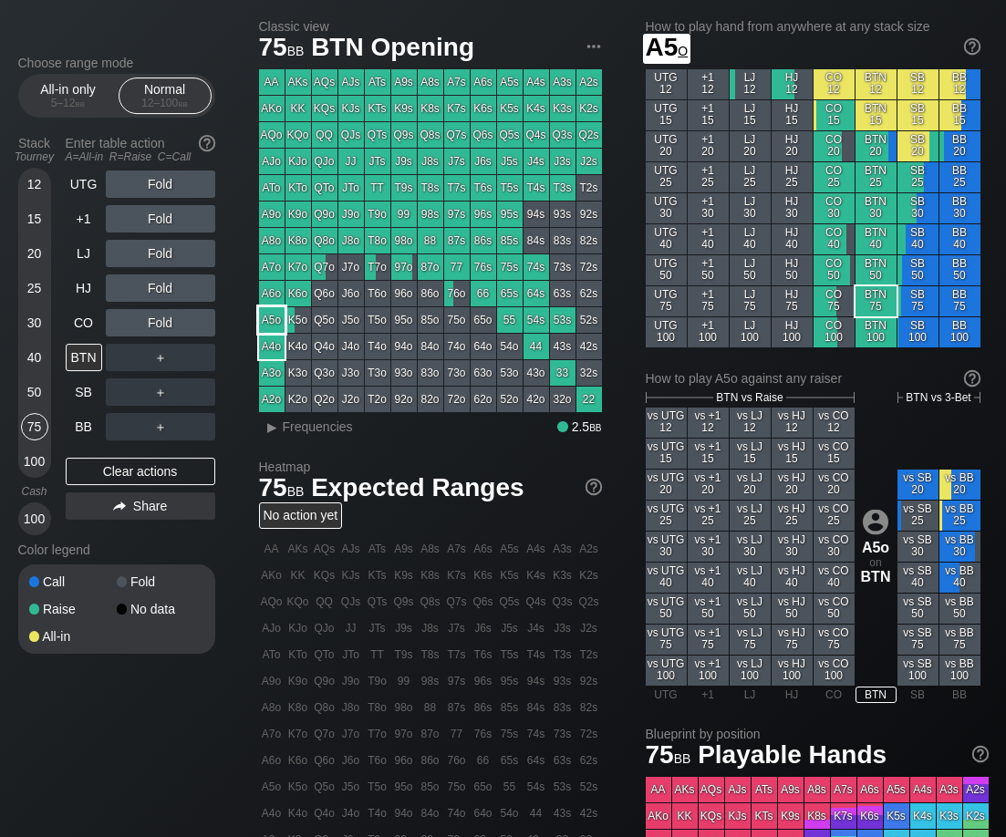
click at [271, 323] on div "A5o" at bounding box center [272, 320] width 26 height 26
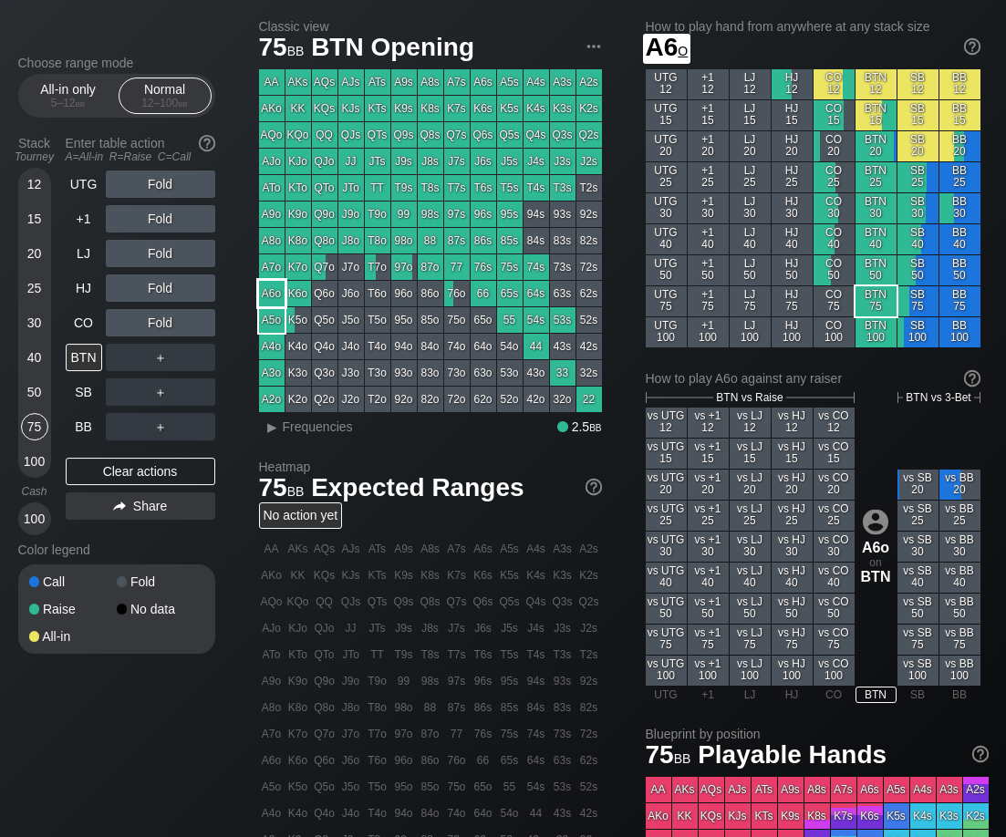
click at [275, 289] on div "A6o" at bounding box center [272, 294] width 26 height 26
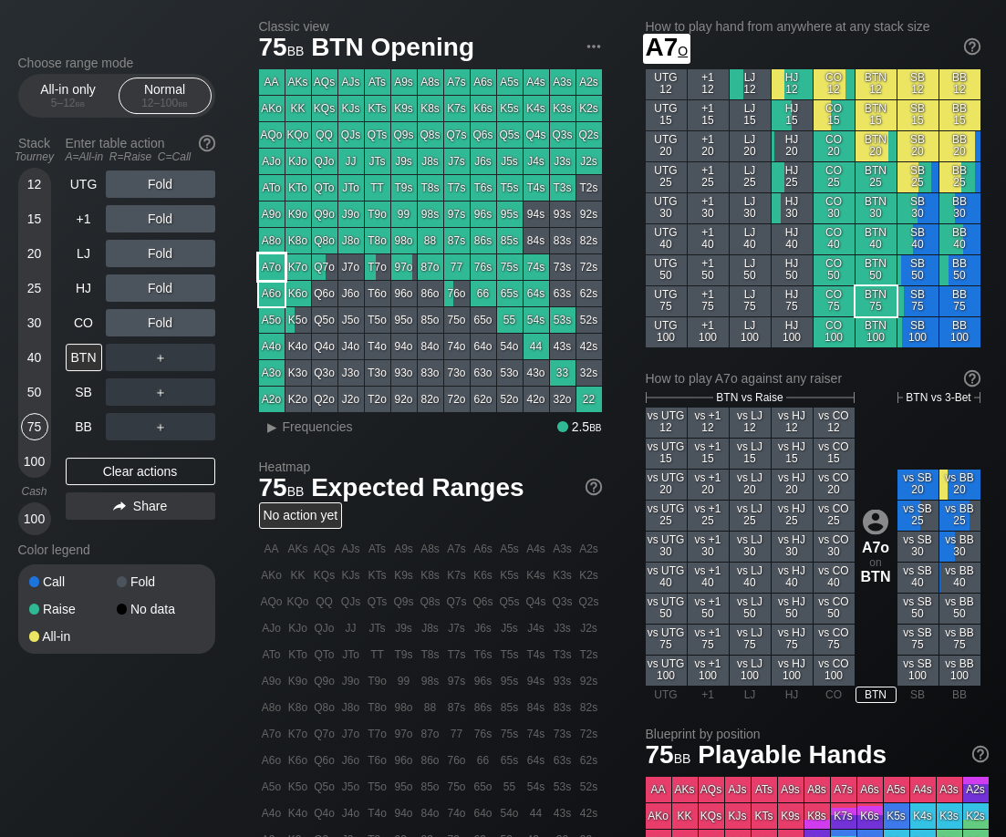
click at [275, 271] on div "A7o" at bounding box center [272, 267] width 26 height 26
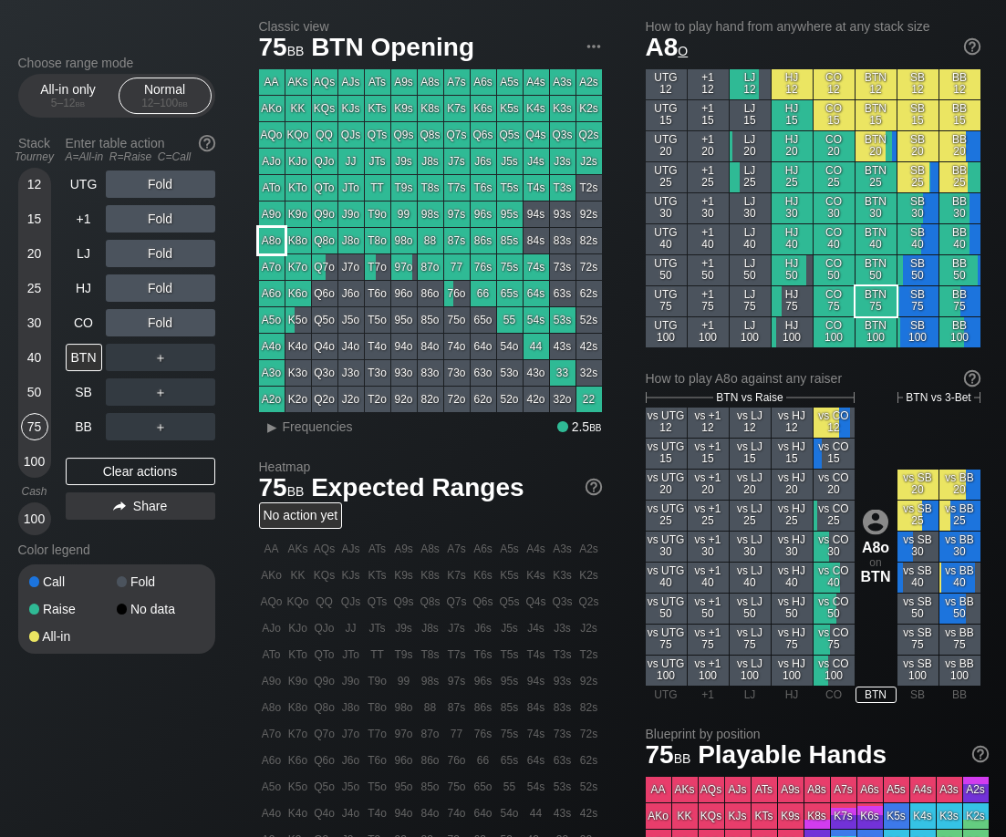
click at [281, 239] on div "A8o" at bounding box center [272, 241] width 26 height 26
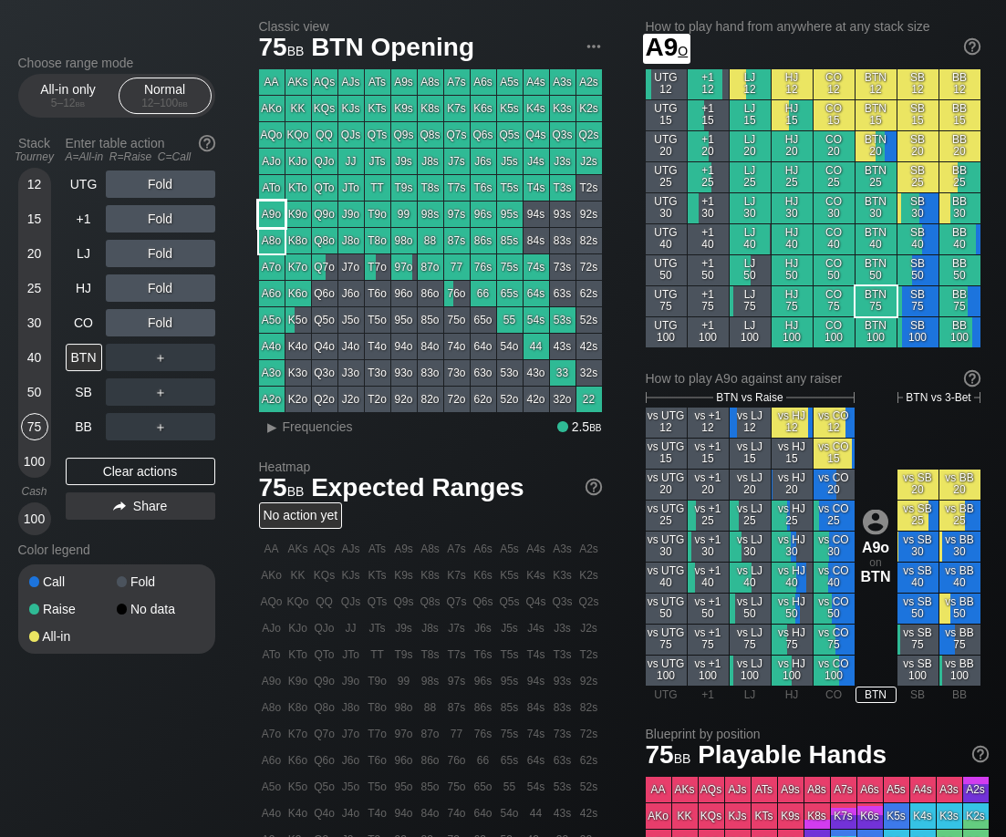
click at [274, 216] on div "A9o" at bounding box center [272, 215] width 26 height 26
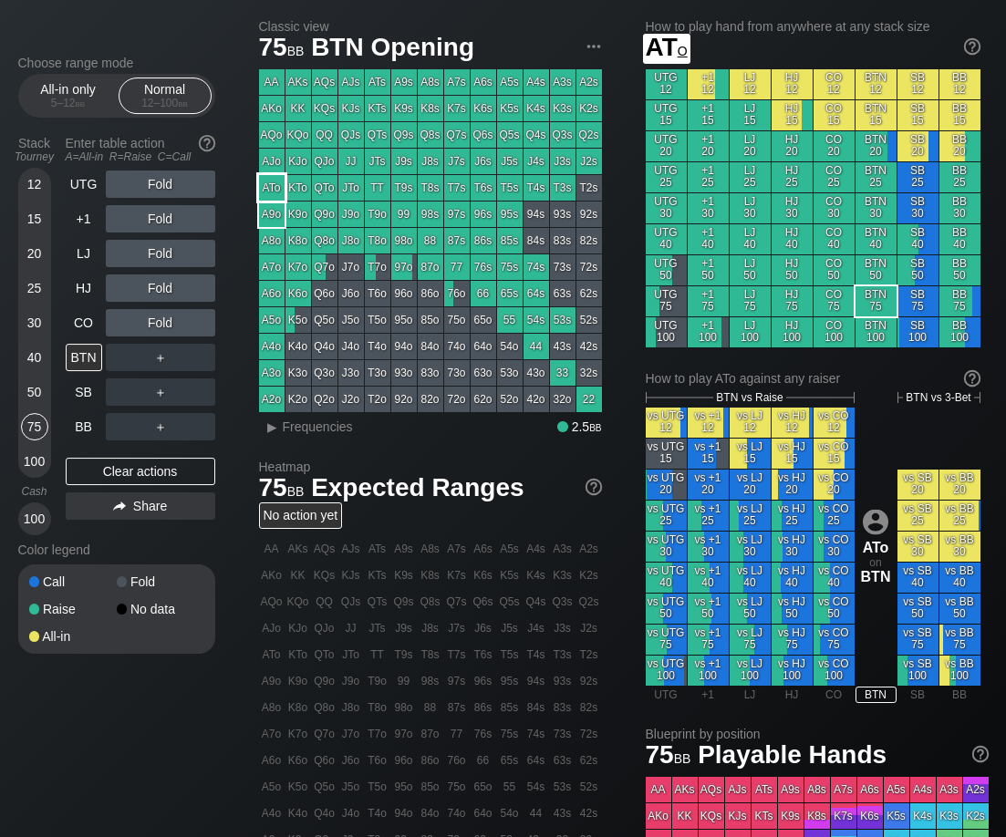
click at [270, 188] on div "ATo" at bounding box center [272, 188] width 26 height 26
click at [275, 269] on div "A7o" at bounding box center [272, 267] width 26 height 26
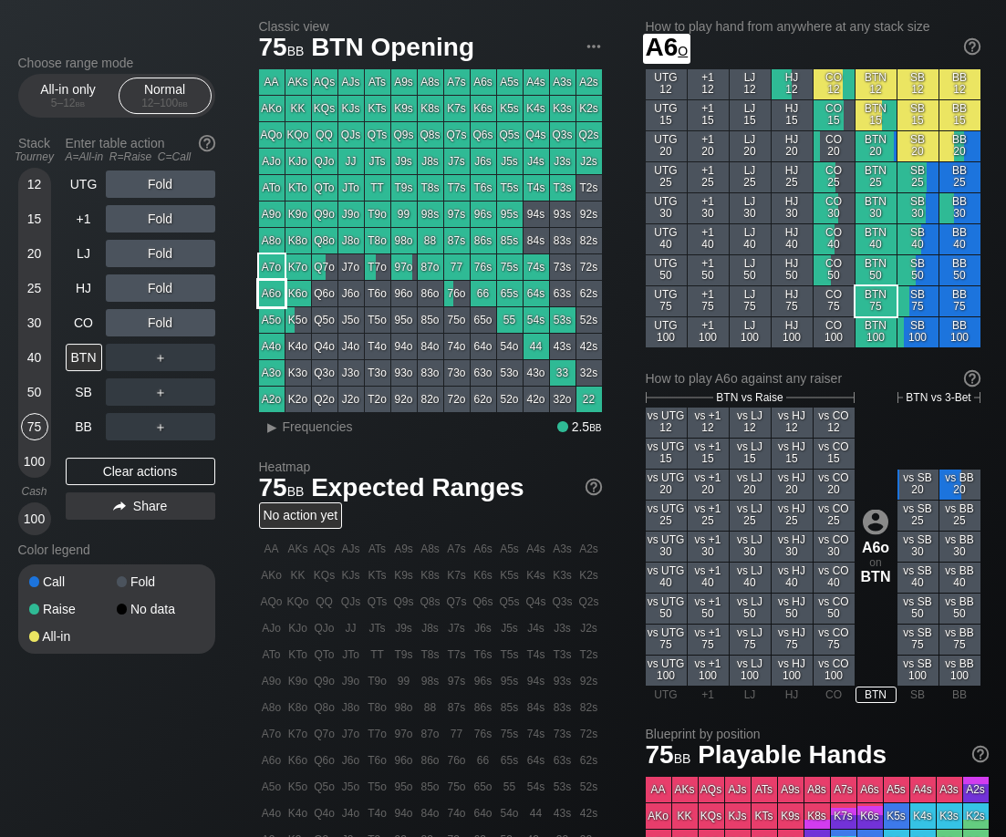
click at [265, 296] on div "A6o" at bounding box center [272, 294] width 26 height 26
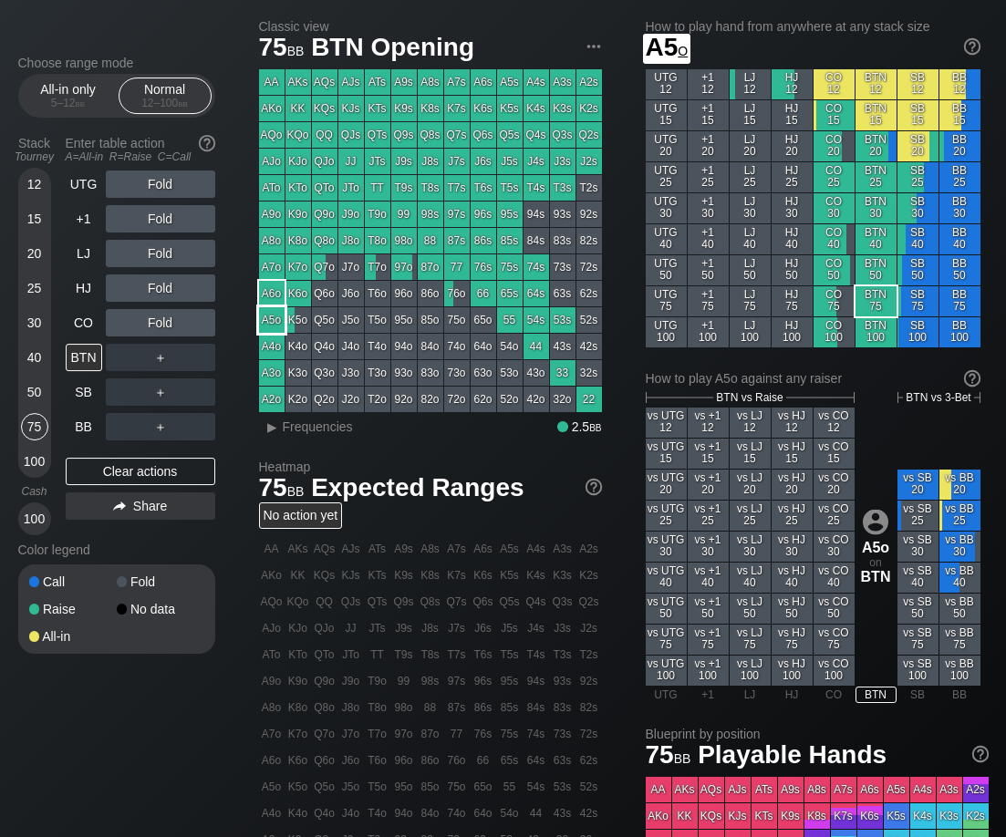
click at [270, 318] on div "A5o" at bounding box center [272, 320] width 26 height 26
